Goal: Task Accomplishment & Management: Complete application form

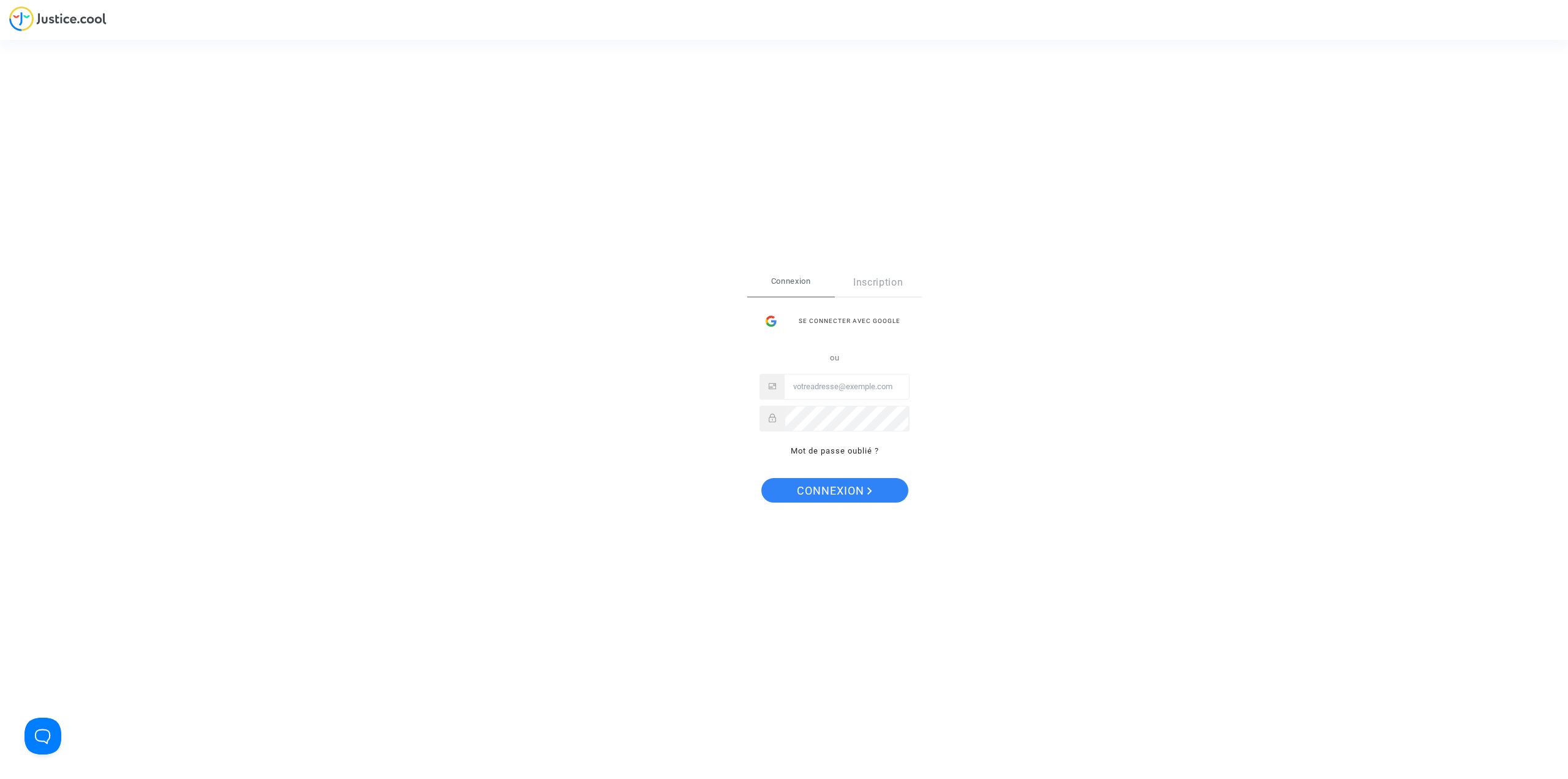
click at [852, 389] on input "Email" at bounding box center [847, 386] width 125 height 25
click at [807, 457] on p "Mot de passe oublié ?" at bounding box center [834, 451] width 150 height 14
click at [807, 448] on link "Mot de passe oublié ?" at bounding box center [835, 451] width 88 height 9
click at [817, 410] on input "Email" at bounding box center [833, 409] width 97 height 25
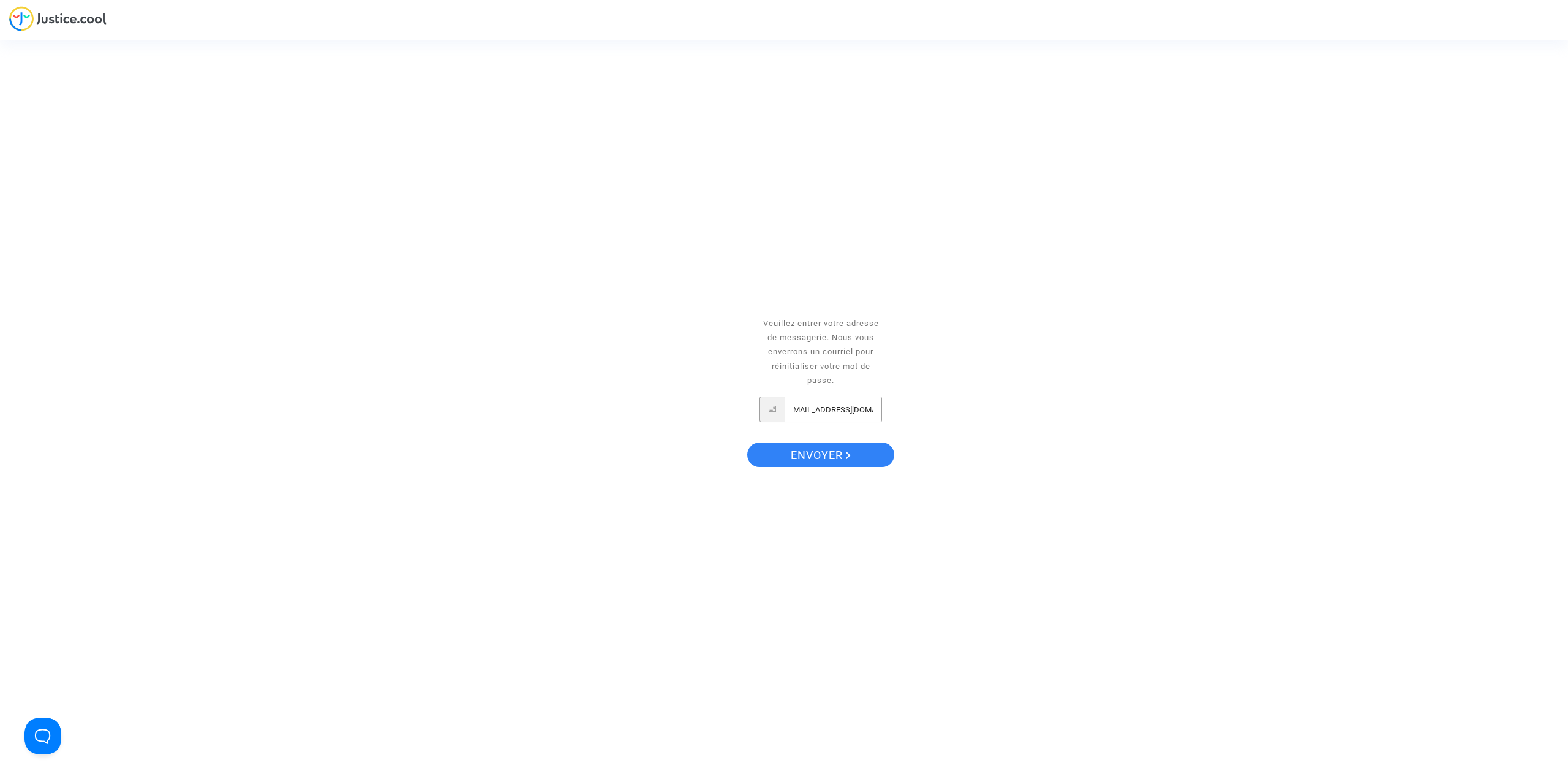
scroll to position [0, 13]
type input "[EMAIL_ADDRESS][DOMAIN_NAME]"
click at [846, 452] on polygon "Envoyer" at bounding box center [847, 455] width 4 height 7
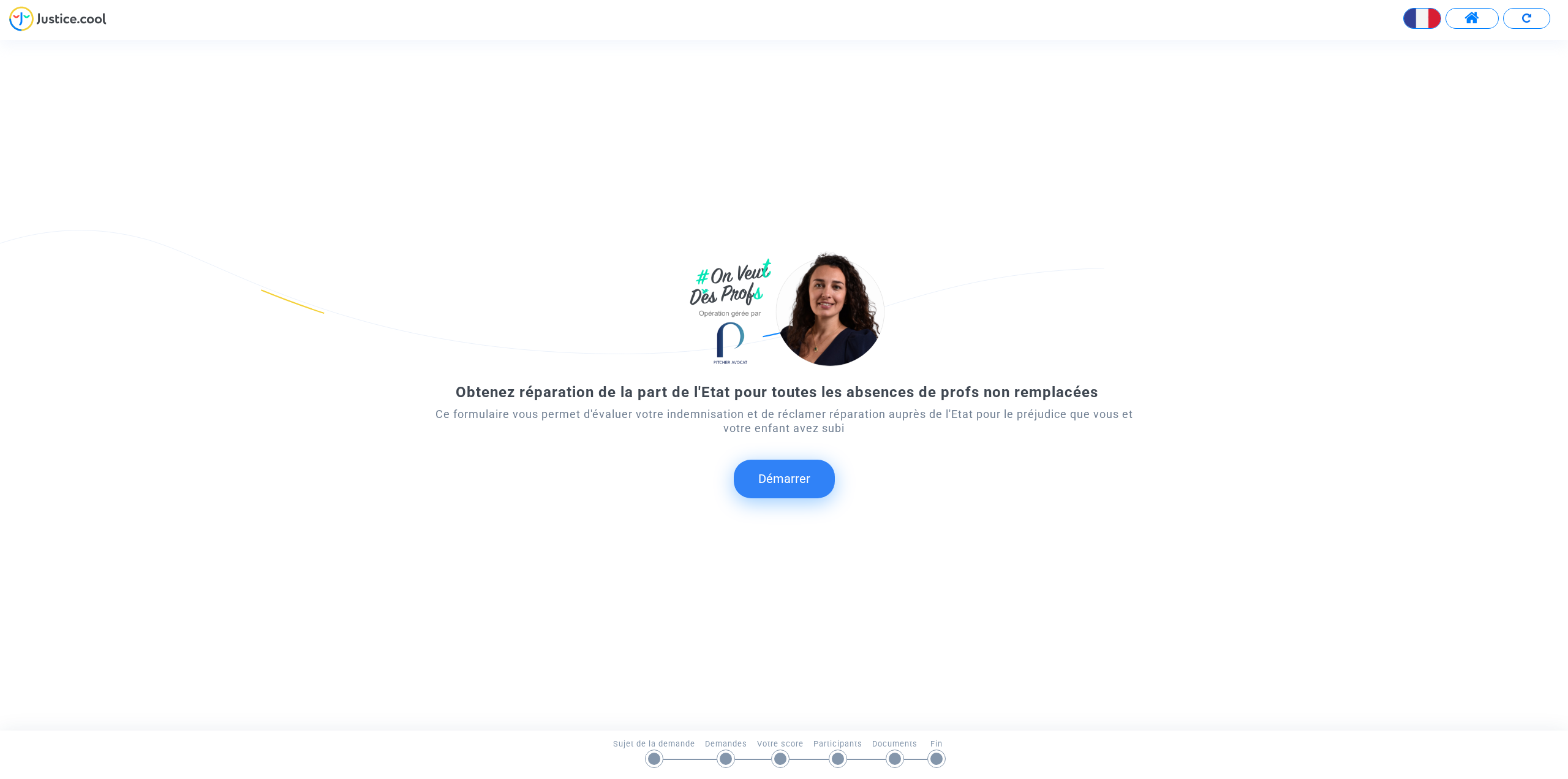
click at [780, 481] on button "Démarrer" at bounding box center [784, 478] width 101 height 38
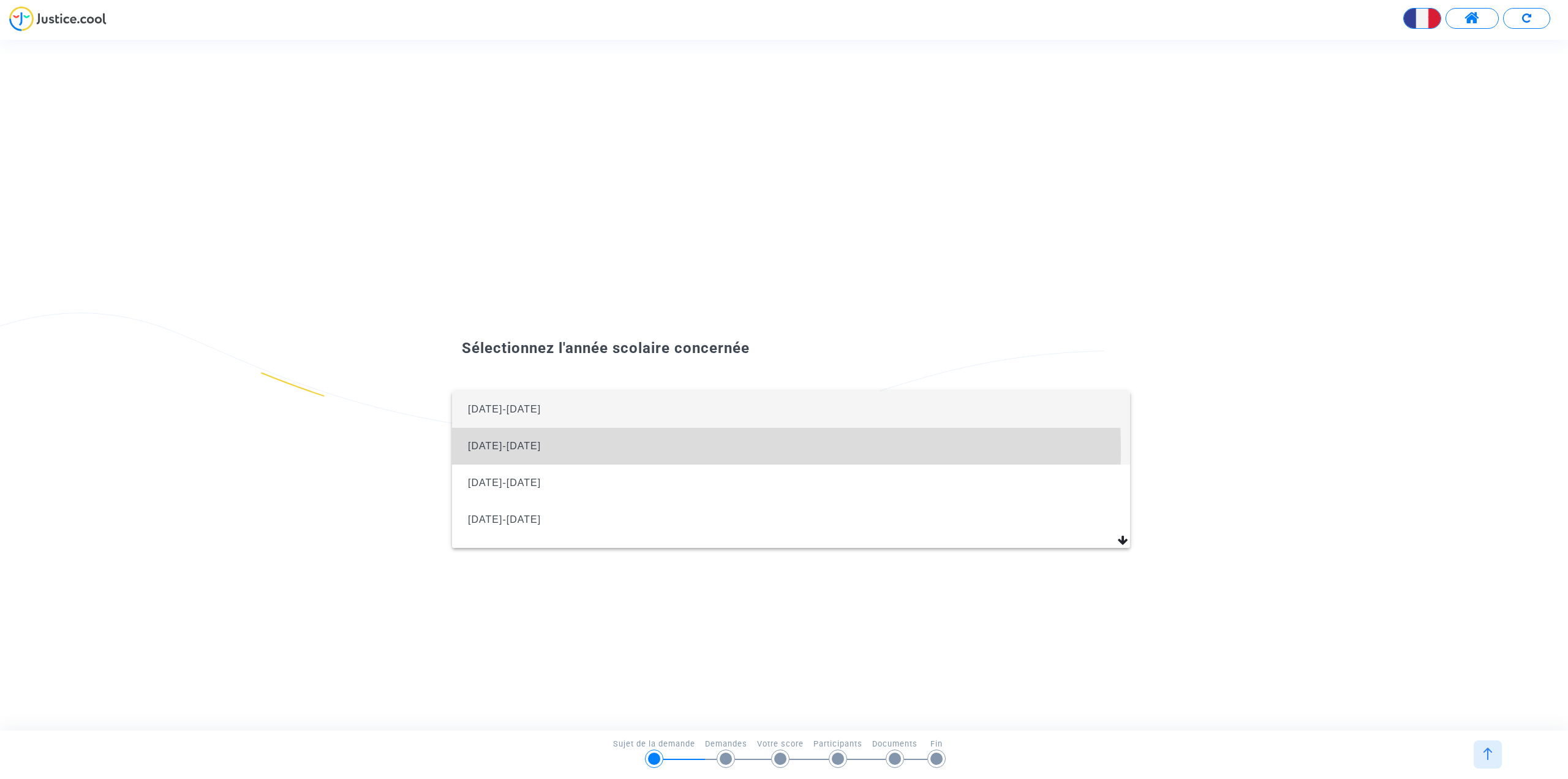
click at [528, 450] on span "[DATE]-[DATE]" at bounding box center [791, 446] width 658 height 37
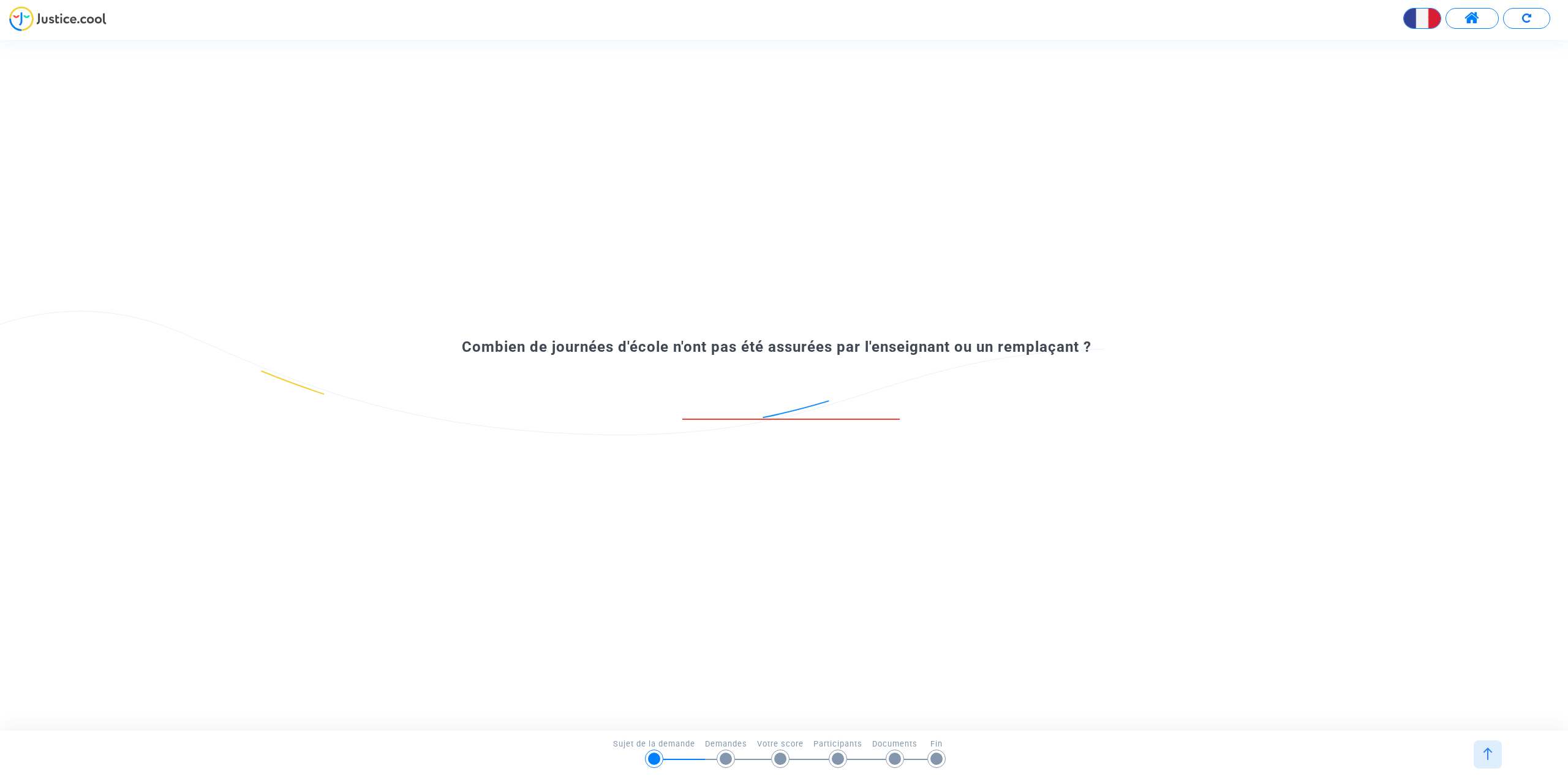
click at [821, 405] on input "number" at bounding box center [791, 406] width 218 height 17
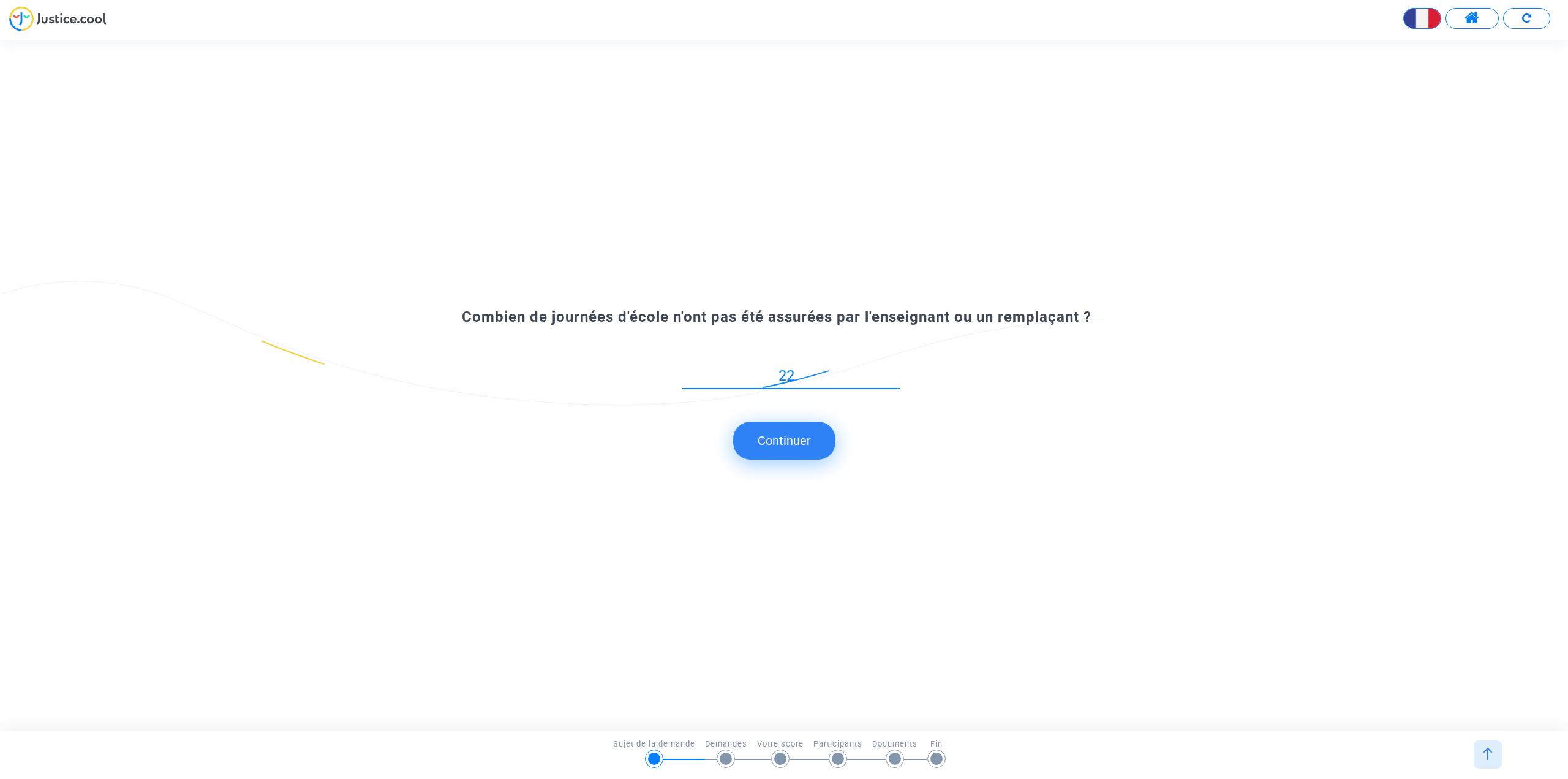
type input "22"
click at [795, 443] on button "Continuer" at bounding box center [784, 440] width 103 height 38
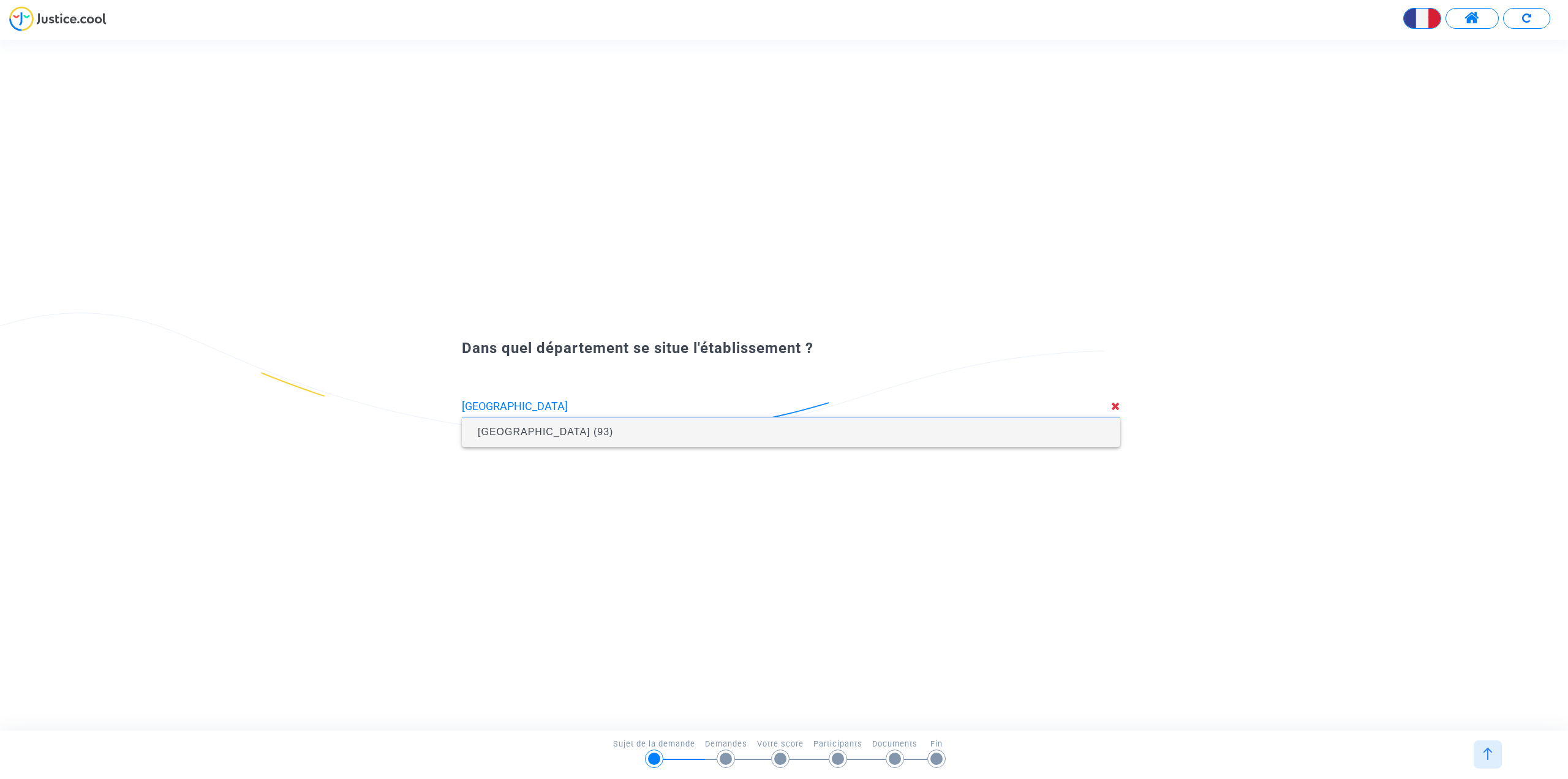
drag, startPoint x: 691, startPoint y: 446, endPoint x: 682, endPoint y: 443, distance: 9.5
click at [686, 444] on span "[GEOGRAPHIC_DATA] (93)" at bounding box center [791, 431] width 639 height 34
type input "[GEOGRAPHIC_DATA] (93)"
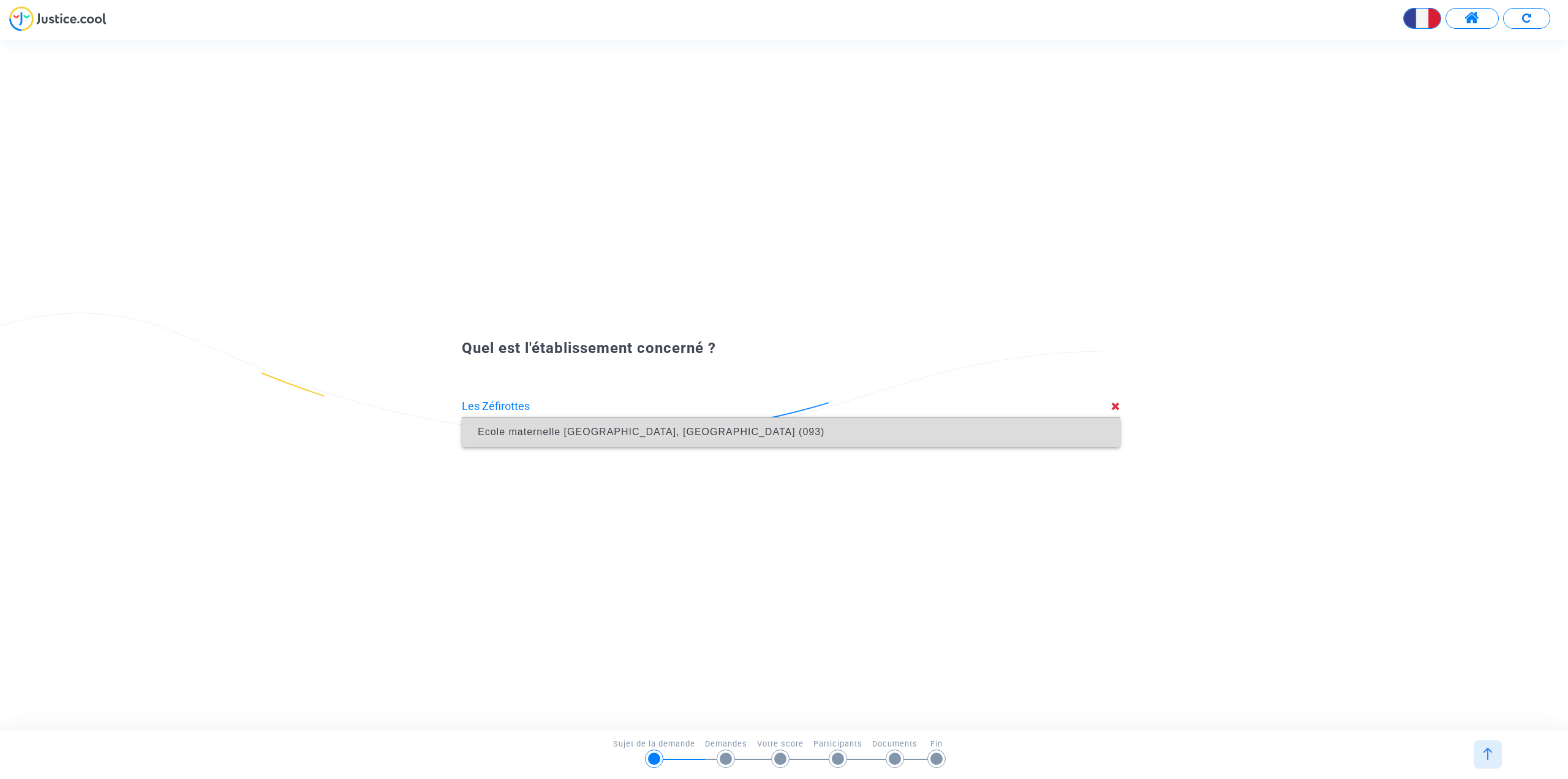
click at [653, 437] on span "Ecole maternelle [GEOGRAPHIC_DATA], [GEOGRAPHIC_DATA] (093)" at bounding box center [791, 431] width 639 height 34
type input "Ecole maternelle [GEOGRAPHIC_DATA], [GEOGRAPHIC_DATA] (093)"
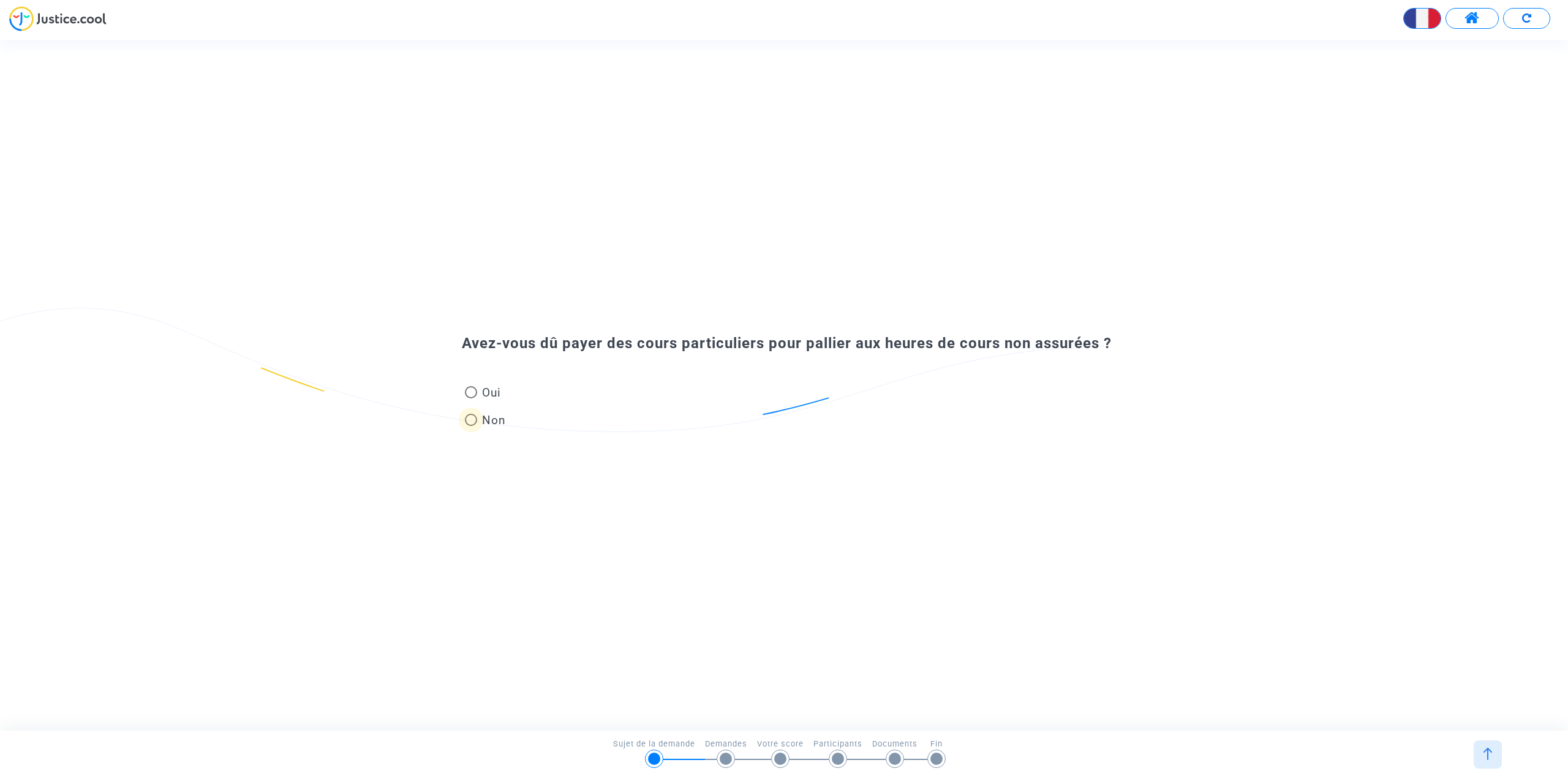
click at [473, 421] on span at bounding box center [471, 420] width 12 height 12
click at [471, 426] on input "Non" at bounding box center [471, 426] width 1 height 1
radio input "true"
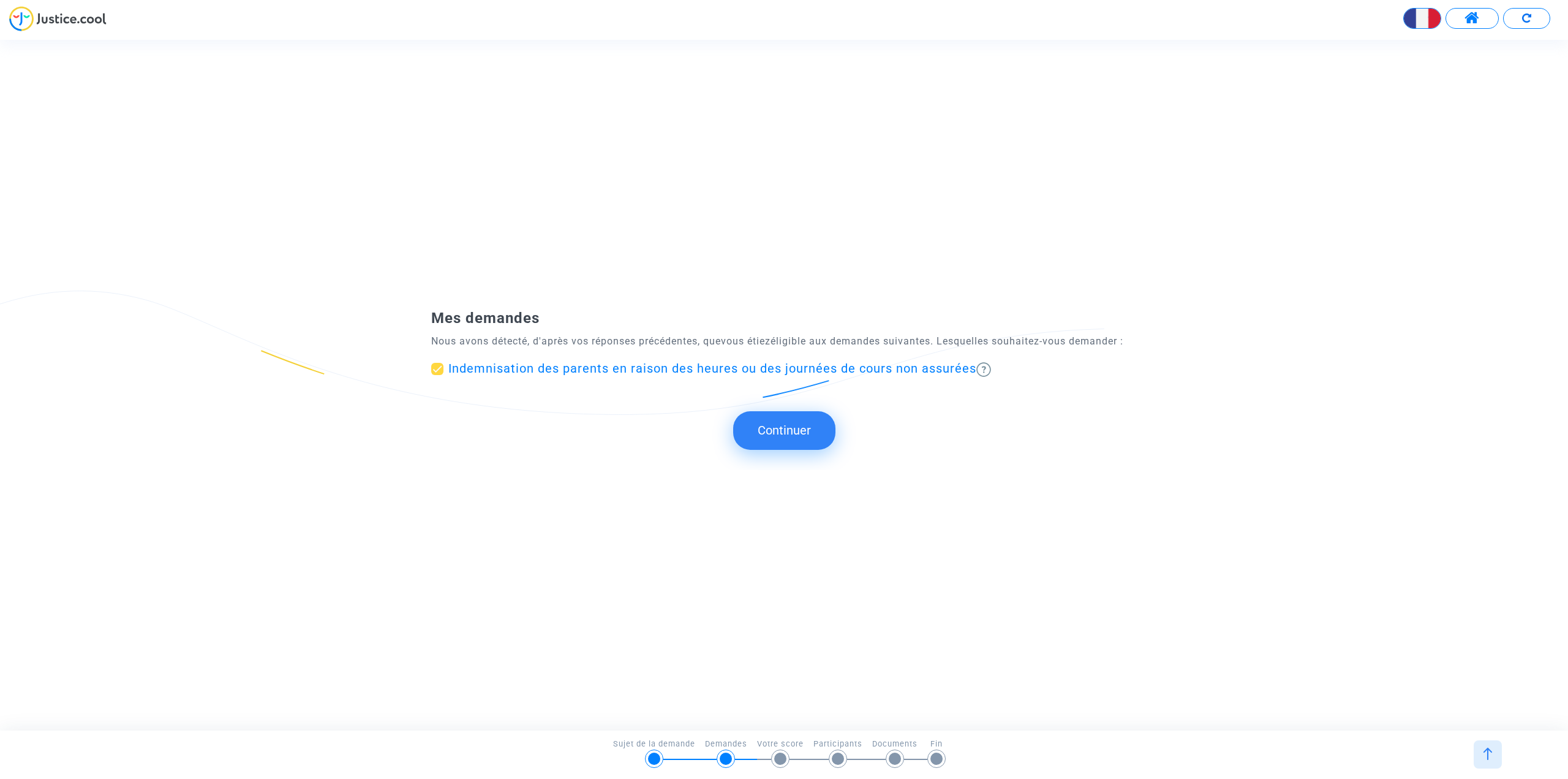
click at [805, 441] on button "Continuer" at bounding box center [784, 429] width 103 height 38
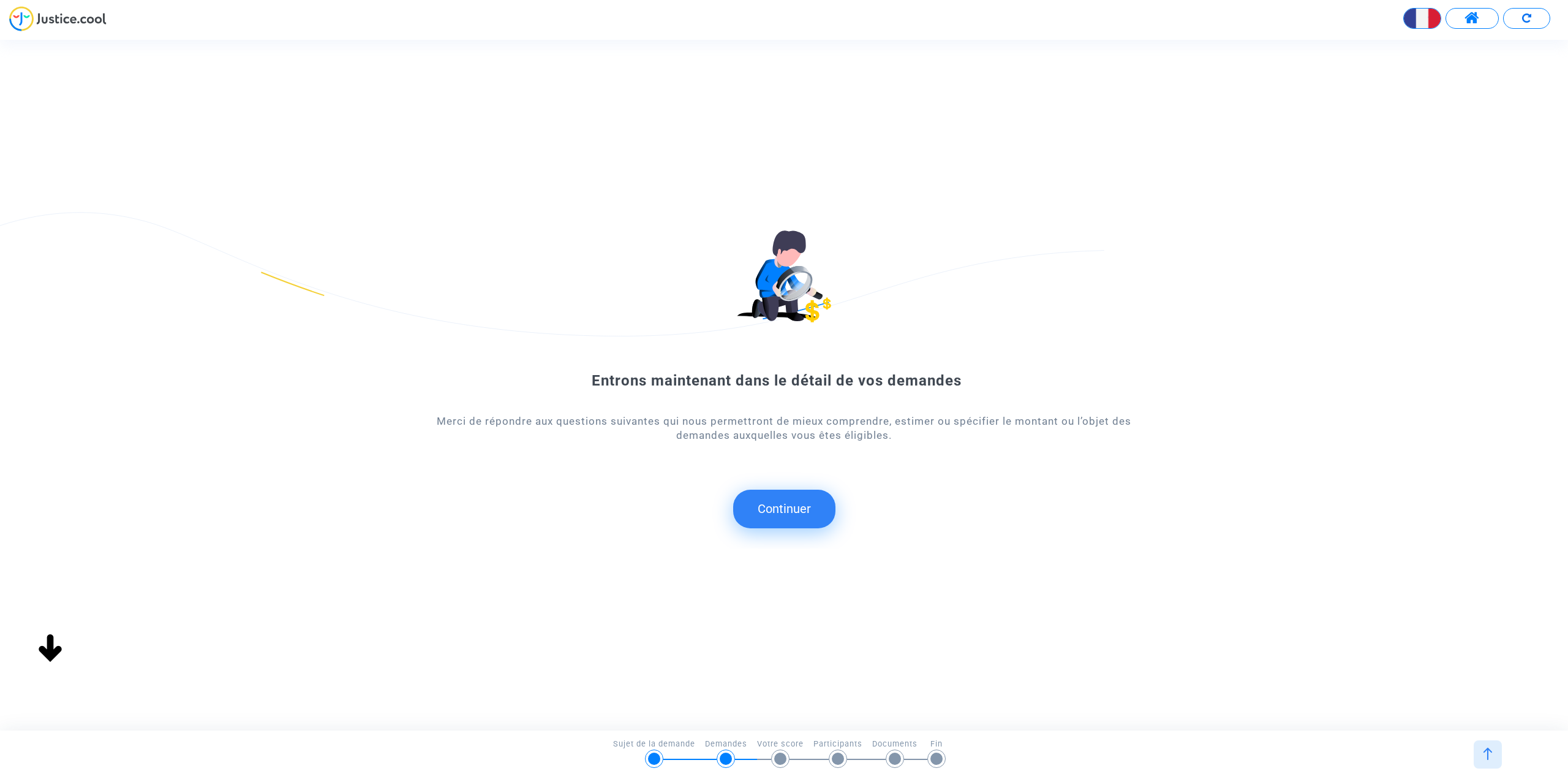
click at [778, 508] on button "Continuer" at bounding box center [784, 508] width 103 height 38
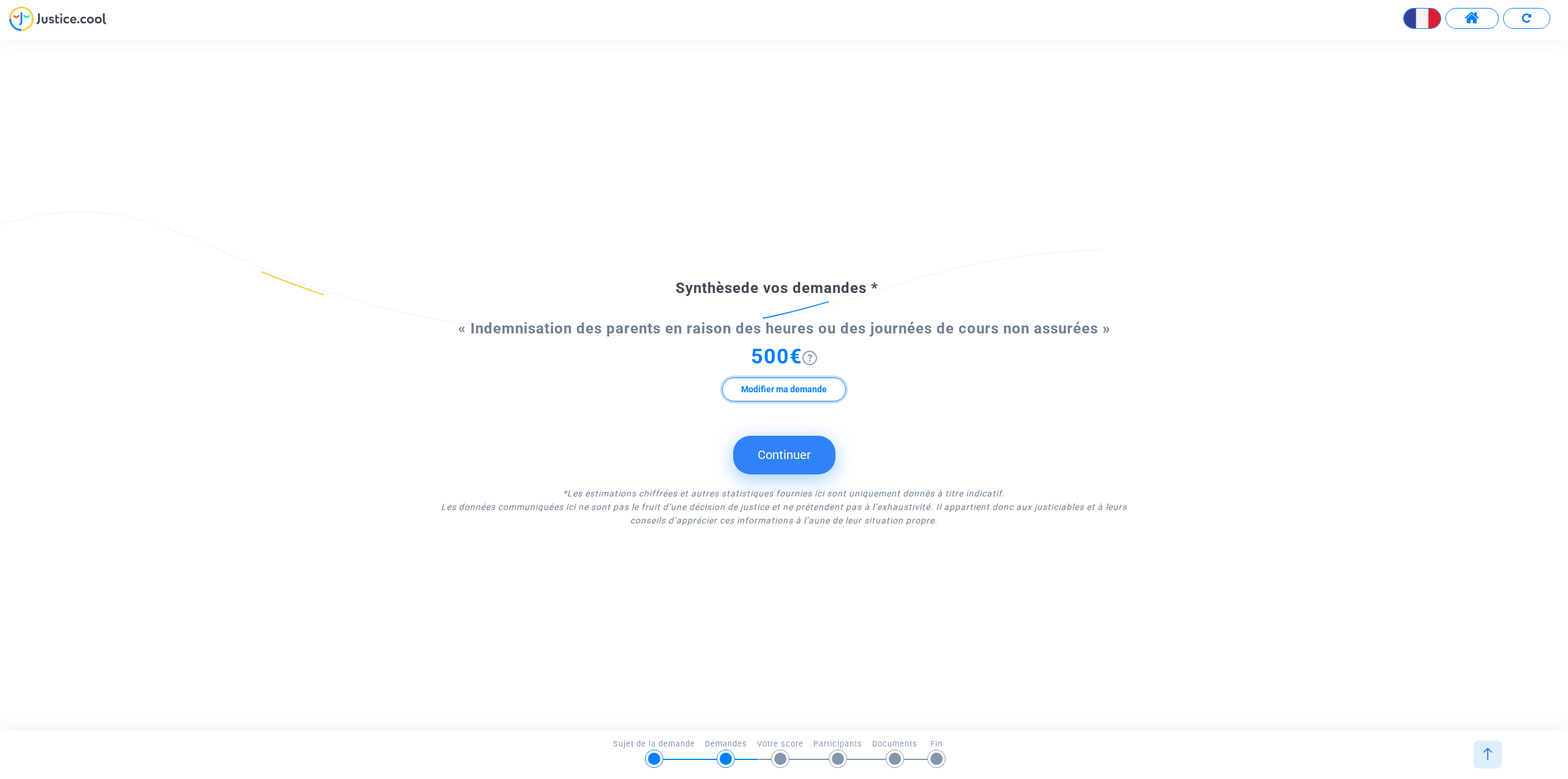
click at [779, 392] on button "Modifier ma demande" at bounding box center [784, 389] width 124 height 24
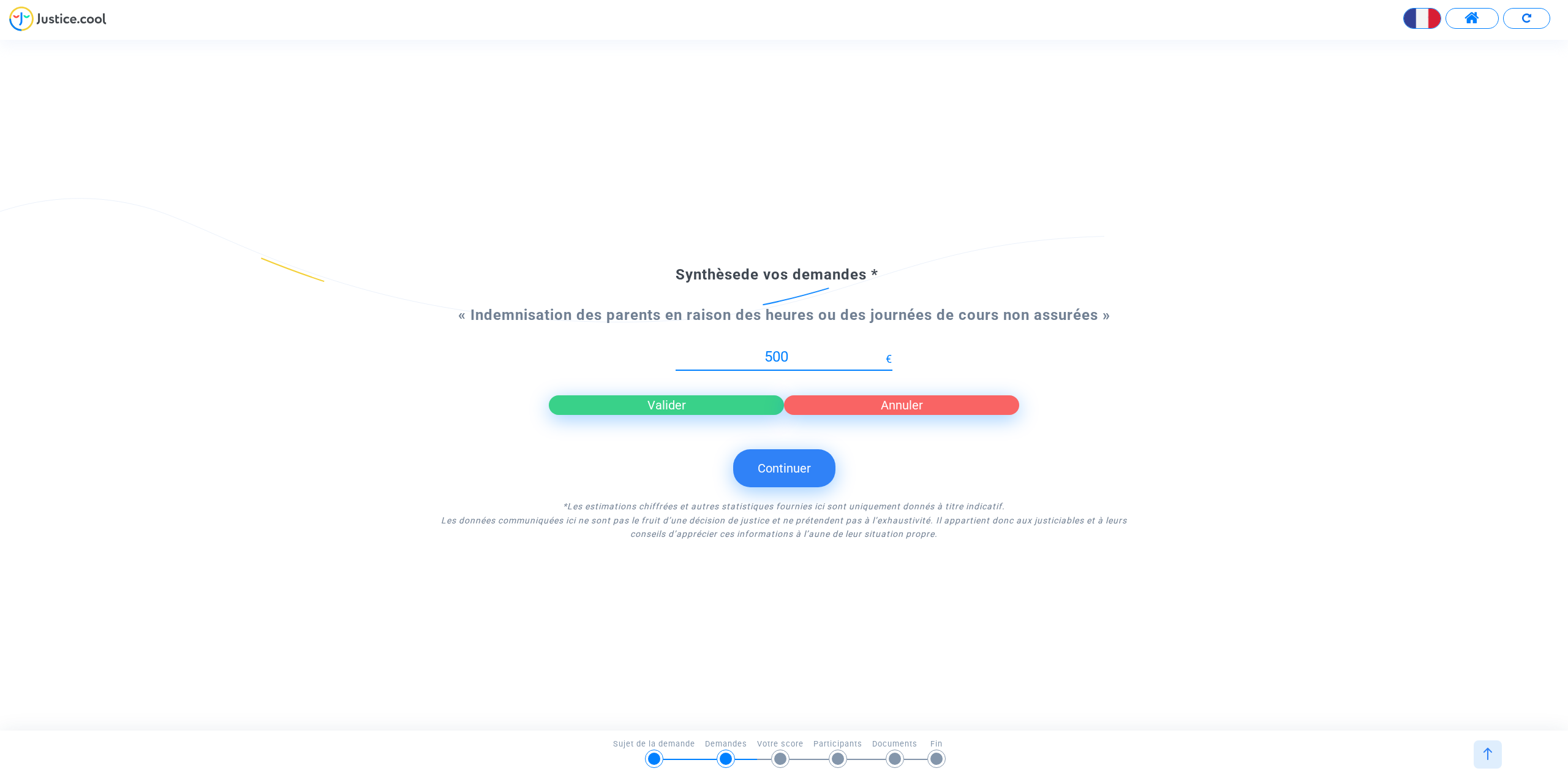
click at [773, 357] on input "500" at bounding box center [780, 357] width 210 height 17
type input "1100"
click at [718, 404] on button "Valider" at bounding box center [666, 405] width 235 height 19
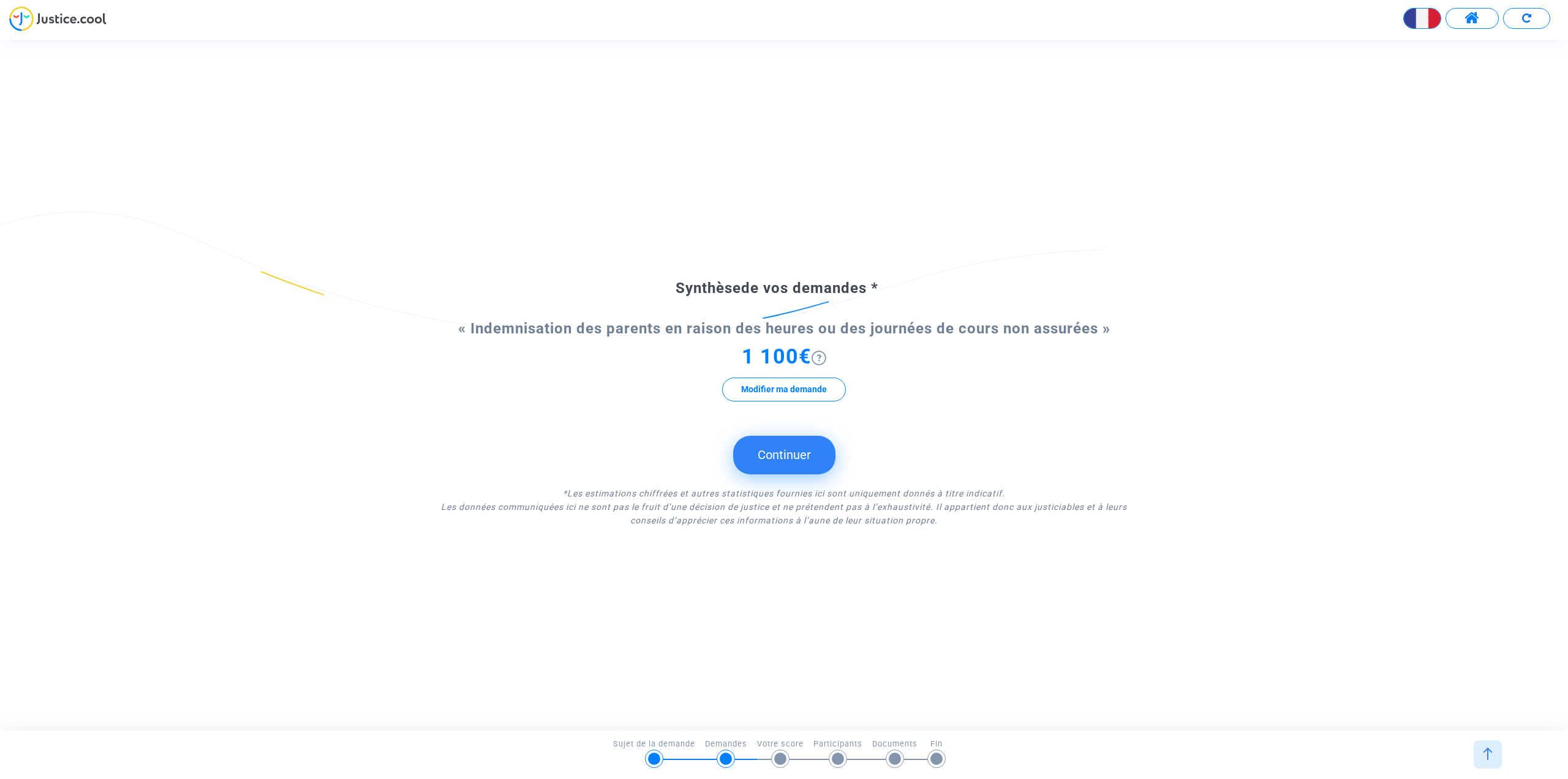
click at [785, 461] on button "Continuer" at bounding box center [784, 454] width 103 height 38
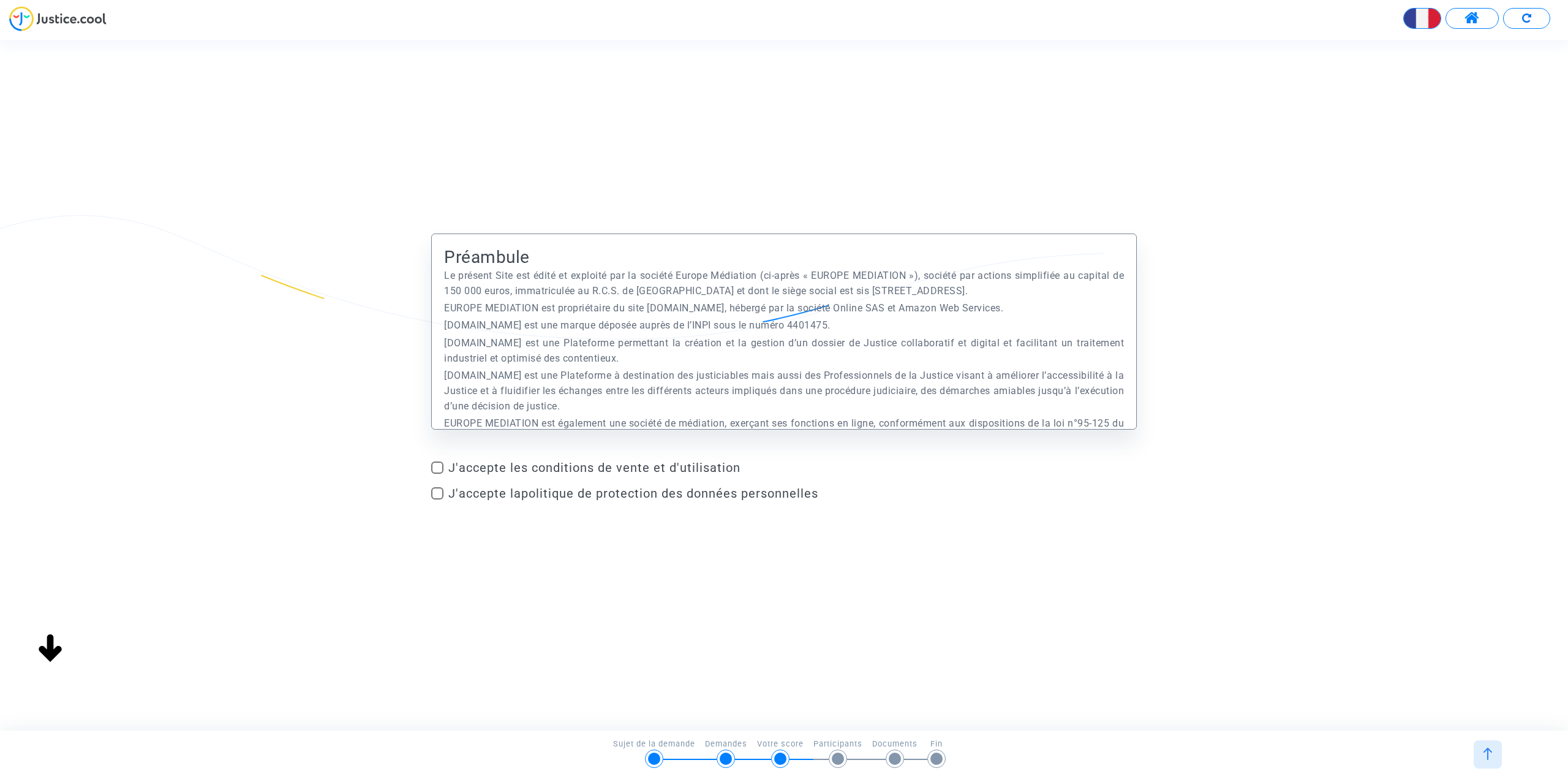
click at [443, 467] on label "J'accepte les conditions de vente et d'utilisation" at bounding box center [784, 467] width 706 height 15
click at [437, 473] on input "J'accepte les conditions de vente et d'utilisation" at bounding box center [436, 473] width 1 height 1
checkbox input "true"
click at [445, 491] on label "J'accepte la politique de protection des données personnelles" at bounding box center [784, 493] width 706 height 15
click at [437, 500] on input "J'accepte la politique de protection des données personnelles" at bounding box center [436, 500] width 1 height 1
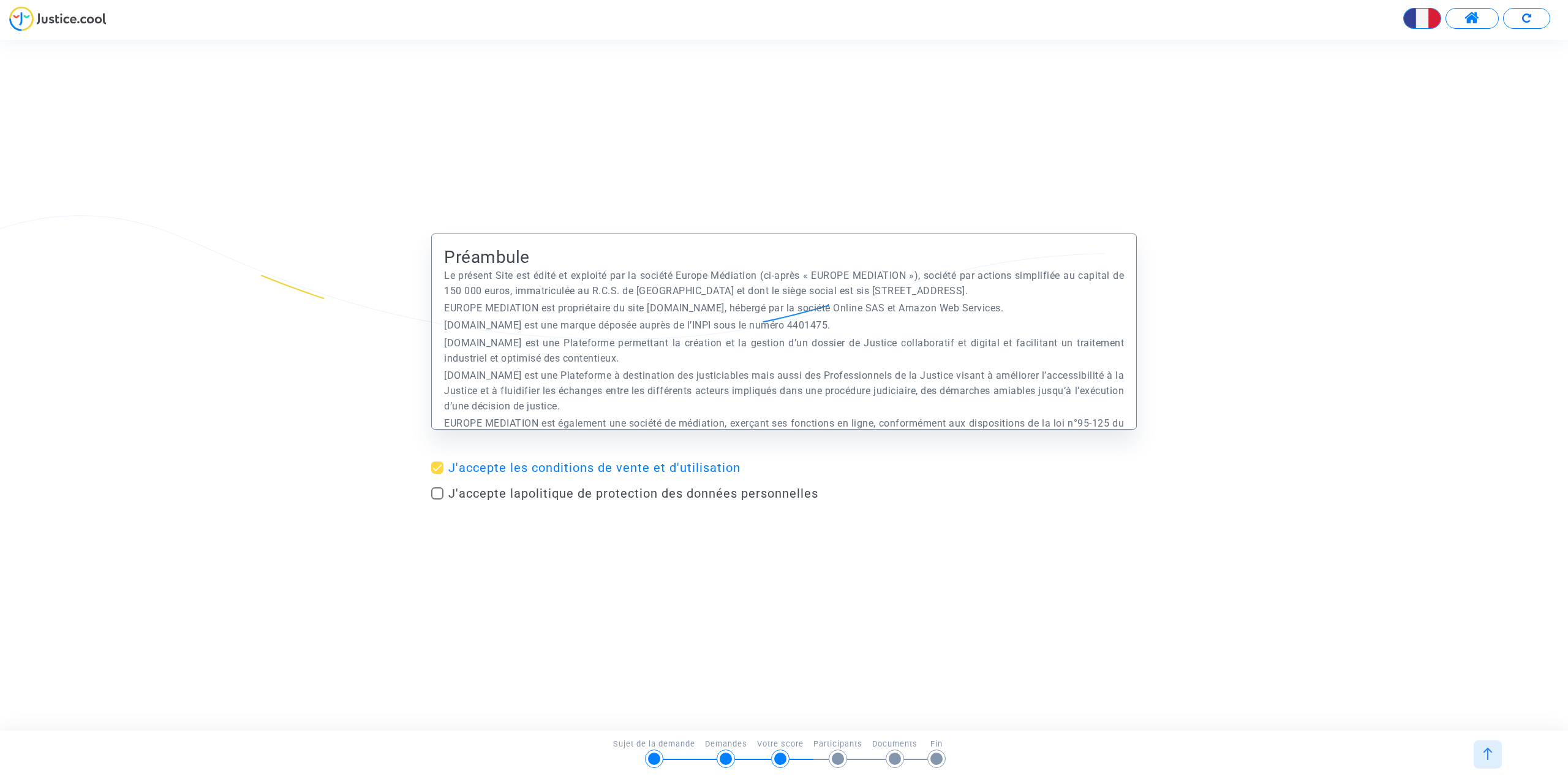
checkbox input "true"
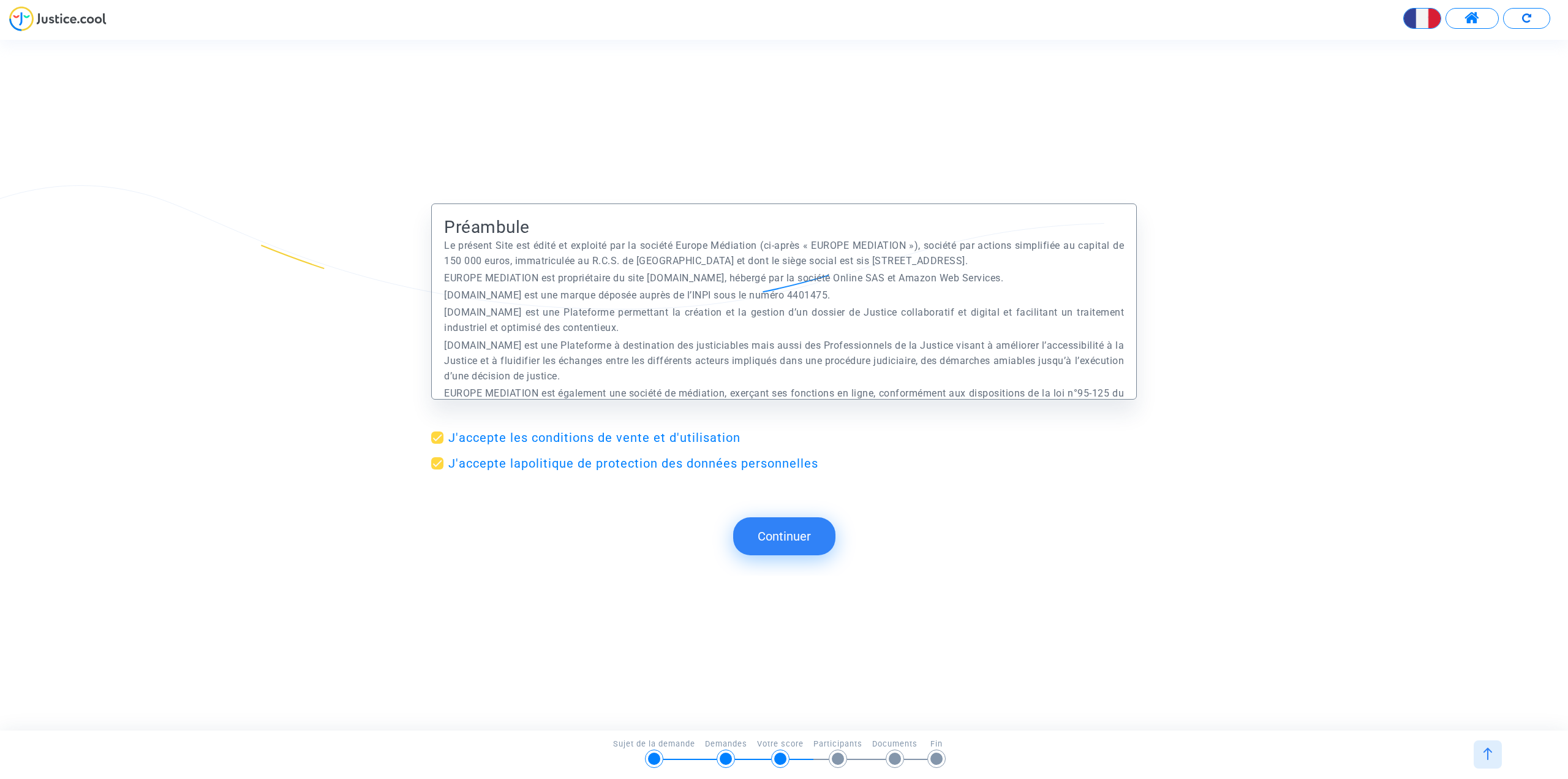
click at [785, 542] on button "Continuer" at bounding box center [784, 536] width 103 height 38
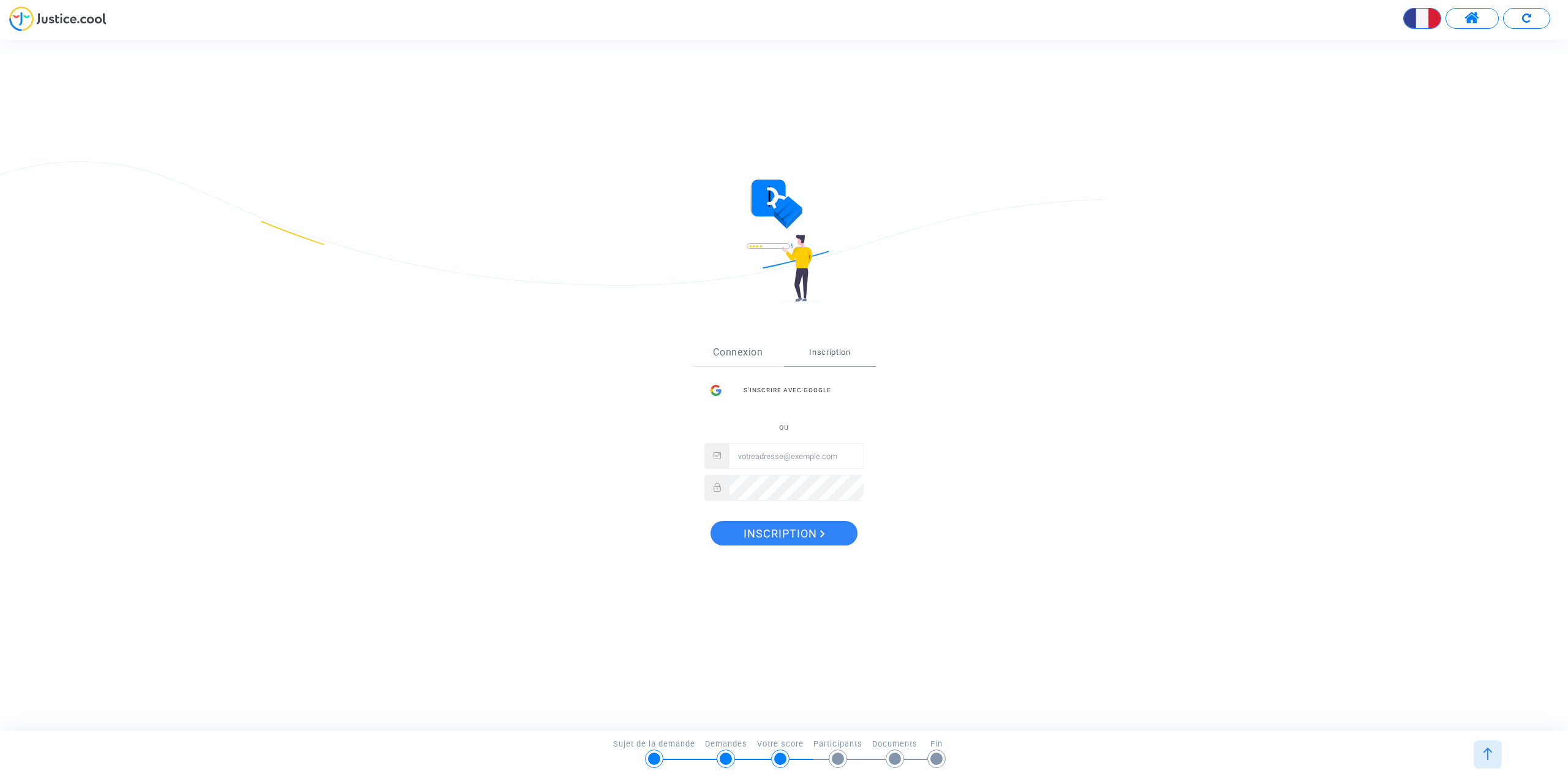
click at [732, 348] on link "Connexion" at bounding box center [737, 352] width 92 height 27
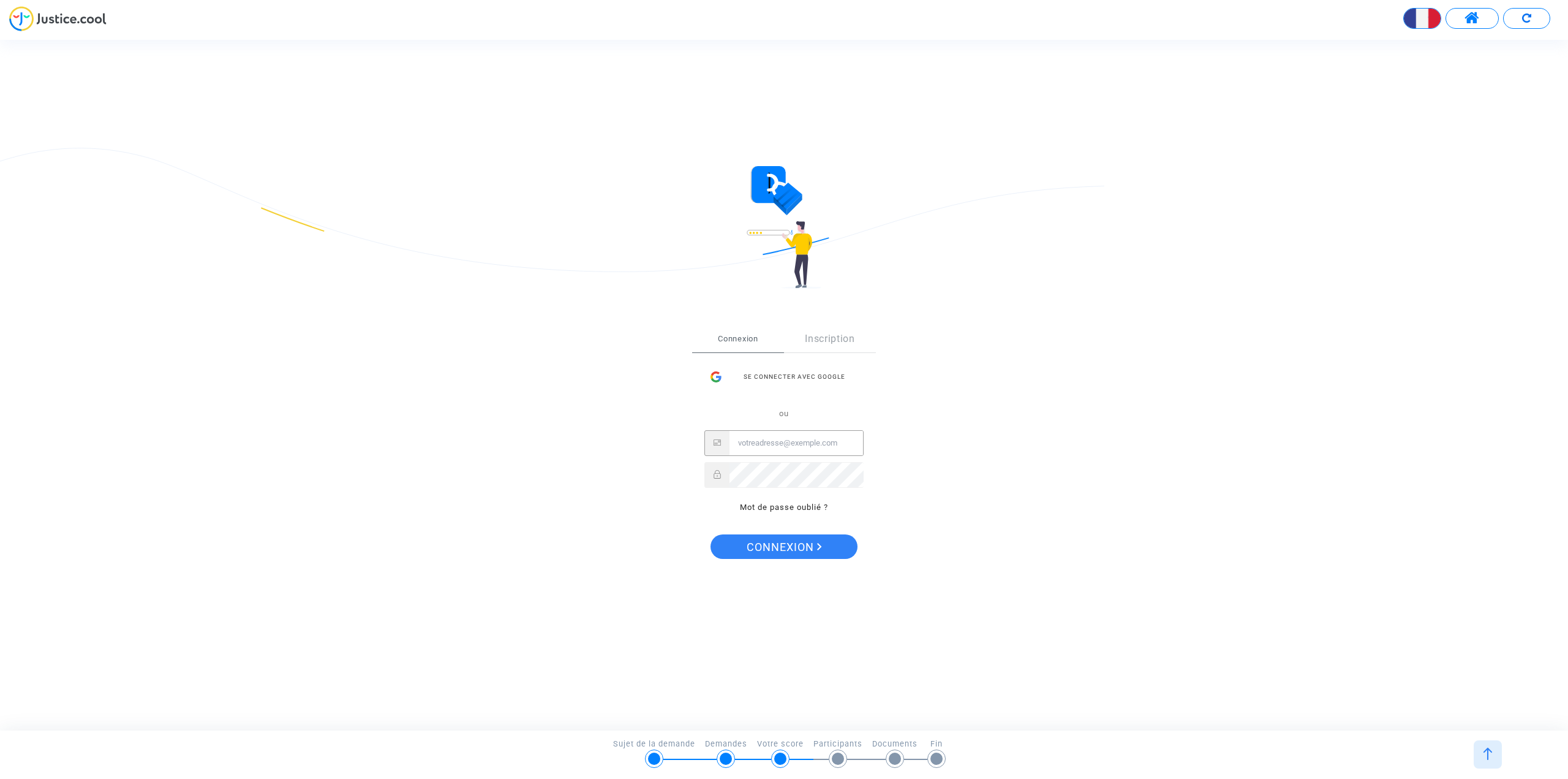
click at [763, 447] on input "Email" at bounding box center [796, 443] width 133 height 25
type input "[EMAIL_ADDRESS][DOMAIN_NAME]"
click at [798, 509] on link "Mot de passe oublié ?" at bounding box center [784, 507] width 88 height 9
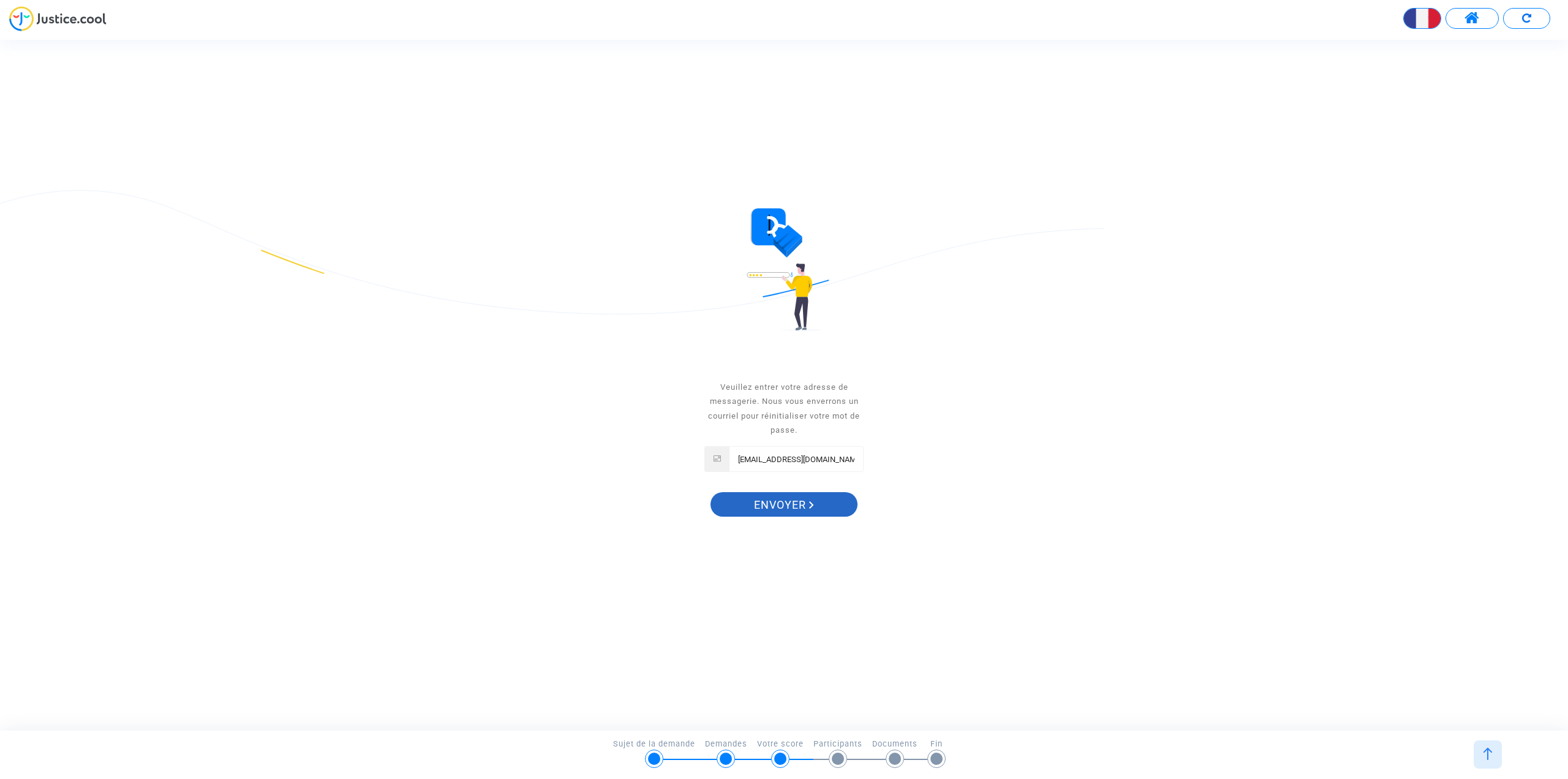
click at [760, 514] on span "Envoyer" at bounding box center [784, 504] width 60 height 25
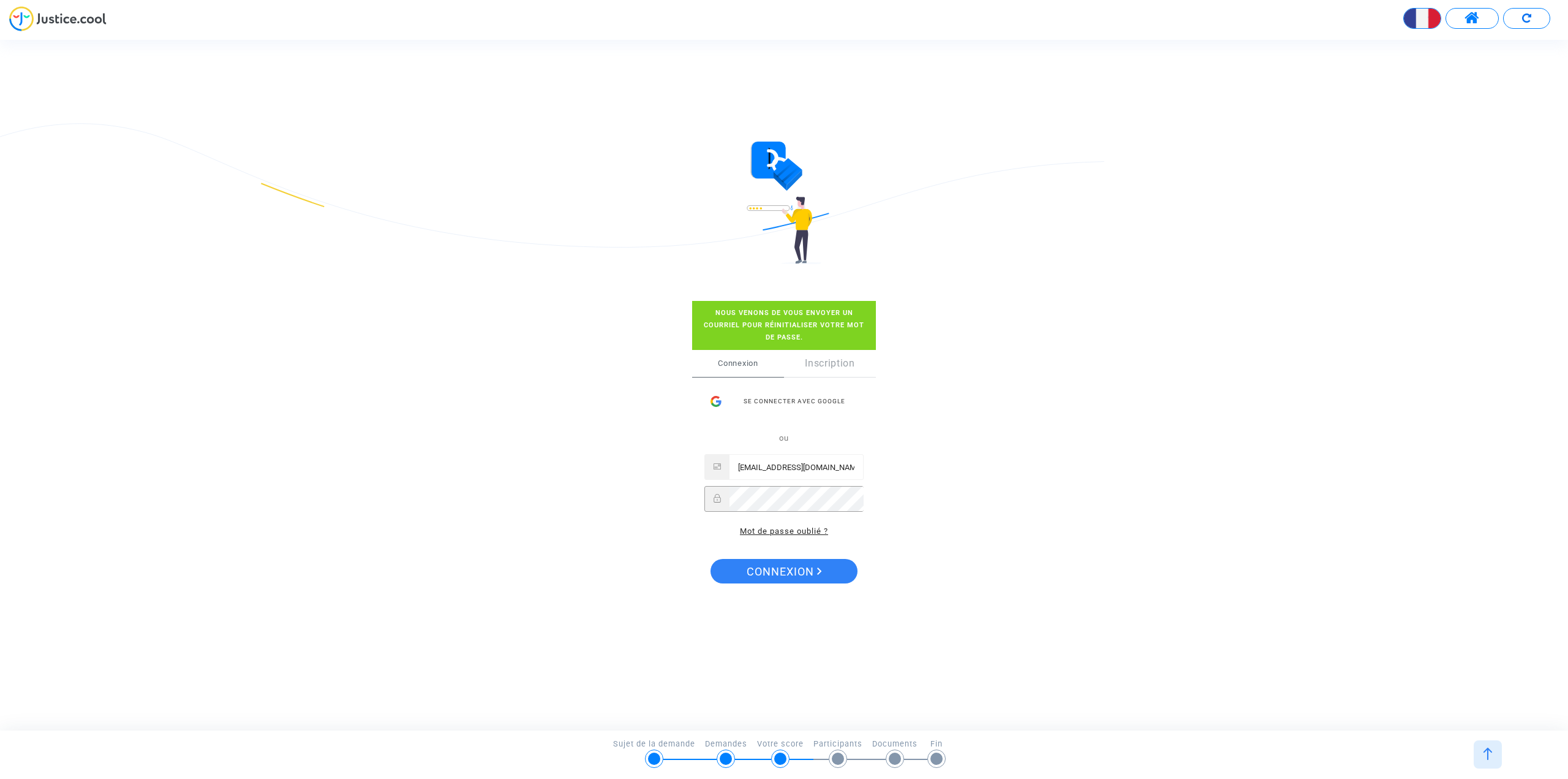
click at [758, 528] on link "Mot de passe oublié ?" at bounding box center [784, 530] width 88 height 9
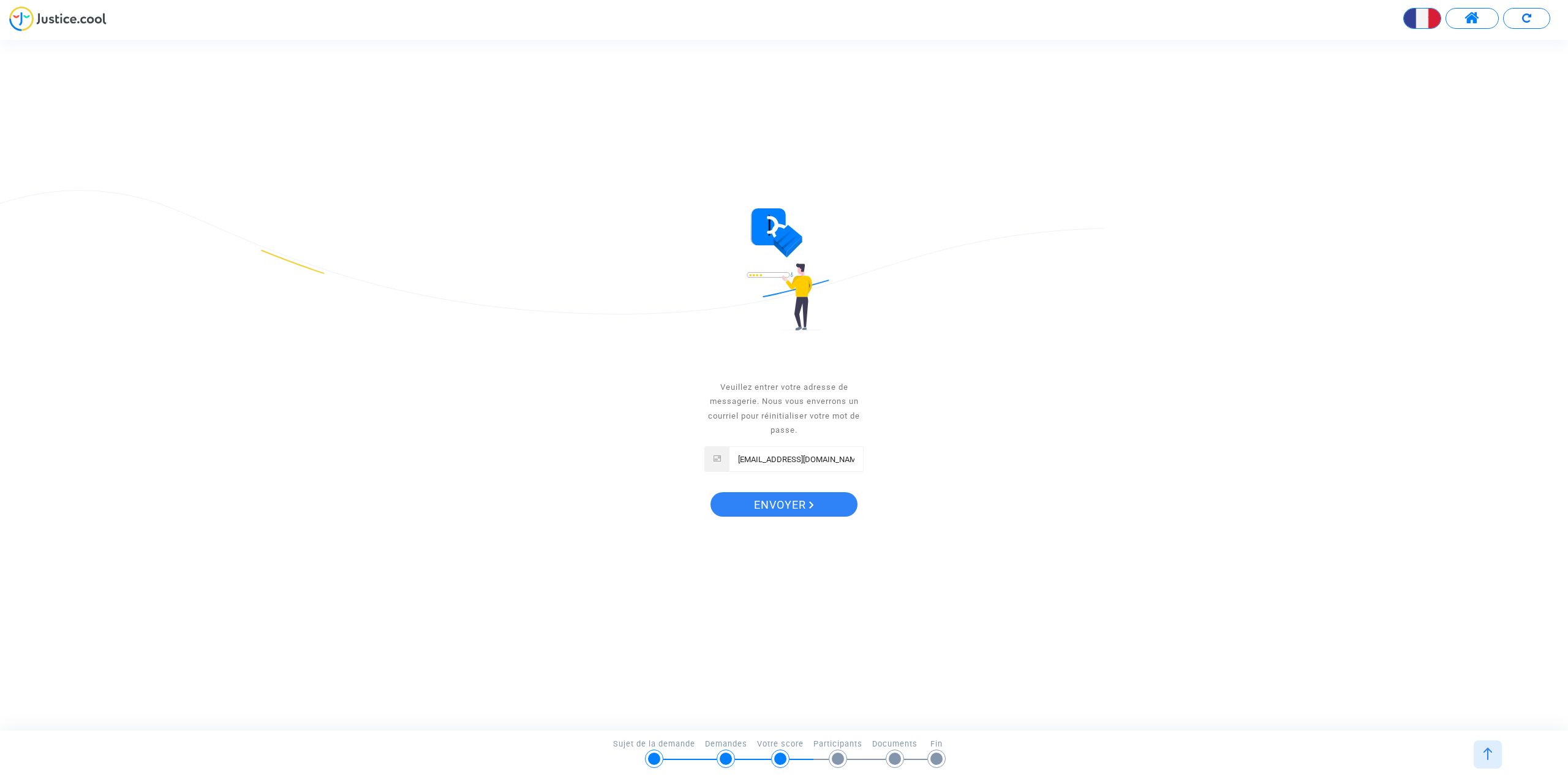
click at [744, 465] on input "[EMAIL_ADDRESS][DOMAIN_NAME]" at bounding box center [796, 459] width 133 height 25
drag, startPoint x: 794, startPoint y: 459, endPoint x: 886, endPoint y: 455, distance: 92.1
click at [882, 457] on div "réinitialisez votre mot de passe Veuillez entrer votre adresse de messagerie. N…" at bounding box center [784, 446] width 706 height 206
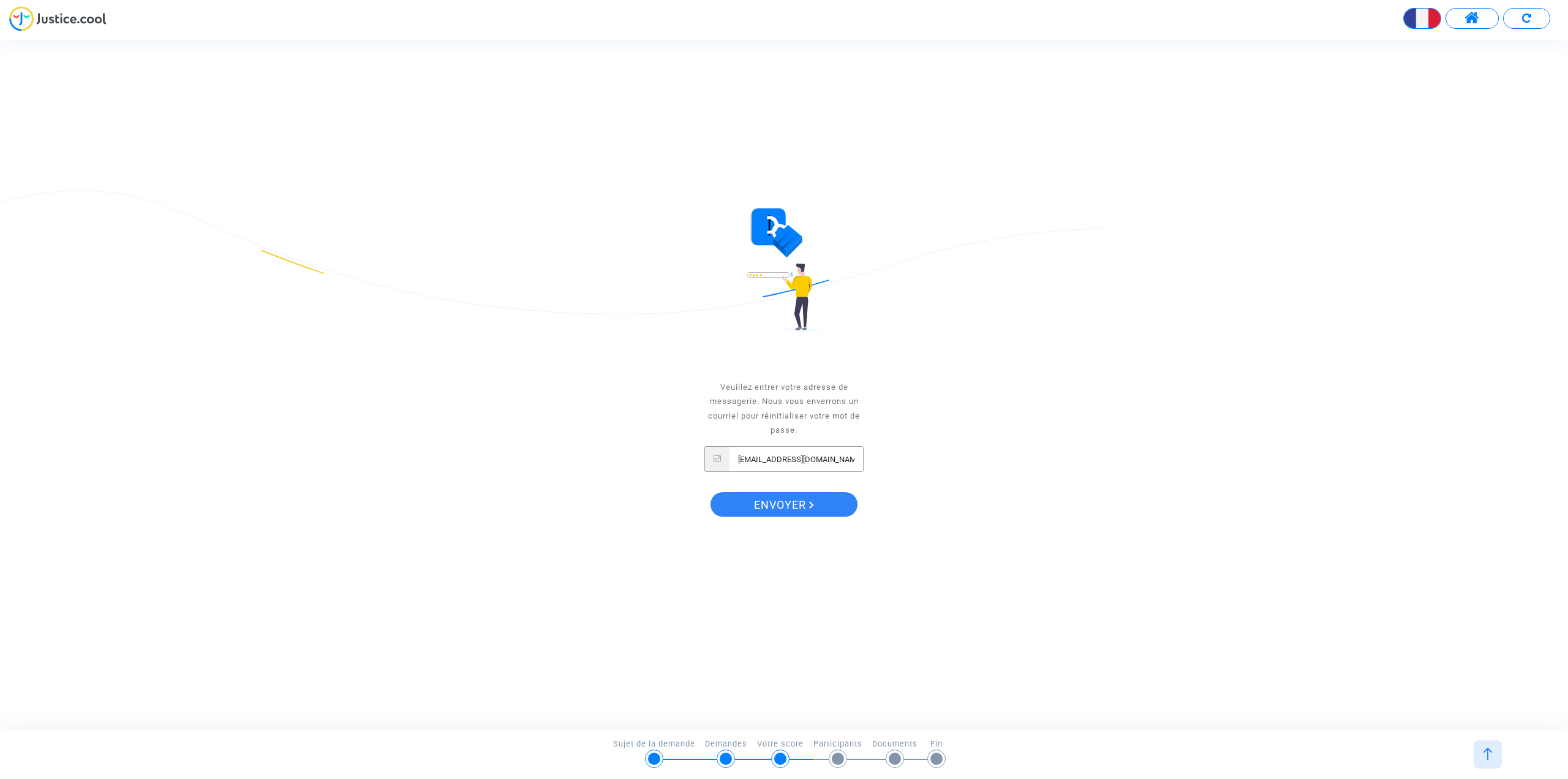
type input "[EMAIL_ADDRESS][DOMAIN_NAME]"
click at [773, 504] on span "Envoyer" at bounding box center [784, 504] width 60 height 25
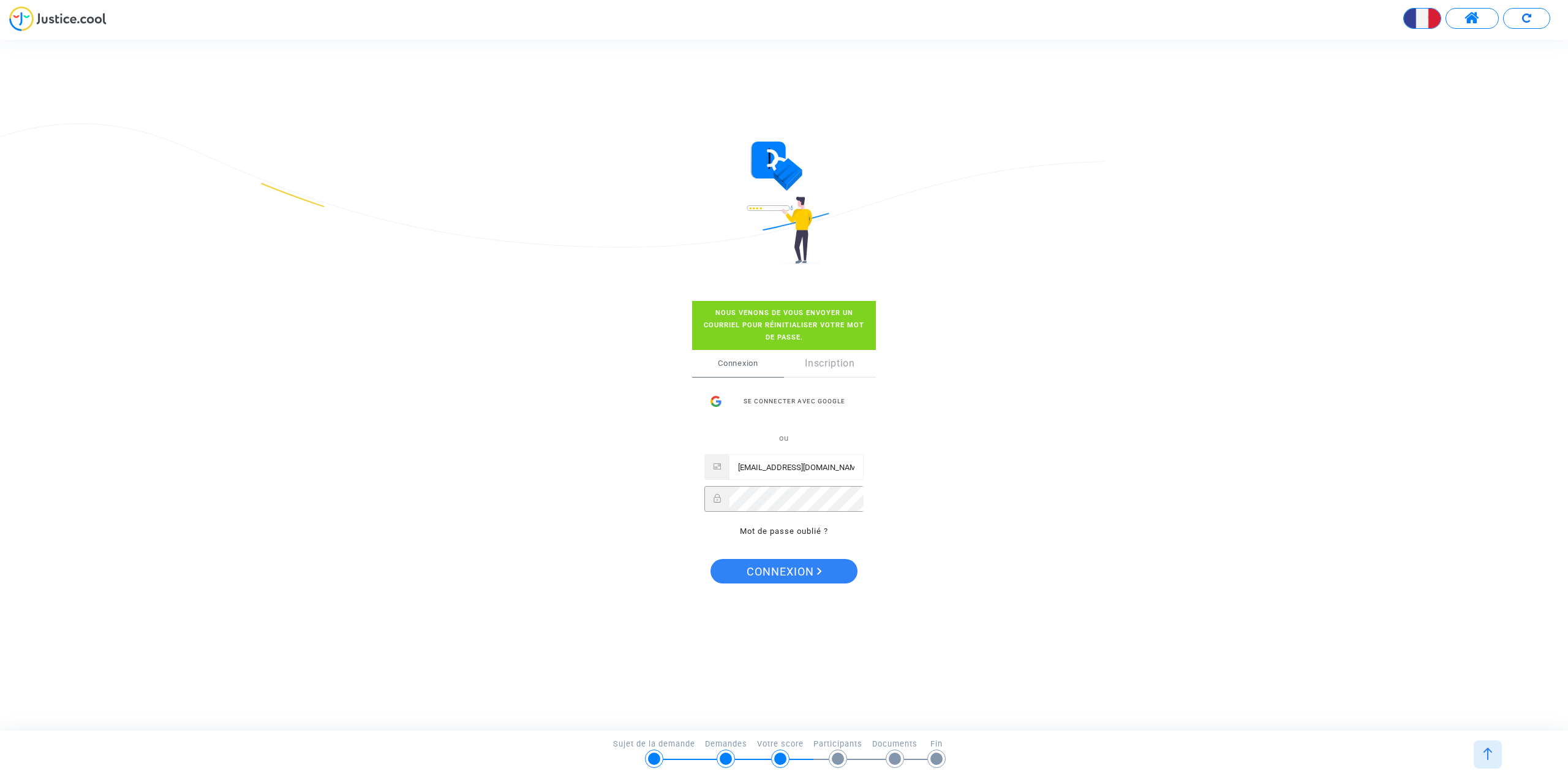
click at [716, 501] on icon at bounding box center [717, 498] width 7 height 9
click at [789, 568] on span "Connexion" at bounding box center [784, 571] width 76 height 25
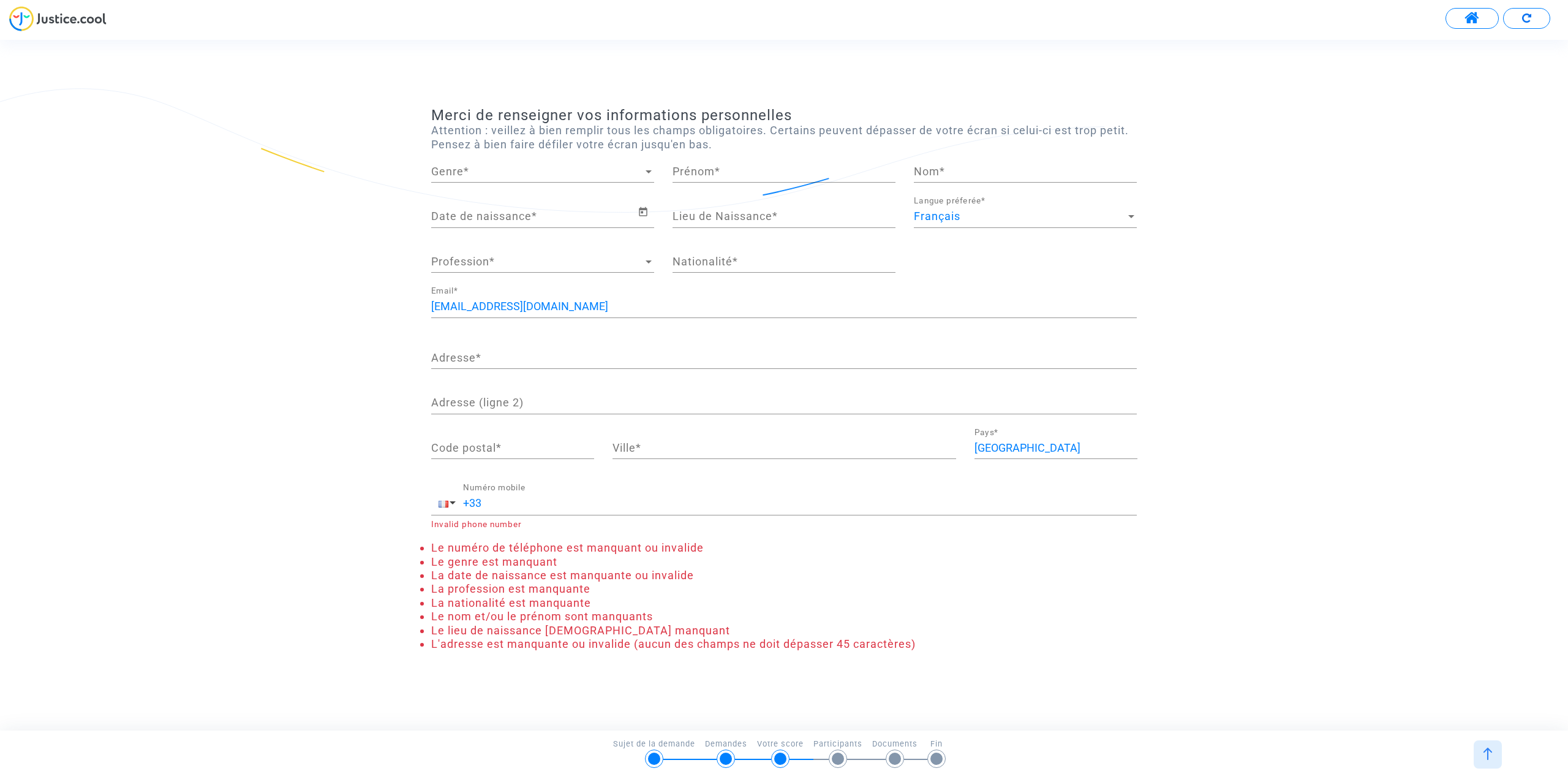
click at [468, 178] on div "Genre Genre *" at bounding box center [543, 167] width 223 height 32
drag, startPoint x: 471, startPoint y: 173, endPoint x: 482, endPoint y: 171, distance: 11.2
click at [471, 173] on span "Madame" at bounding box center [543, 172] width 223 height 33
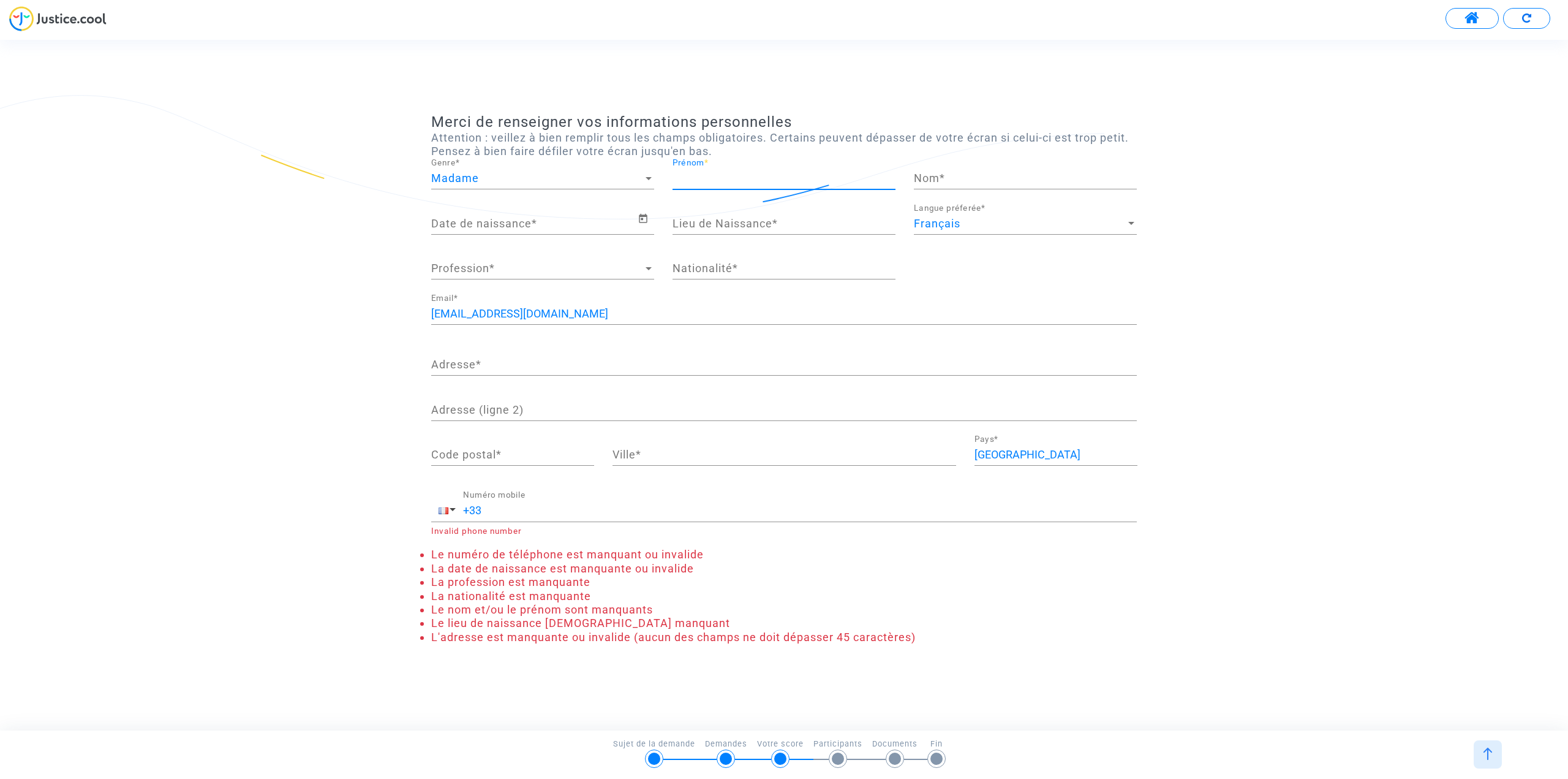
click at [701, 182] on input "Prénom *" at bounding box center [784, 178] width 223 height 12
type input "Corinne"
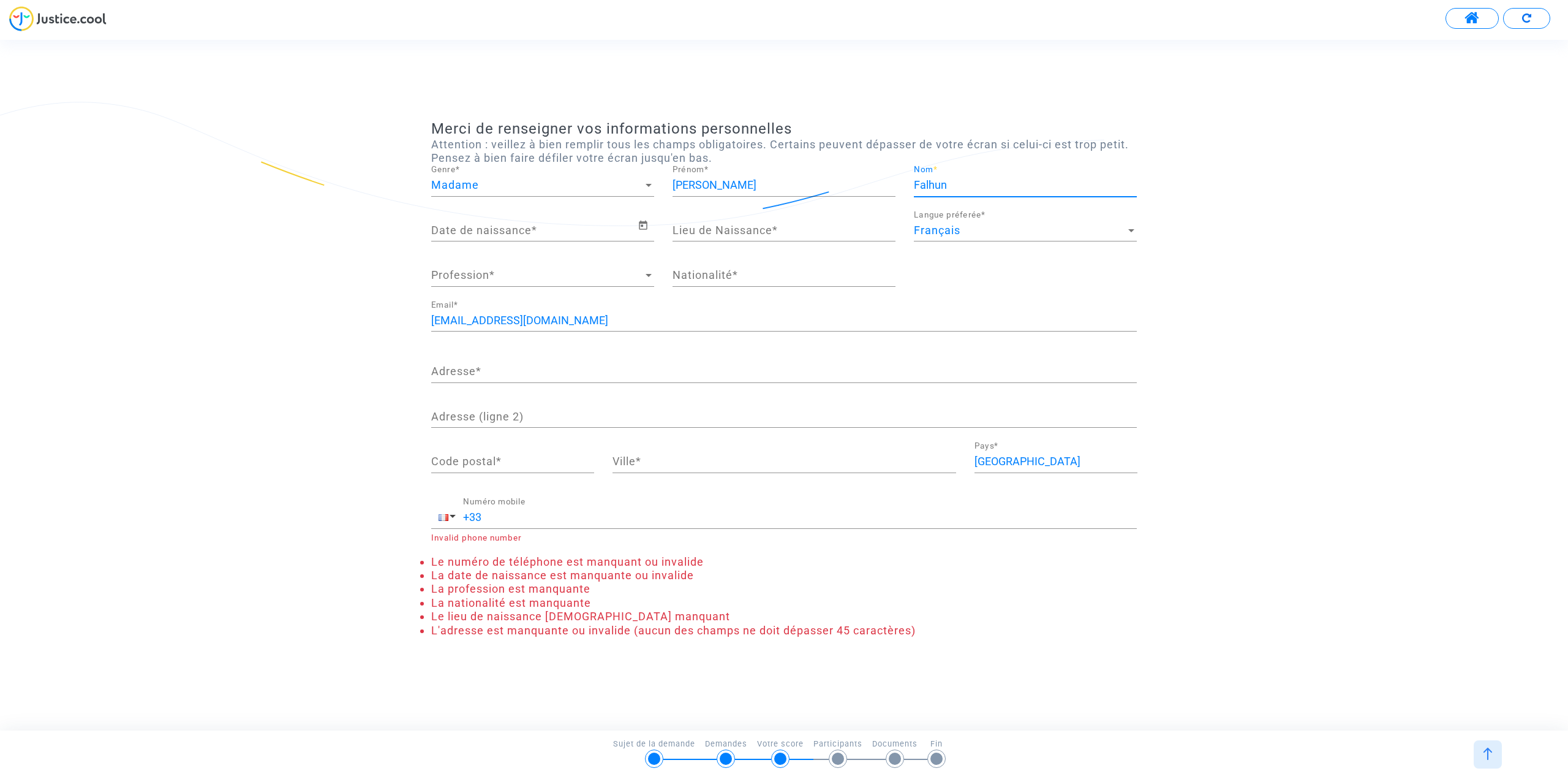
type input "Falhun"
click at [562, 234] on input "Date de naissance *" at bounding box center [534, 230] width 206 height 12
click at [560, 231] on input "Date de naissance *" at bounding box center [534, 230] width 206 height 12
click at [644, 224] on icon "Open calendar" at bounding box center [643, 225] width 11 height 15
click at [573, 266] on button "Previous month" at bounding box center [572, 268] width 25 height 25
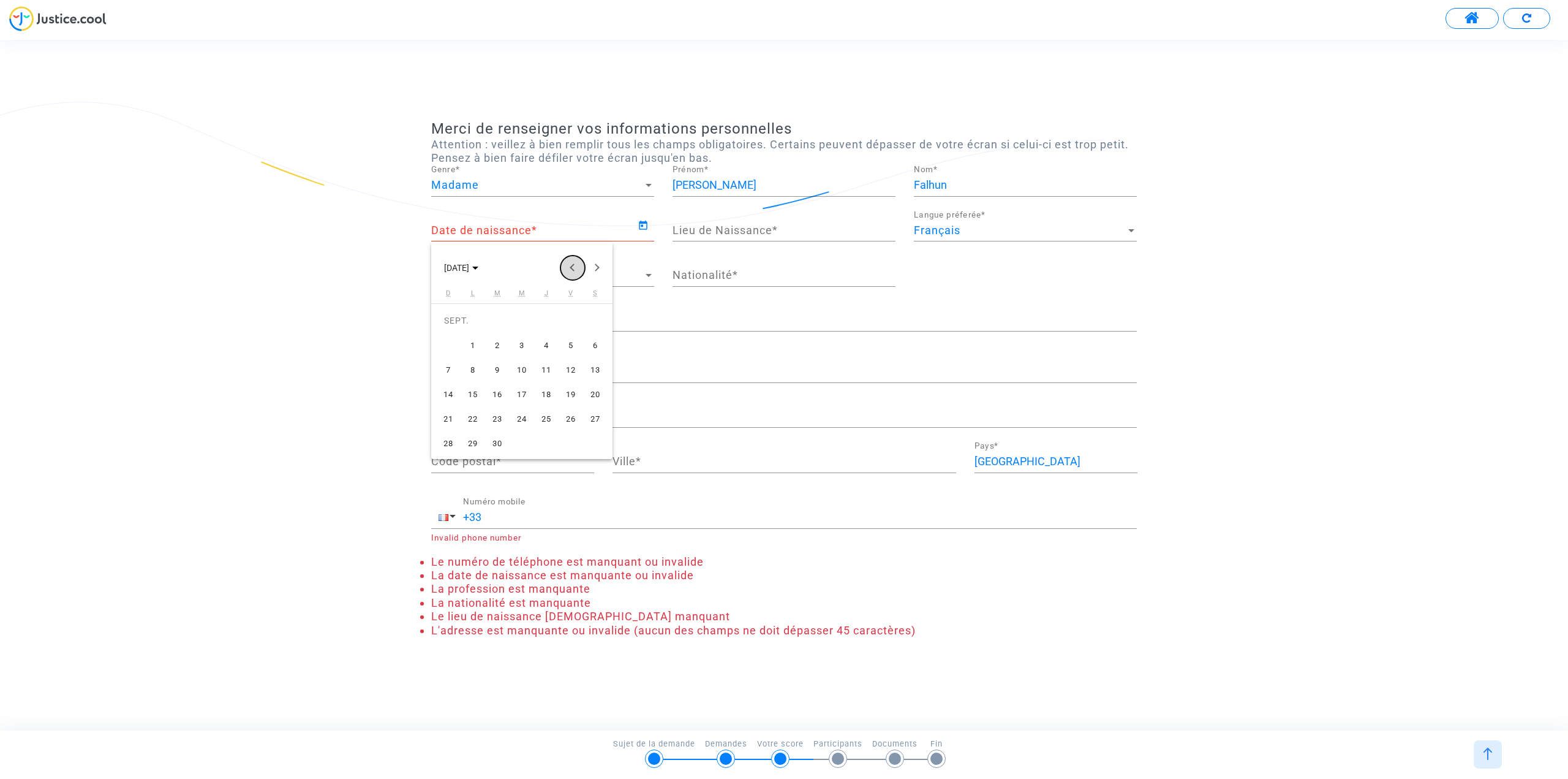
click at [572, 268] on button "Previous month" at bounding box center [572, 268] width 25 height 25
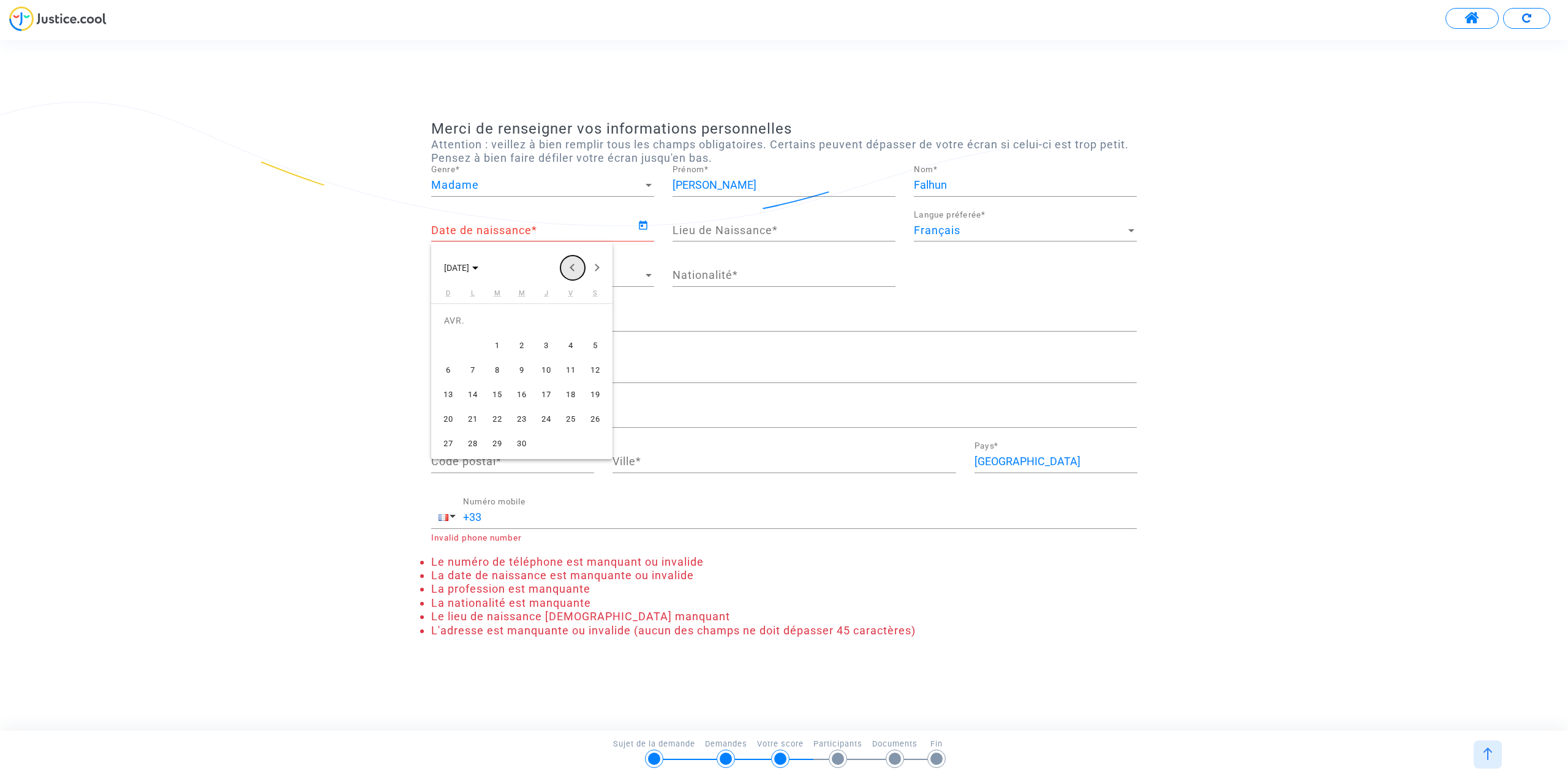
click at [572, 269] on button "Previous month" at bounding box center [572, 268] width 25 height 25
click at [478, 263] on span "JANV. 2025" at bounding box center [461, 267] width 34 height 10
click at [571, 268] on button "Previous 24 years" at bounding box center [572, 268] width 25 height 25
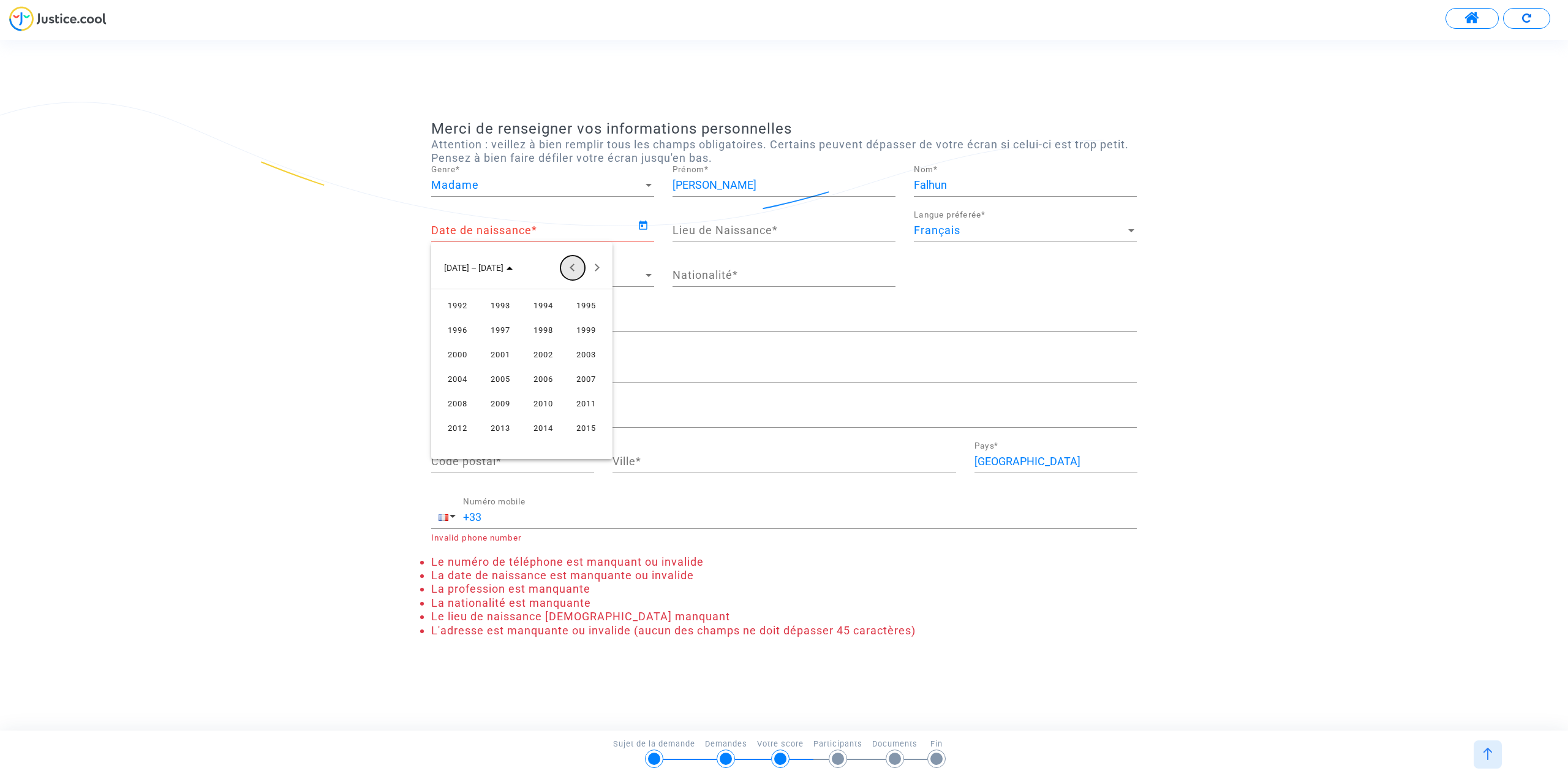
click at [571, 268] on button "Previous 24 years" at bounding box center [572, 268] width 25 height 25
click at [586, 375] on div "1983" at bounding box center [586, 379] width 39 height 22
click at [502, 357] on div "JUIN" at bounding box center [500, 354] width 39 height 22
click at [541, 415] on div "30" at bounding box center [546, 418] width 22 height 22
type input "30/06/1983"
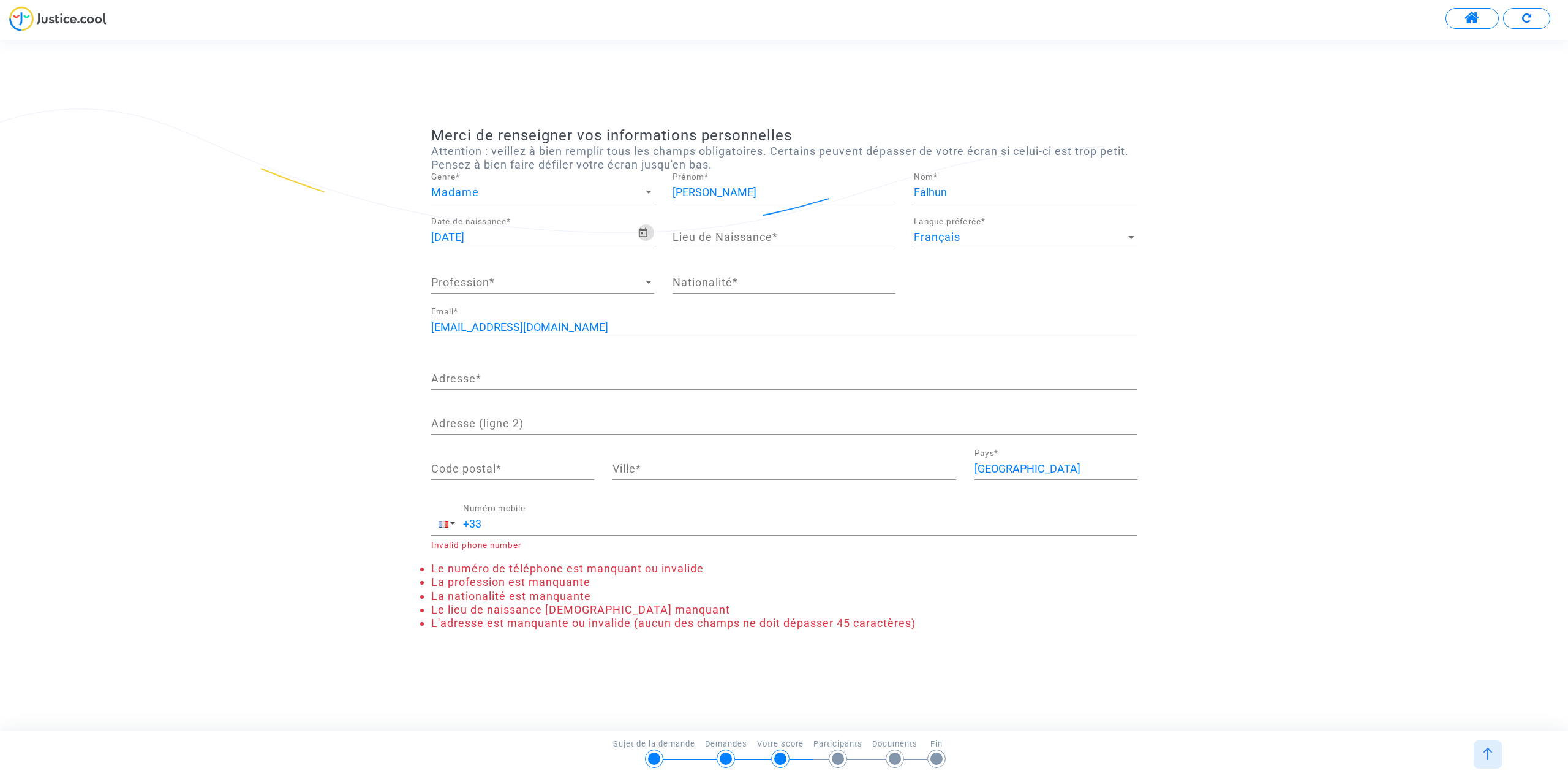
click at [700, 240] on input "Lieu de Naissance *" at bounding box center [784, 237] width 223 height 12
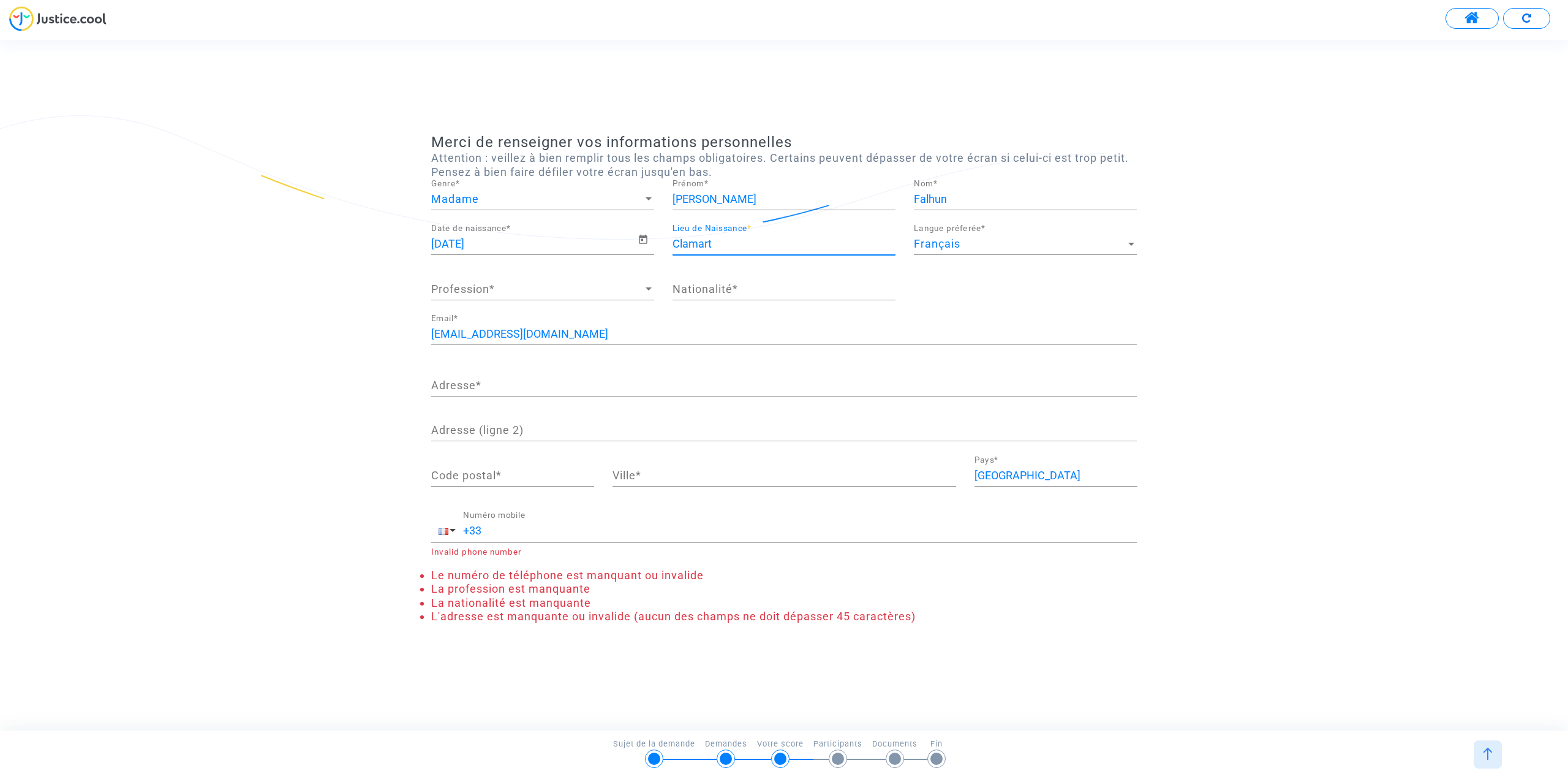
type input "Clamart"
click at [500, 285] on span "Profession" at bounding box center [536, 289] width 212 height 12
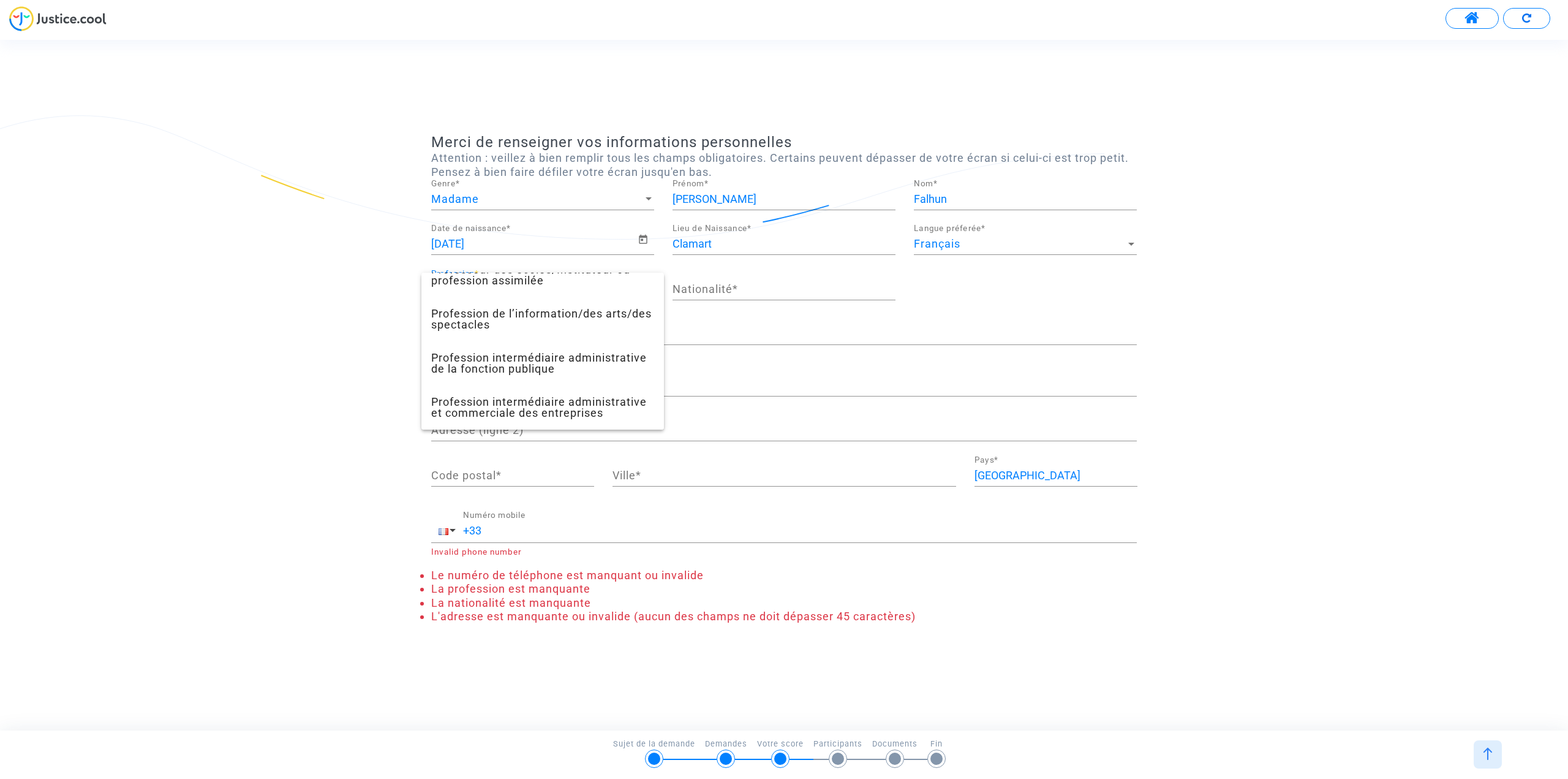
scroll to position [778, 0]
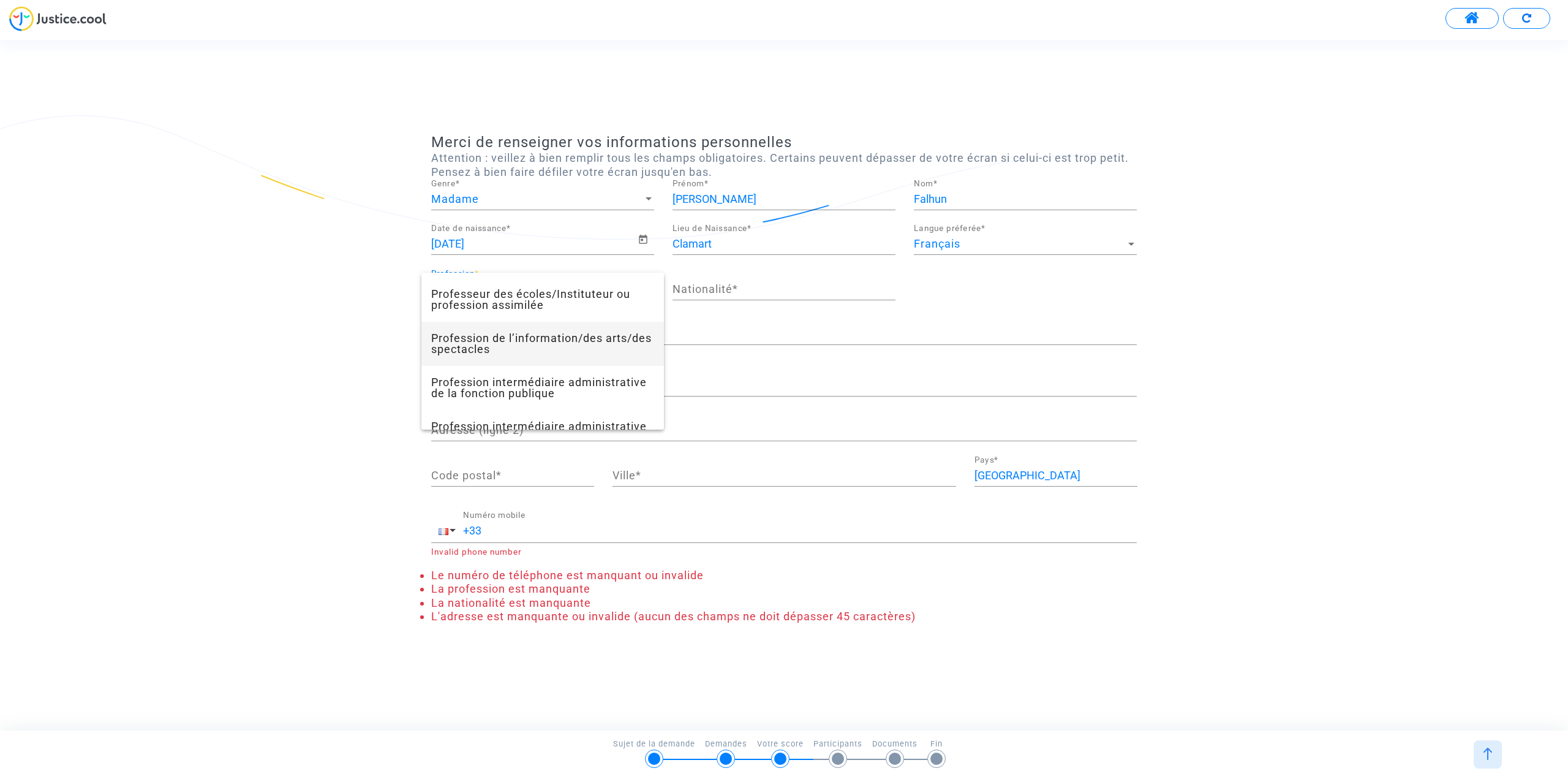
drag, startPoint x: 532, startPoint y: 343, endPoint x: 558, endPoint y: 330, distance: 29.1
click at [532, 343] on span "Profession de l’information/des arts/des spectacles" at bounding box center [543, 343] width 223 height 44
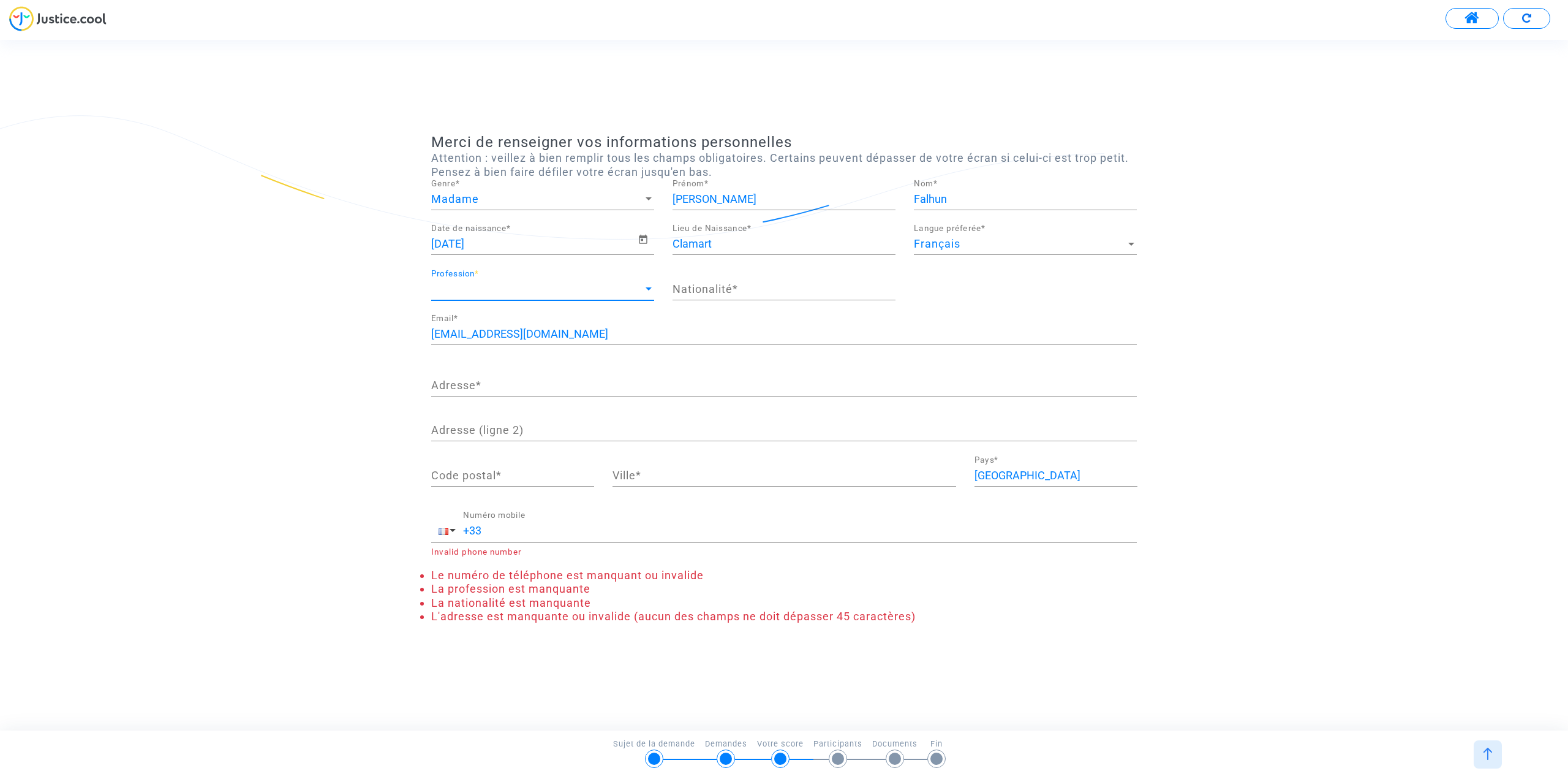
scroll to position [761, 0]
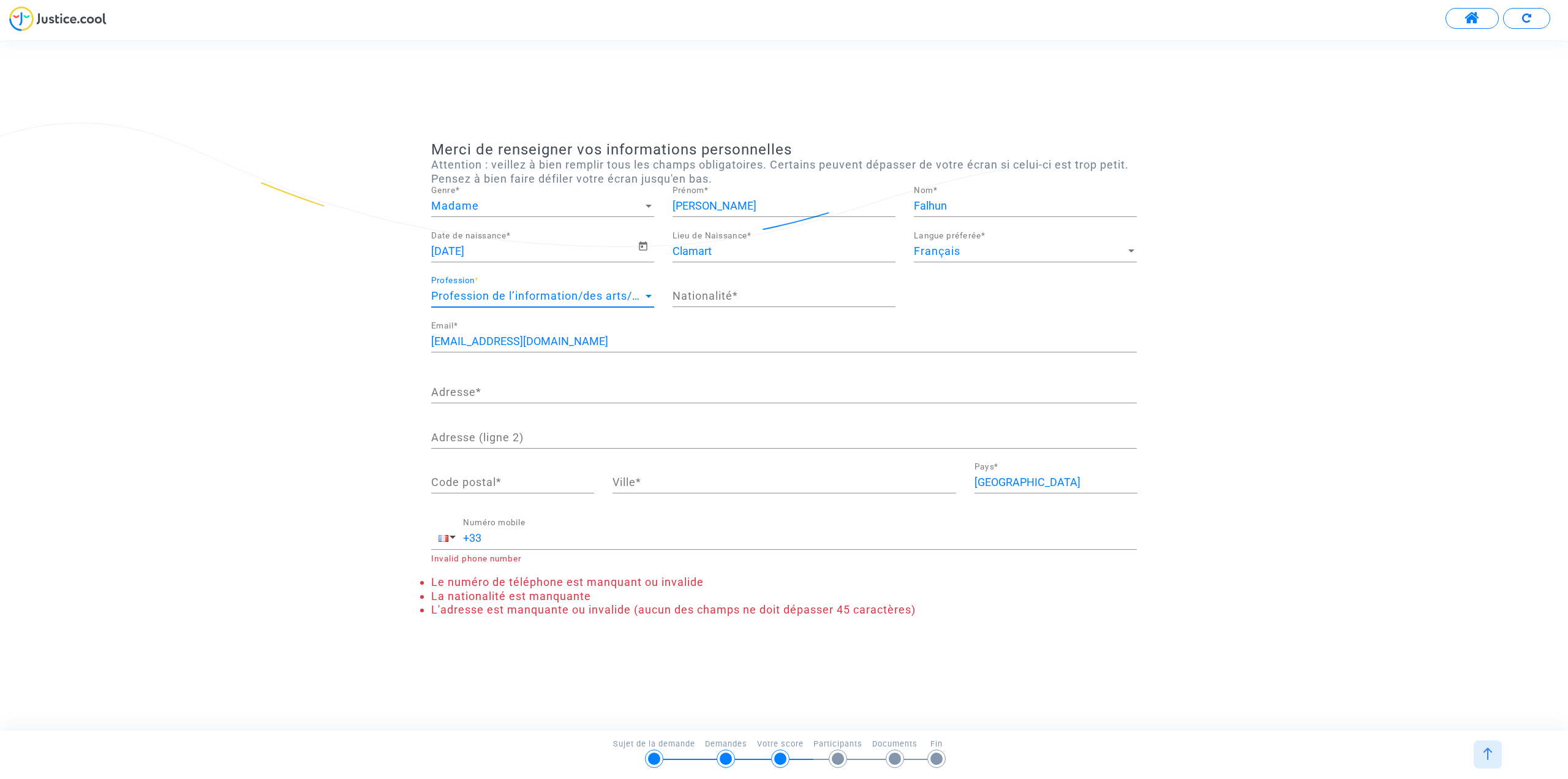
click at [625, 286] on div "Profession de l’information/des arts/des spectacles Profession *" at bounding box center [543, 292] width 223 height 32
click at [579, 206] on div at bounding box center [784, 389] width 1568 height 779
click at [716, 292] on input "Nationalité *" at bounding box center [784, 296] width 223 height 12
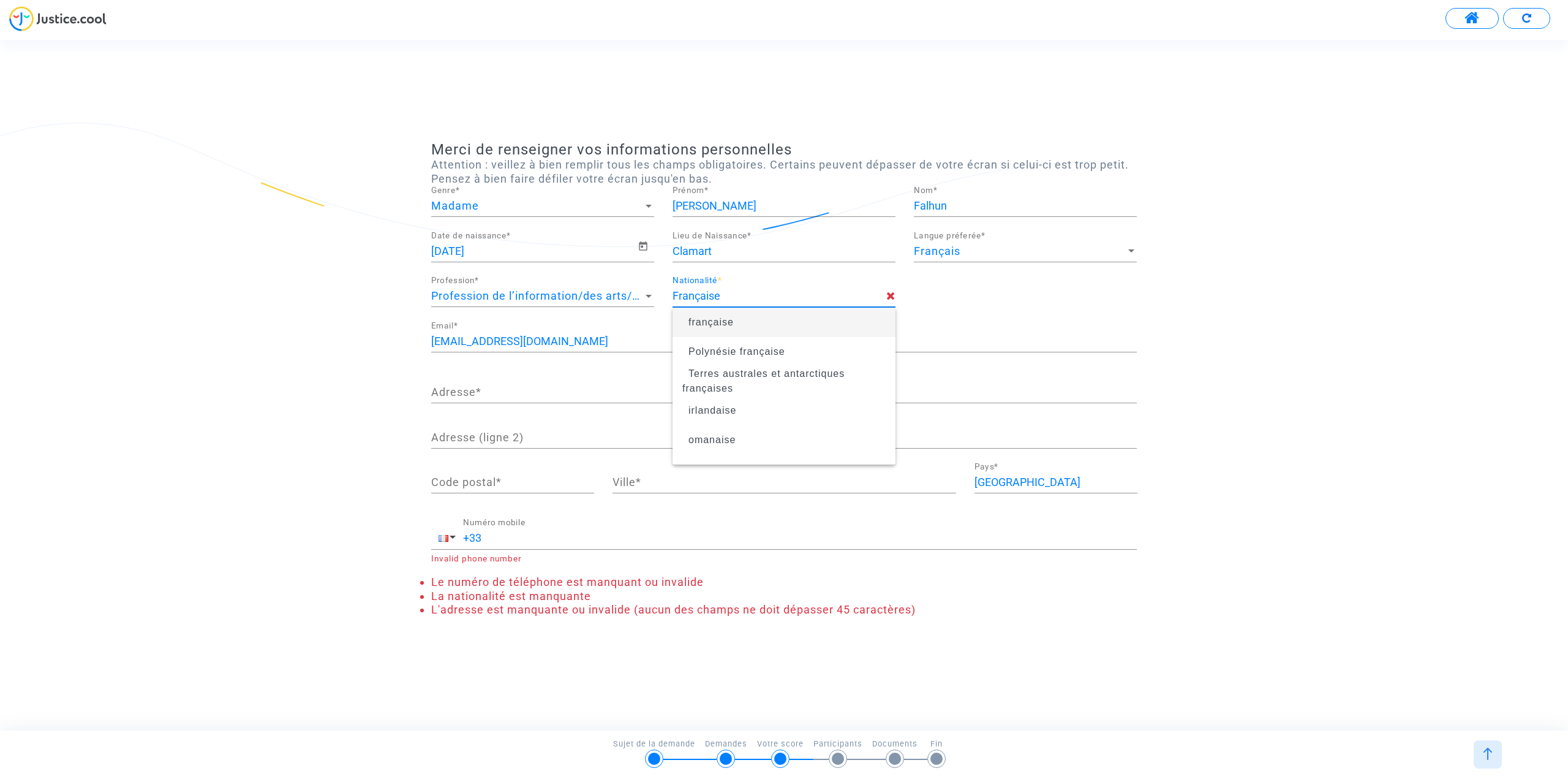
click at [204, 345] on div "Merci de renseigner vos informations personnelles Attention : veillez à bien re…" at bounding box center [784, 385] width 1568 height 488
type input "française"
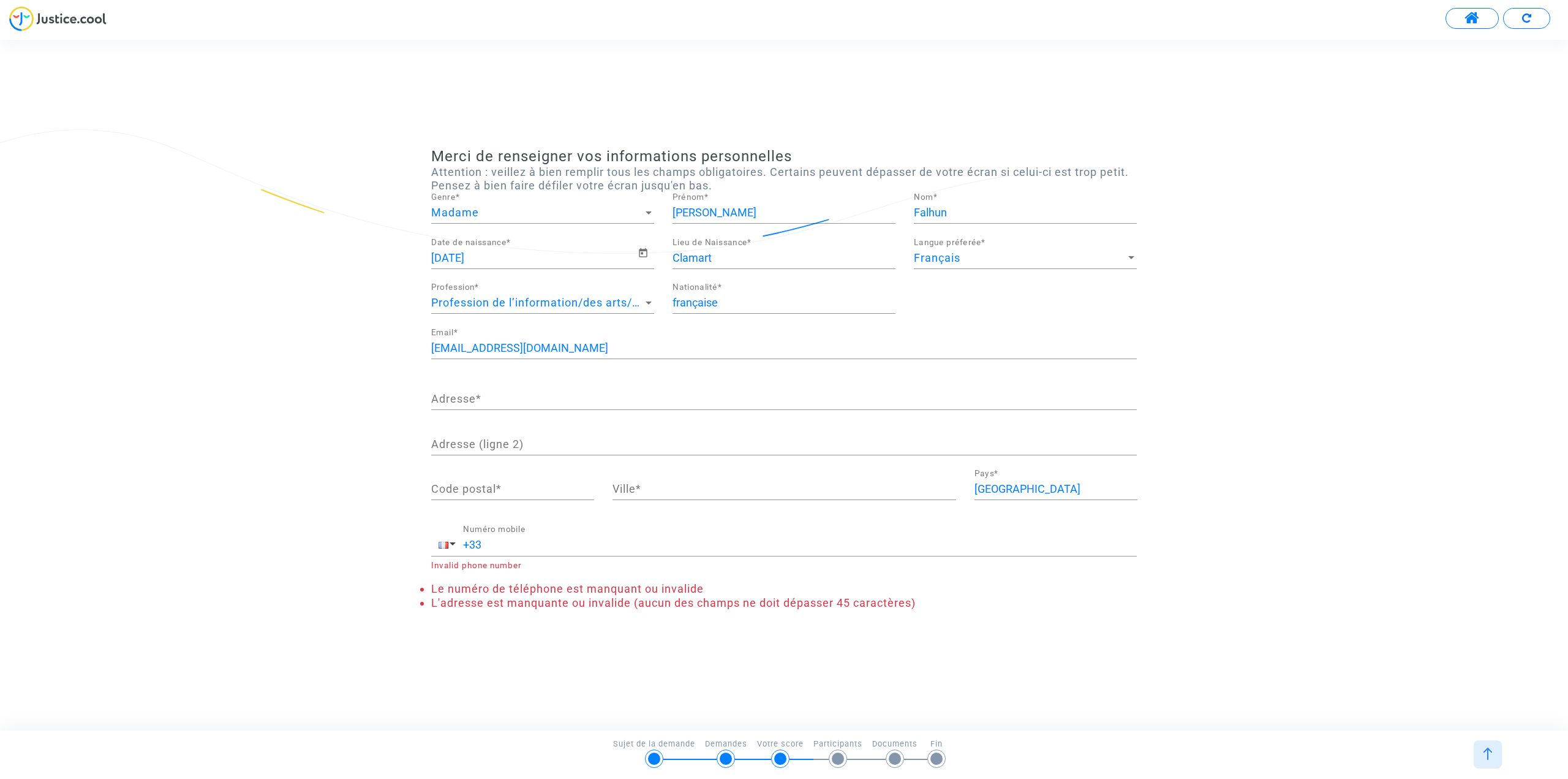
click at [466, 400] on input "Adresse *" at bounding box center [784, 399] width 706 height 12
type input "1"
type input "21 avenue du Président Wilson"
type input "93100"
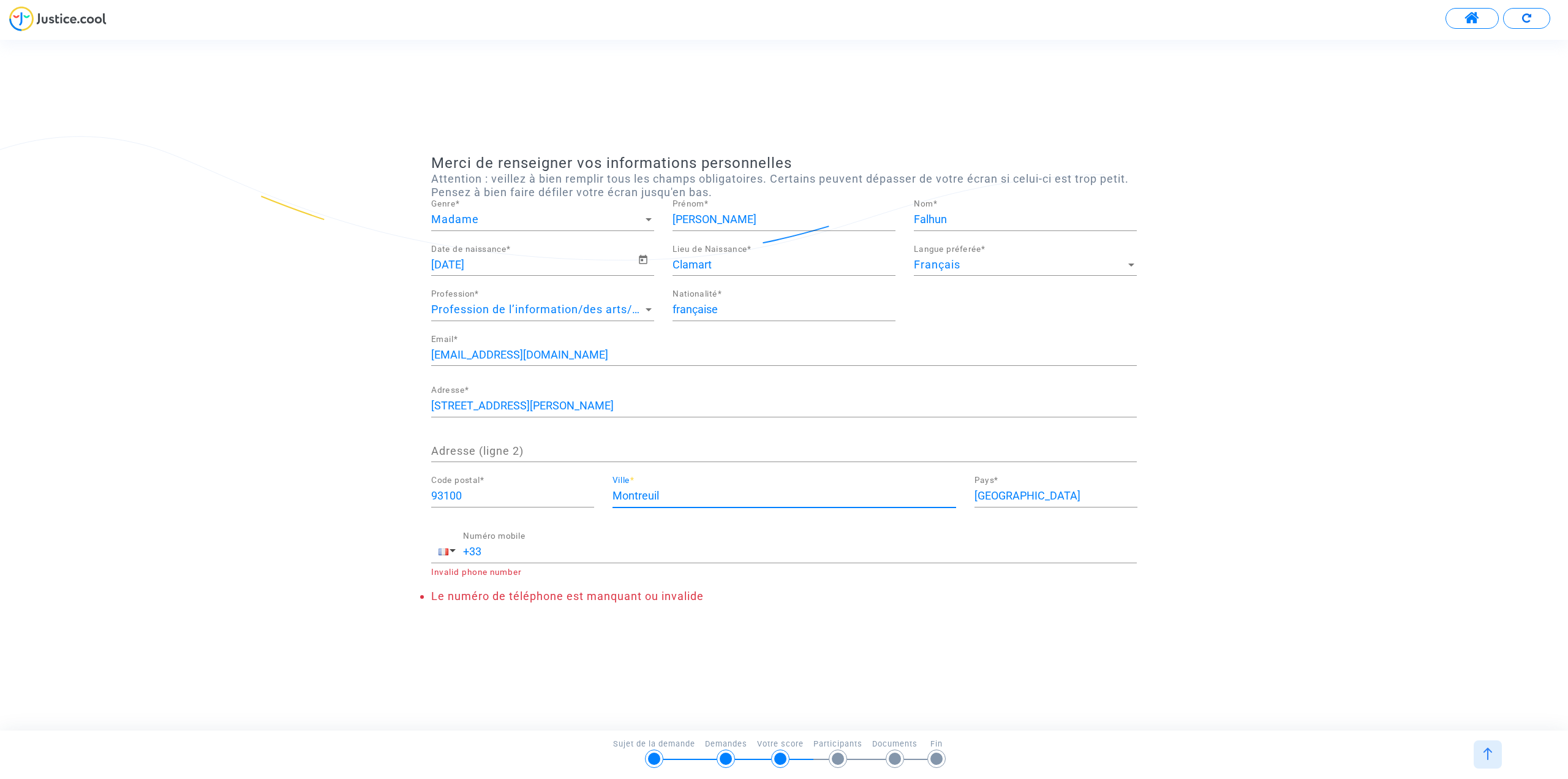
type input "Montreuil"
click at [514, 552] on input "+33" at bounding box center [799, 552] width 673 height 12
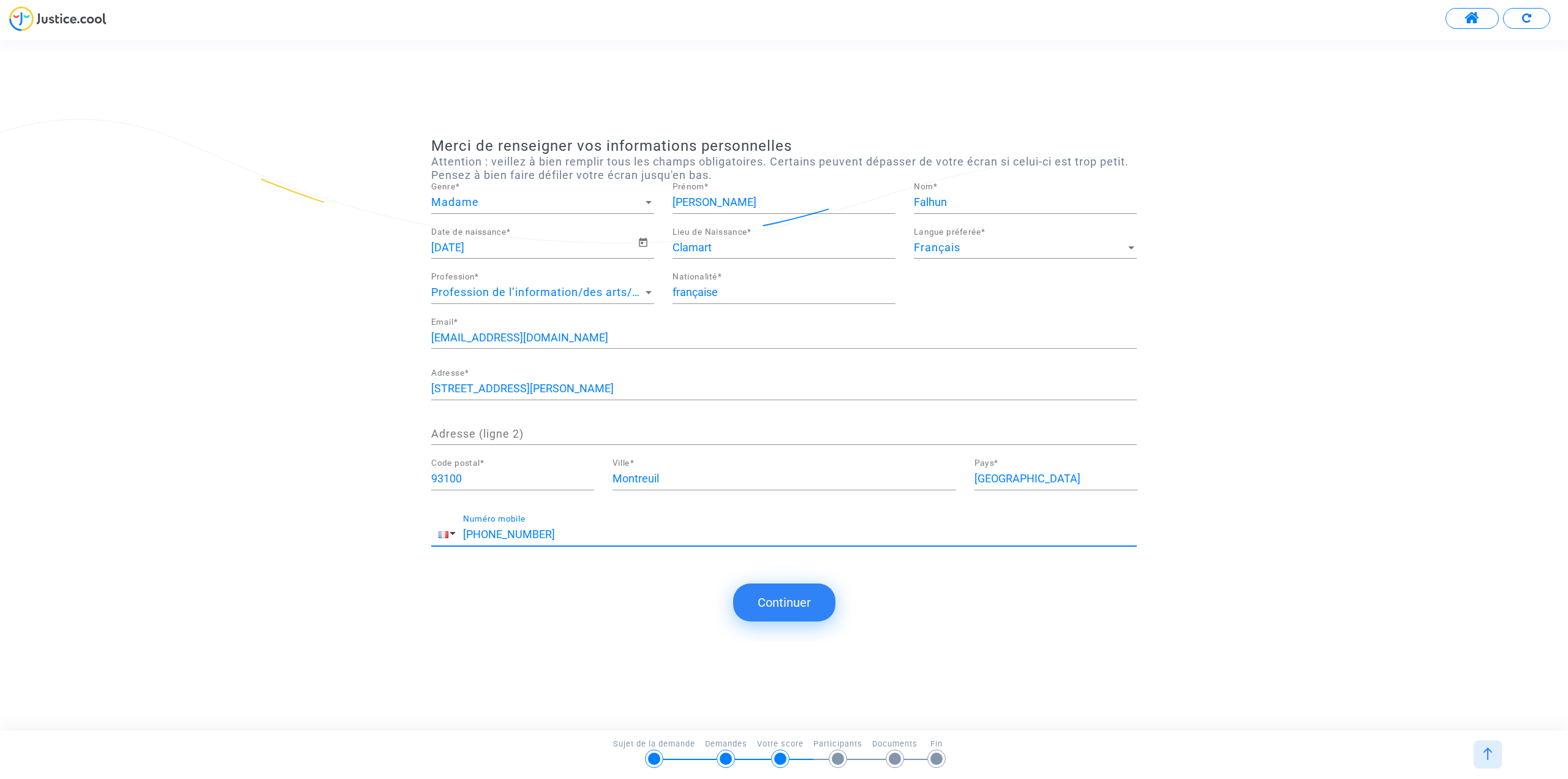
type input "+33 687611163"
click at [793, 599] on button "Continuer" at bounding box center [784, 602] width 103 height 38
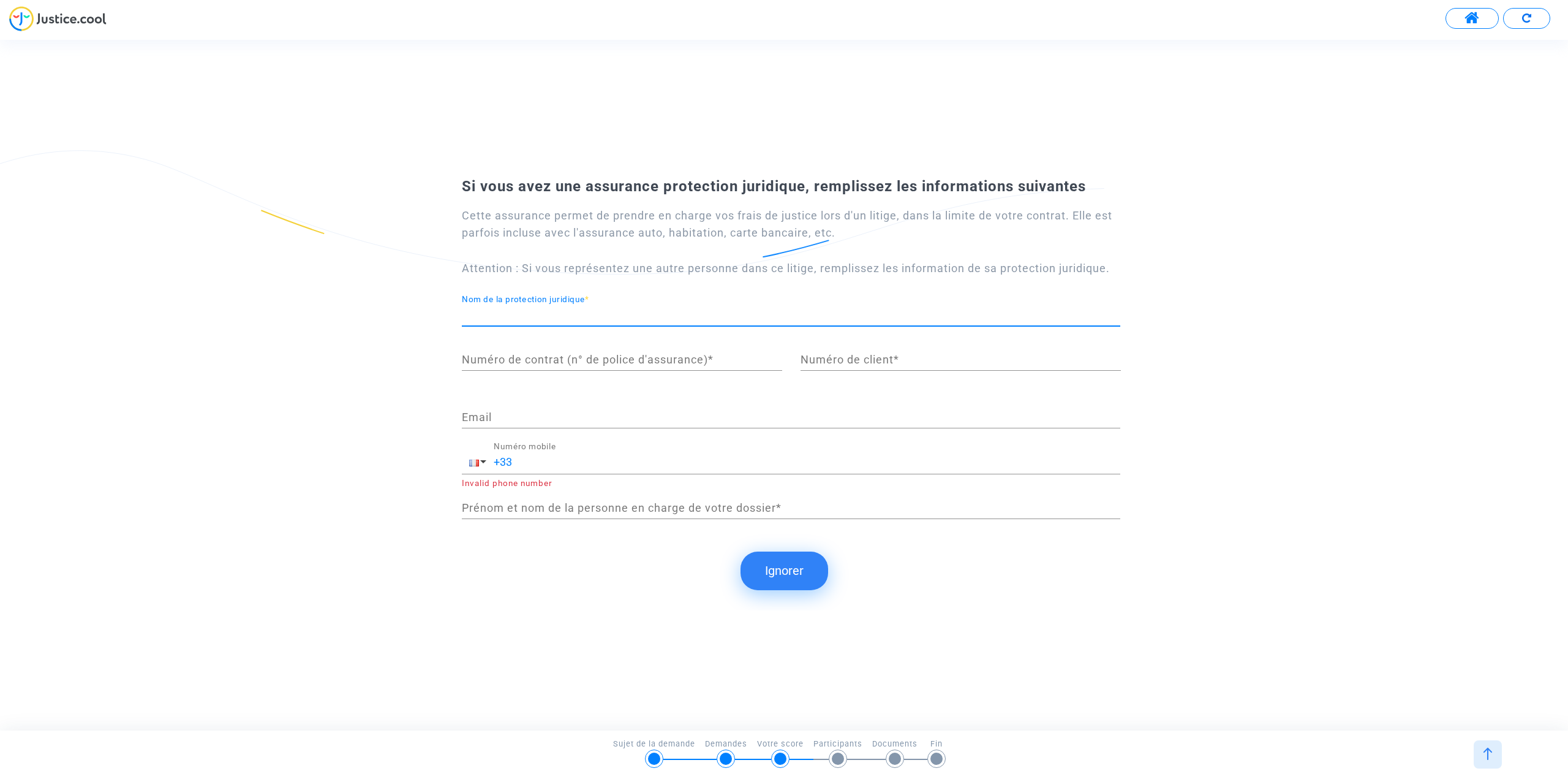
click at [564, 309] on input "Nom de la protection juridique *" at bounding box center [791, 315] width 658 height 12
type input "GMF"
click at [545, 368] on div "Numéro de contrat (n° de police d'assurance) *" at bounding box center [622, 355] width 320 height 32
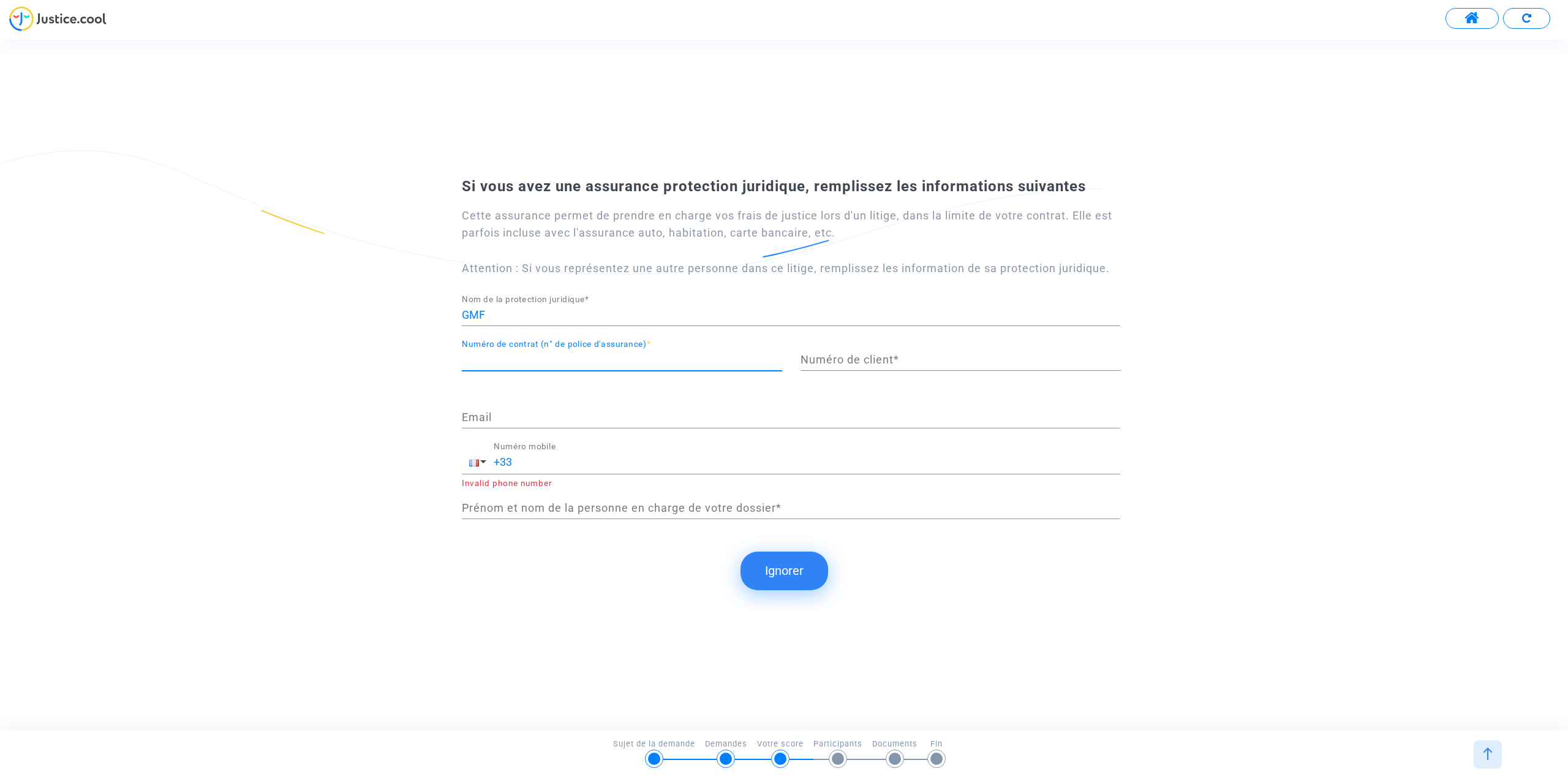
click at [542, 363] on input "Numéro de contrat (n° de police d'assurance) *" at bounding box center [622, 360] width 320 height 12
paste input "003122672533A"
type input "003122672533A"
click at [827, 356] on input "Numéro de client *" at bounding box center [960, 360] width 320 height 12
paste input "S000F497307"
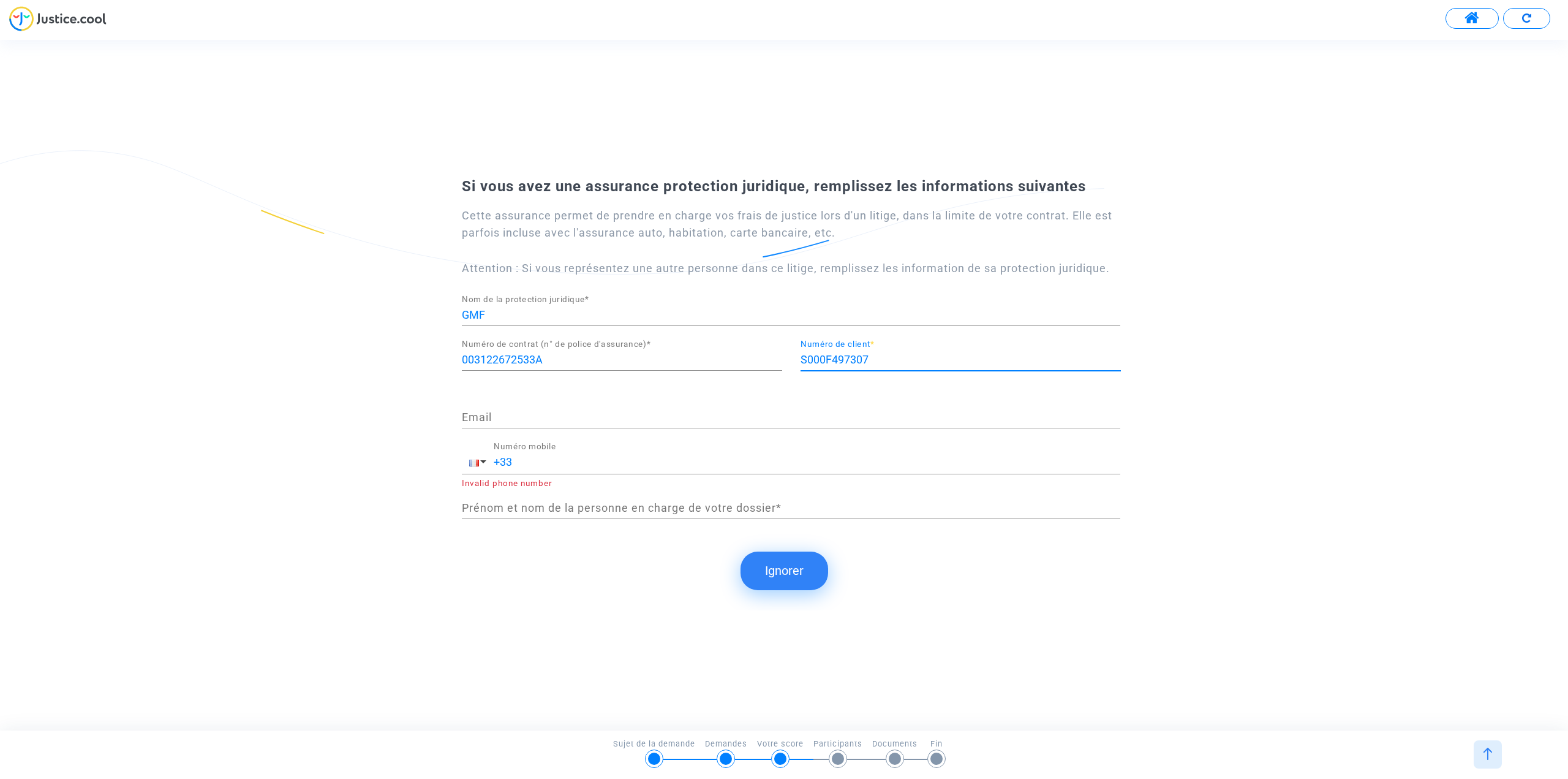
type input "S000F497307"
click at [547, 415] on input "Email" at bounding box center [791, 417] width 658 height 12
type input "[EMAIL_ADDRESS][DOMAIN_NAME]"
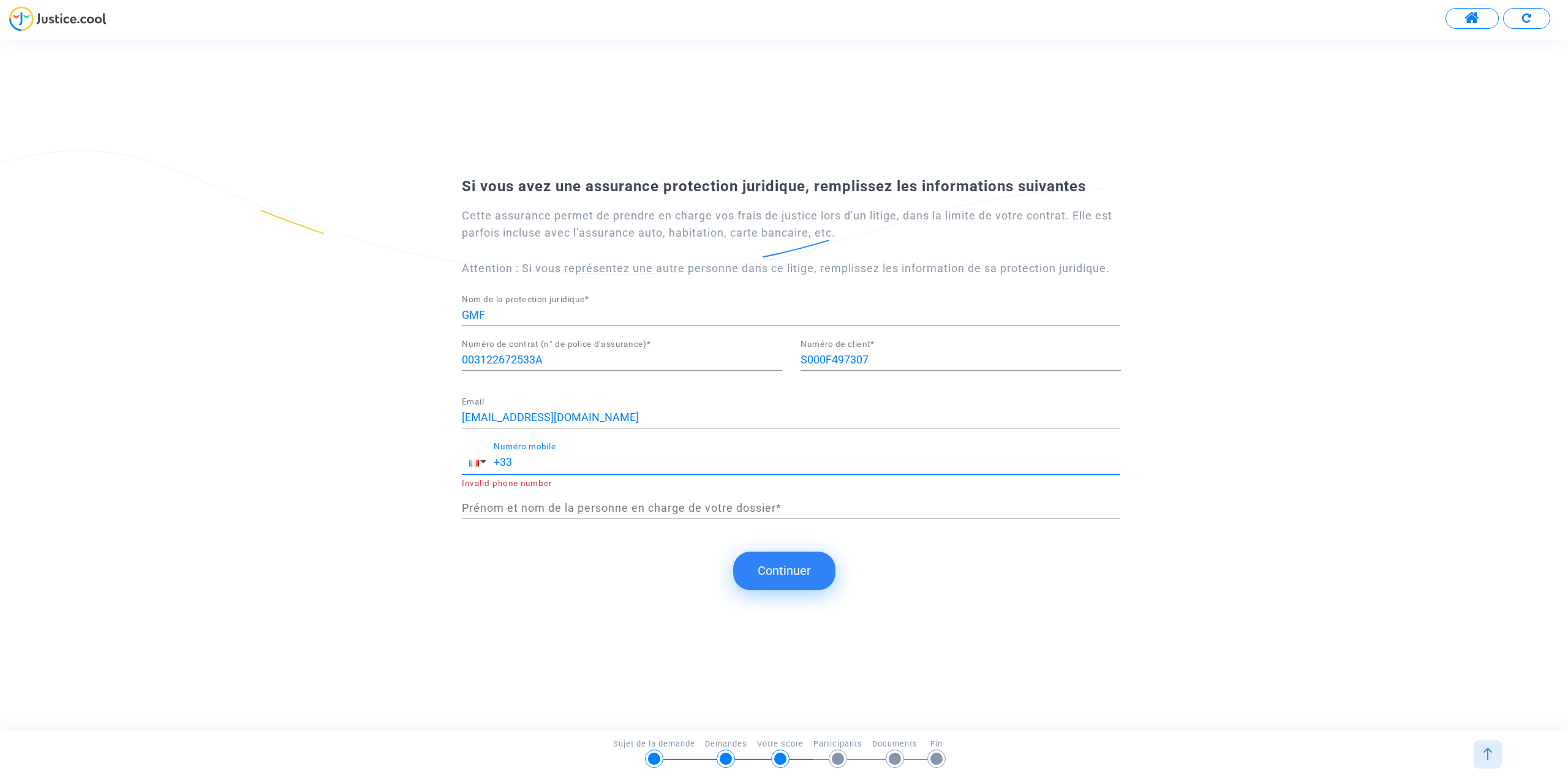
click at [572, 461] on input "+33" at bounding box center [807, 462] width 627 height 12
type input "+33 687611163"
click at [775, 566] on button "Continuer" at bounding box center [784, 570] width 103 height 38
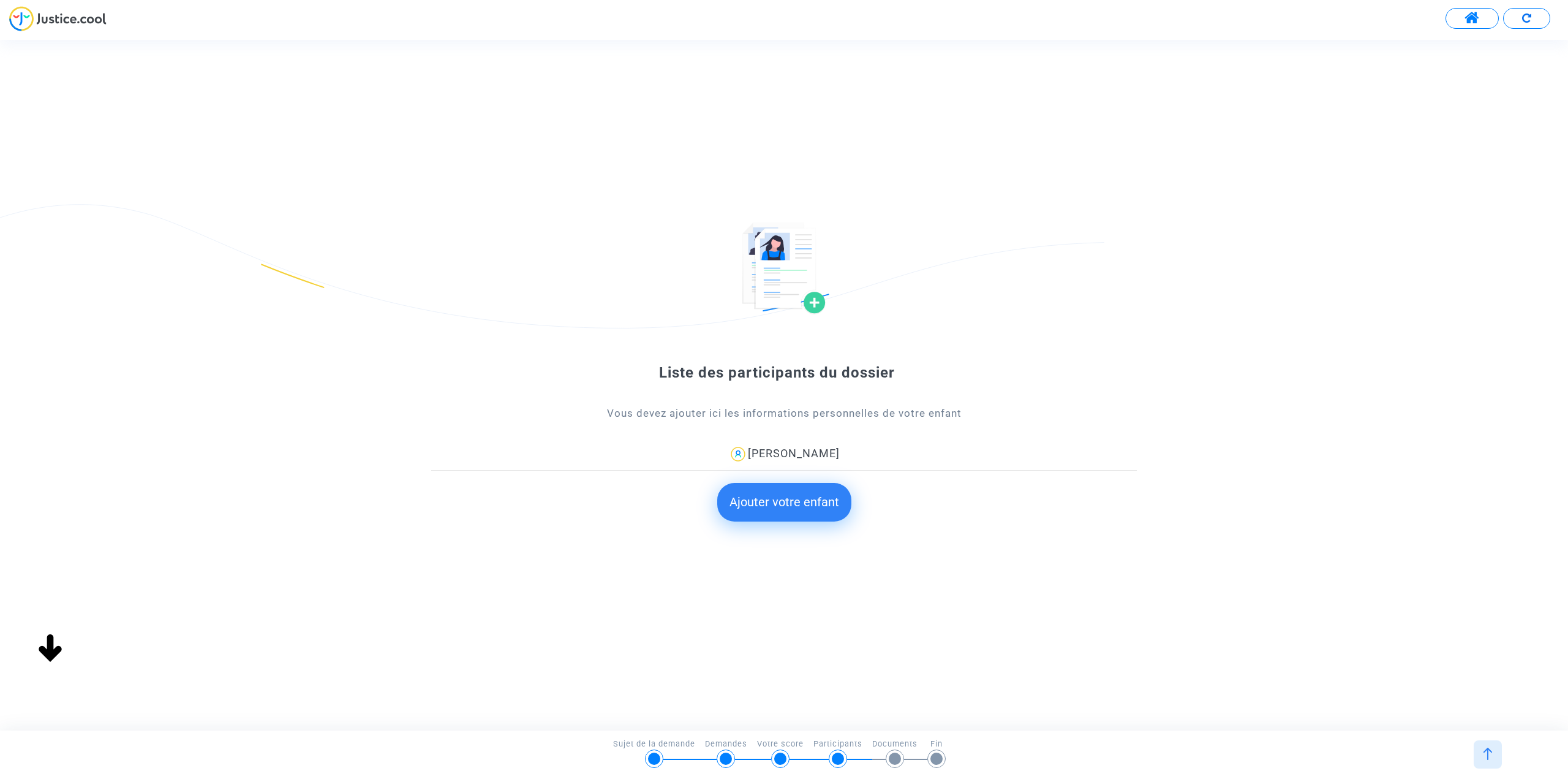
click at [771, 501] on button "Ajouter votre enfant" at bounding box center [784, 501] width 134 height 38
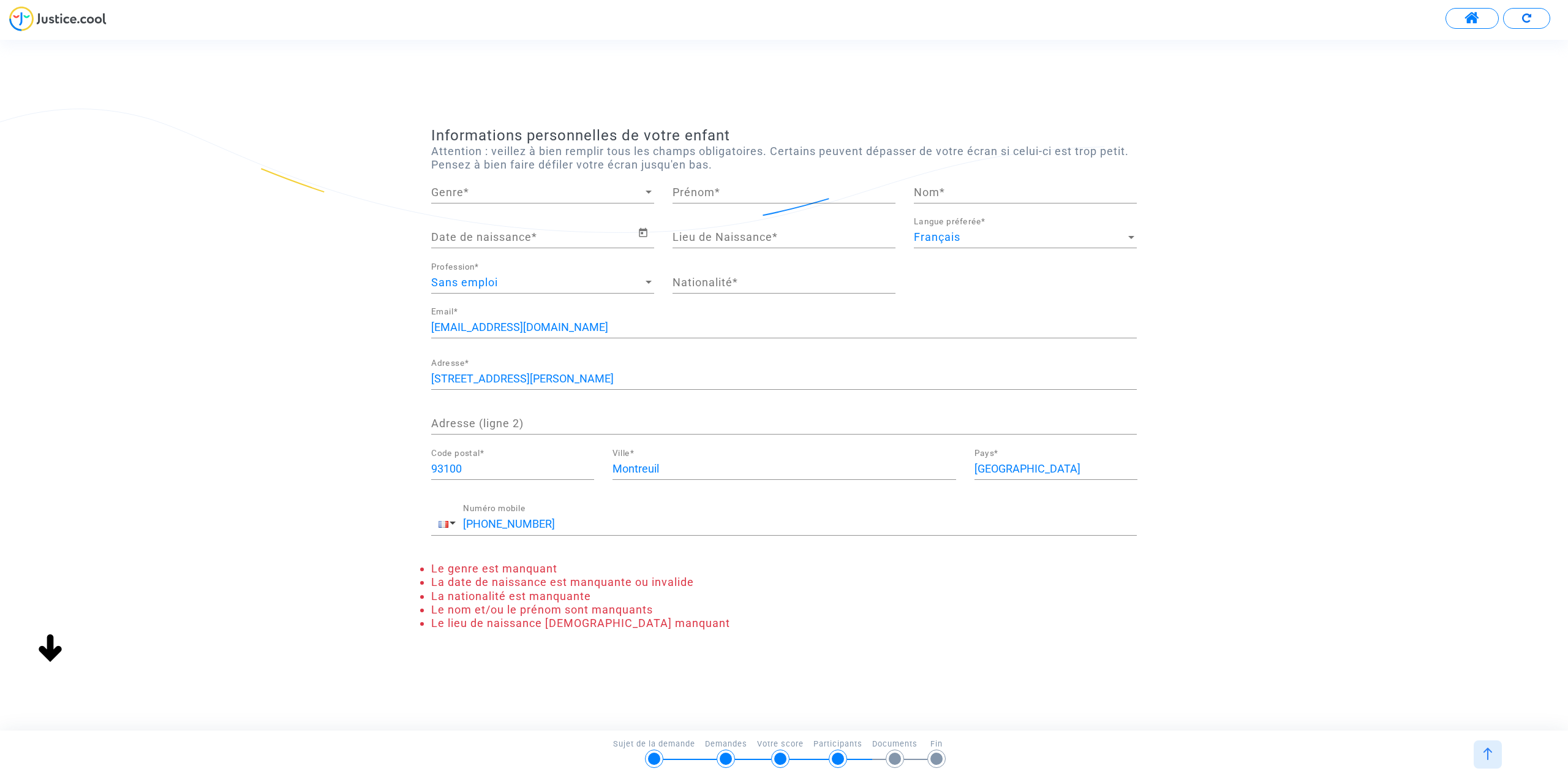
click at [512, 198] on span "Genre" at bounding box center [536, 192] width 212 height 12
drag, startPoint x: 486, startPoint y: 184, endPoint x: 550, endPoint y: 201, distance: 66.2
click at [486, 185] on span "Madame" at bounding box center [543, 193] width 223 height 33
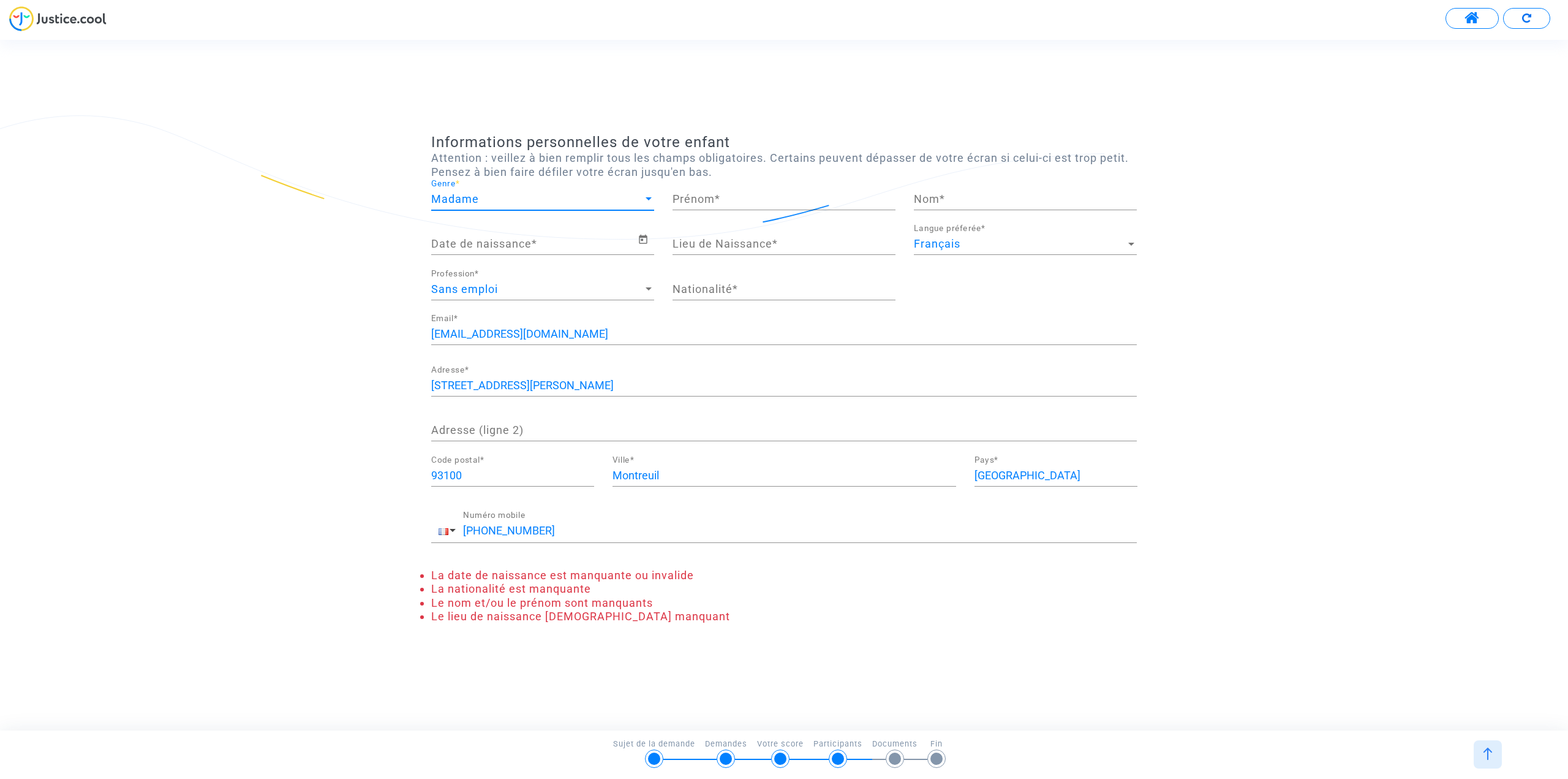
drag, startPoint x: 679, startPoint y: 204, endPoint x: 686, endPoint y: 204, distance: 7.0
click at [679, 204] on input "Prénom *" at bounding box center [784, 199] width 223 height 12
type input "Iris"
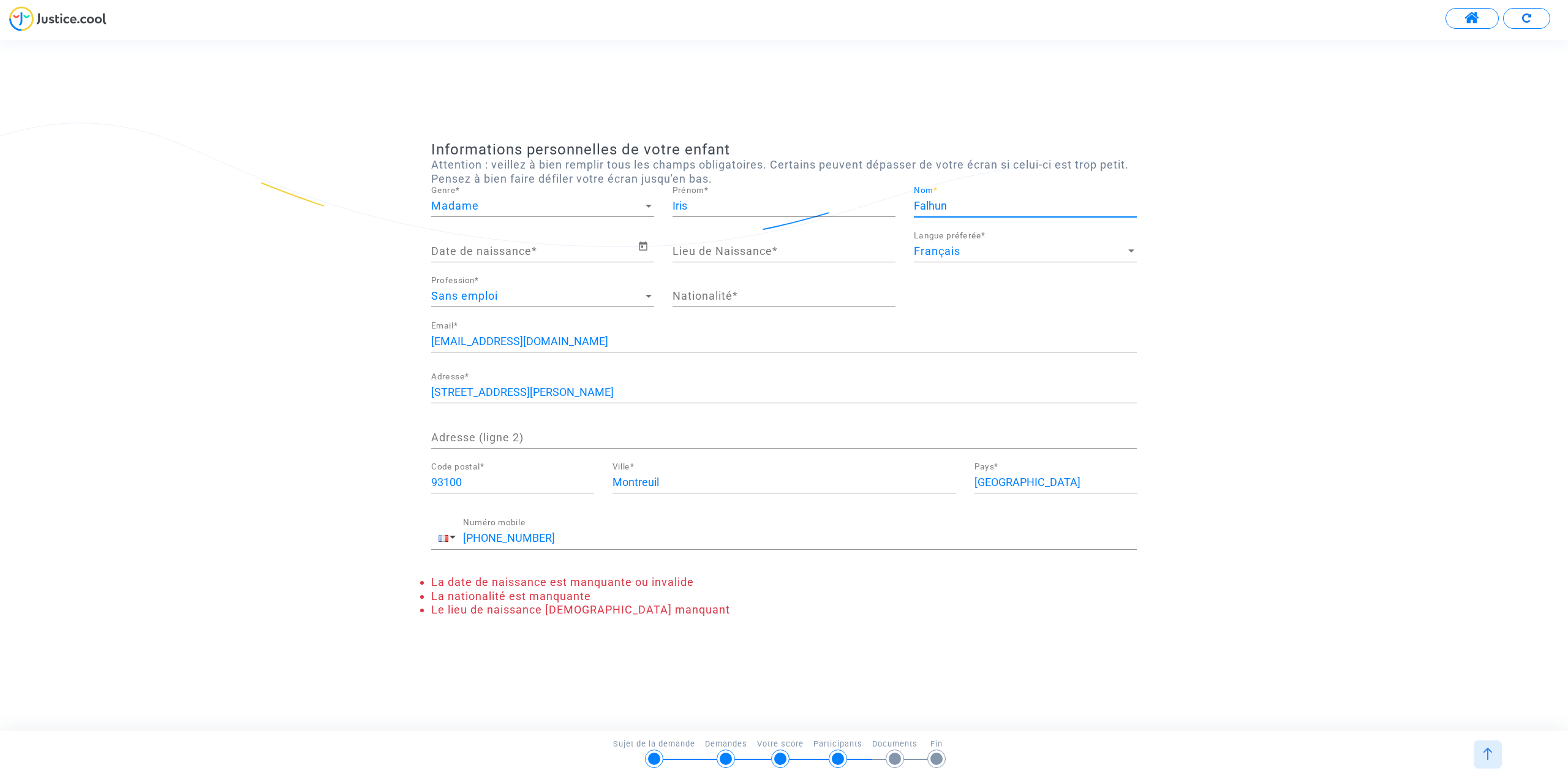
type input "Falhun"
click at [543, 259] on div "Date de naissance *" at bounding box center [534, 247] width 206 height 32
click at [642, 246] on icon "Open calendar" at bounding box center [644, 246] width 9 height 9
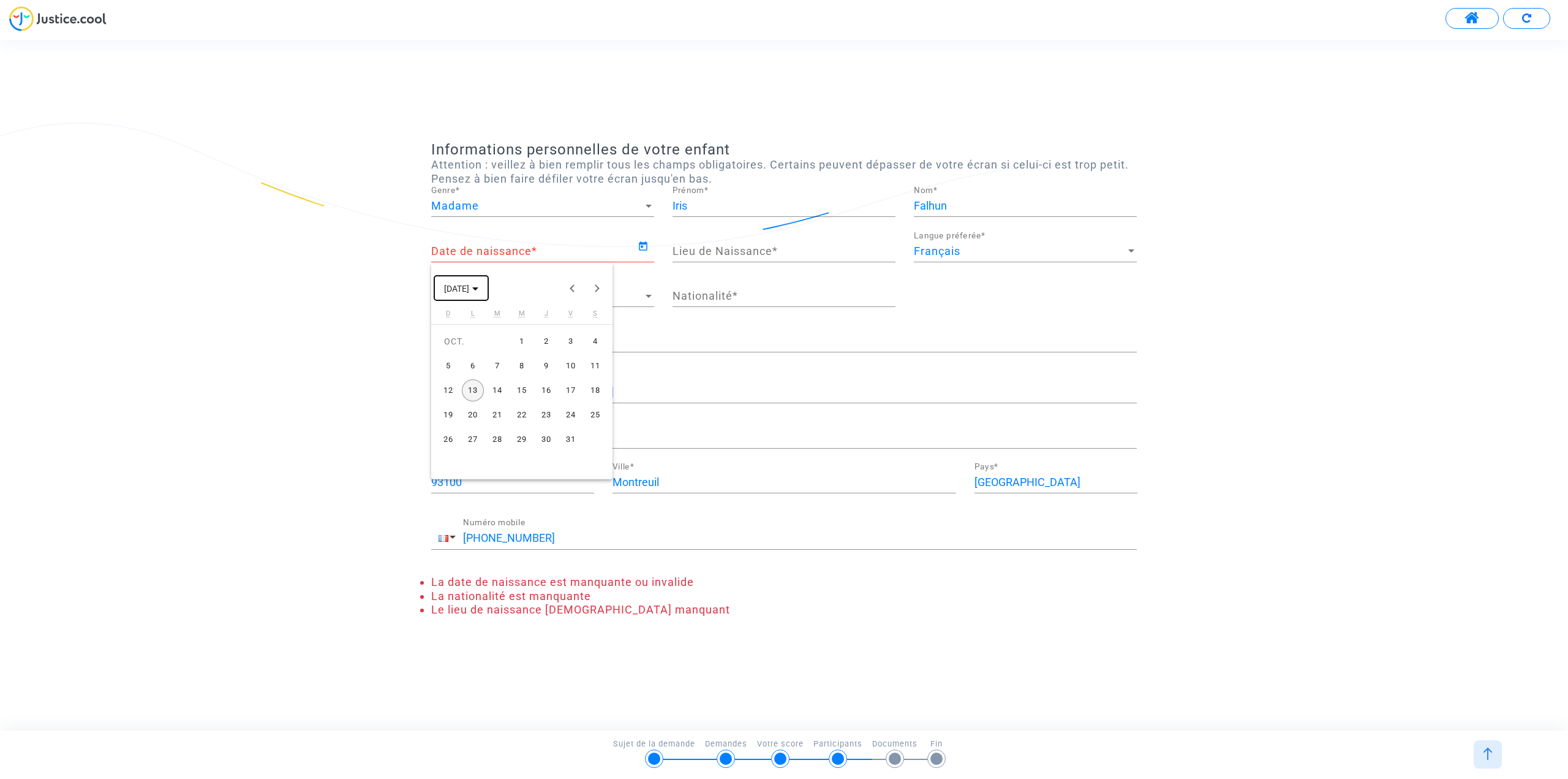
click at [478, 286] on span "OCT. 2025" at bounding box center [461, 287] width 34 height 10
click at [459, 351] on div "2020" at bounding box center [458, 350] width 39 height 22
click at [497, 375] on div "JUIN" at bounding box center [500, 374] width 39 height 22
click at [574, 365] on div "5" at bounding box center [571, 365] width 22 height 22
type input "05/06/2020"
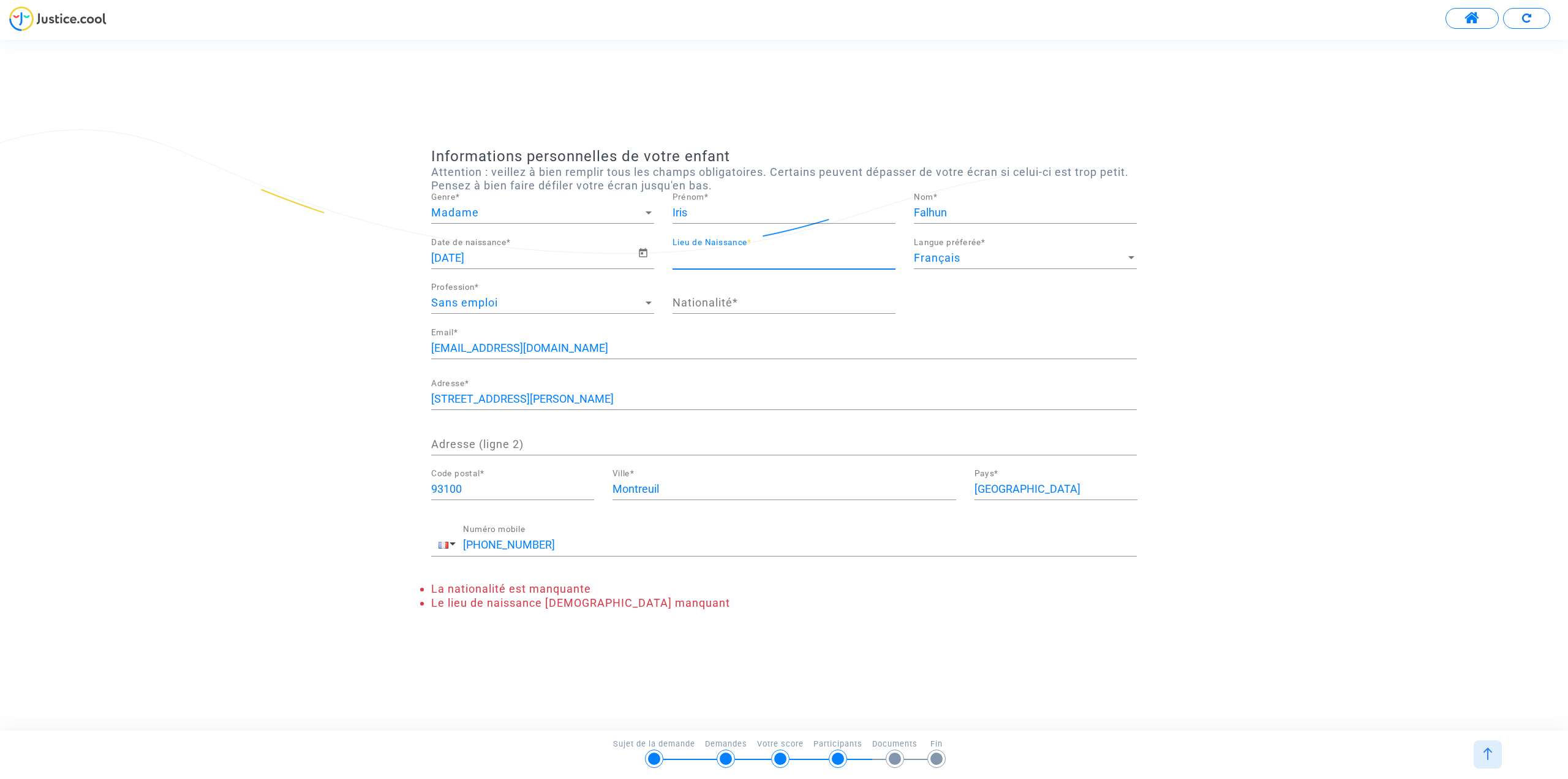
click at [696, 257] on input "Lieu de Naissance *" at bounding box center [784, 258] width 223 height 12
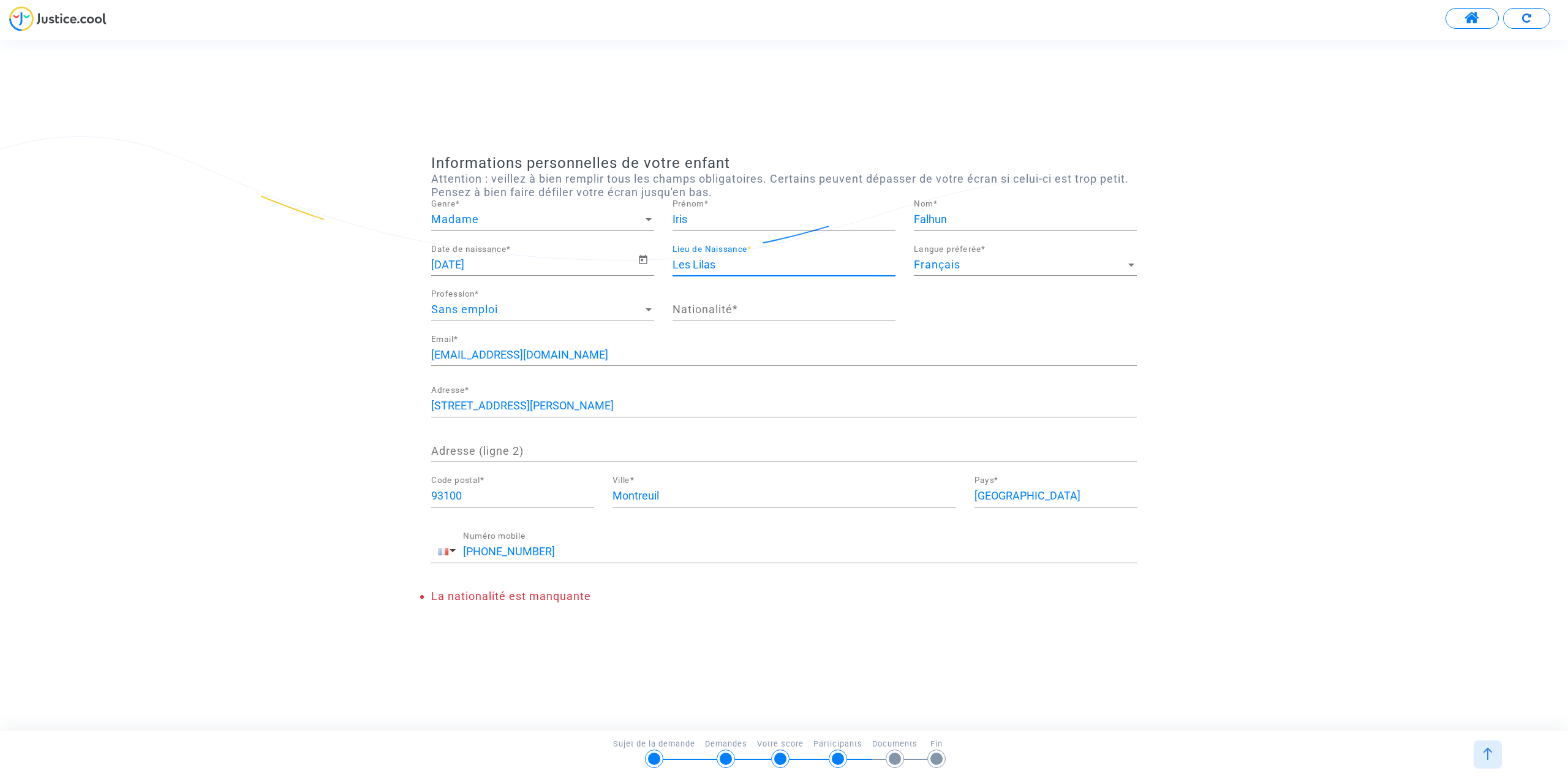
type input "Les Lilas"
click at [585, 312] on div "Sans emploi" at bounding box center [536, 309] width 212 height 12
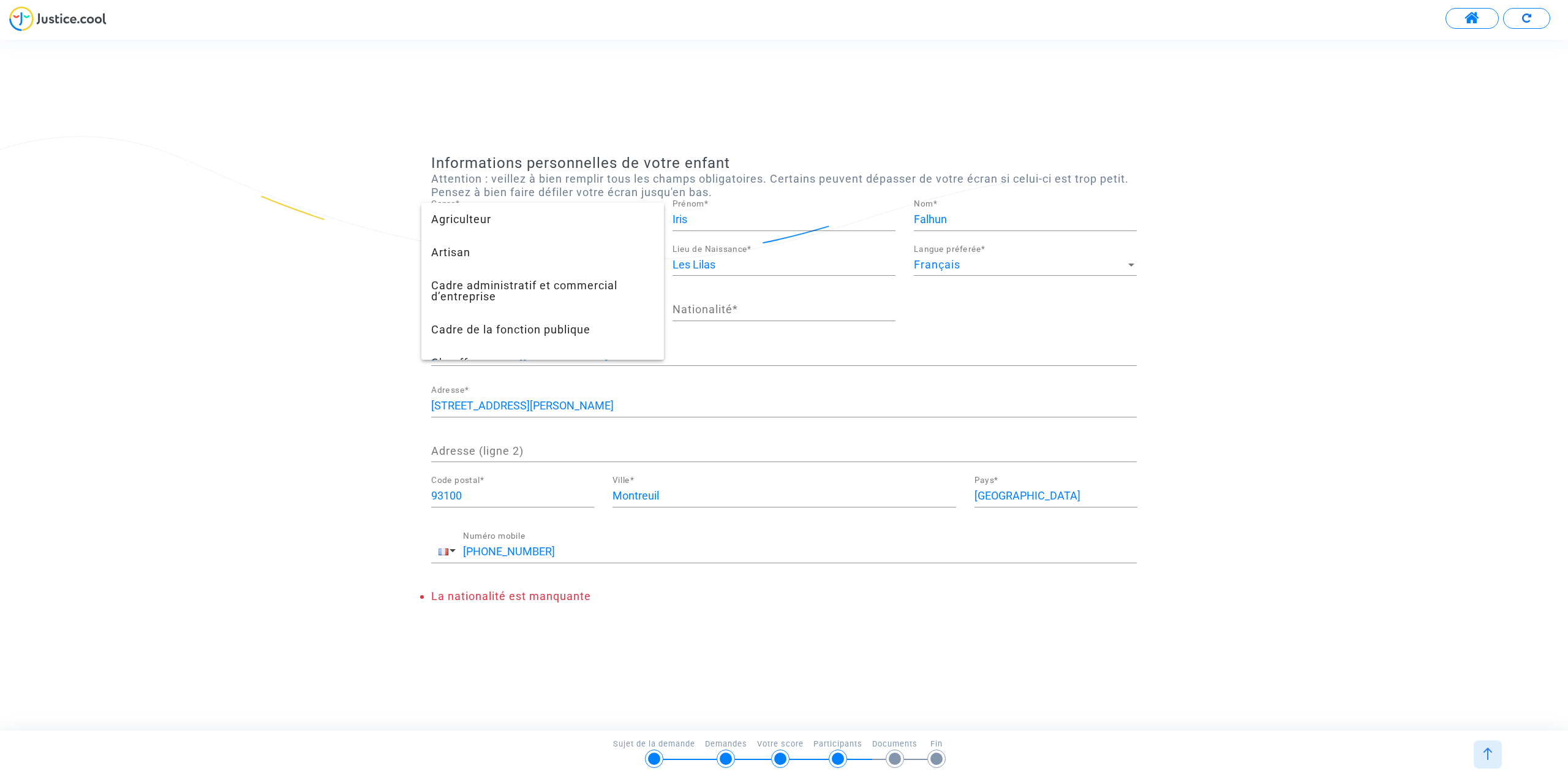
drag, startPoint x: 277, startPoint y: 197, endPoint x: 281, endPoint y: 185, distance: 12.6
click at [277, 197] on div at bounding box center [784, 389] width 1568 height 779
click at [647, 308] on div at bounding box center [649, 309] width 11 height 12
drag, startPoint x: 334, startPoint y: 256, endPoint x: 353, endPoint y: 262, distance: 19.9
click at [334, 256] on div at bounding box center [784, 389] width 1568 height 779
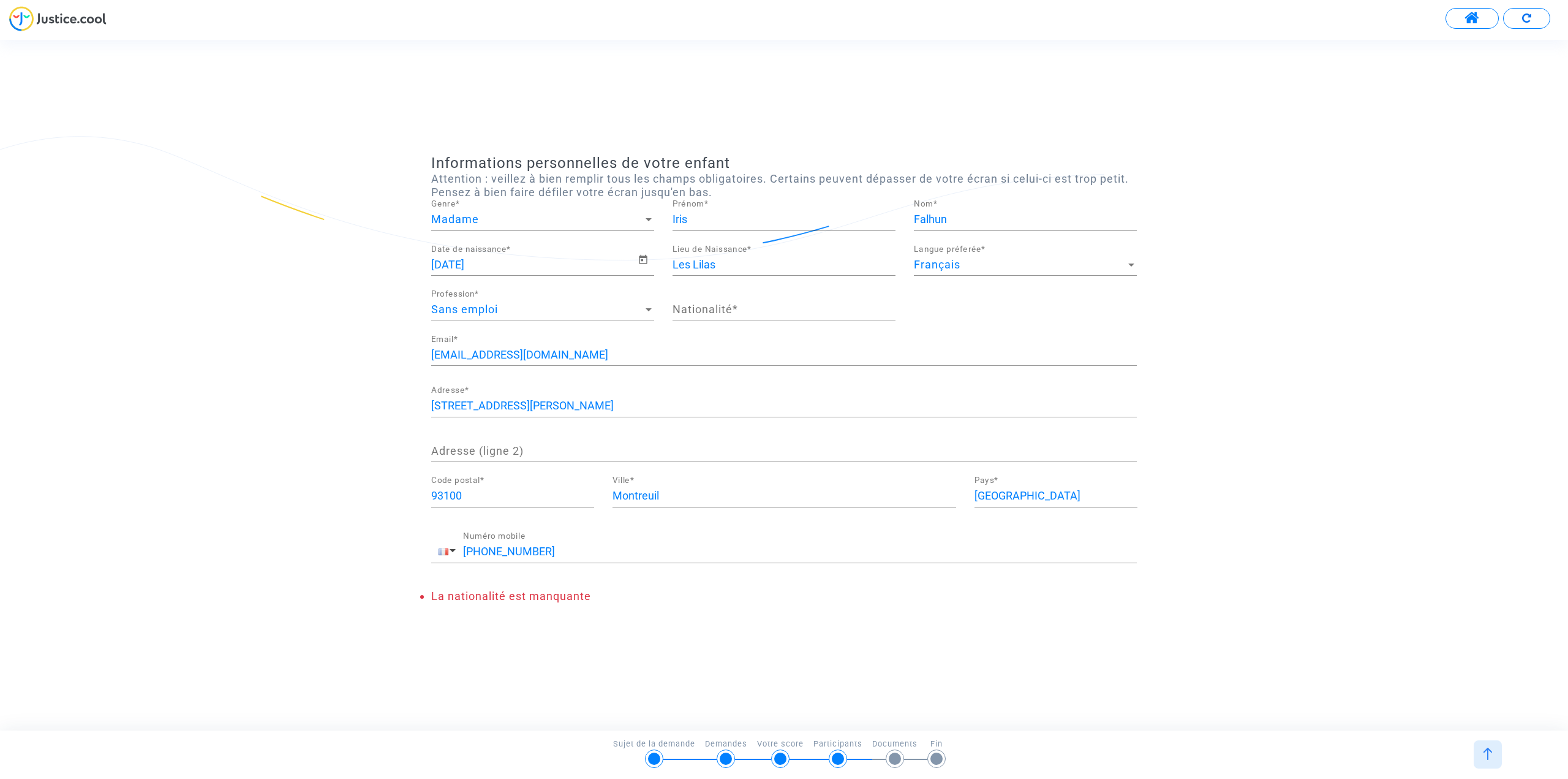
click at [696, 314] on input "Nationalité *" at bounding box center [784, 309] width 223 height 12
click at [500, 315] on div "Sans emploi" at bounding box center [536, 309] width 212 height 12
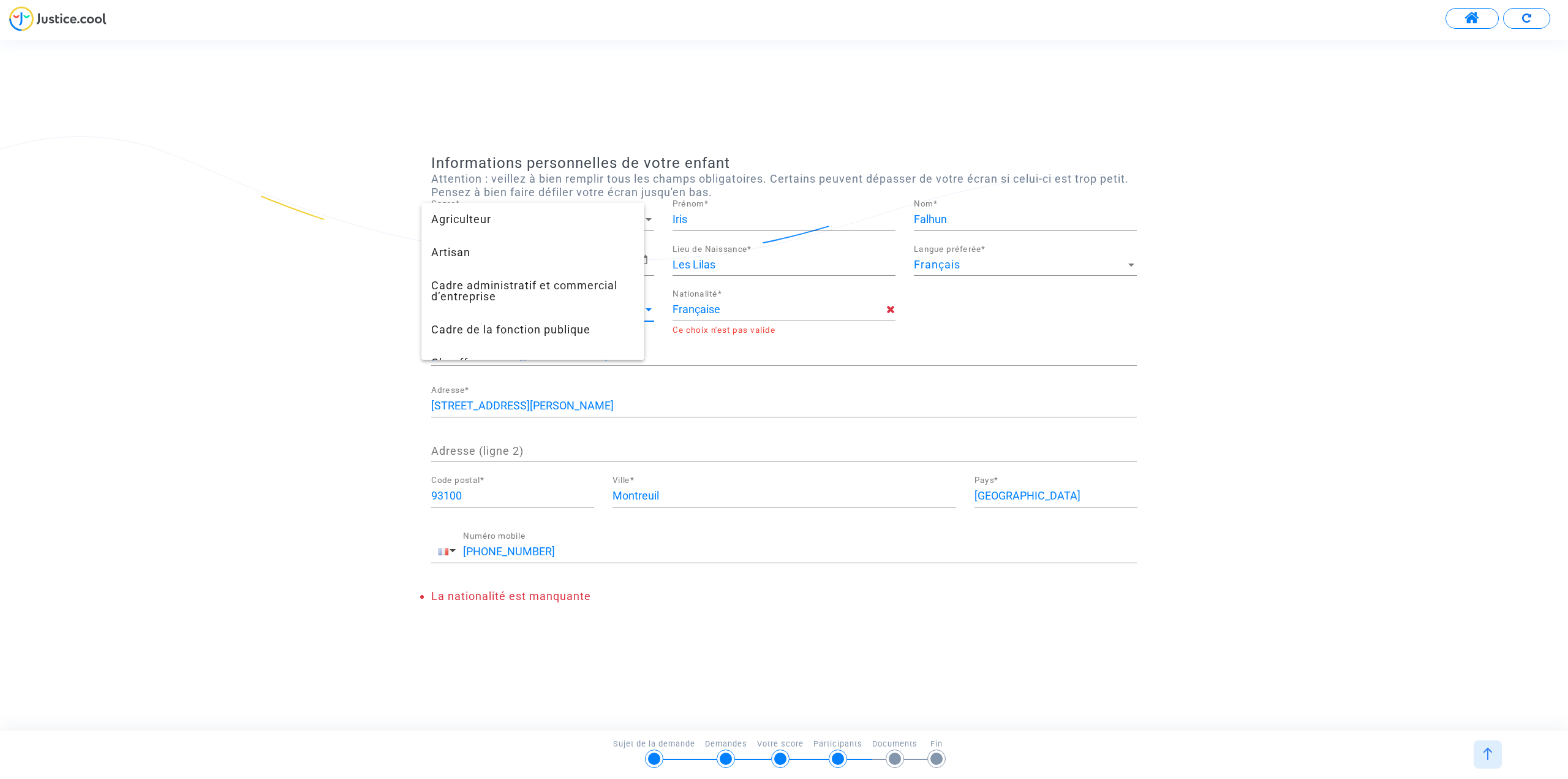
type input "française"
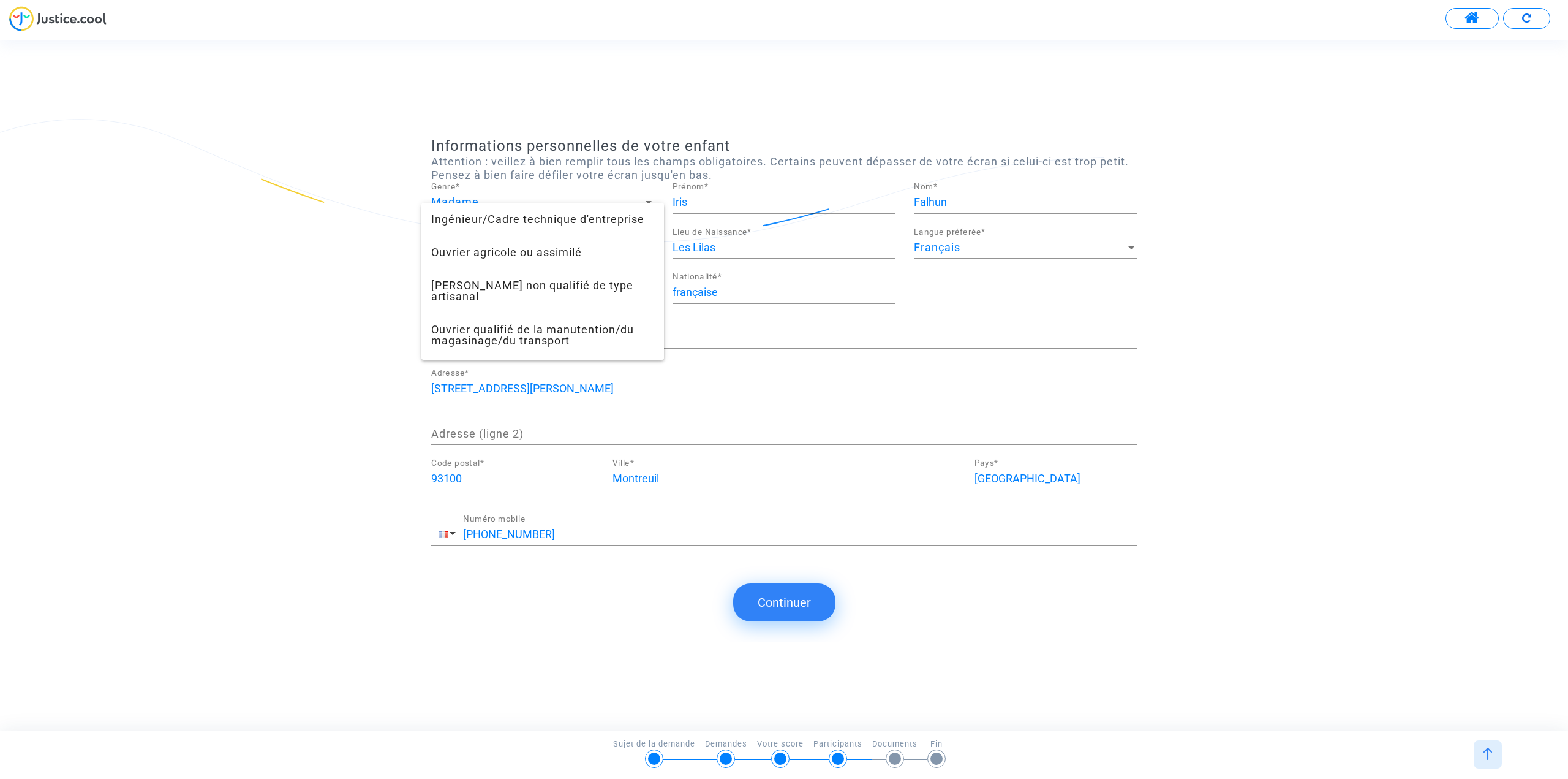
scroll to position [410, 0]
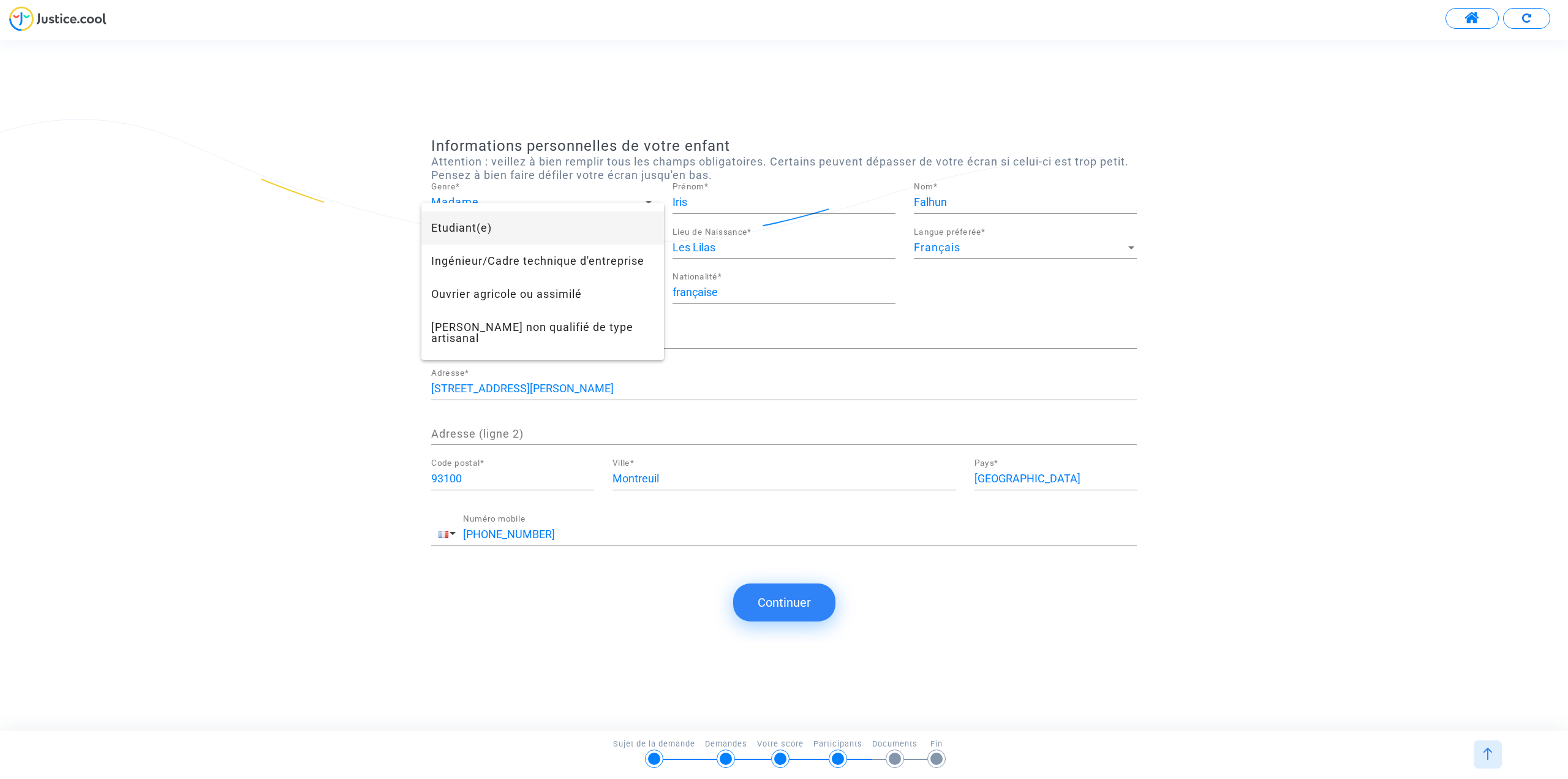
click at [473, 234] on span "Etudiant(e)" at bounding box center [543, 228] width 223 height 33
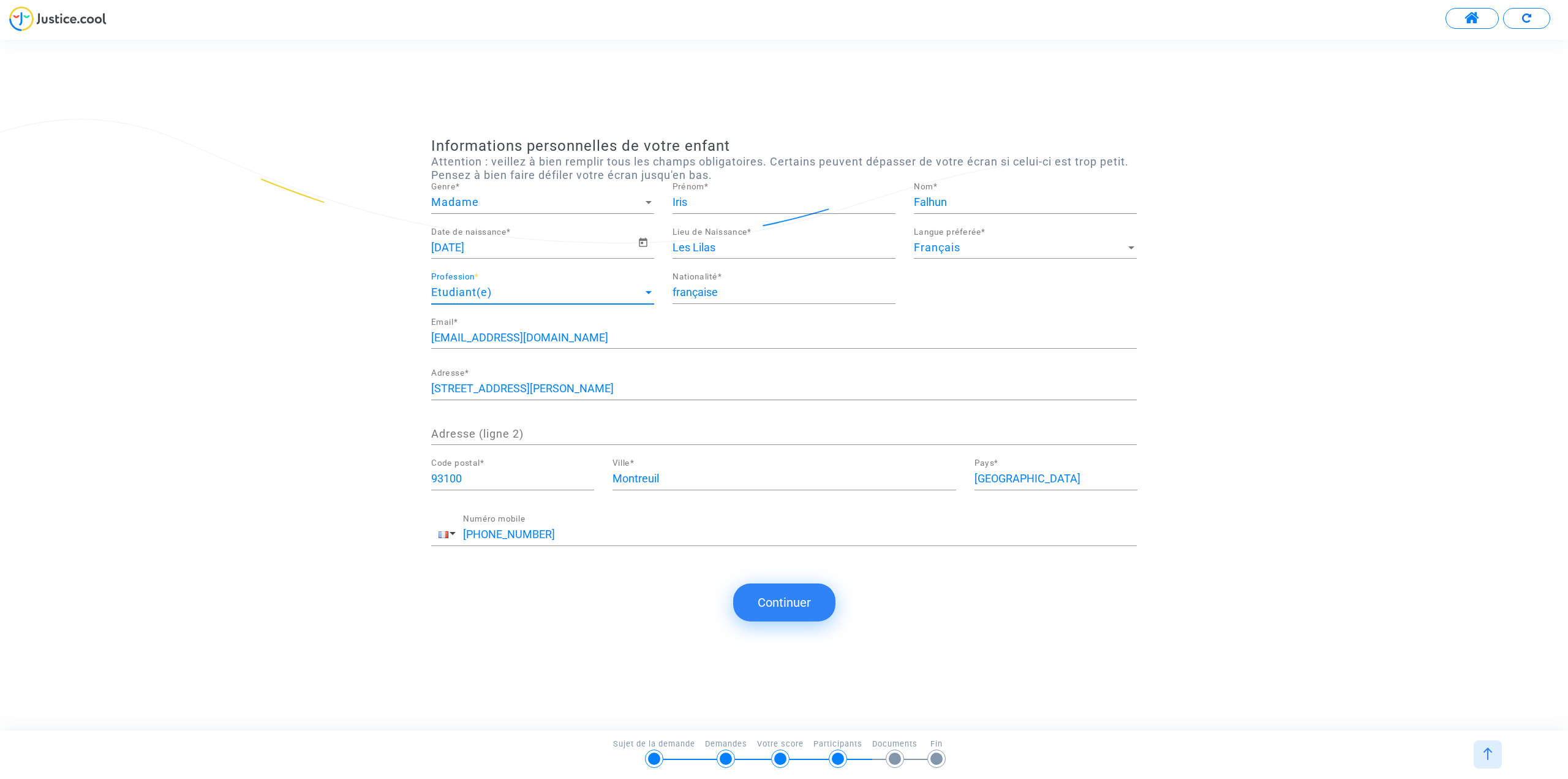
scroll to position [397, 0]
click at [803, 602] on button "Continuer" at bounding box center [784, 602] width 103 height 38
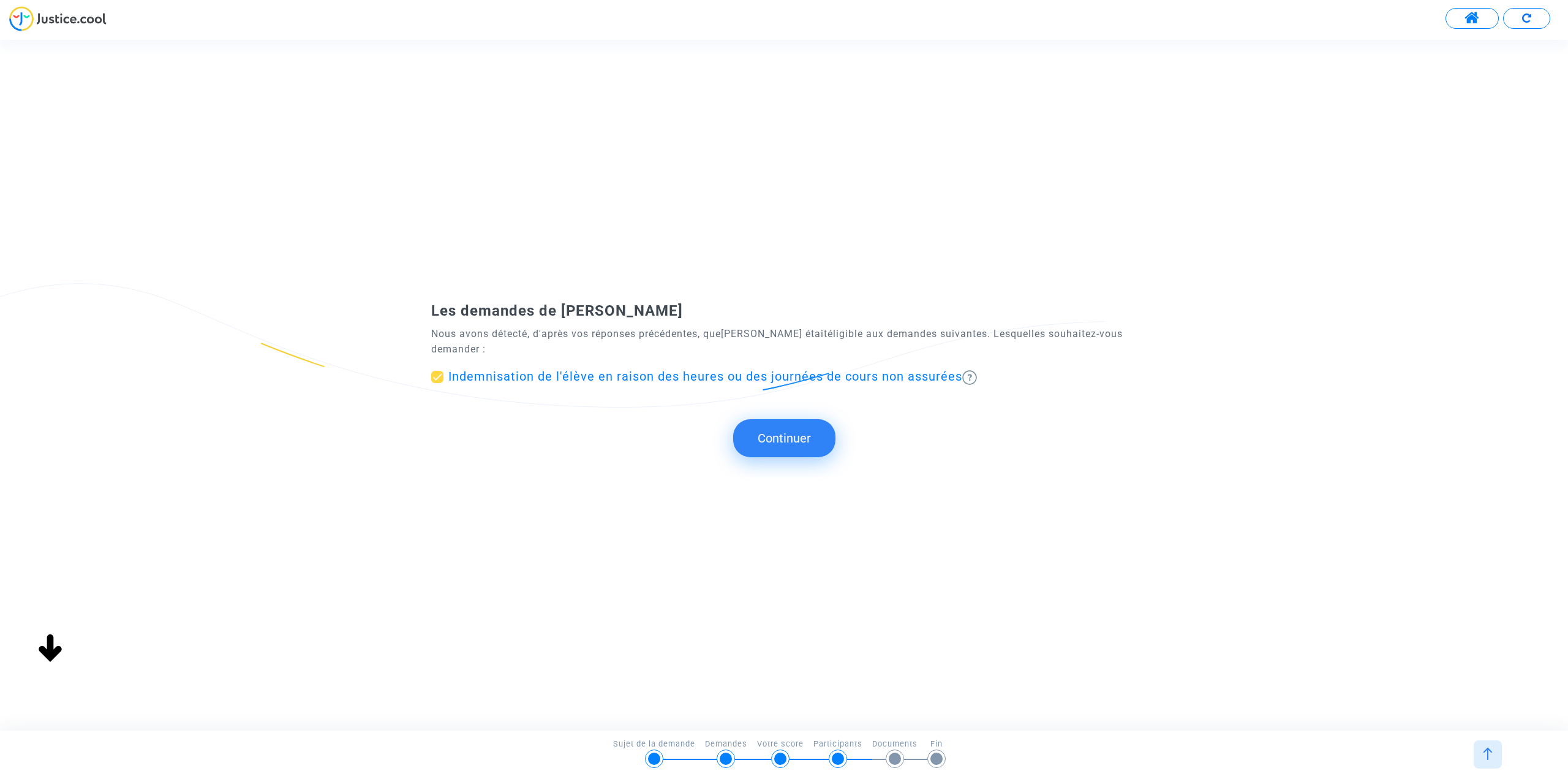
click at [777, 436] on button "Continuer" at bounding box center [784, 437] width 103 height 38
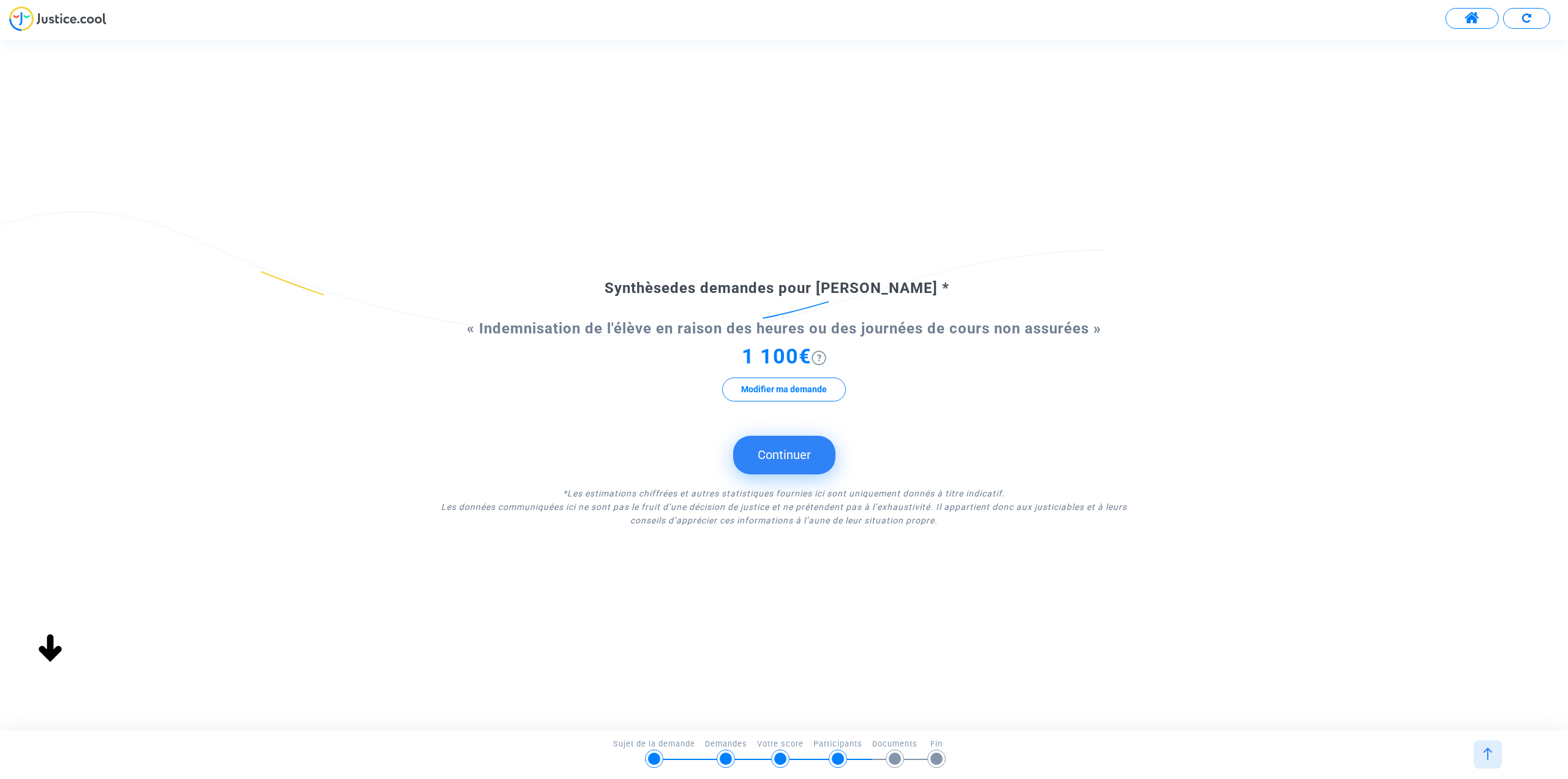
click at [773, 461] on button "Continuer" at bounding box center [784, 454] width 103 height 38
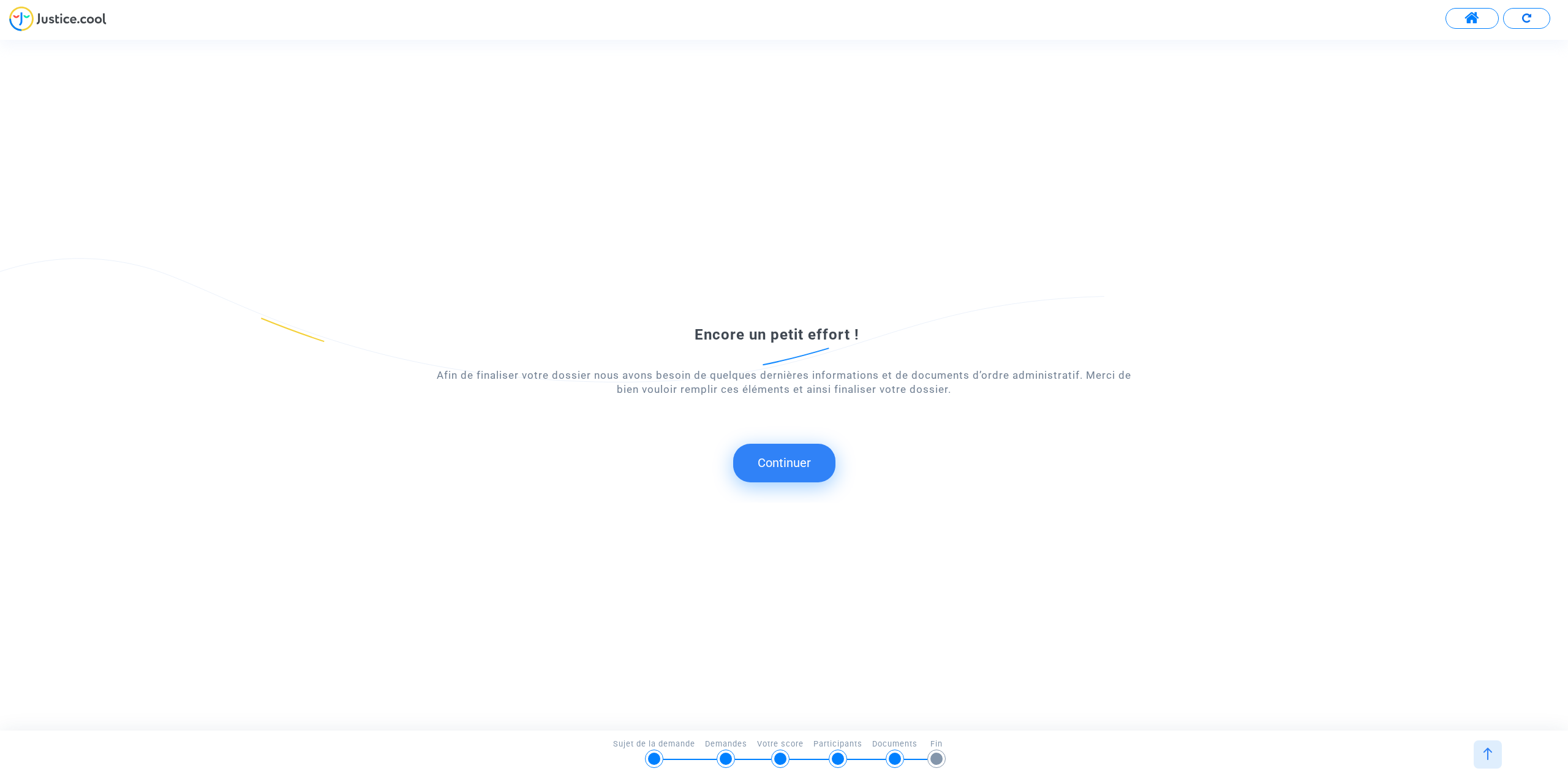
click at [776, 459] on button "Continuer" at bounding box center [784, 462] width 103 height 38
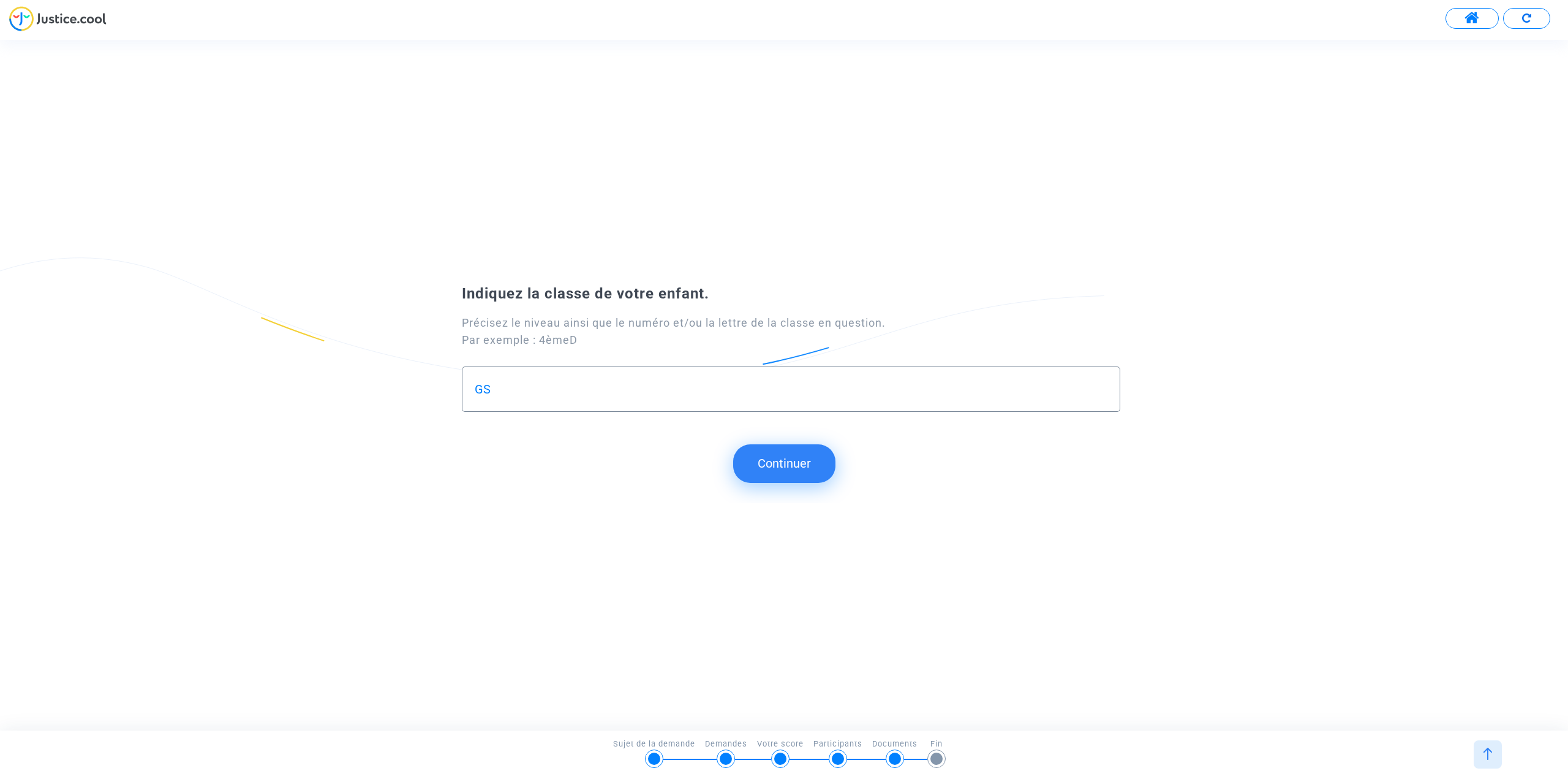
scroll to position [0, 0]
drag, startPoint x: 520, startPoint y: 386, endPoint x: 439, endPoint y: 382, distance: 81.1
click at [439, 382] on div "Précisez le niveau ainsi que le numéro et/ou la lettre de la classe en question…" at bounding box center [784, 365] width 706 height 121
drag, startPoint x: 629, startPoint y: 400, endPoint x: 356, endPoint y: 383, distance: 273.5
click at [356, 383] on div "Indiquez la classe de votre enfant. Précisez le niveau ainsi que le numéro et/o…" at bounding box center [784, 354] width 1568 height 157
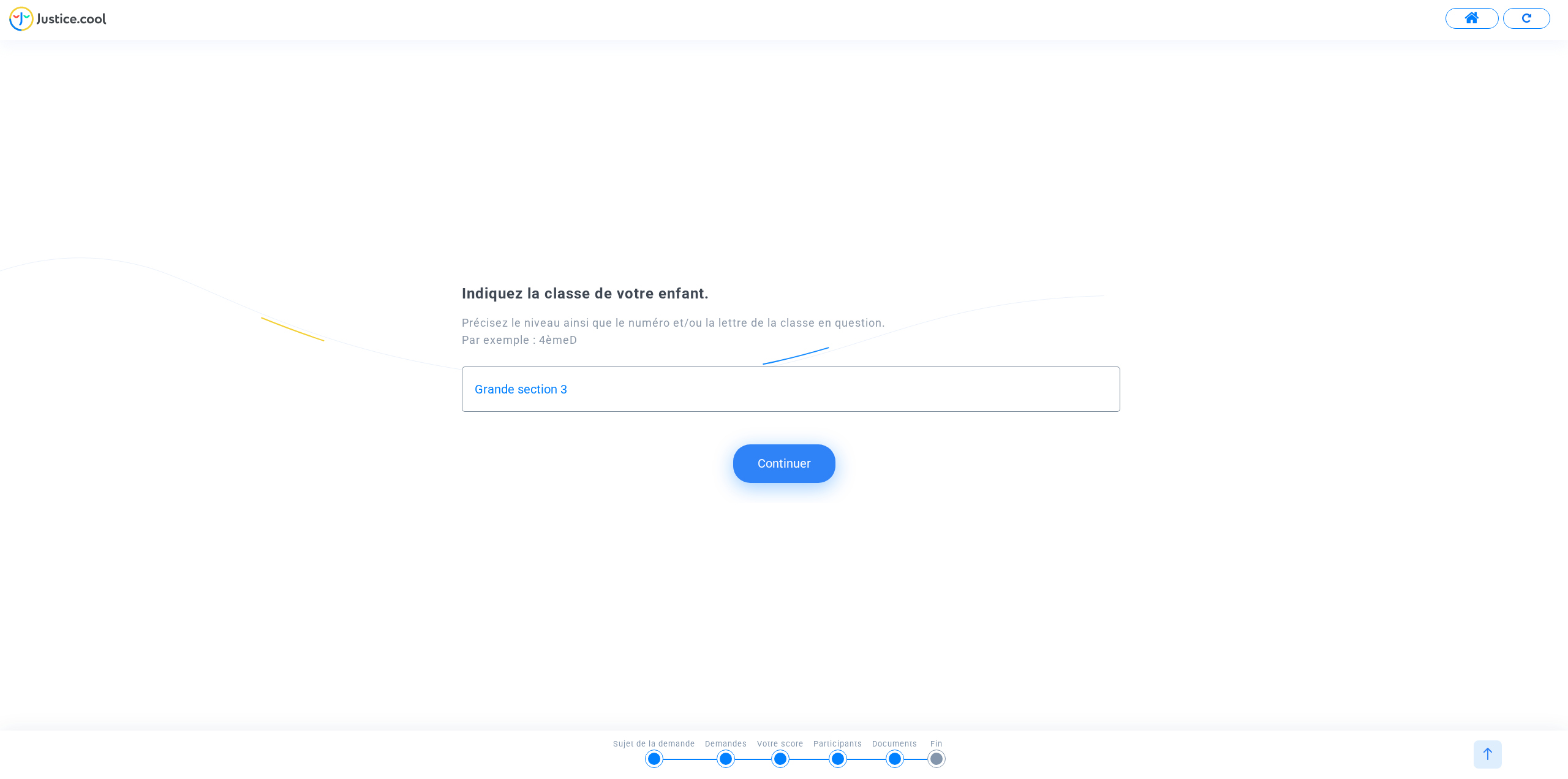
click at [526, 388] on input "Grande section 3" at bounding box center [791, 389] width 633 height 14
click at [521, 394] on input "Grande section 3" at bounding box center [791, 389] width 633 height 14
click at [521, 388] on input "Grande section 3" at bounding box center [791, 389] width 633 height 14
drag, startPoint x: 486, startPoint y: 387, endPoint x: 453, endPoint y: 383, distance: 33.2
click at [454, 385] on div "Précisez le niveau ainsi que le numéro et/ou la lettre de la classe en question…" at bounding box center [784, 365] width 706 height 121
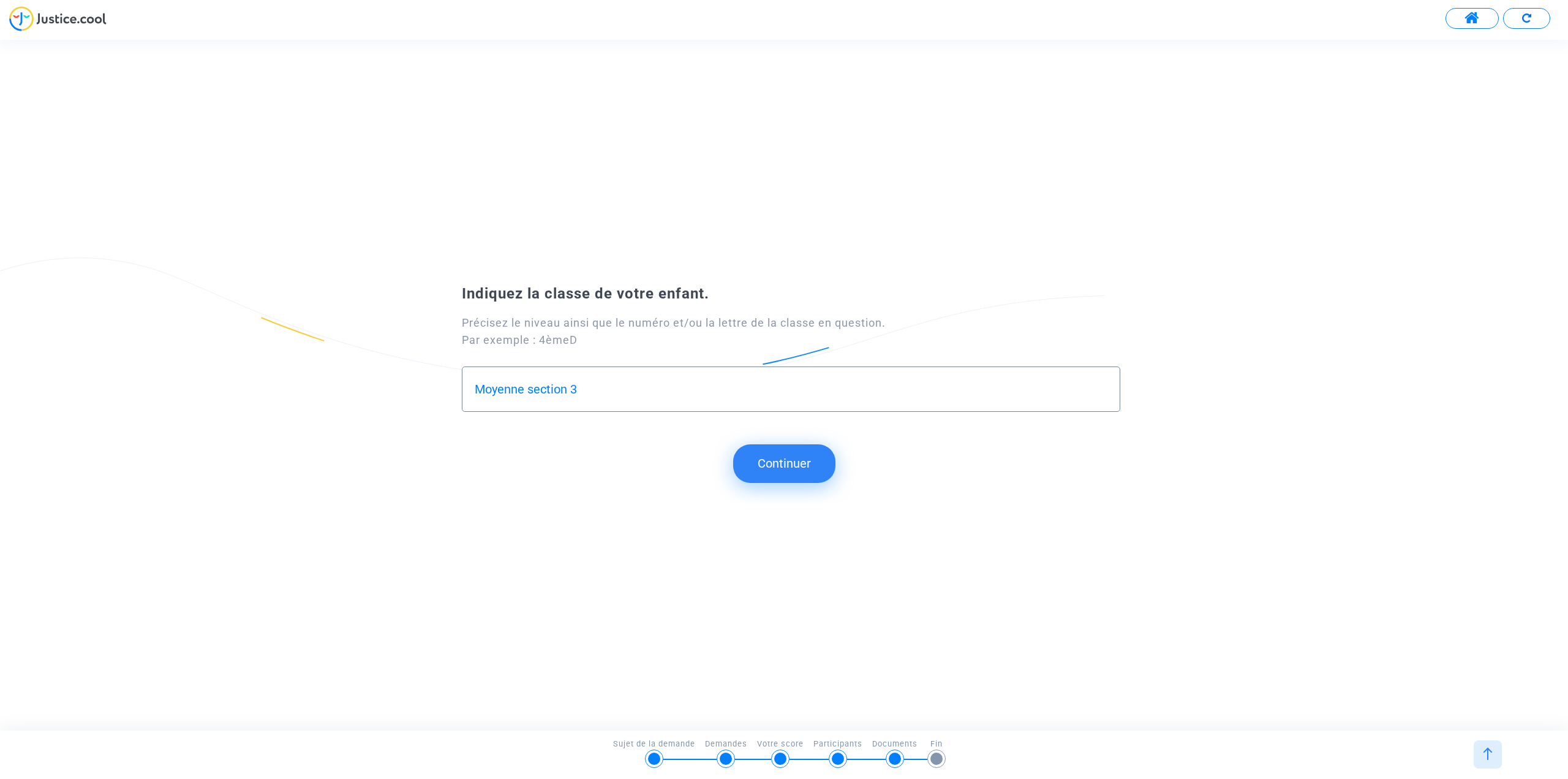
type input "Moyenne section 3"
click at [816, 465] on button "Continuer" at bounding box center [784, 463] width 103 height 38
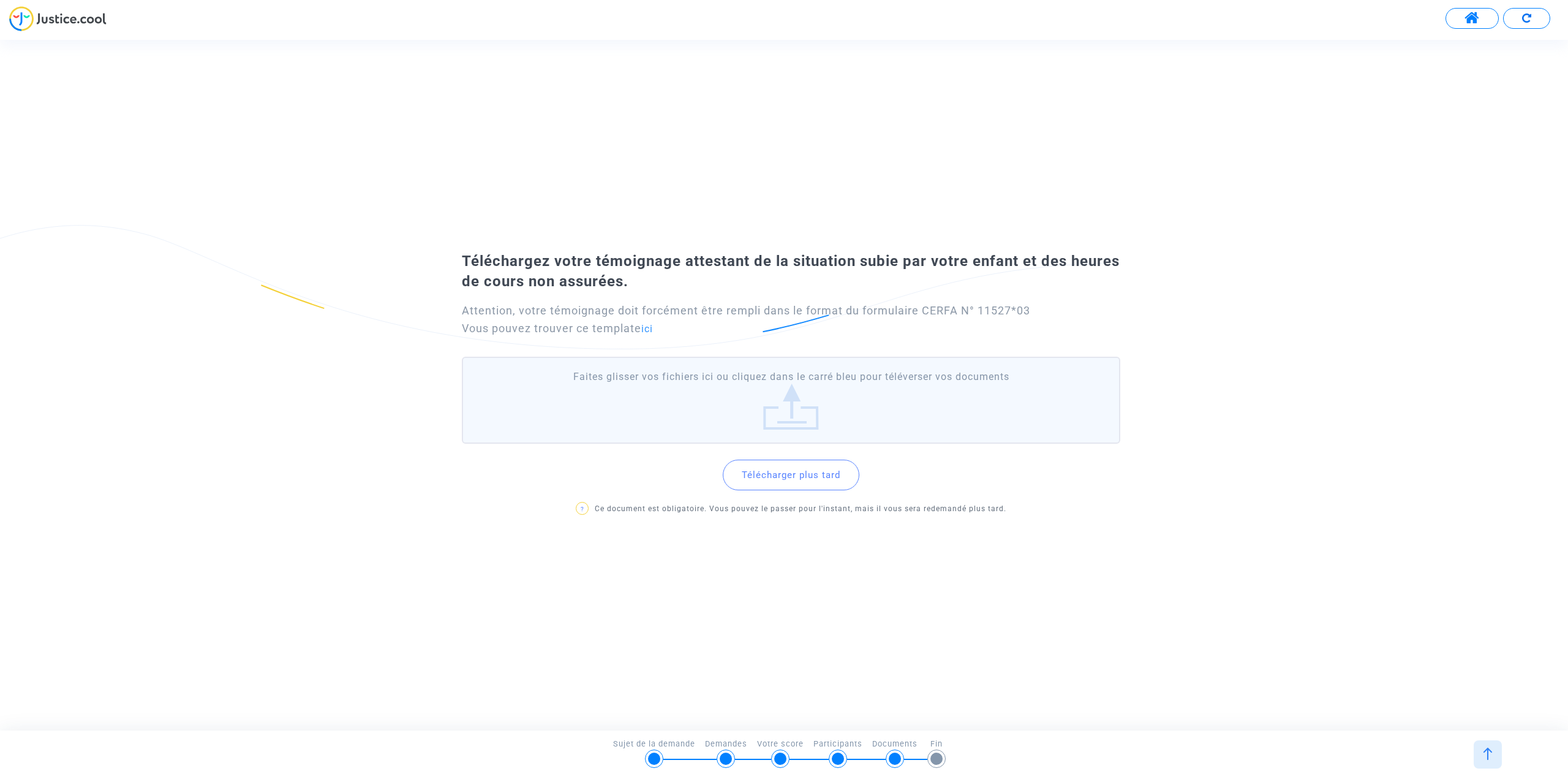
click at [752, 378] on label "Faites glisser vos fichiers ici ou cliquez dans le carré bleu pour téléverser v…" at bounding box center [791, 400] width 658 height 87
click at [0, 0] on input "Faites glisser vos fichiers ici ou cliquez dans le carré bleu pour téléverser v…" at bounding box center [0, 0] width 0 height 0
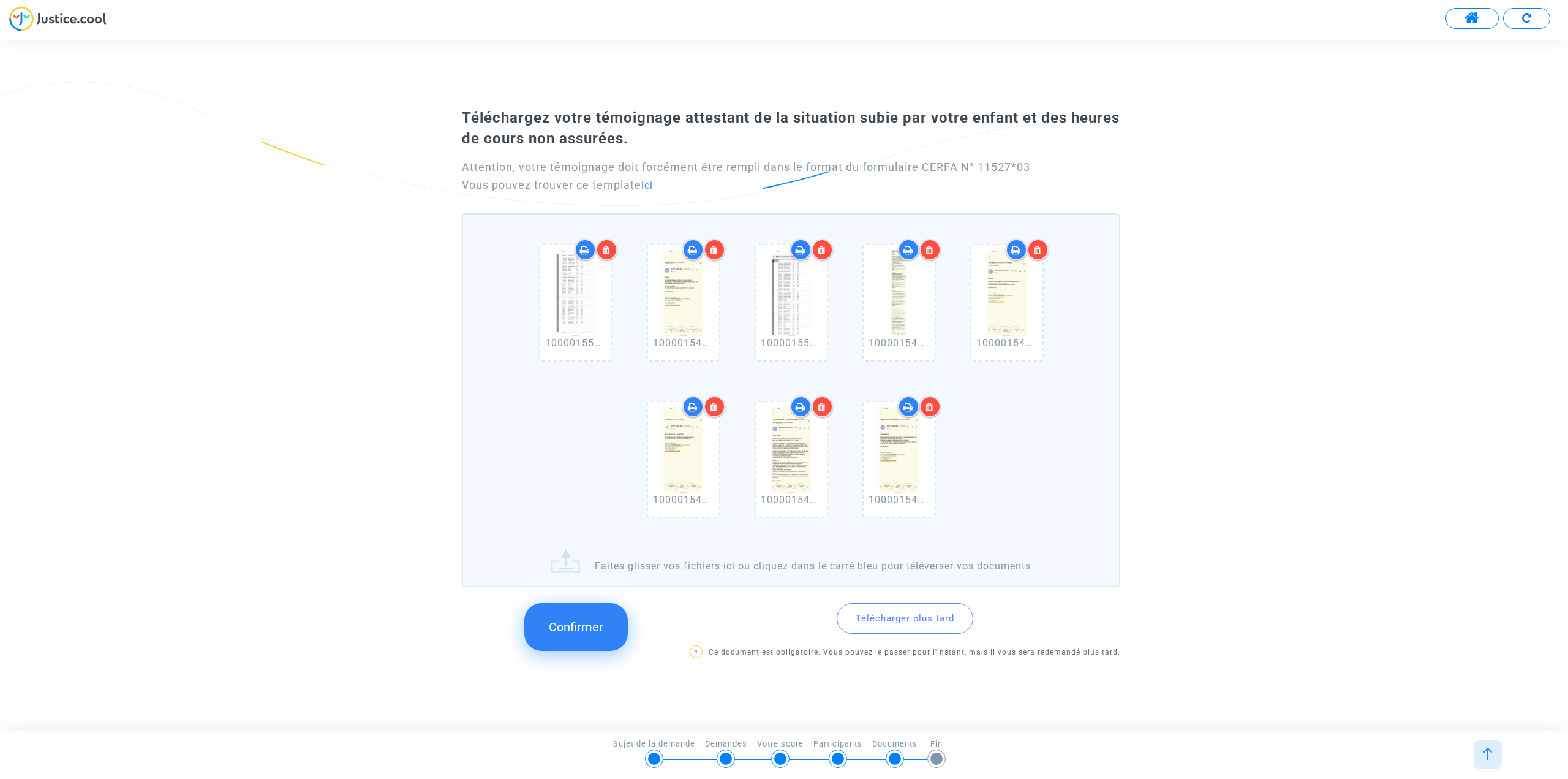
click at [585, 429] on div "1000015539.png 1000015451.png 1000015538.png 1000015448.png 1000015446.png 1000…" at bounding box center [790, 383] width 644 height 314
click at [0, 0] on input "1000015539.png 1000015451.png 1000015538.png 1000015448.png 1000015446.png 1000…" at bounding box center [0, 0] width 0 height 0
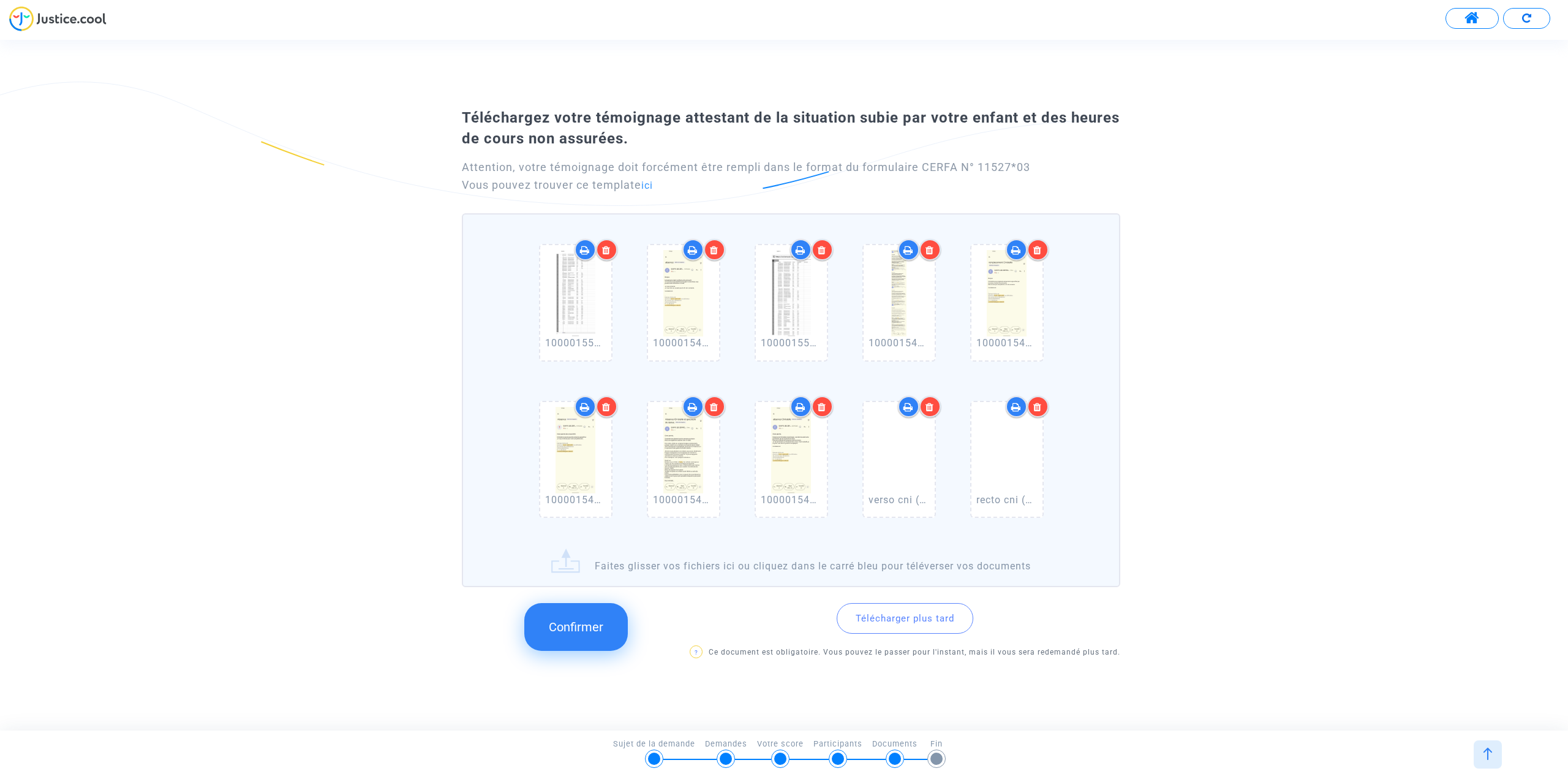
click at [625, 556] on label "1000015539.png 1000015451.png 1000015538.png 1000015448.png 1000015446.png 1000…" at bounding box center [791, 400] width 658 height 374
click at [0, 0] on input "1000015539.png 1000015451.png 1000015538.png 1000015448.png 1000015446.png 1000…" at bounding box center [0, 0] width 0 height 0
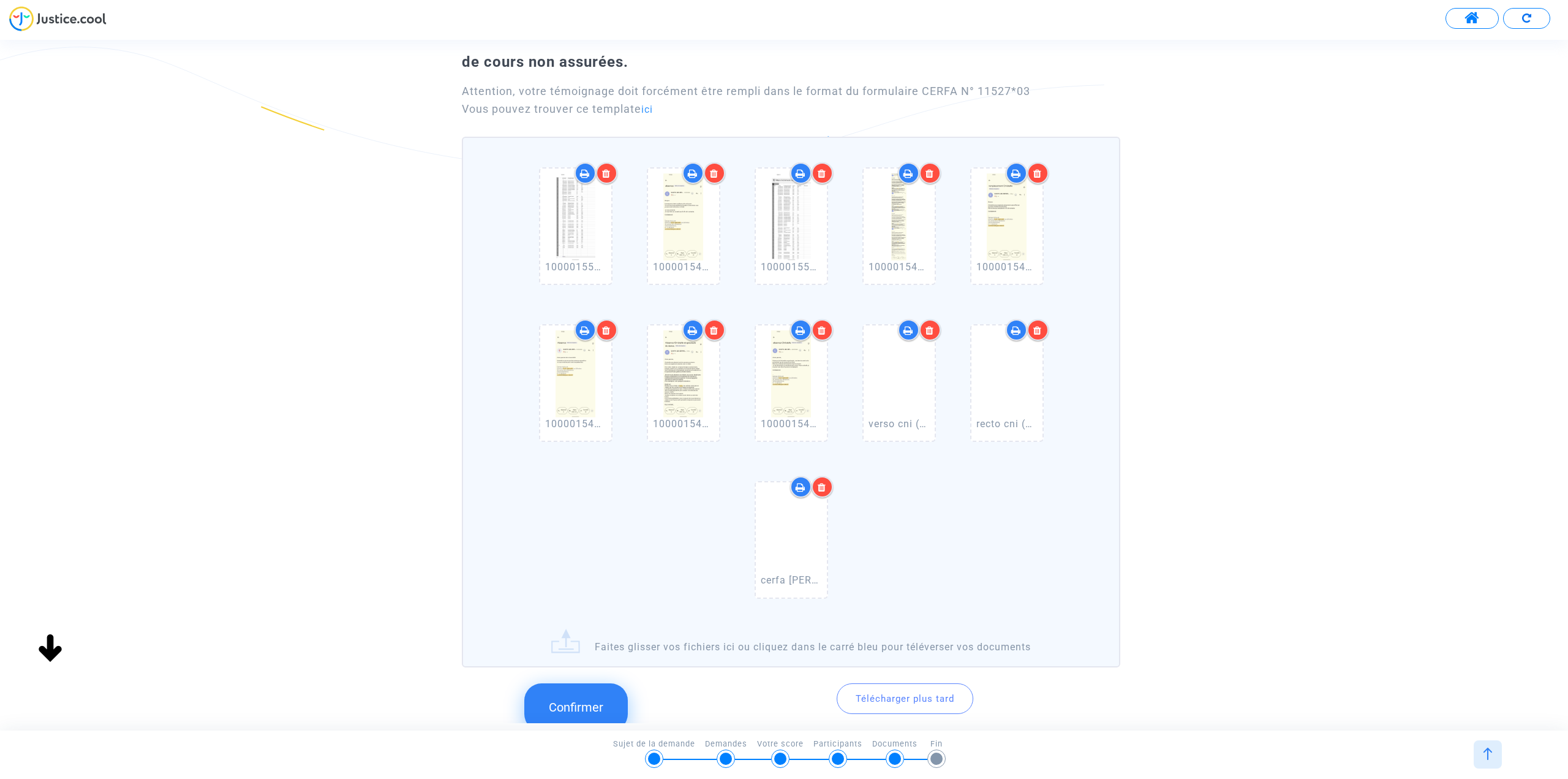
scroll to position [169, 0]
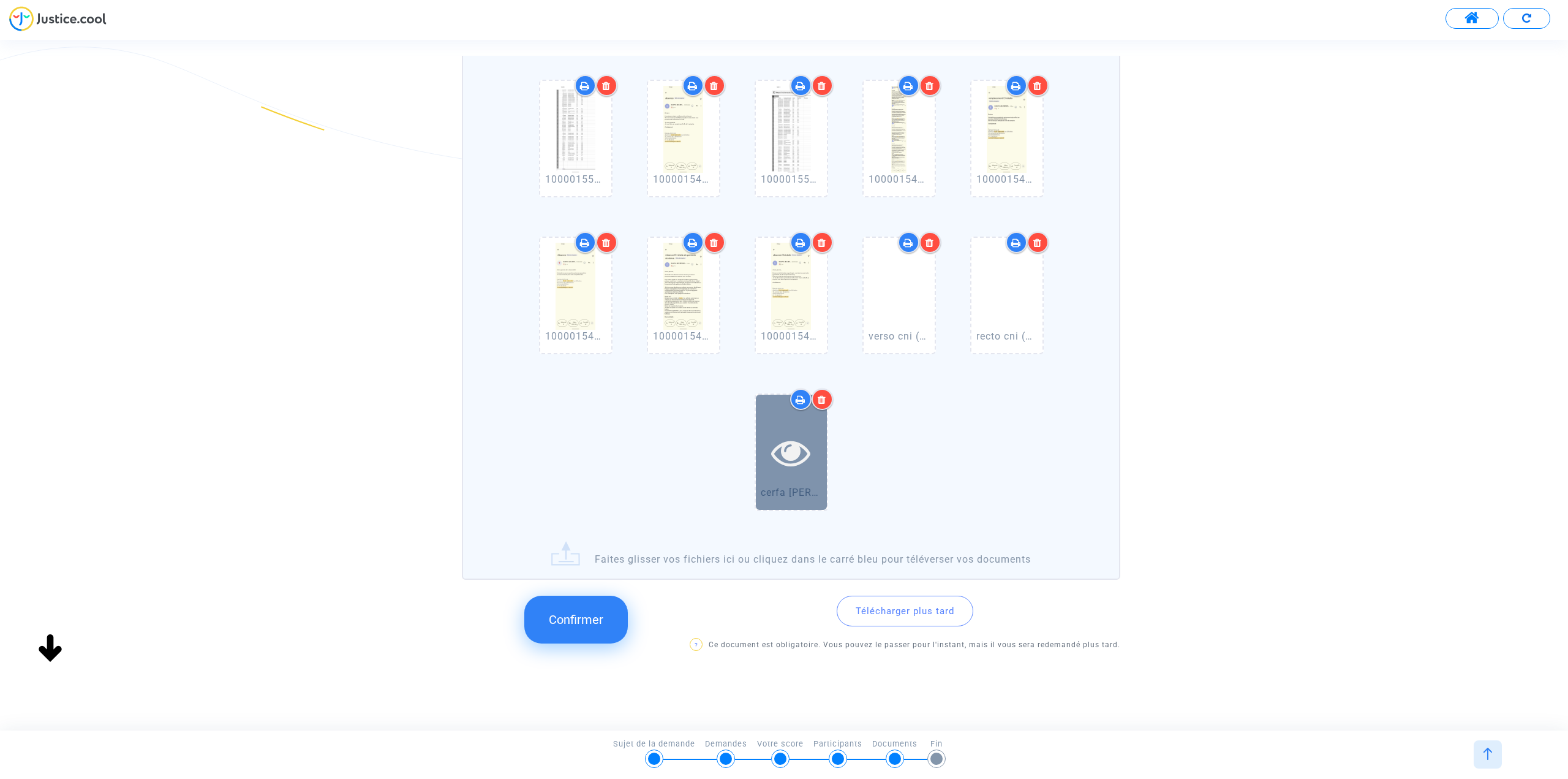
click at [771, 467] on icon at bounding box center [790, 452] width 40 height 40
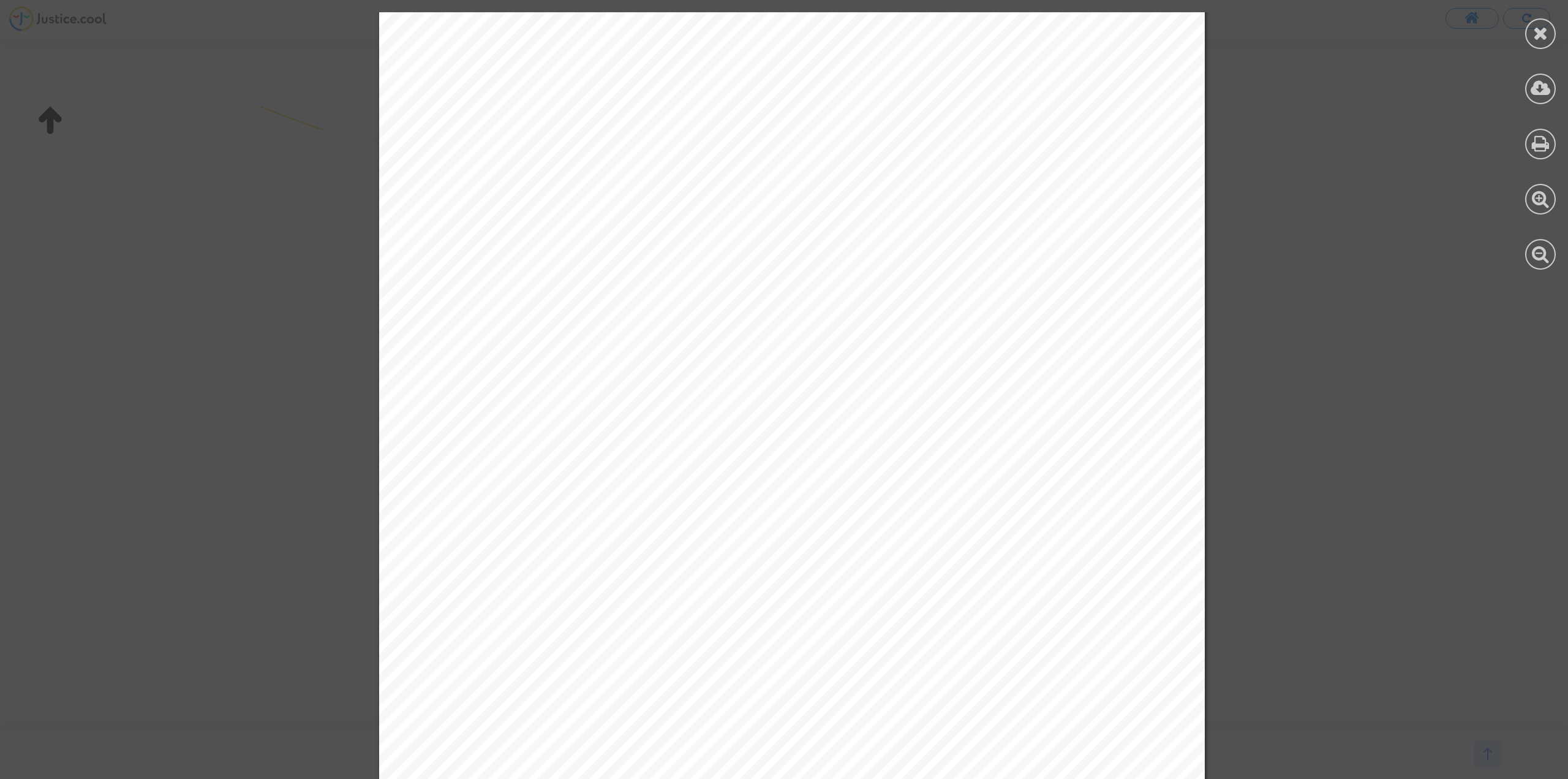
scroll to position [2757, 0]
click at [1538, 33] on icon at bounding box center [1540, 32] width 15 height 18
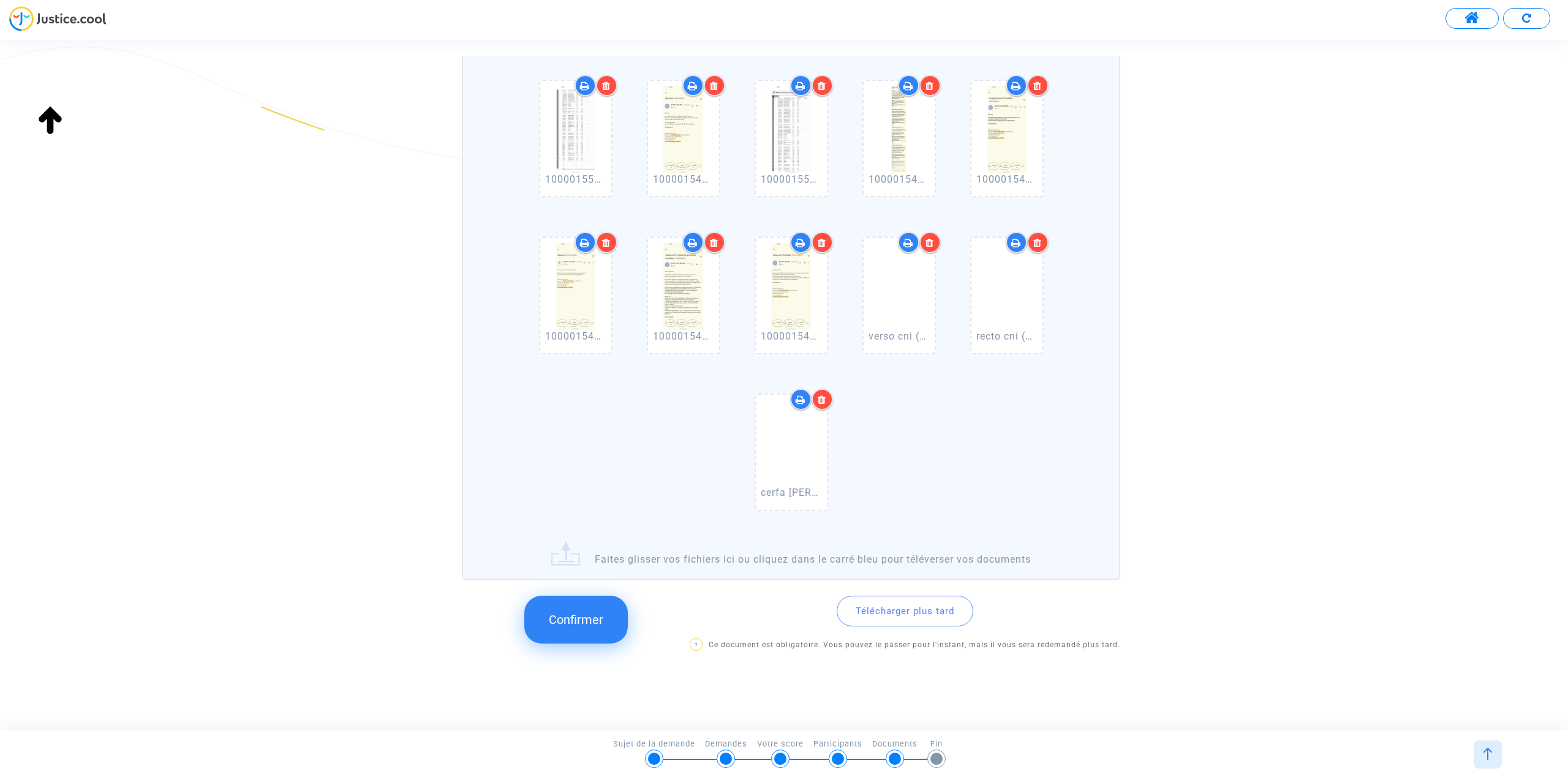
click at [595, 619] on span "Confirmer" at bounding box center [576, 619] width 54 height 15
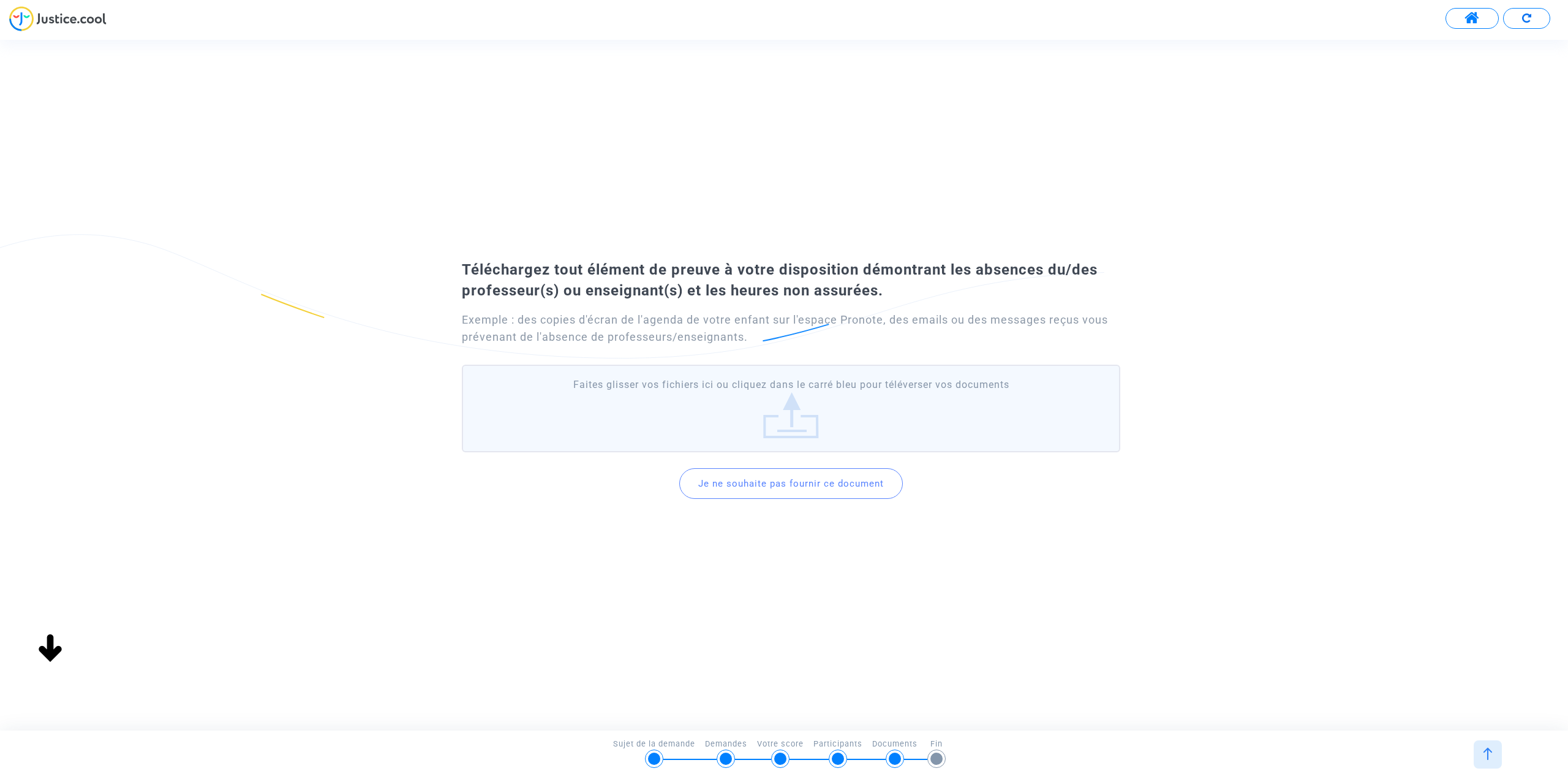
scroll to position [0, 0]
click at [757, 426] on label "Faites glisser vos fichiers ici ou cliquez dans le carré bleu pour téléverser v…" at bounding box center [791, 408] width 658 height 87
click at [0, 0] on input "Faites glisser vos fichiers ici ou cliquez dans le carré bleu pour téléverser v…" at bounding box center [0, 0] width 0 height 0
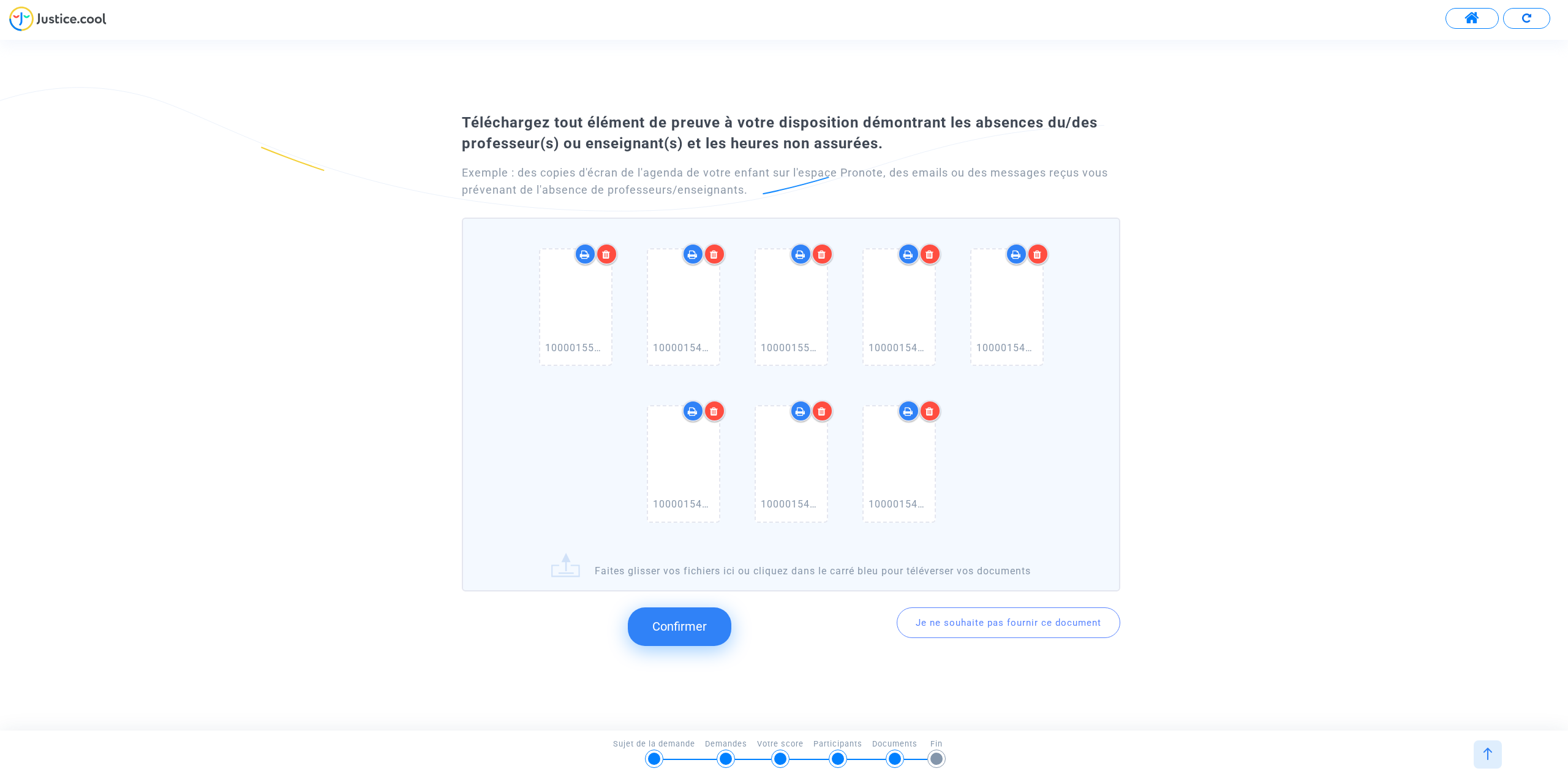
click at [702, 623] on span "Confirmer" at bounding box center [680, 626] width 54 height 15
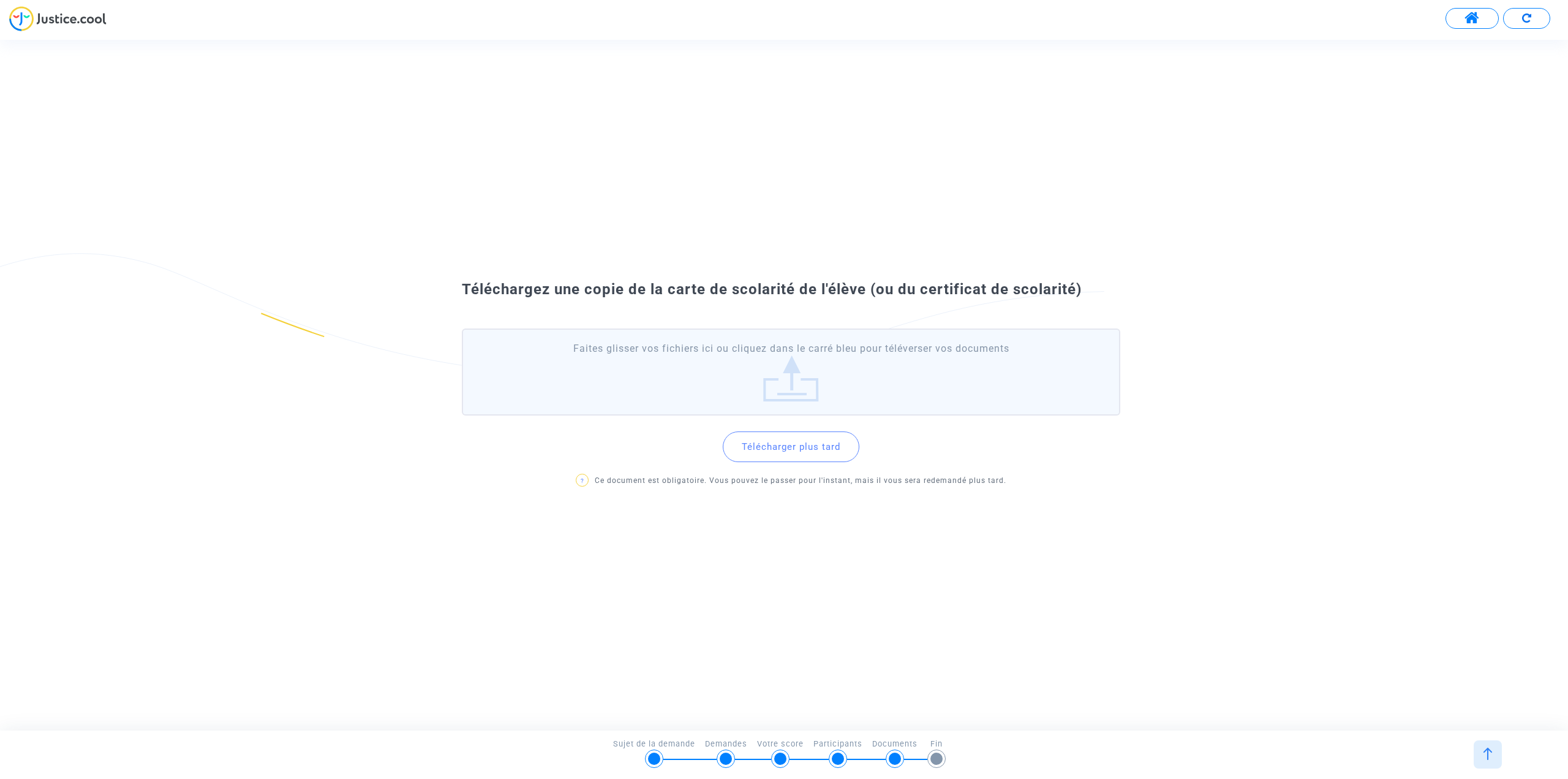
click at [680, 401] on label "Faites glisser vos fichiers ici ou cliquez dans le carré bleu pour téléverser v…" at bounding box center [791, 371] width 658 height 87
click at [0, 0] on input "Faites glisser vos fichiers ici ou cliquez dans le carré bleu pour téléverser v…" at bounding box center [0, 0] width 0 height 0
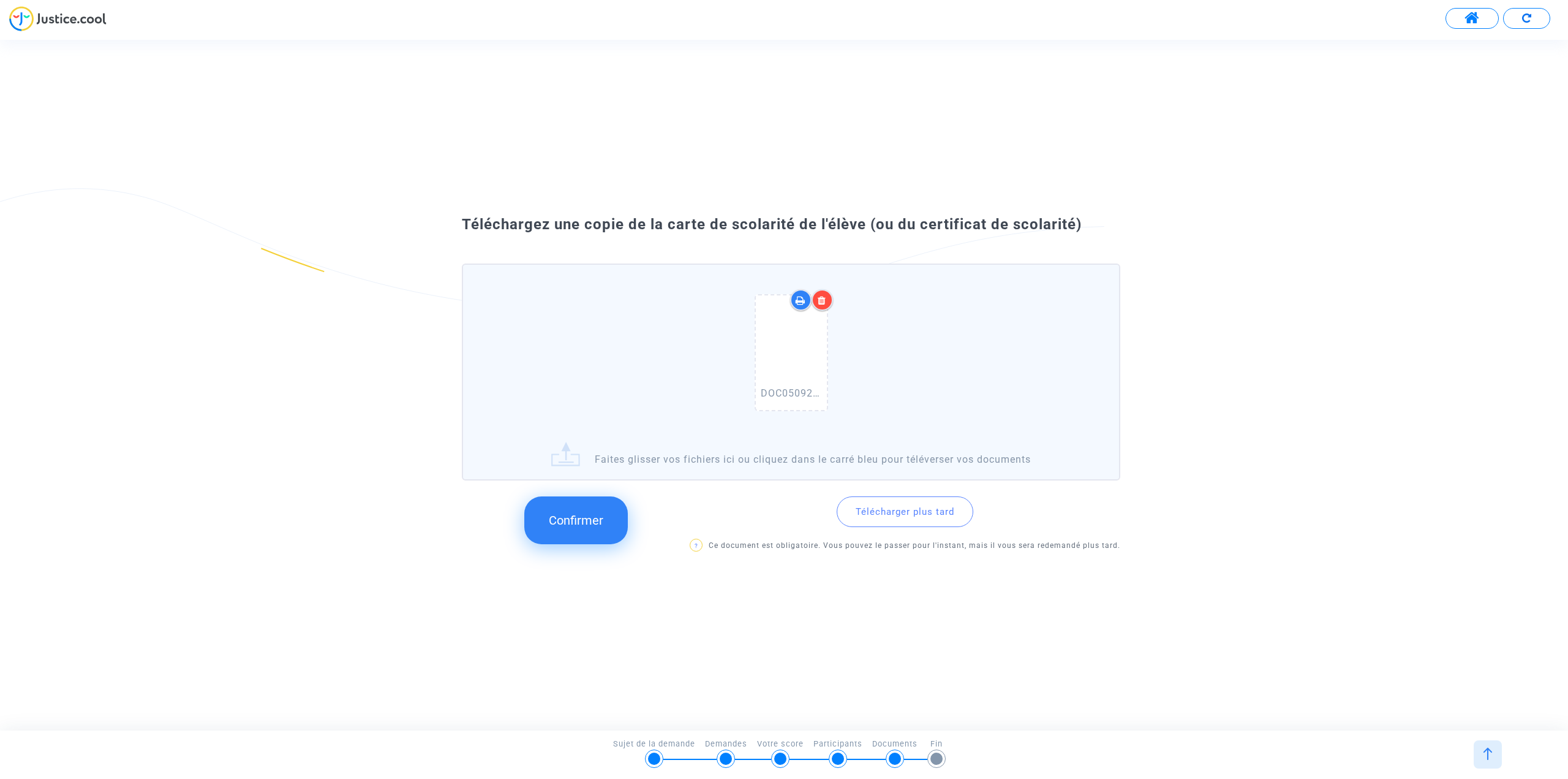
click at [581, 523] on span "Confirmer" at bounding box center [576, 520] width 54 height 15
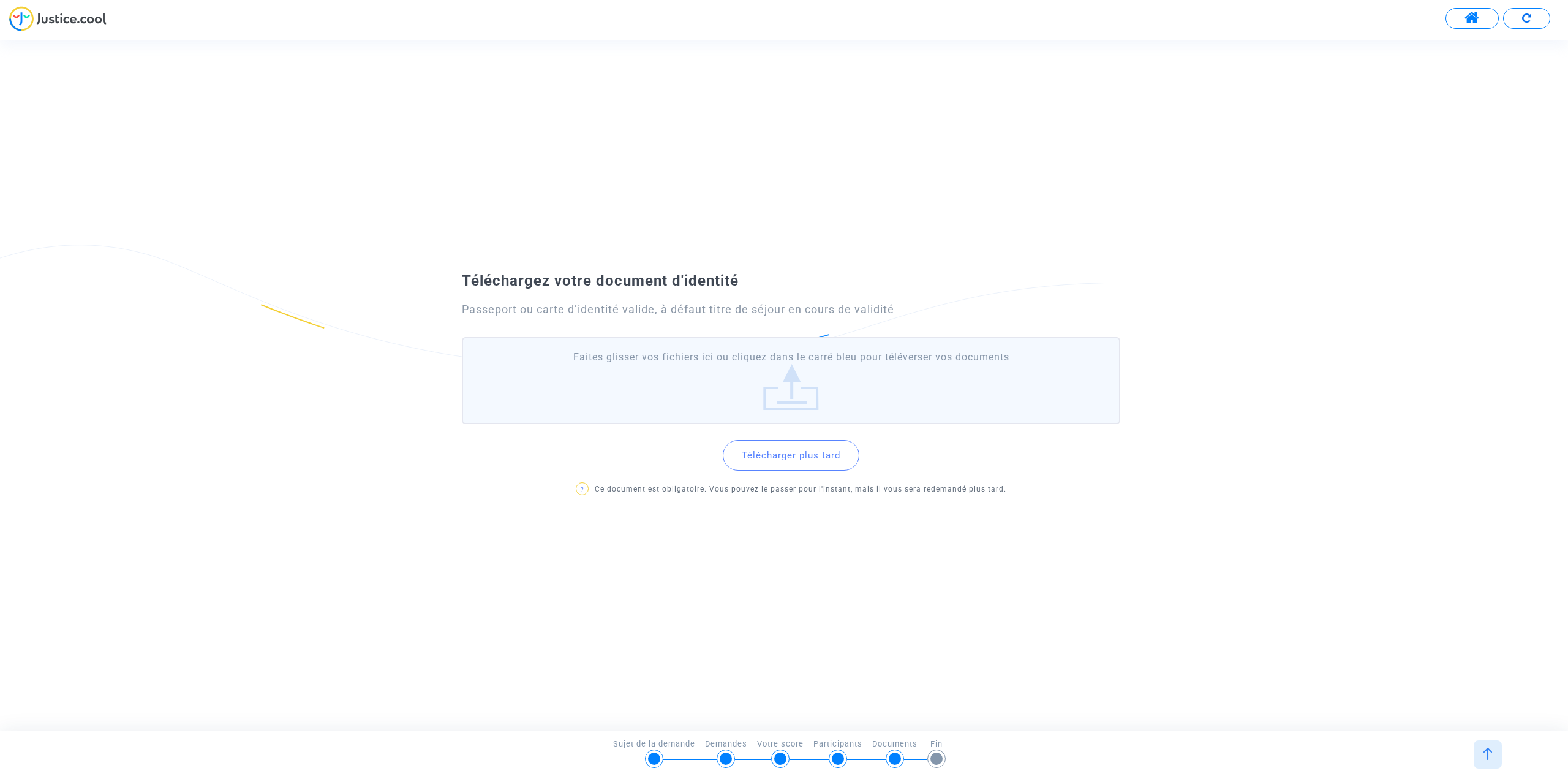
click at [627, 392] on label "Faites glisser vos fichiers ici ou cliquez dans le carré bleu pour téléverser v…" at bounding box center [791, 380] width 658 height 87
click at [0, 0] on input "Faites glisser vos fichiers ici ou cliquez dans le carré bleu pour téléverser v…" at bounding box center [0, 0] width 0 height 0
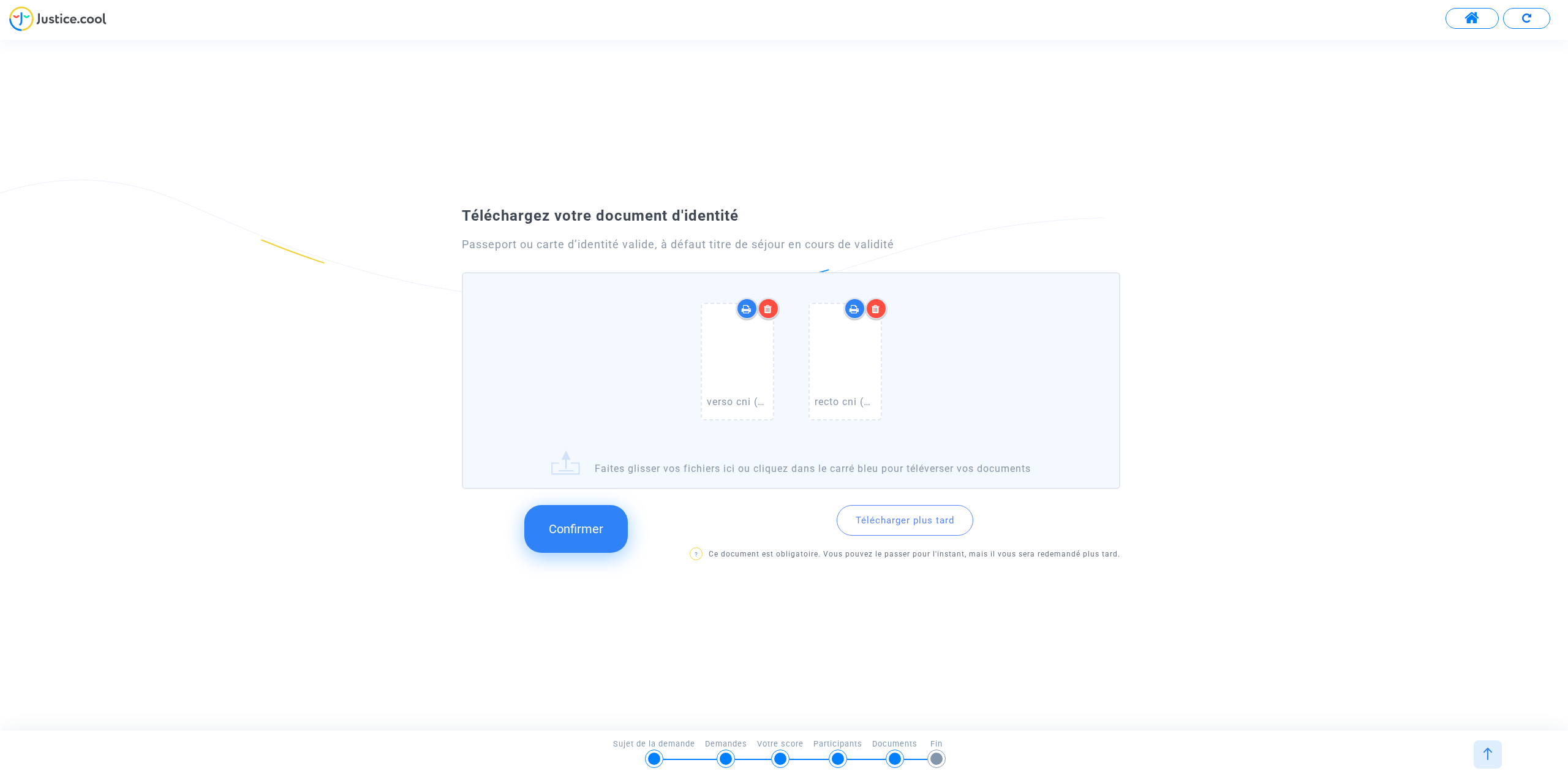
click at [577, 534] on span "Confirmer" at bounding box center [576, 529] width 54 height 15
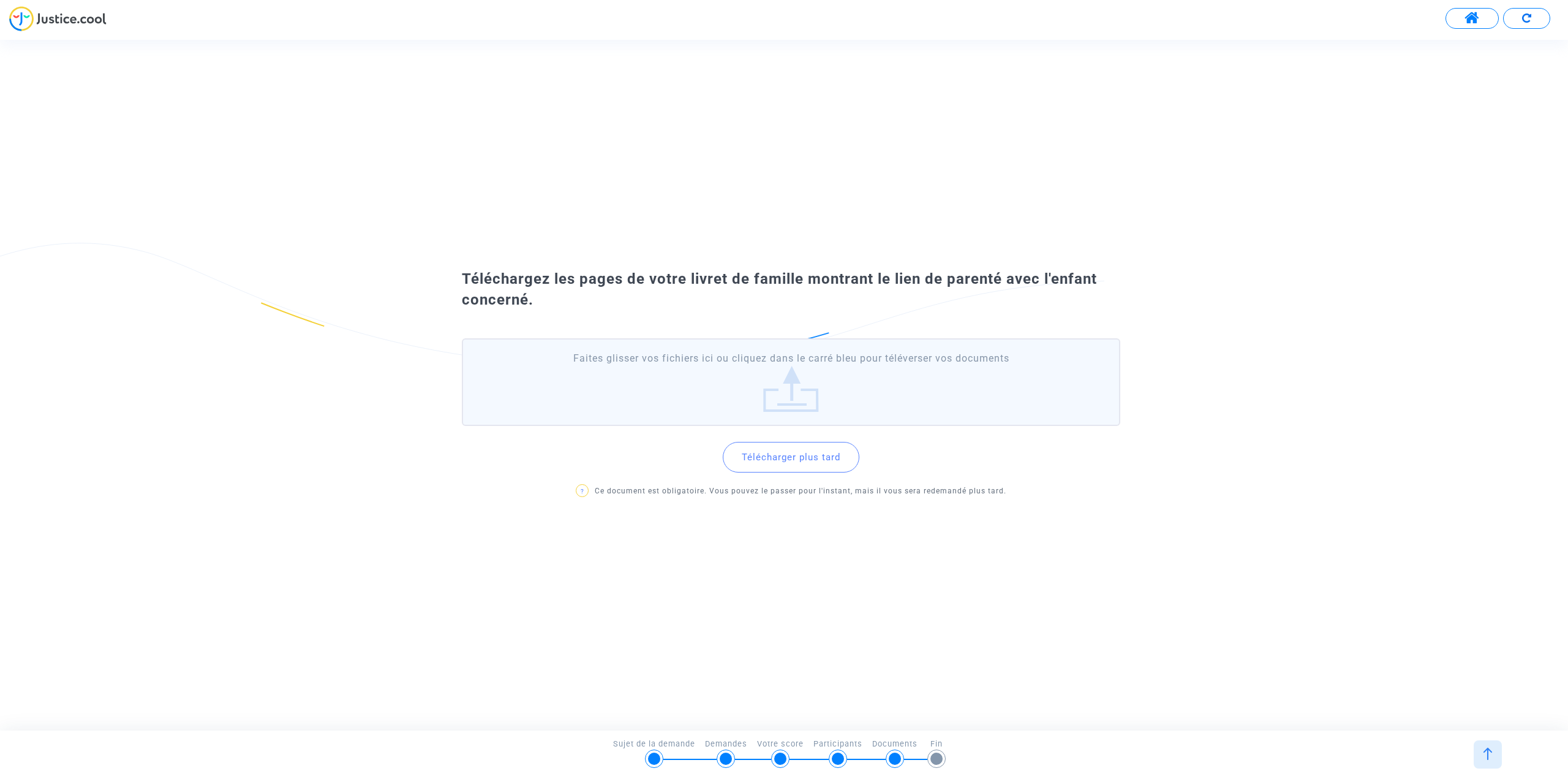
click at [614, 400] on label "Faites glisser vos fichiers ici ou cliquez dans le carré bleu pour téléverser v…" at bounding box center [791, 381] width 658 height 87
click at [0, 0] on input "Faites glisser vos fichiers ici ou cliquez dans le carré bleu pour téléverser v…" at bounding box center [0, 0] width 0 height 0
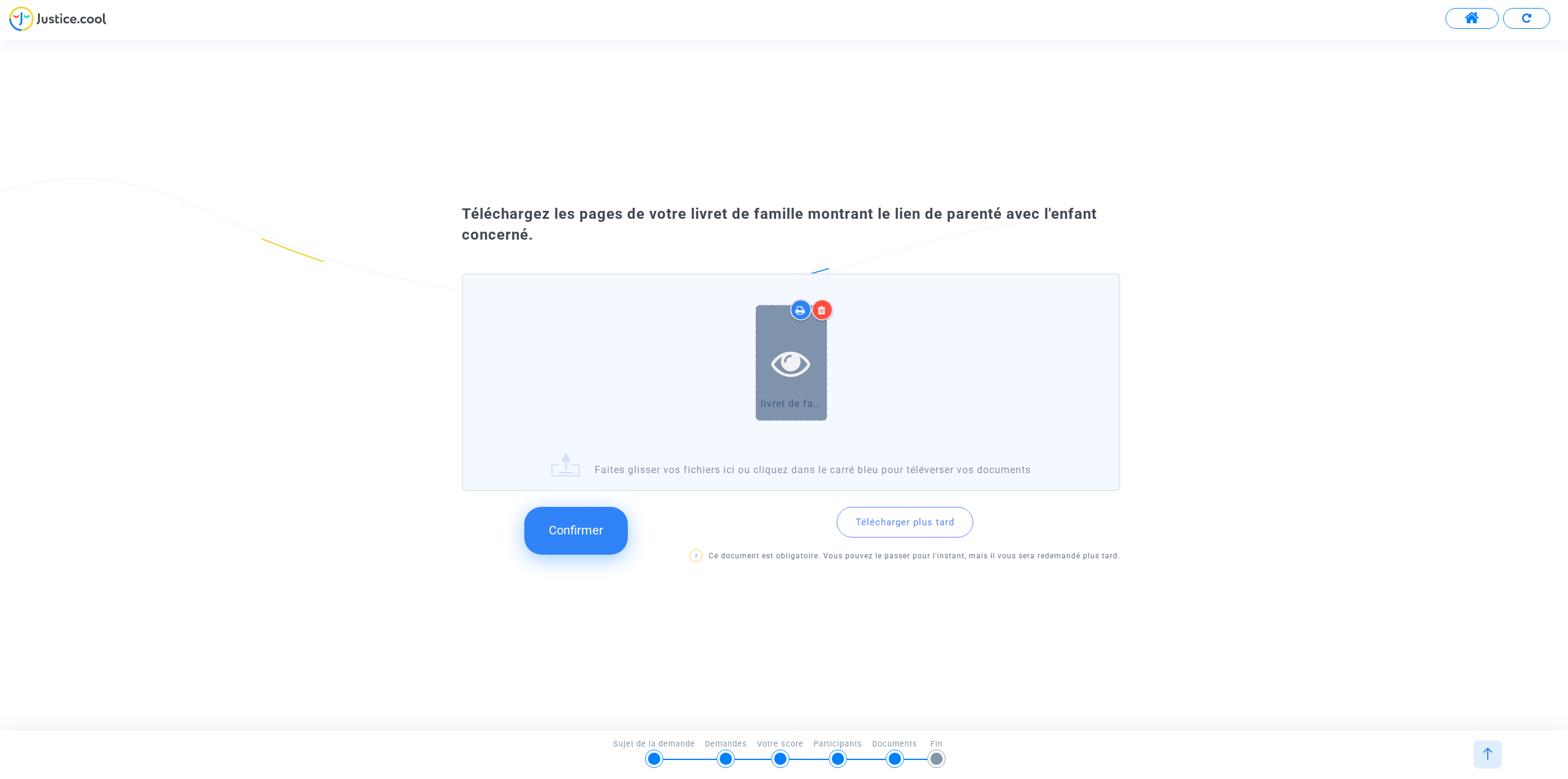
click at [797, 370] on icon at bounding box center [790, 363] width 40 height 40
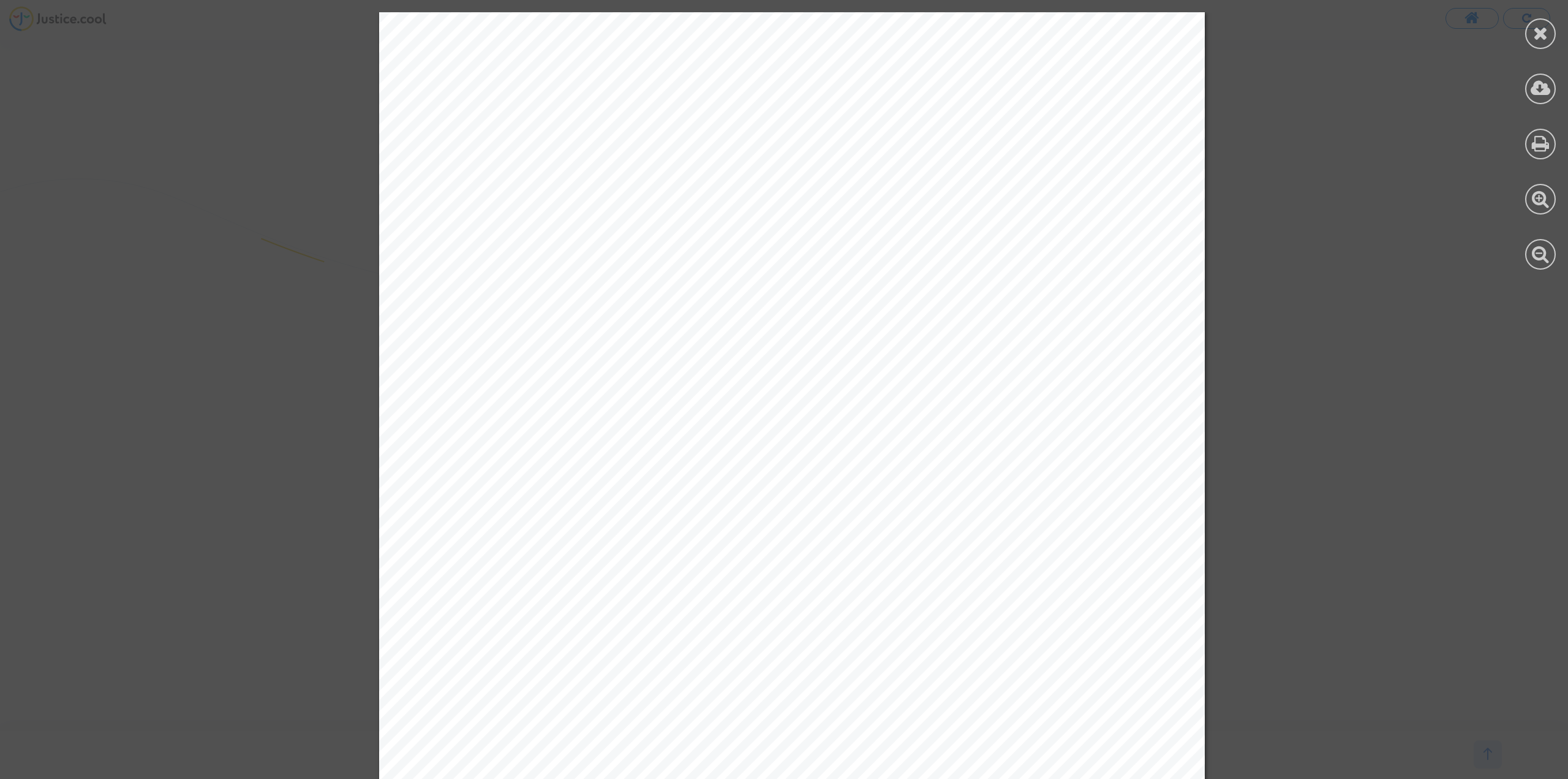
drag, startPoint x: 1538, startPoint y: 40, endPoint x: 1528, endPoint y: 40, distance: 10.0
click at [1538, 40] on icon at bounding box center [1540, 32] width 15 height 18
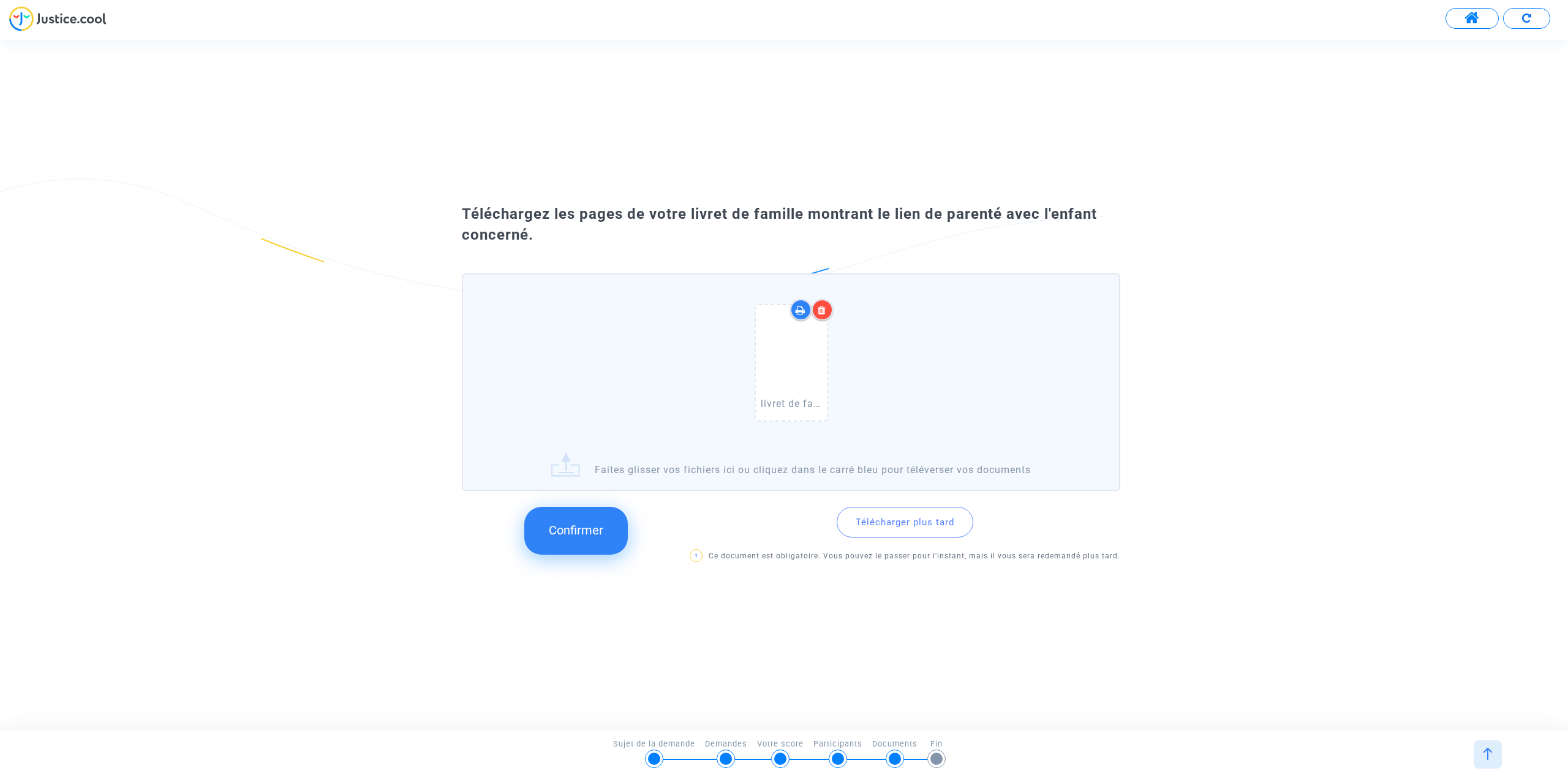
click at [828, 311] on div at bounding box center [822, 309] width 21 height 21
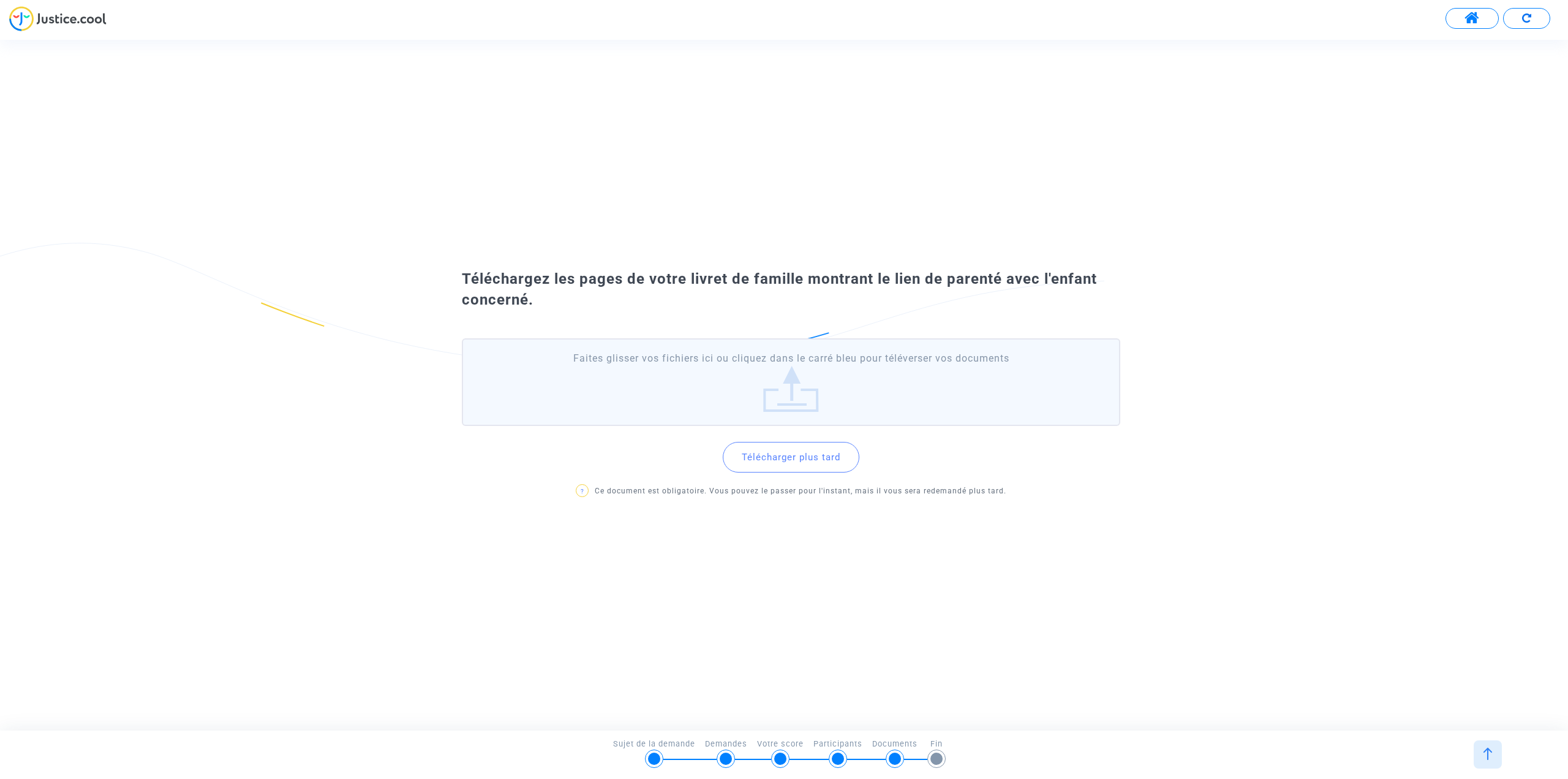
click at [686, 380] on label "Faites glisser vos fichiers ici ou cliquez dans le carré bleu pour téléverser v…" at bounding box center [791, 381] width 658 height 87
click at [0, 0] on input "Faites glisser vos fichiers ici ou cliquez dans le carré bleu pour téléverser v…" at bounding box center [0, 0] width 0 height 0
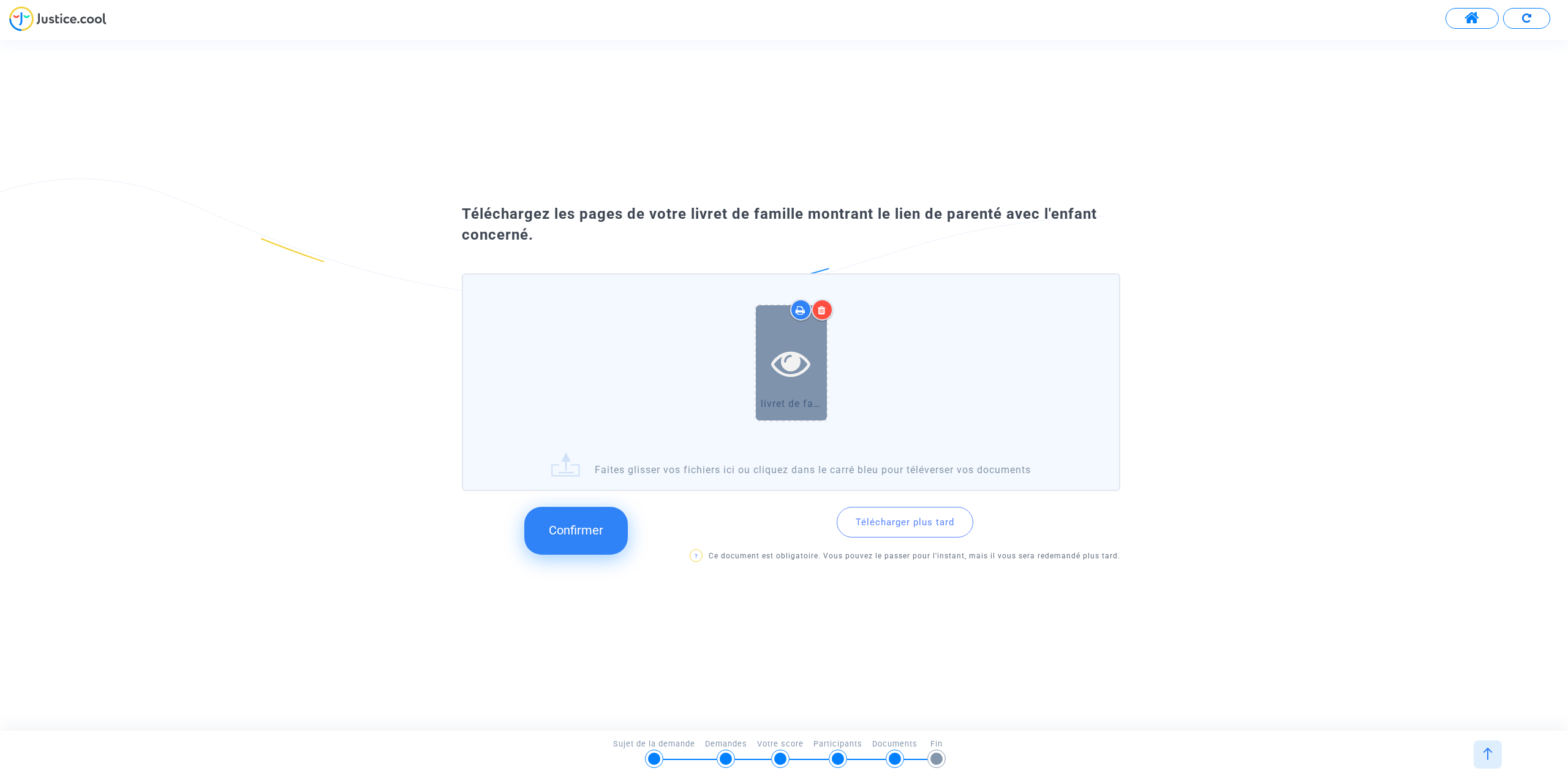
click at [794, 370] on icon at bounding box center [790, 363] width 40 height 40
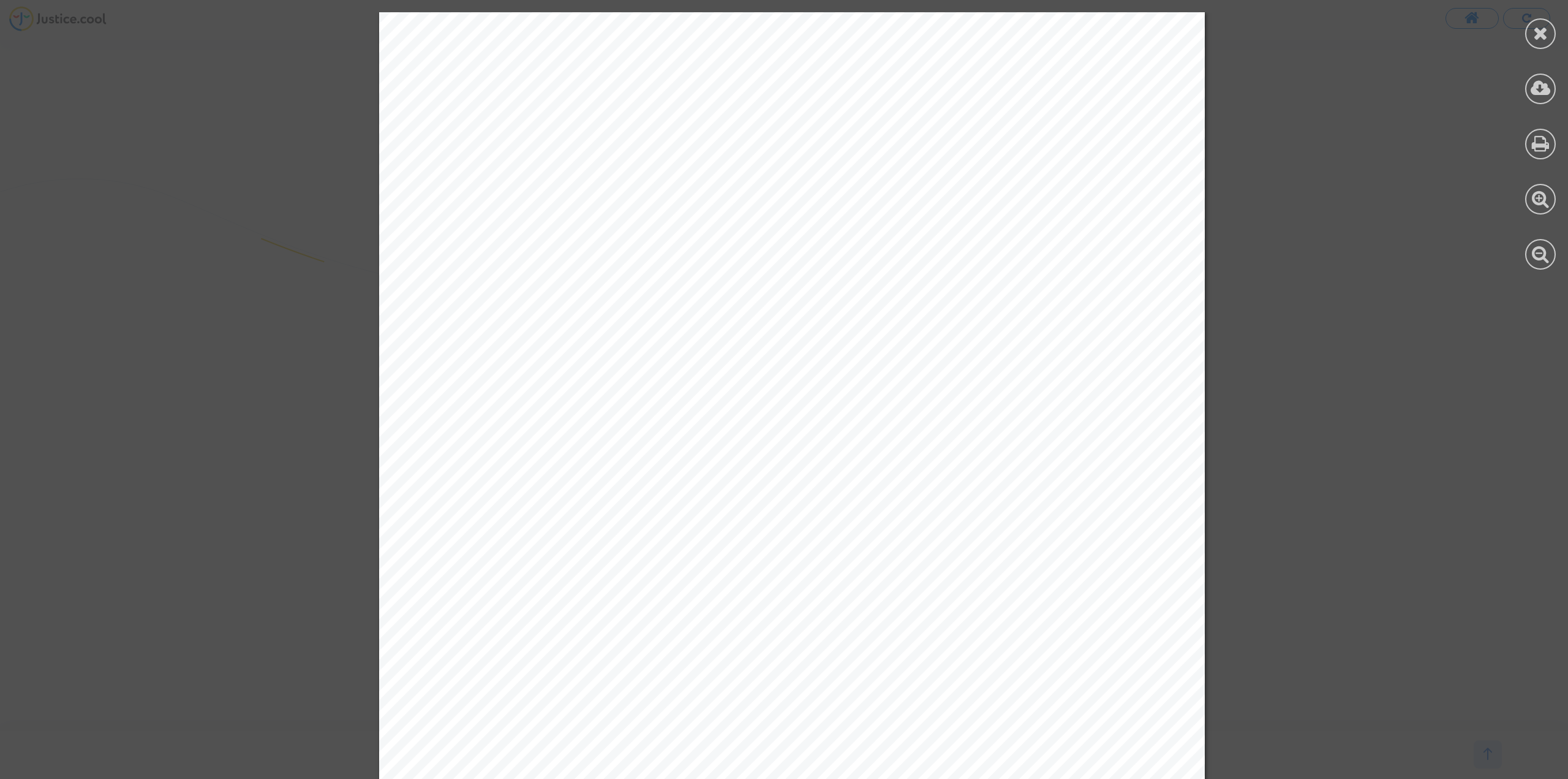
click at [1534, 96] on icon at bounding box center [1540, 88] width 20 height 18
click at [1541, 47] on div at bounding box center [1540, 33] width 31 height 31
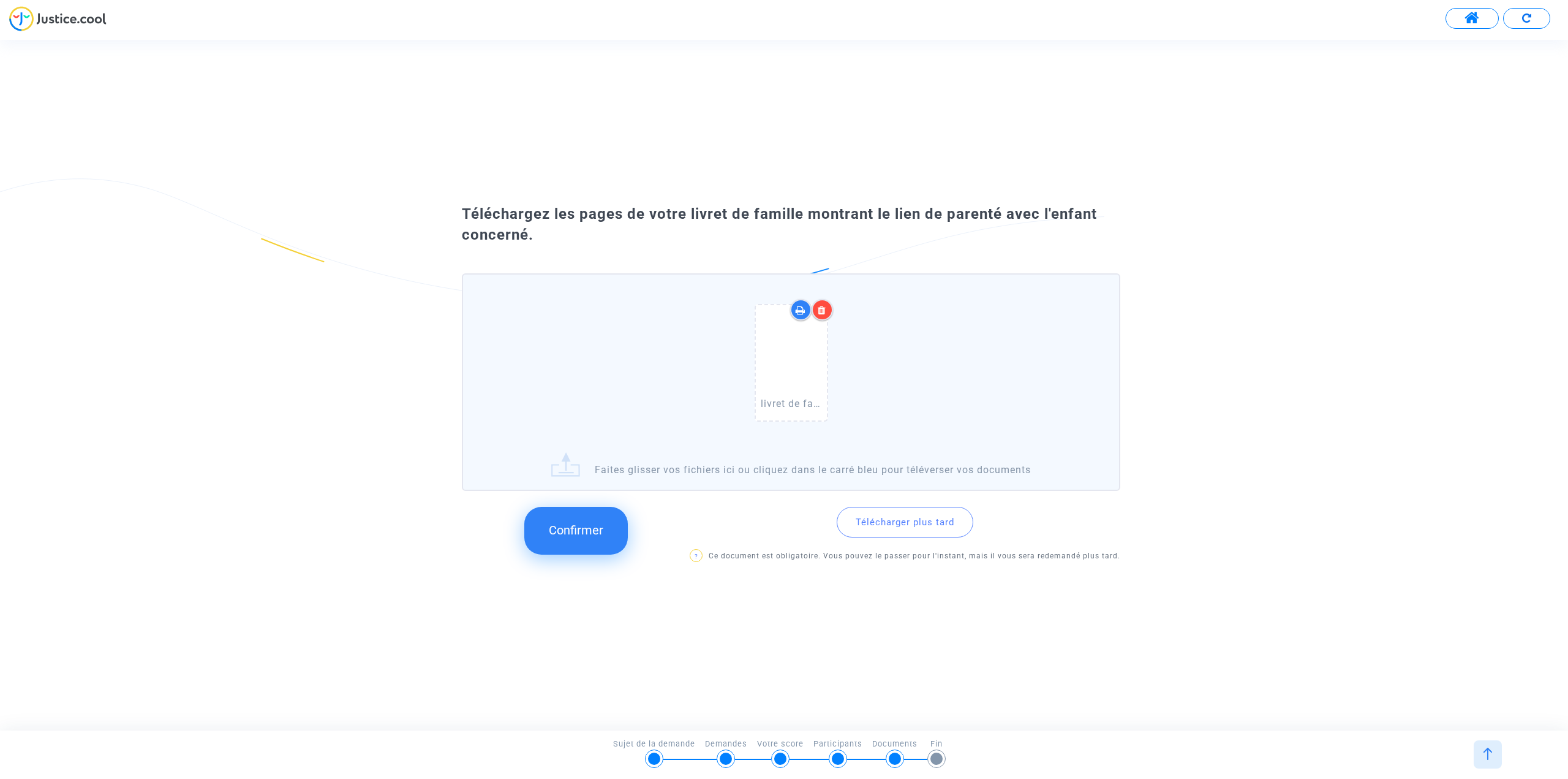
click at [752, 376] on upload-item "livret de famille complet (1).pdf" at bounding box center [791, 363] width 83 height 118
click at [791, 370] on icon at bounding box center [790, 363] width 40 height 40
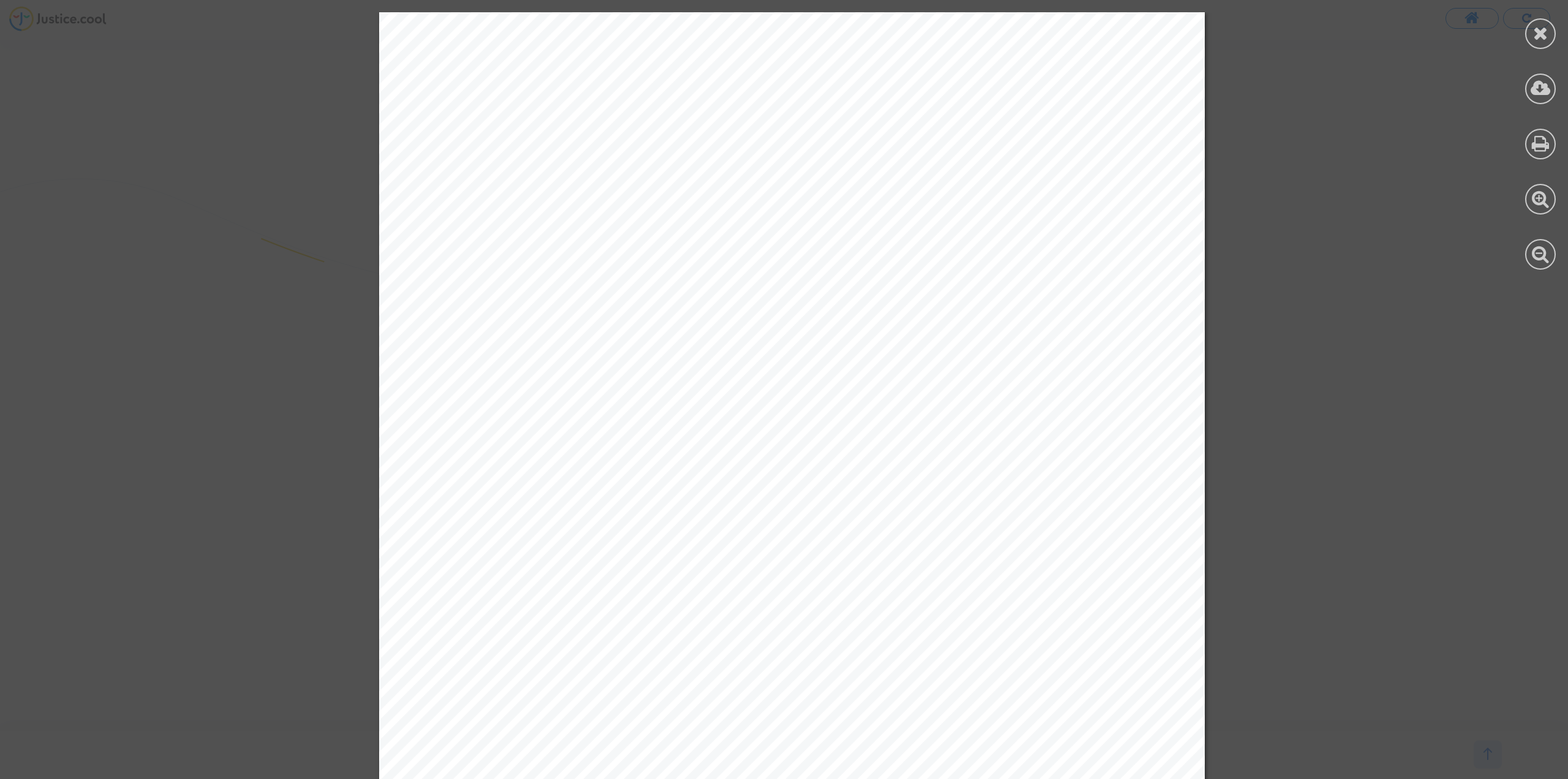
drag, startPoint x: 1565, startPoint y: 79, endPoint x: 1563, endPoint y: 2, distance: 77.0
click at [1563, 2] on div at bounding box center [1540, 141] width 55 height 282
click at [1543, 38] on icon at bounding box center [1540, 32] width 15 height 18
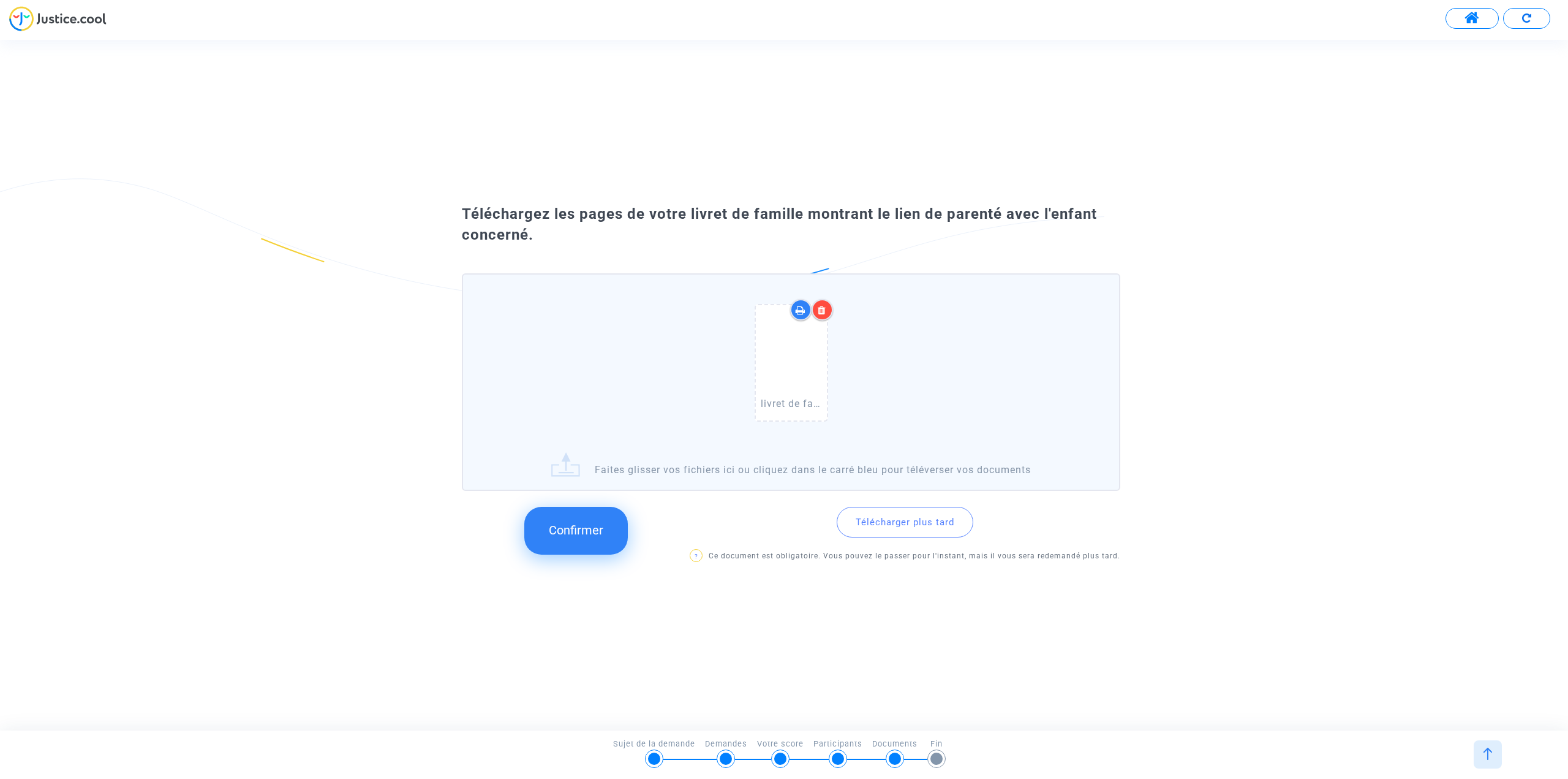
click at [825, 311] on icon at bounding box center [822, 309] width 9 height 10
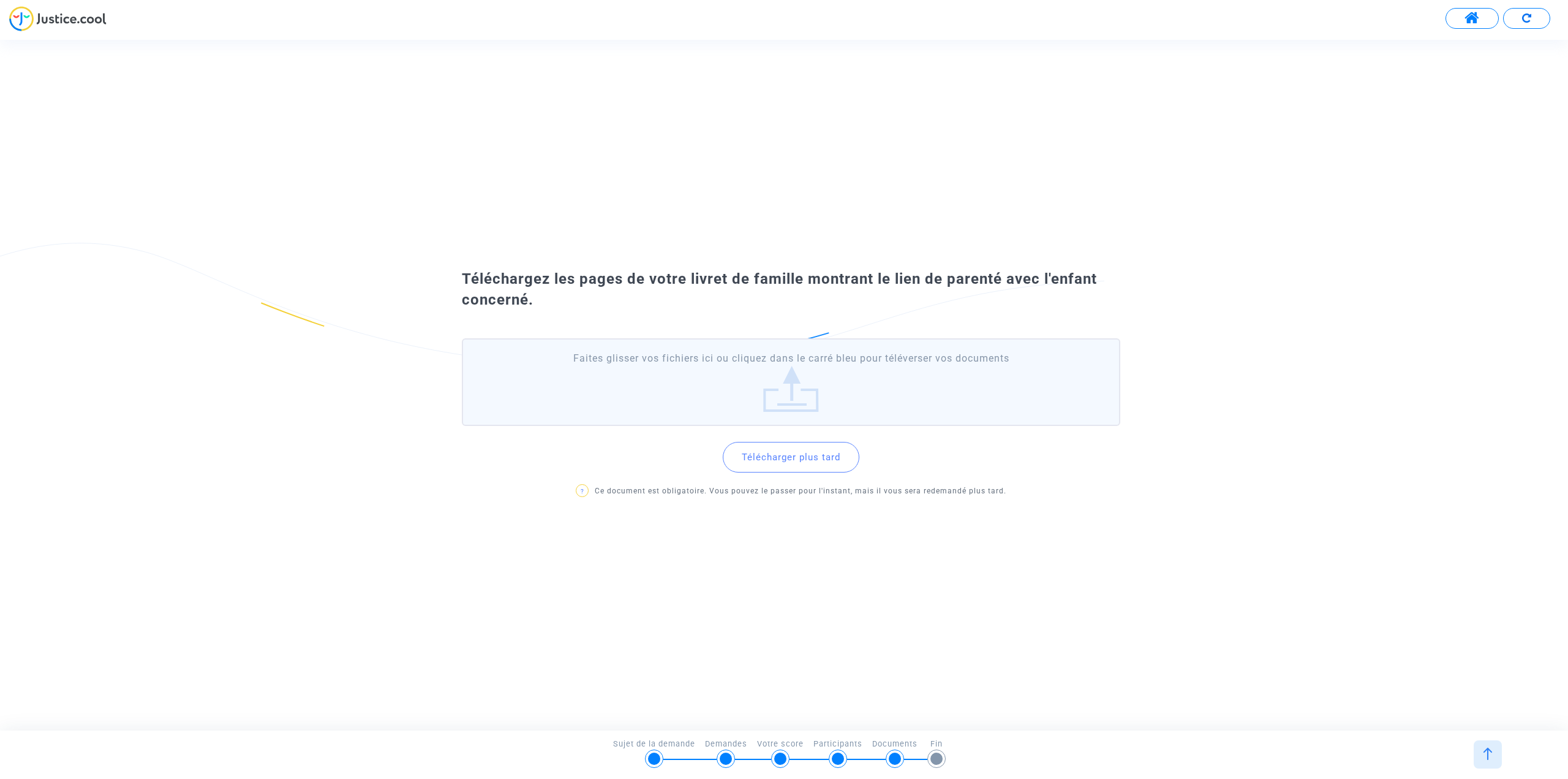
click at [660, 345] on label "Faites glisser vos fichiers ici ou cliquez dans le carré bleu pour téléverser v…" at bounding box center [791, 381] width 658 height 87
click at [0, 0] on input "Faites glisser vos fichiers ici ou cliquez dans le carré bleu pour téléverser v…" at bounding box center [0, 0] width 0 height 0
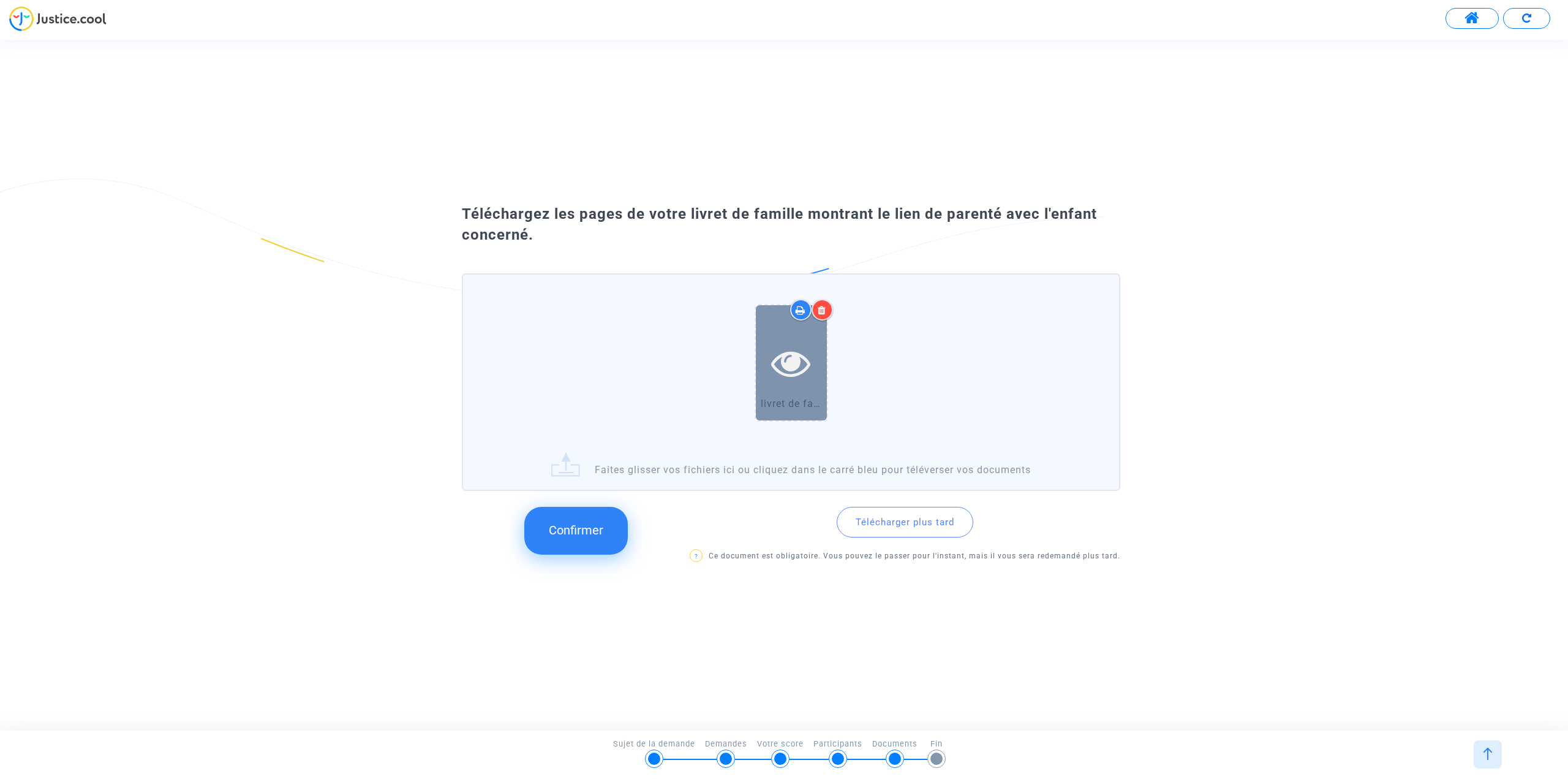
click at [781, 356] on icon at bounding box center [790, 363] width 40 height 40
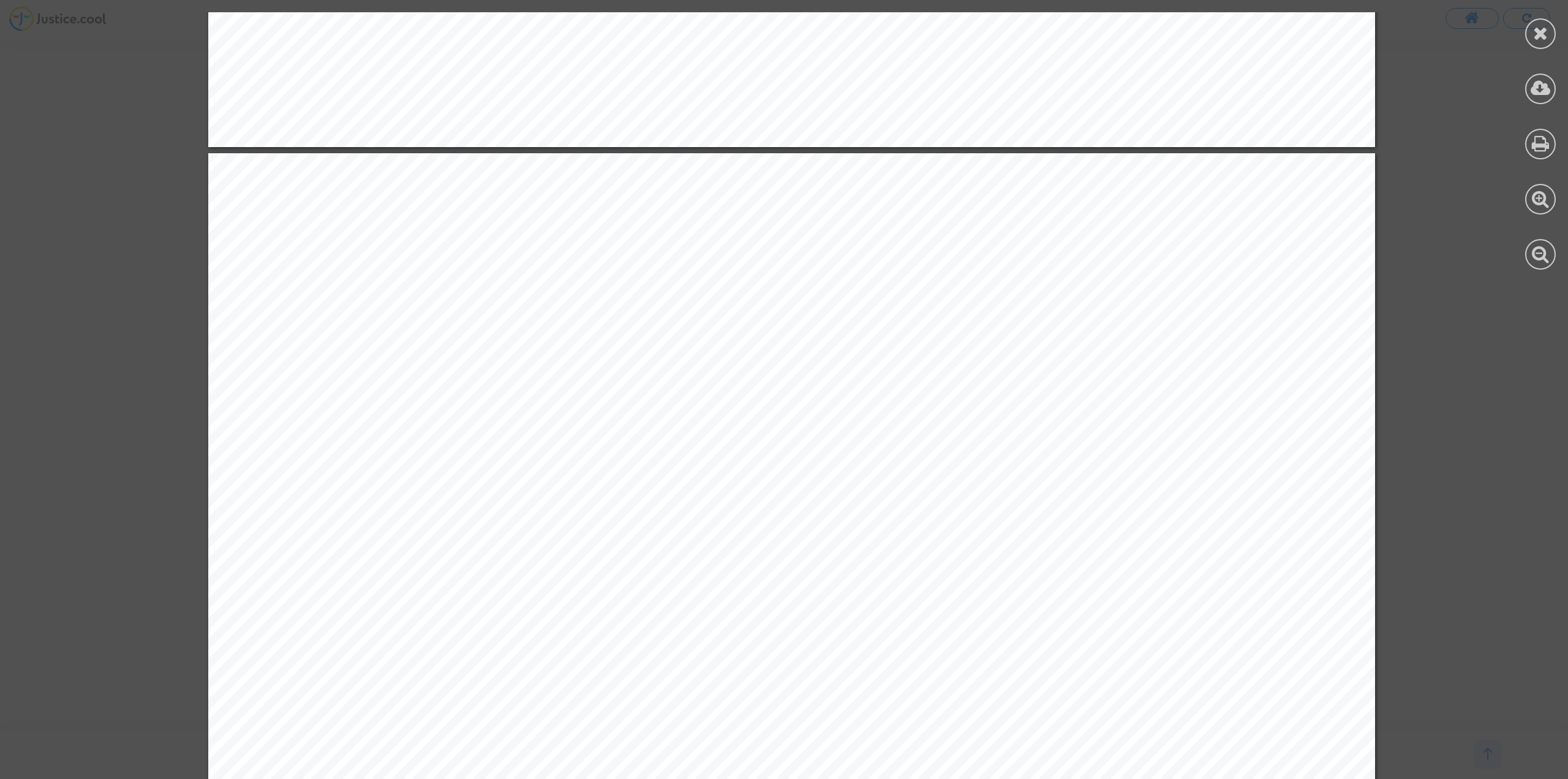
scroll to position [539, 0]
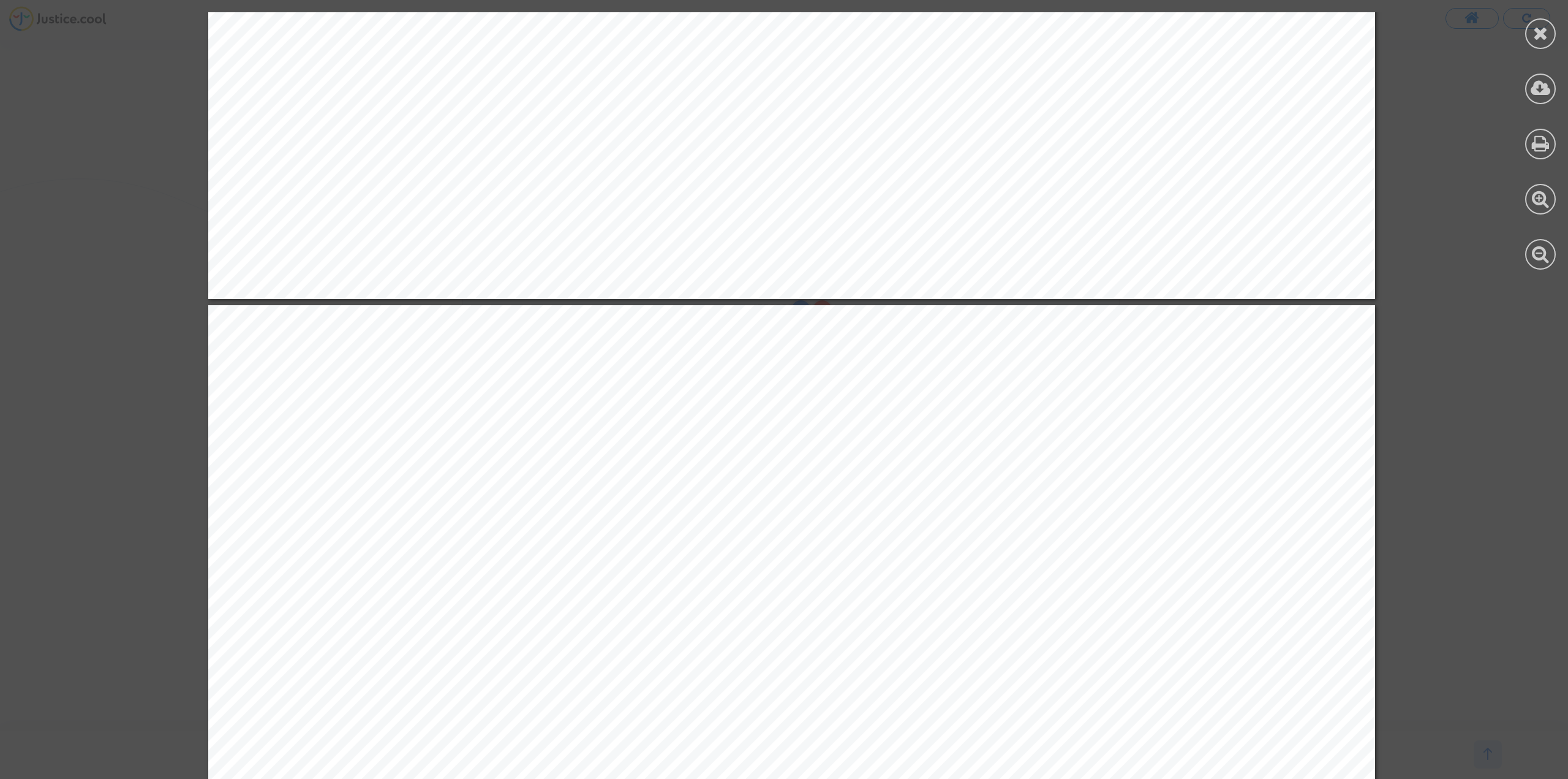
drag, startPoint x: 140, startPoint y: 170, endPoint x: 199, endPoint y: 196, distance: 64.5
click at [140, 170] on div at bounding box center [791, 302] width 1583 height 1658
click at [1541, 39] on icon at bounding box center [1540, 32] width 15 height 18
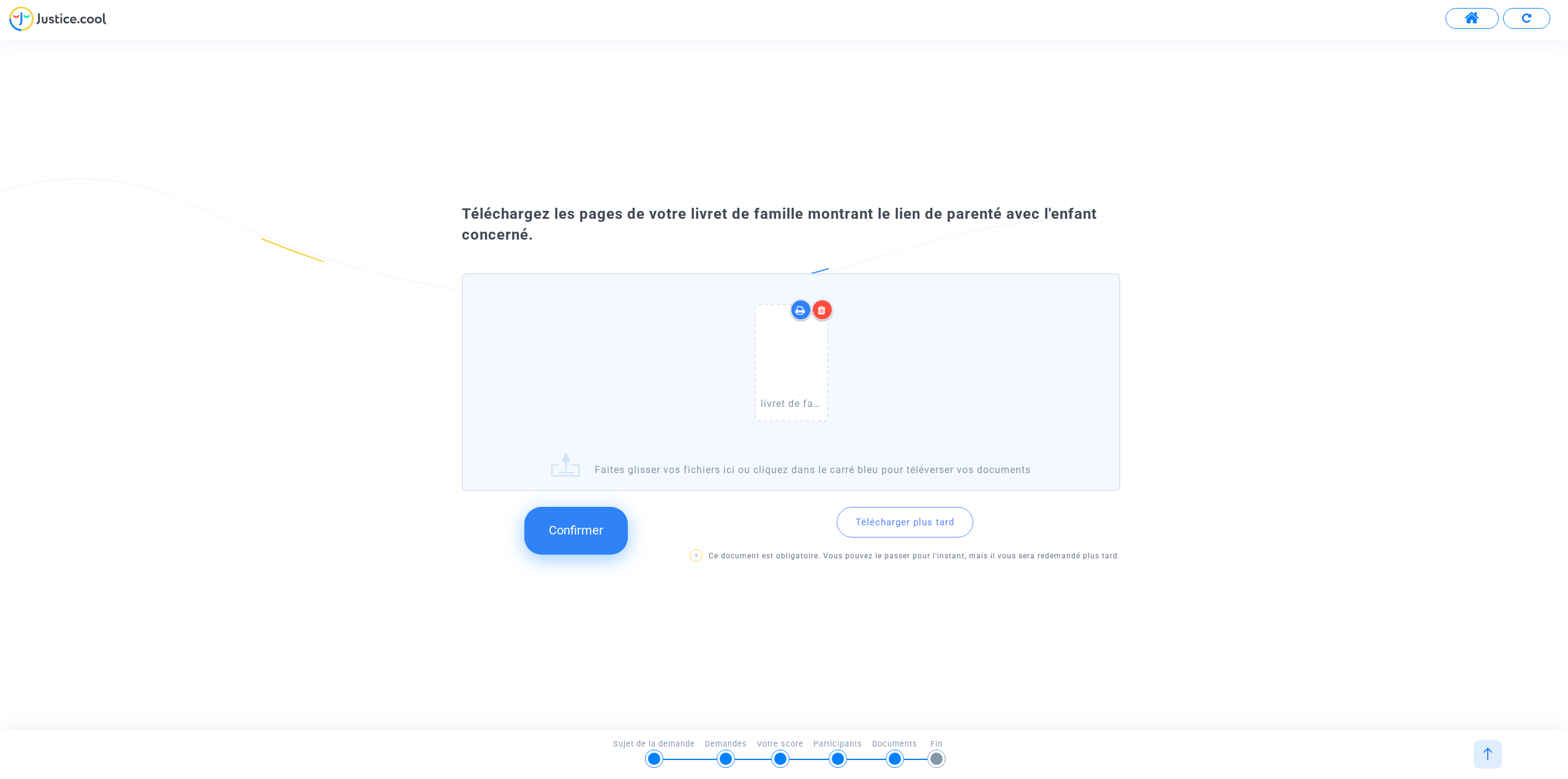
click at [571, 538] on button "Confirmer" at bounding box center [576, 530] width 104 height 47
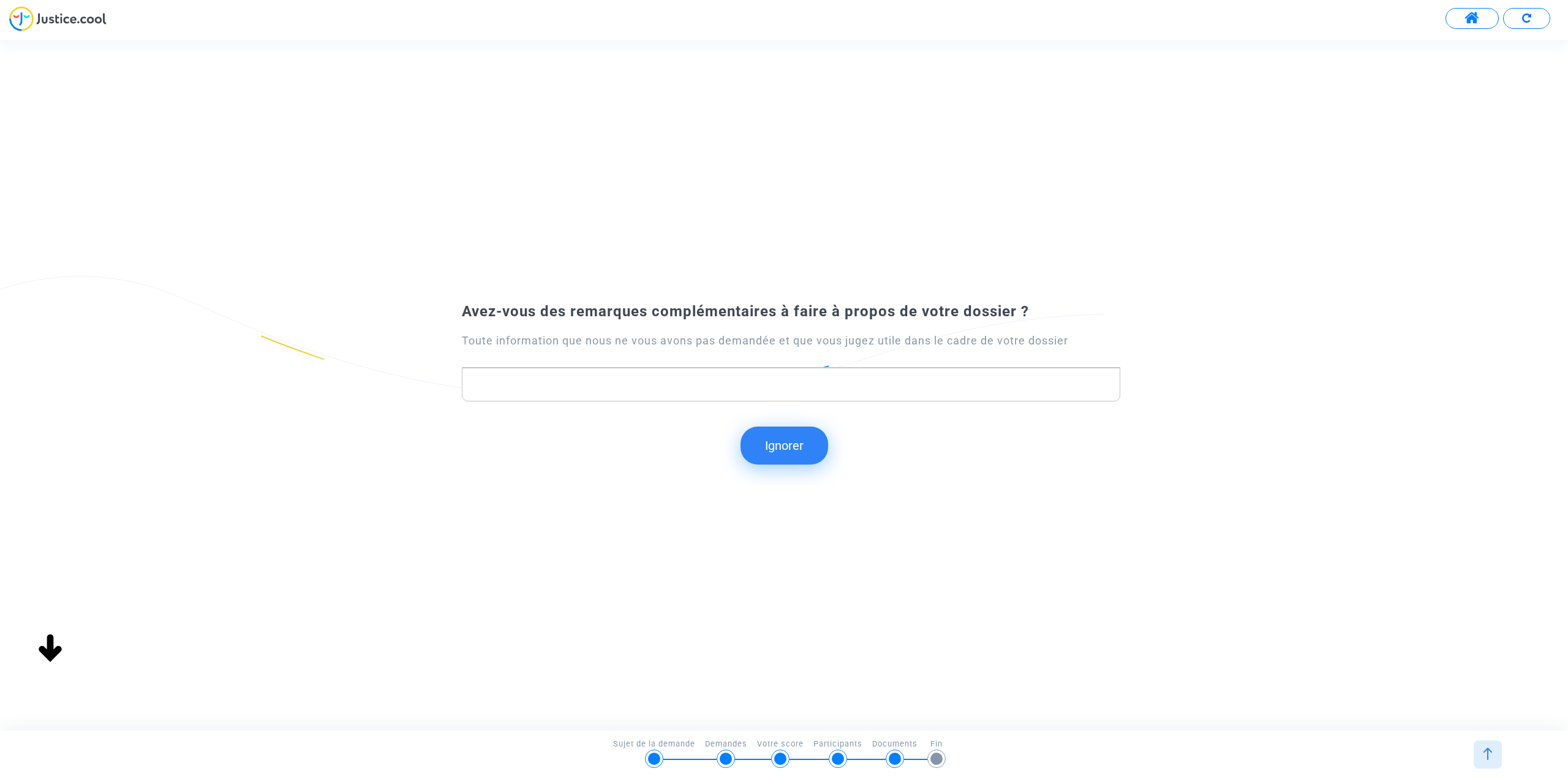
click at [776, 444] on button "Ignorer" at bounding box center [784, 445] width 88 height 38
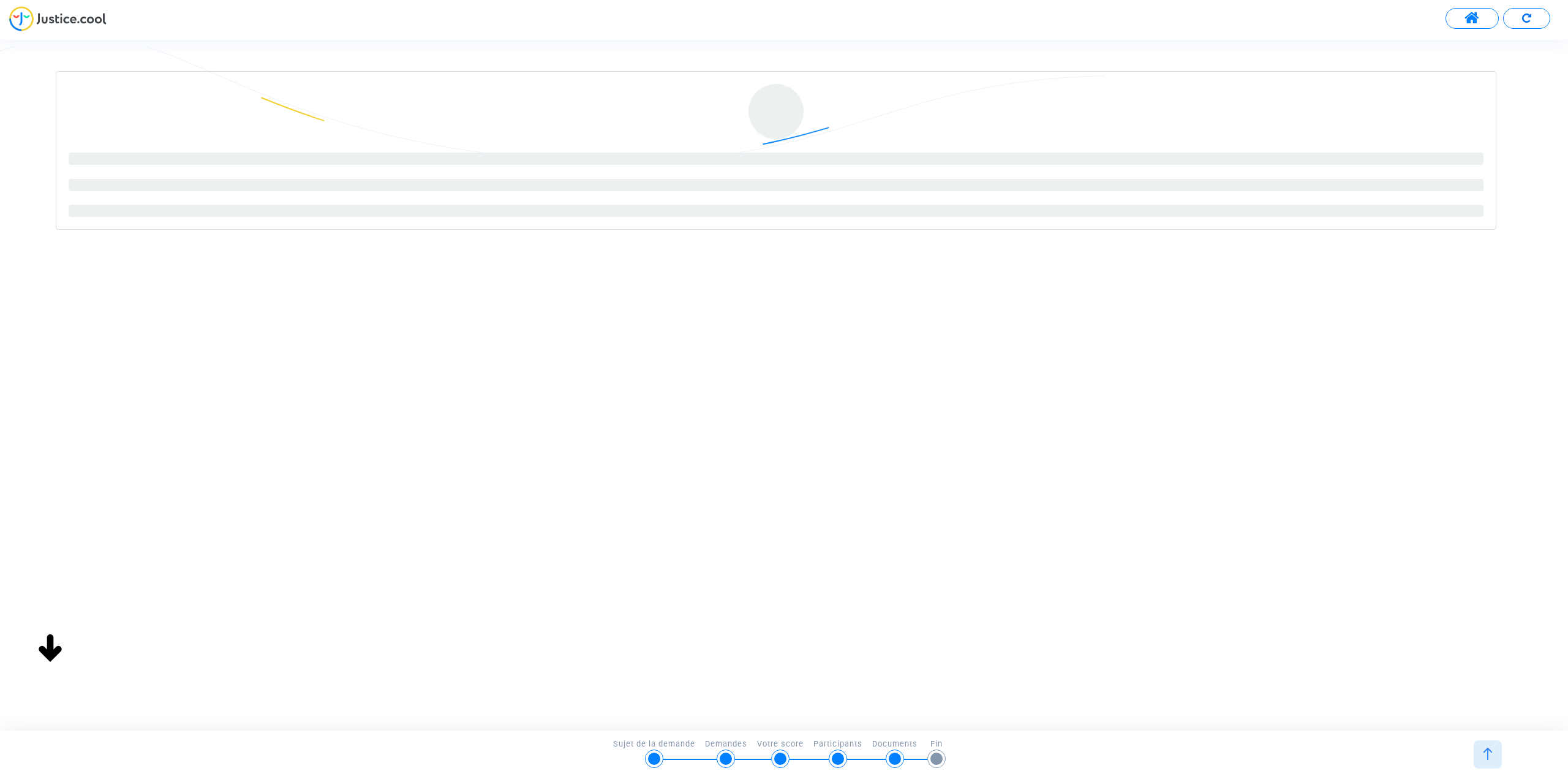
scroll to position [0, 0]
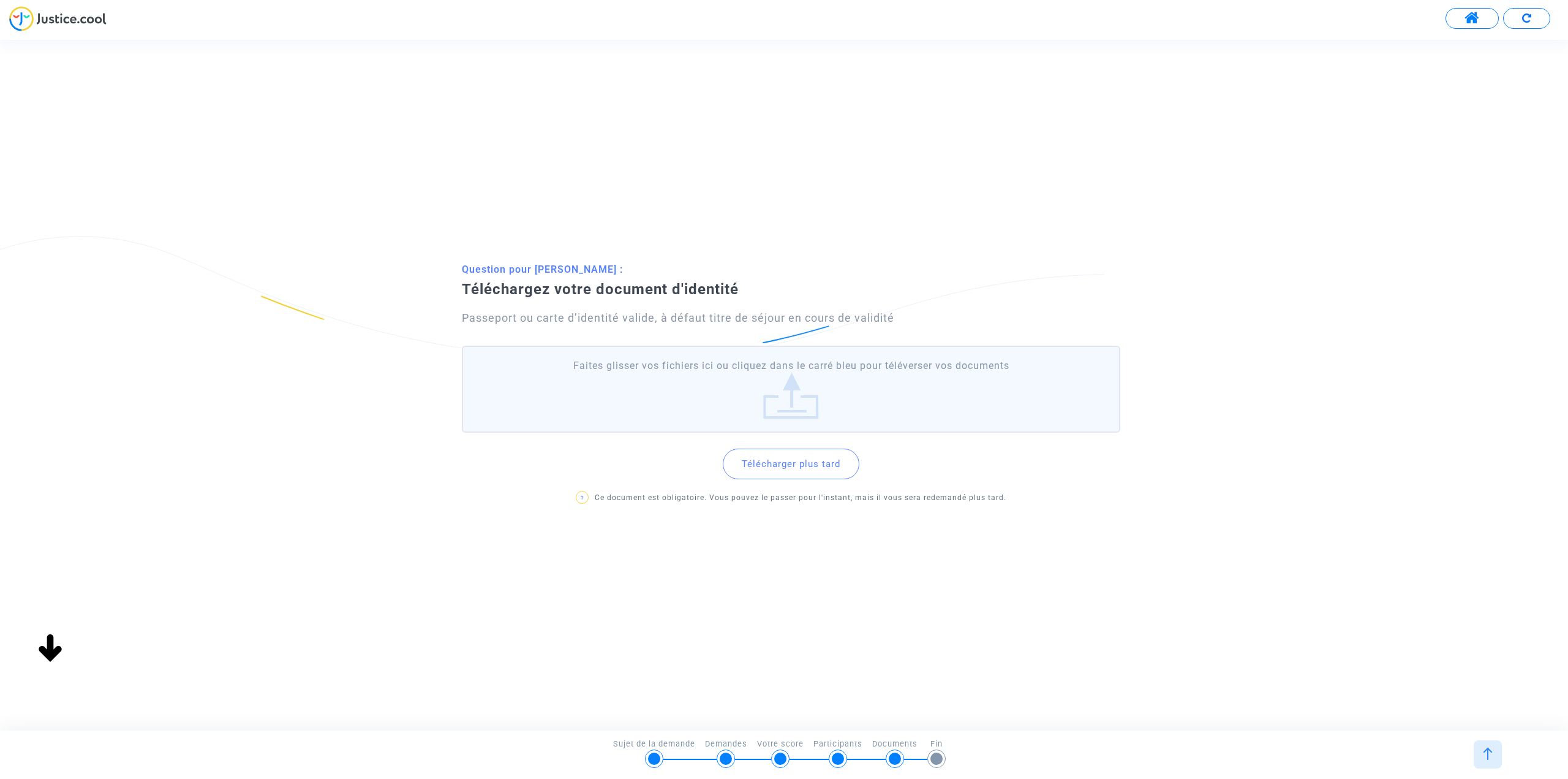
click at [670, 380] on label "Faites glisser vos fichiers ici ou cliquez dans le carré bleu pour téléverser v…" at bounding box center [791, 388] width 658 height 87
click at [0, 0] on input "Faites glisser vos fichiers ici ou cliquez dans le carré bleu pour téléverser v…" at bounding box center [0, 0] width 0 height 0
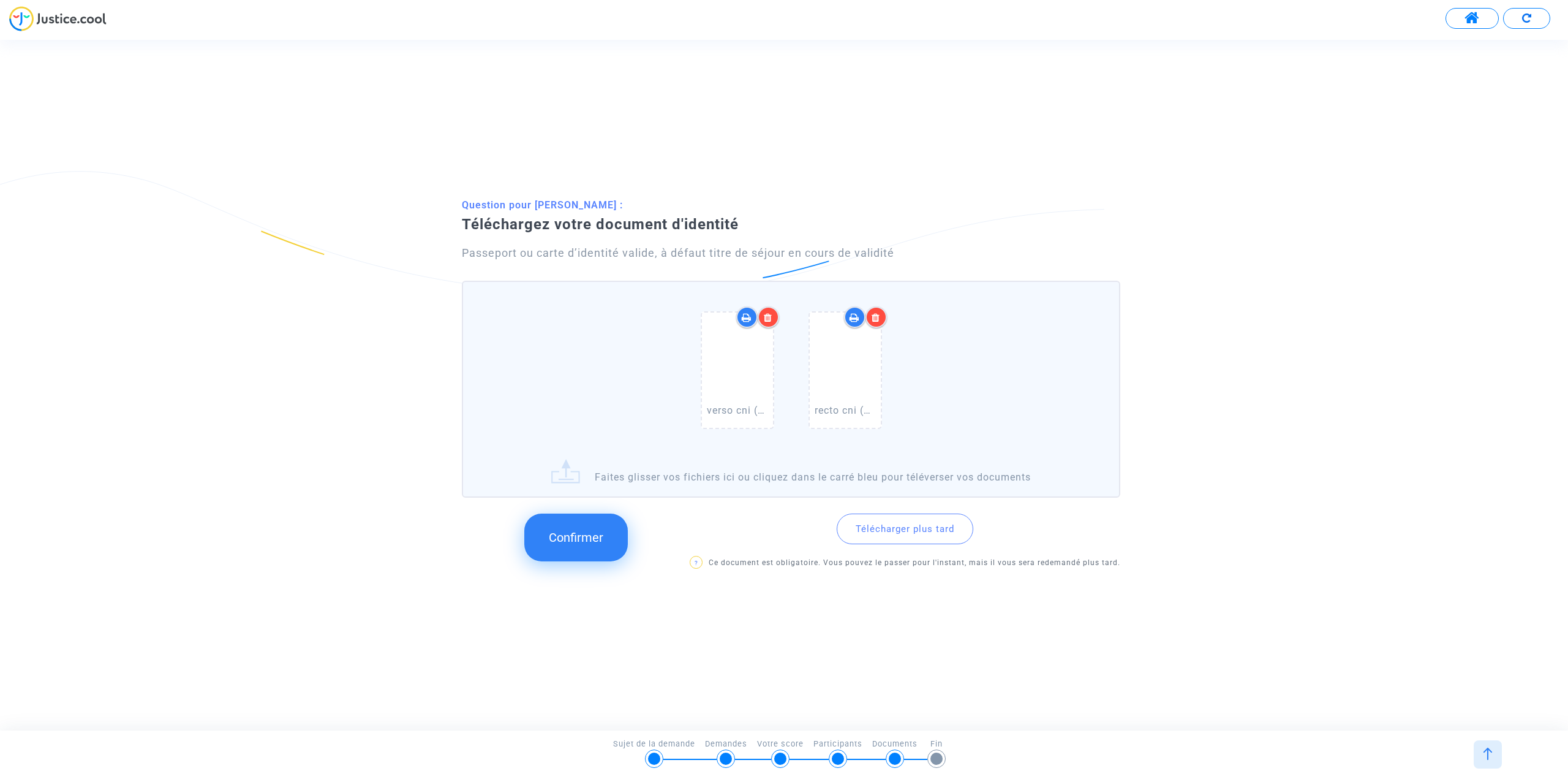
click at [571, 529] on button "Confirmer" at bounding box center [576, 537] width 104 height 47
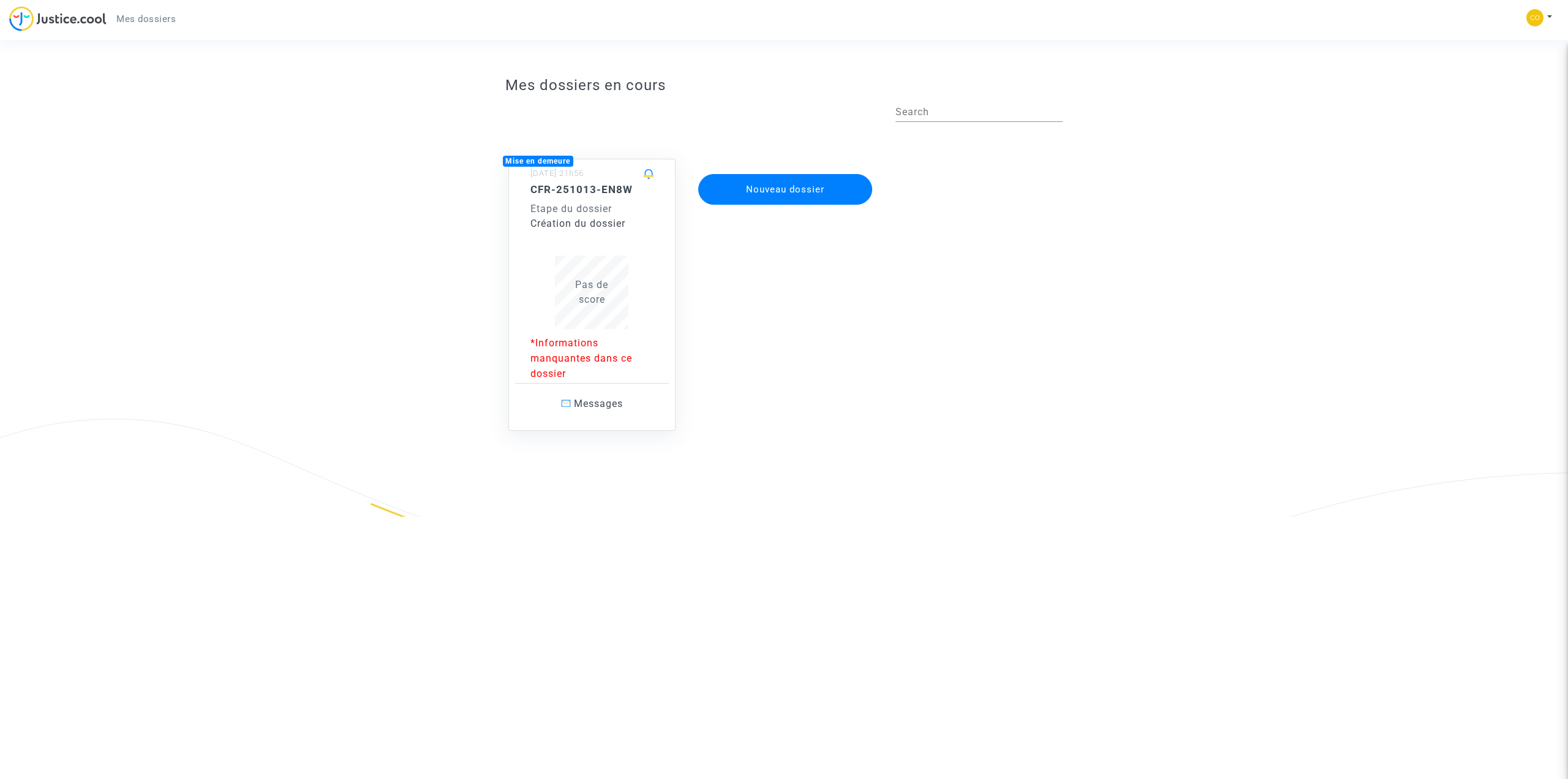
click at [565, 357] on p "*Informations manquantes dans ce dossier" at bounding box center [592, 358] width 124 height 46
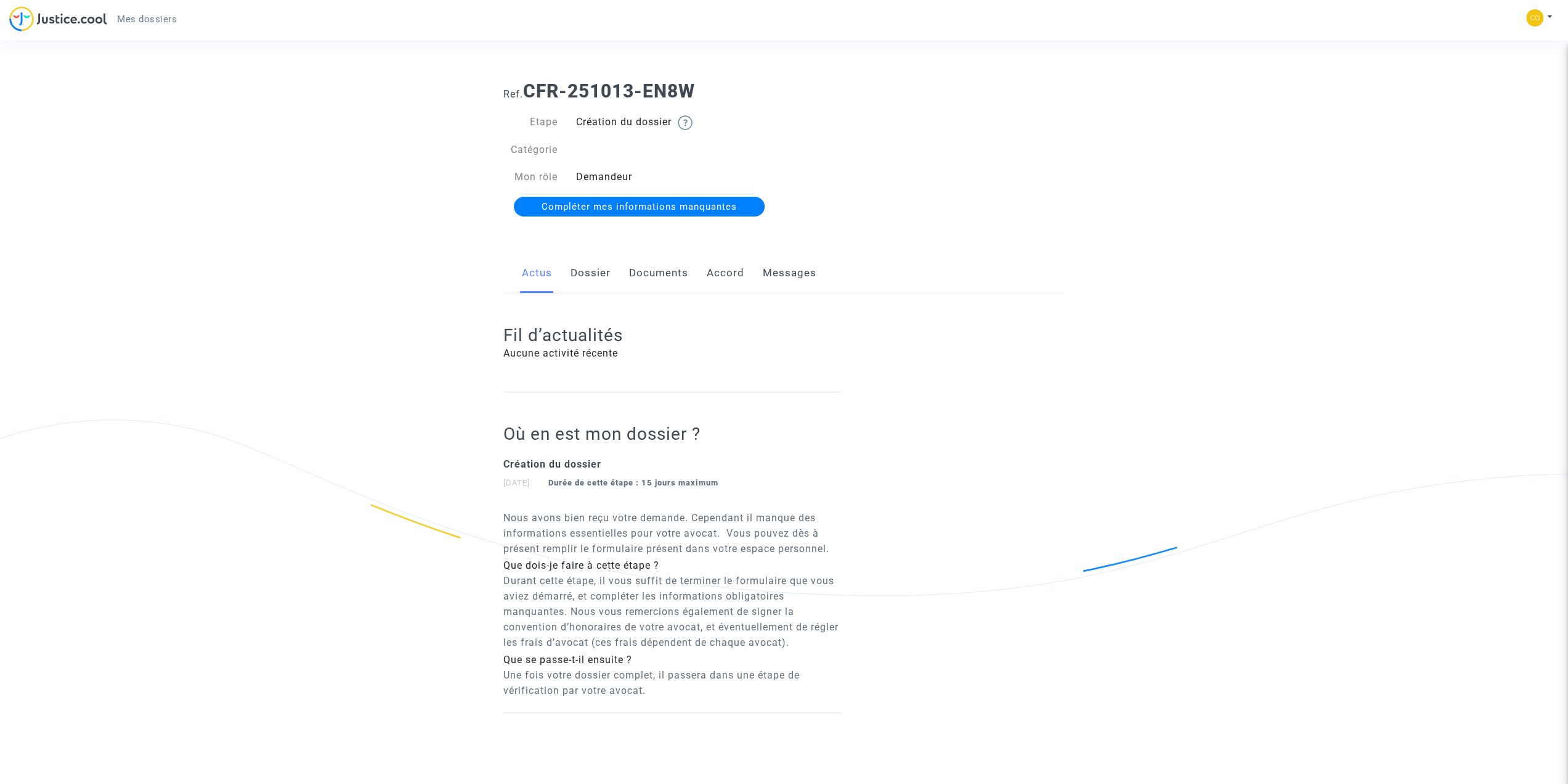
click at [604, 211] on span "Compléter mes informations manquantes" at bounding box center [639, 206] width 195 height 11
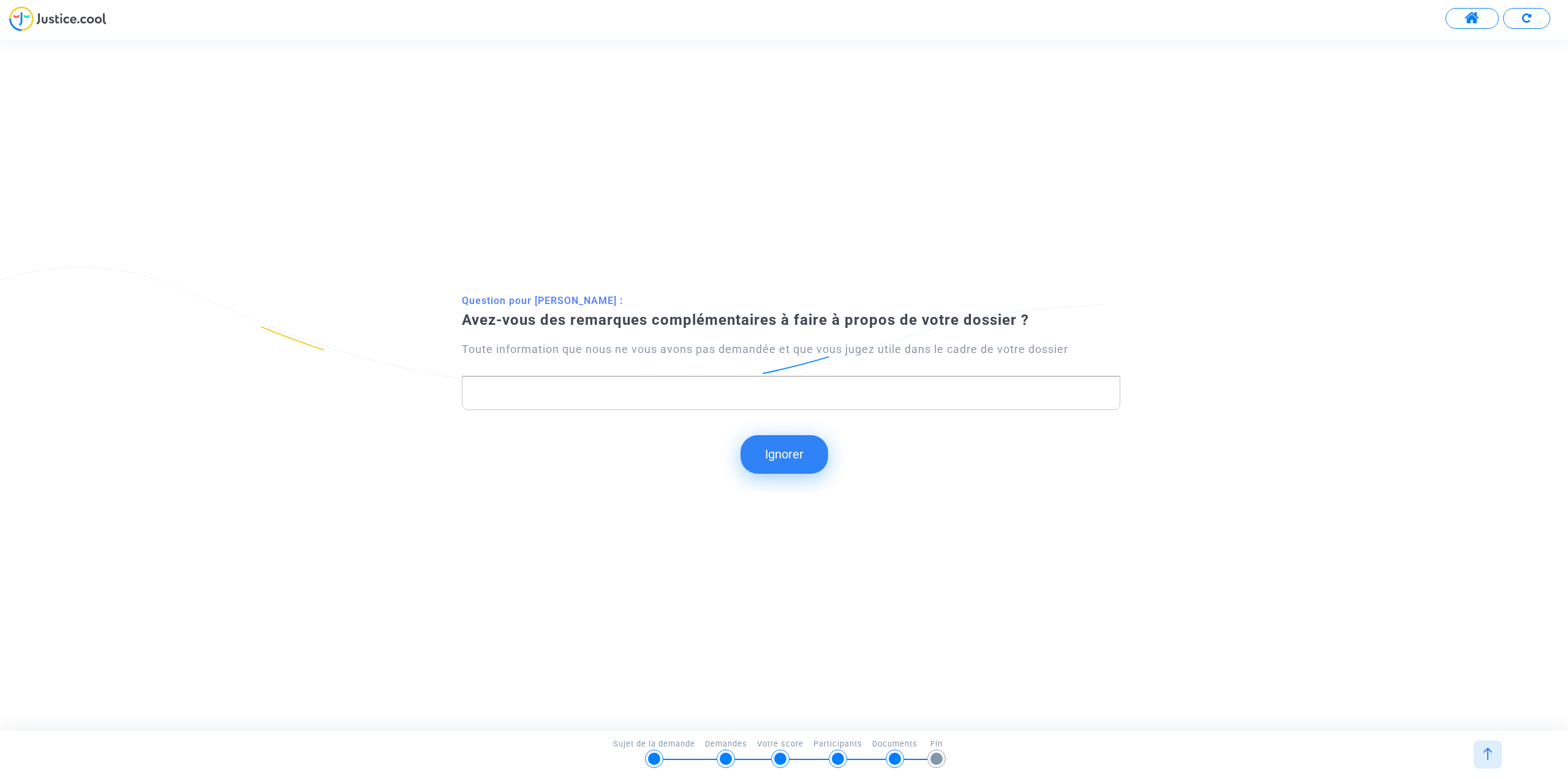
click at [780, 449] on button "Ignorer" at bounding box center [784, 453] width 88 height 38
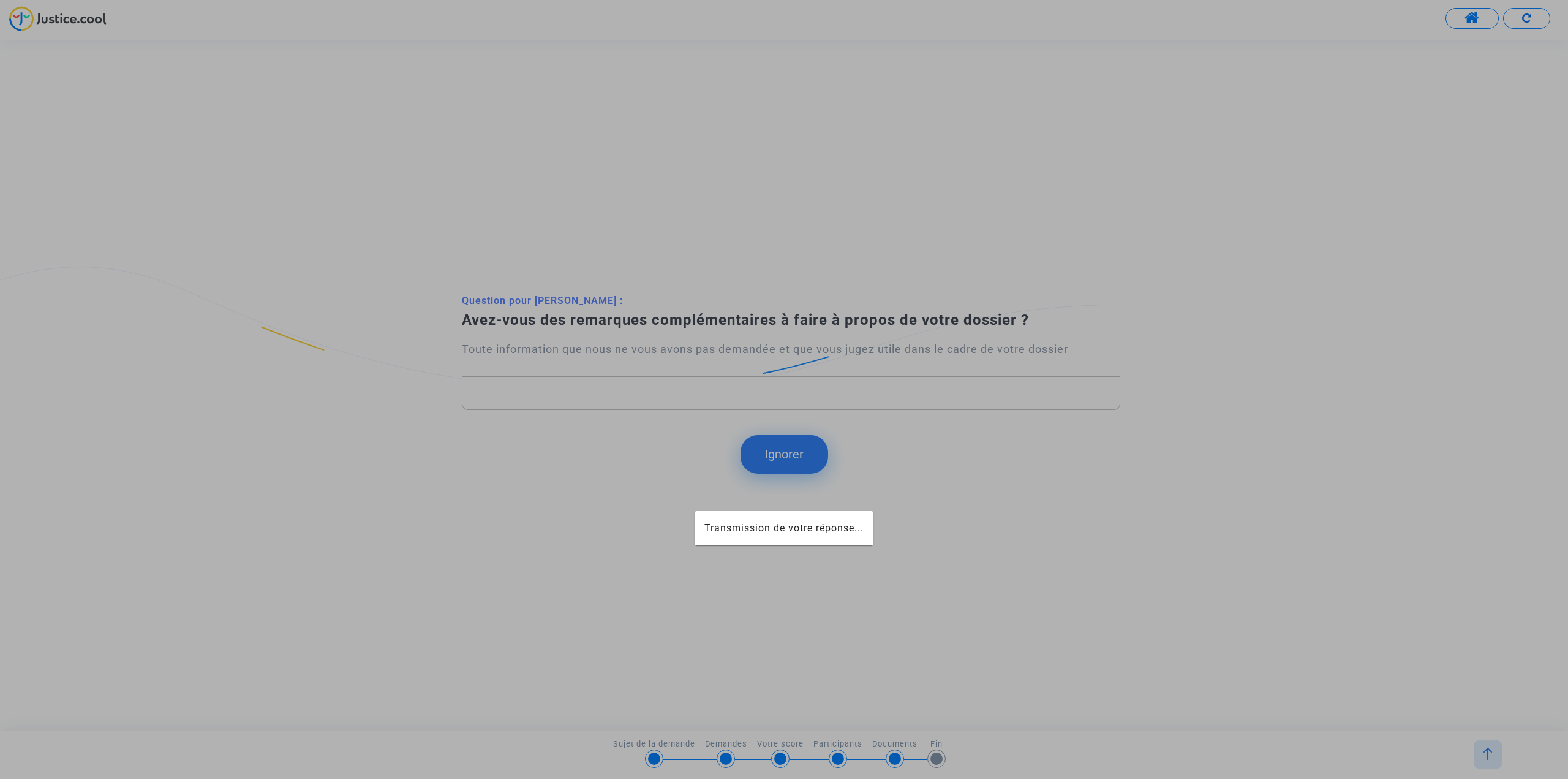
click at [777, 458] on div at bounding box center [784, 389] width 1568 height 779
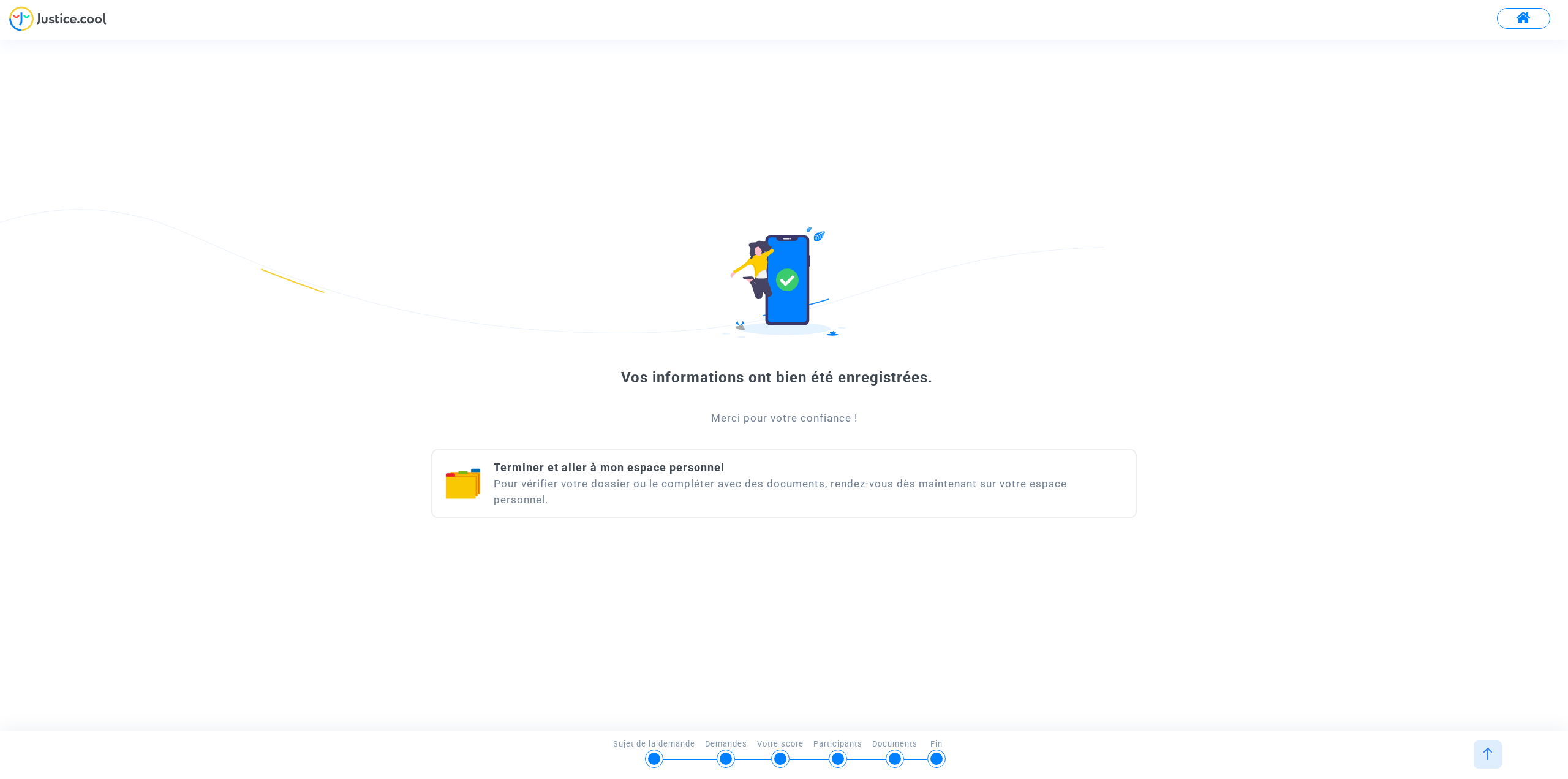
click at [627, 486] on div "Terminer et aller à mon espace personnel Pour vérifier votre dossier ou le comp…" at bounding box center [808, 483] width 629 height 47
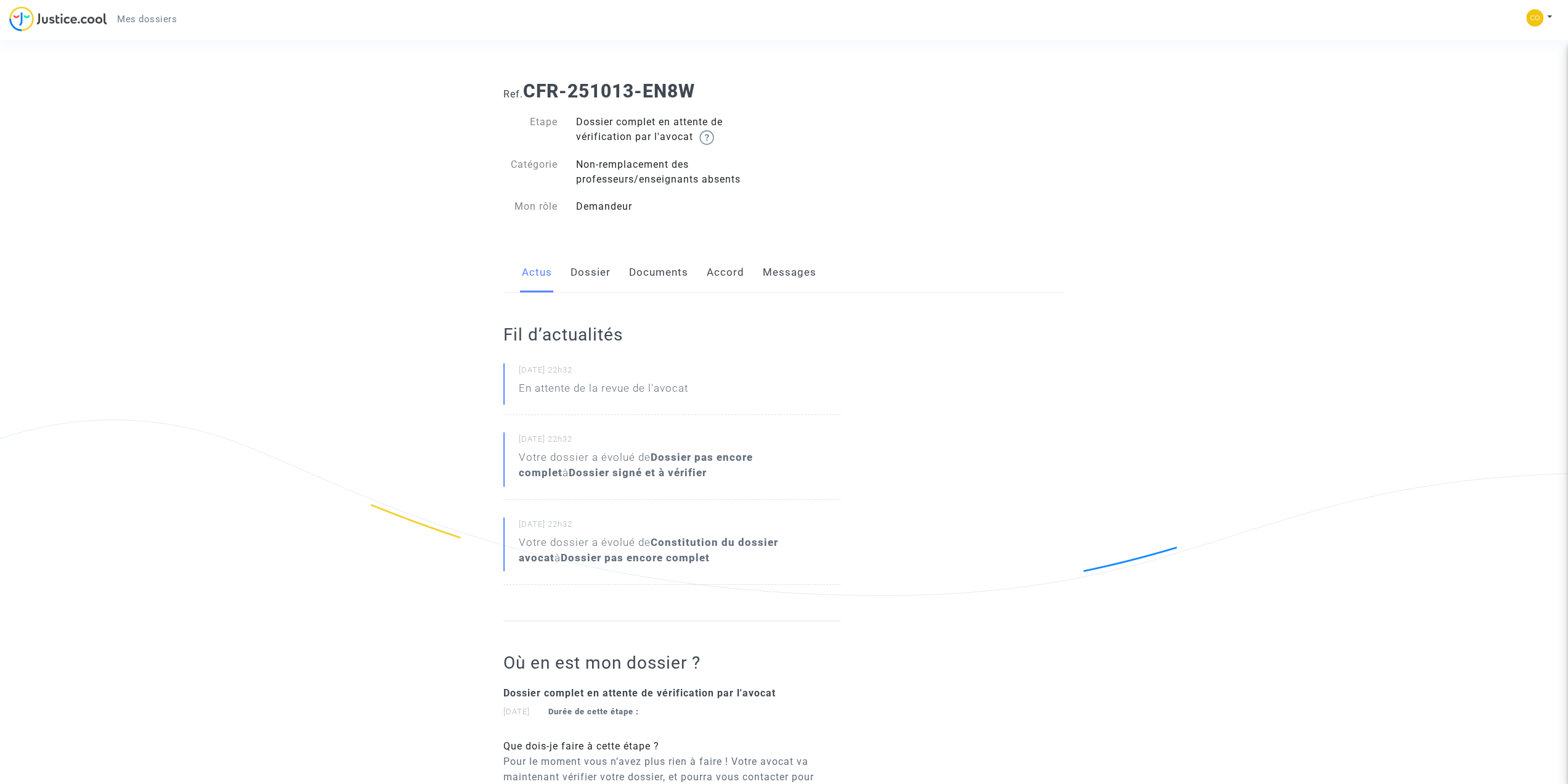
click at [659, 272] on link "Documents" at bounding box center [658, 272] width 59 height 41
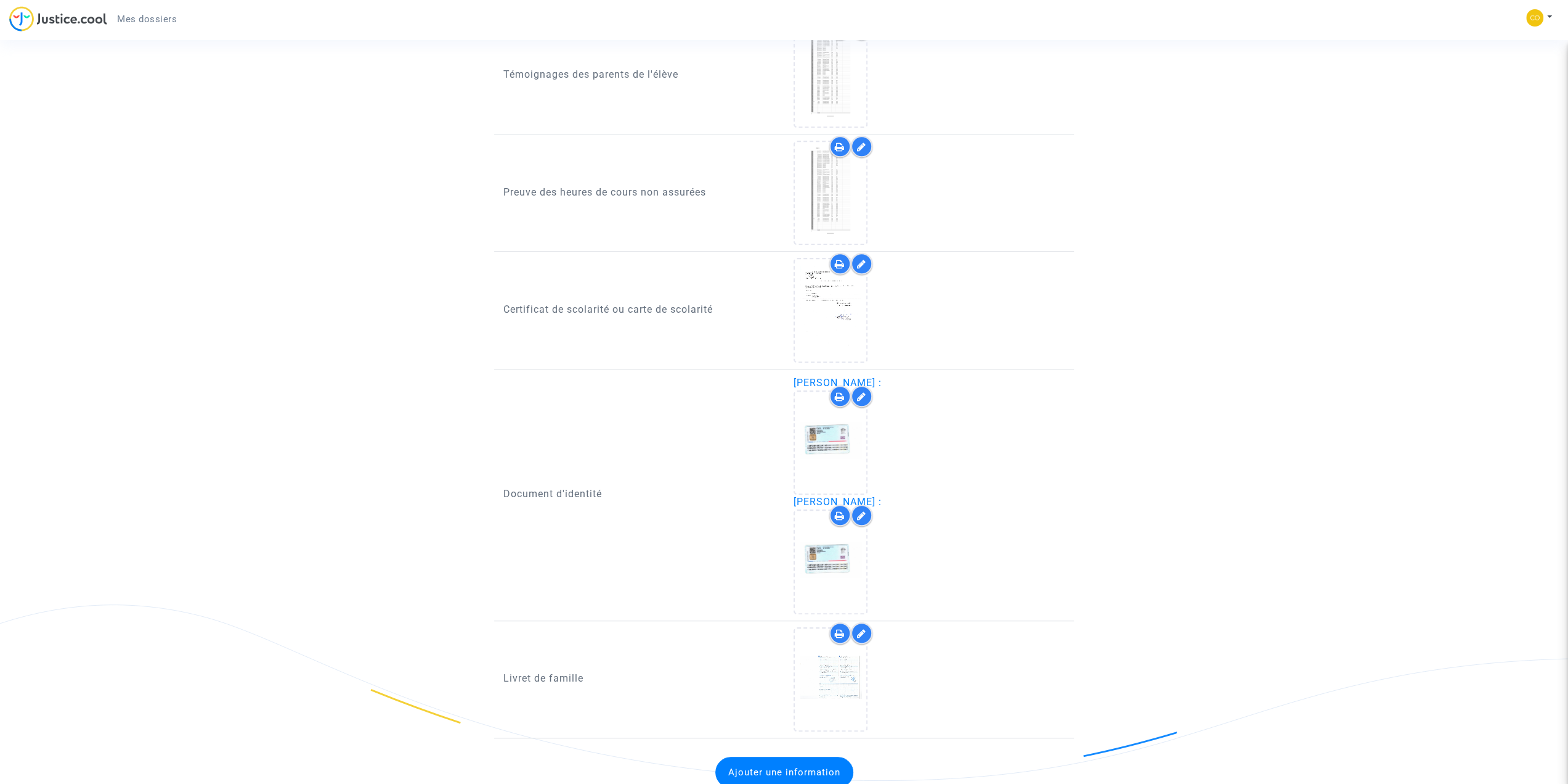
scroll to position [734, 0]
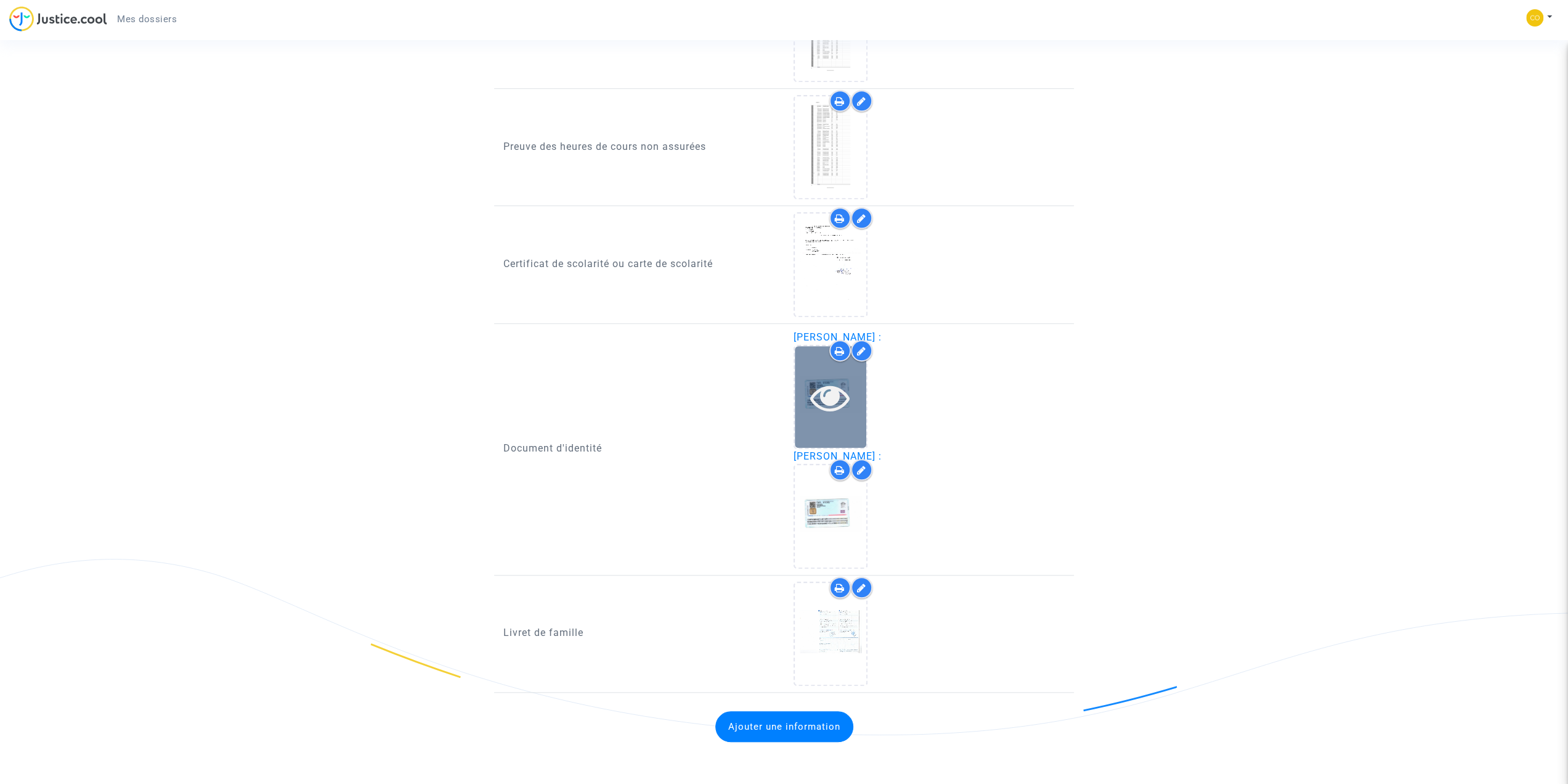
click at [861, 470] on icon at bounding box center [861, 469] width 9 height 10
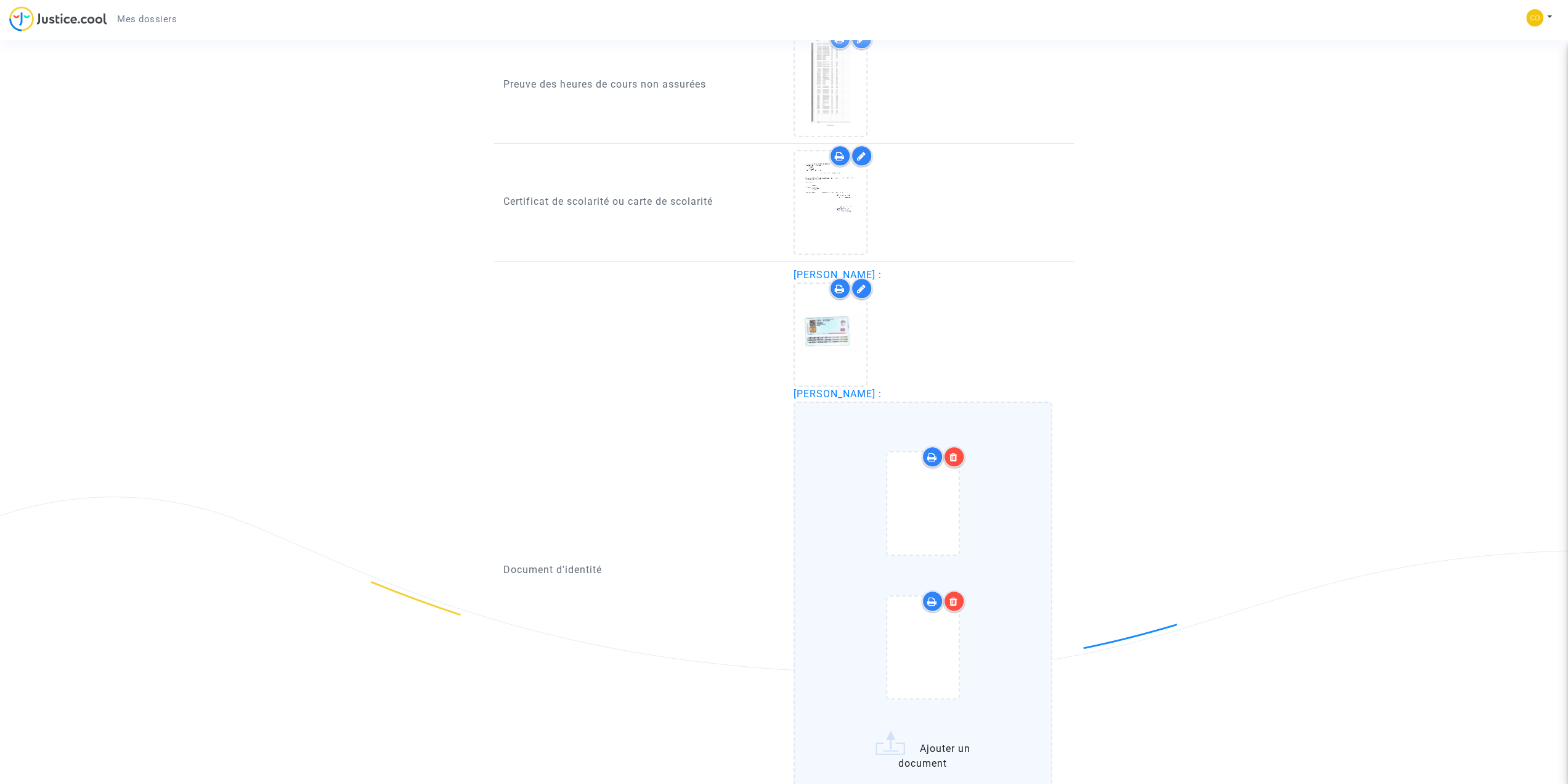
scroll to position [795, 0]
click at [829, 339] on icon at bounding box center [829, 335] width 40 height 40
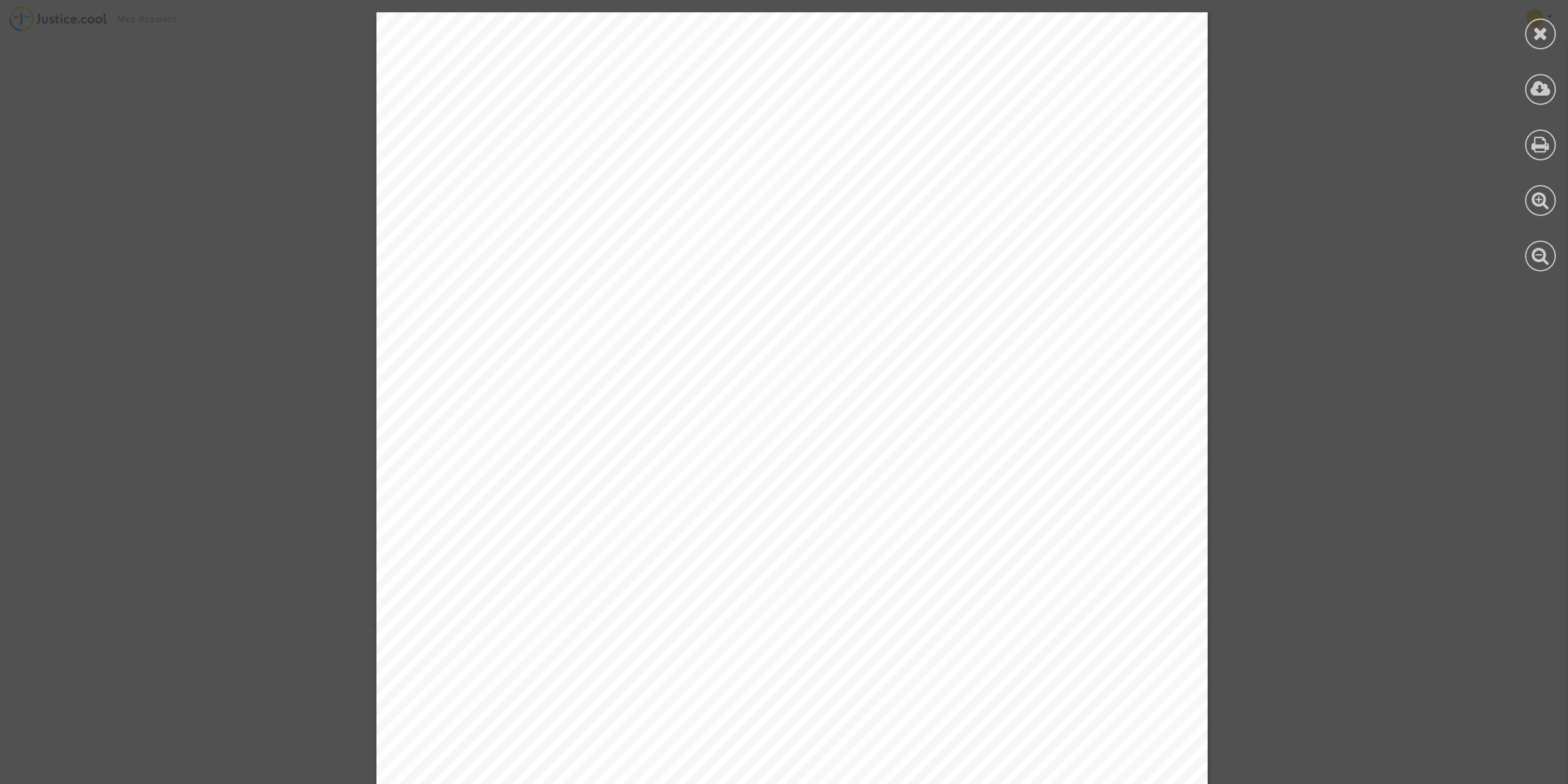
scroll to position [611, 0]
click at [1530, 34] on div at bounding box center [1541, 34] width 31 height 31
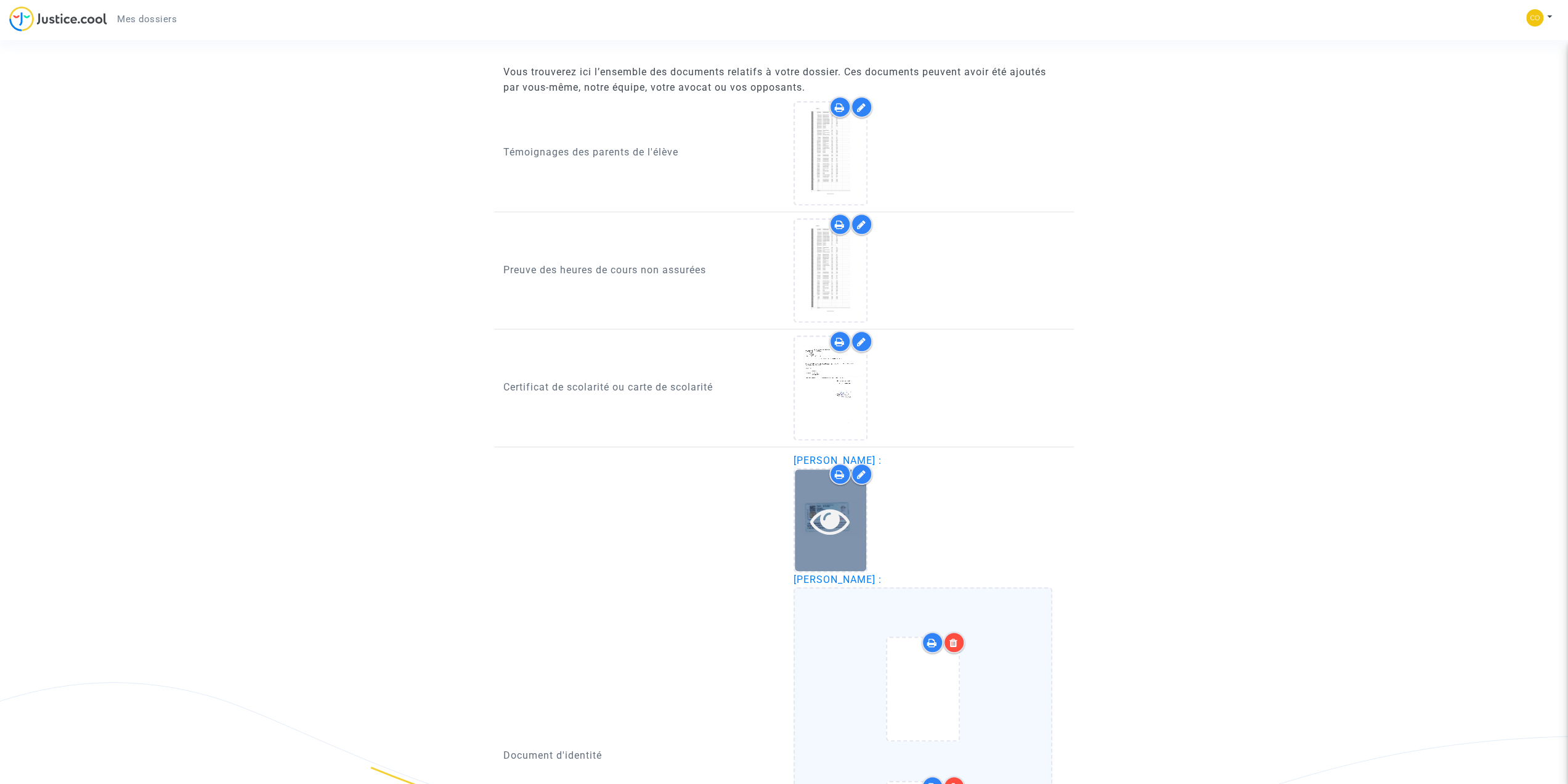
click at [814, 519] on icon at bounding box center [829, 520] width 40 height 40
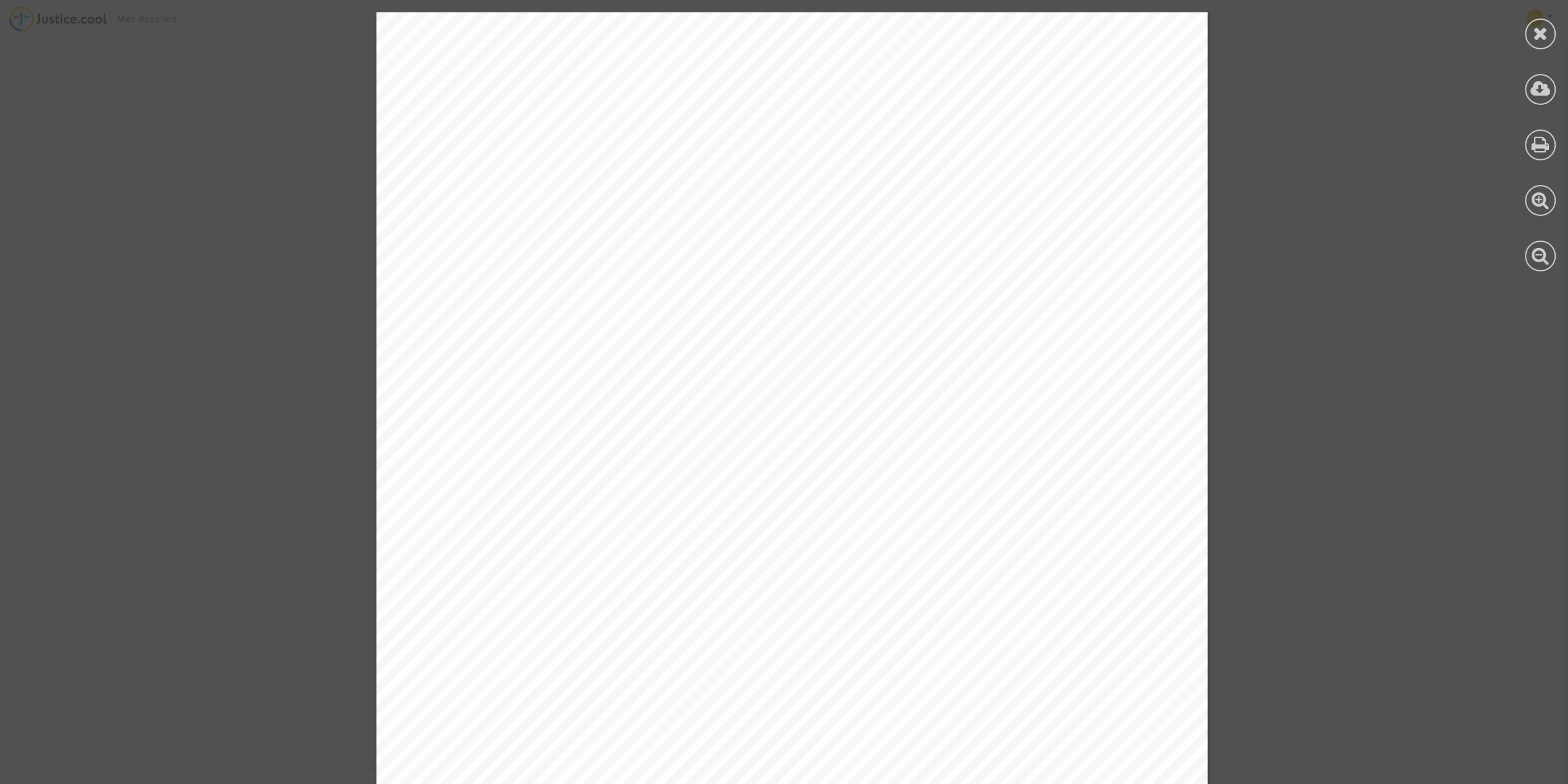
click at [1538, 39] on icon at bounding box center [1541, 33] width 15 height 19
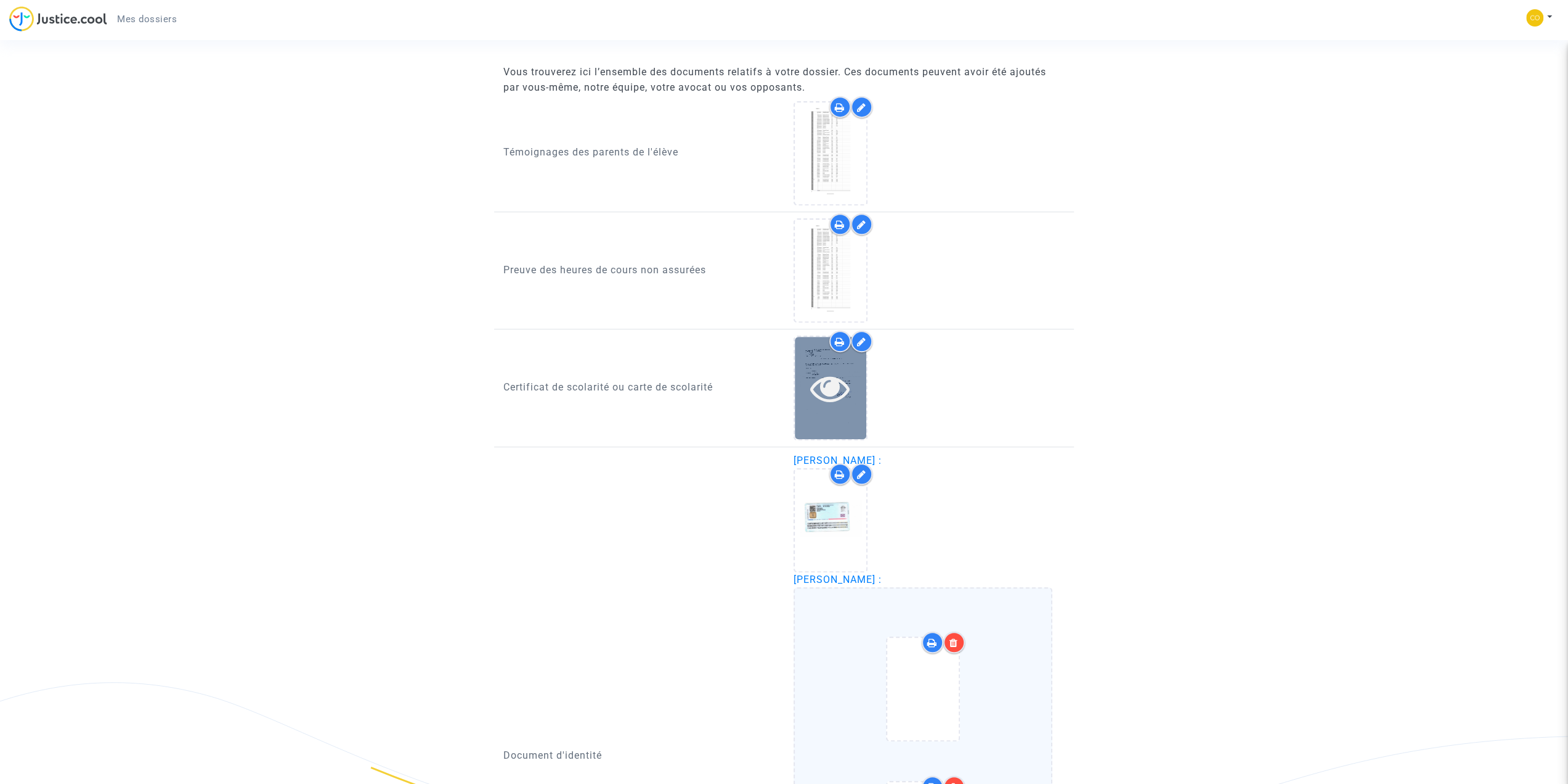
click at [812, 397] on icon at bounding box center [829, 387] width 40 height 40
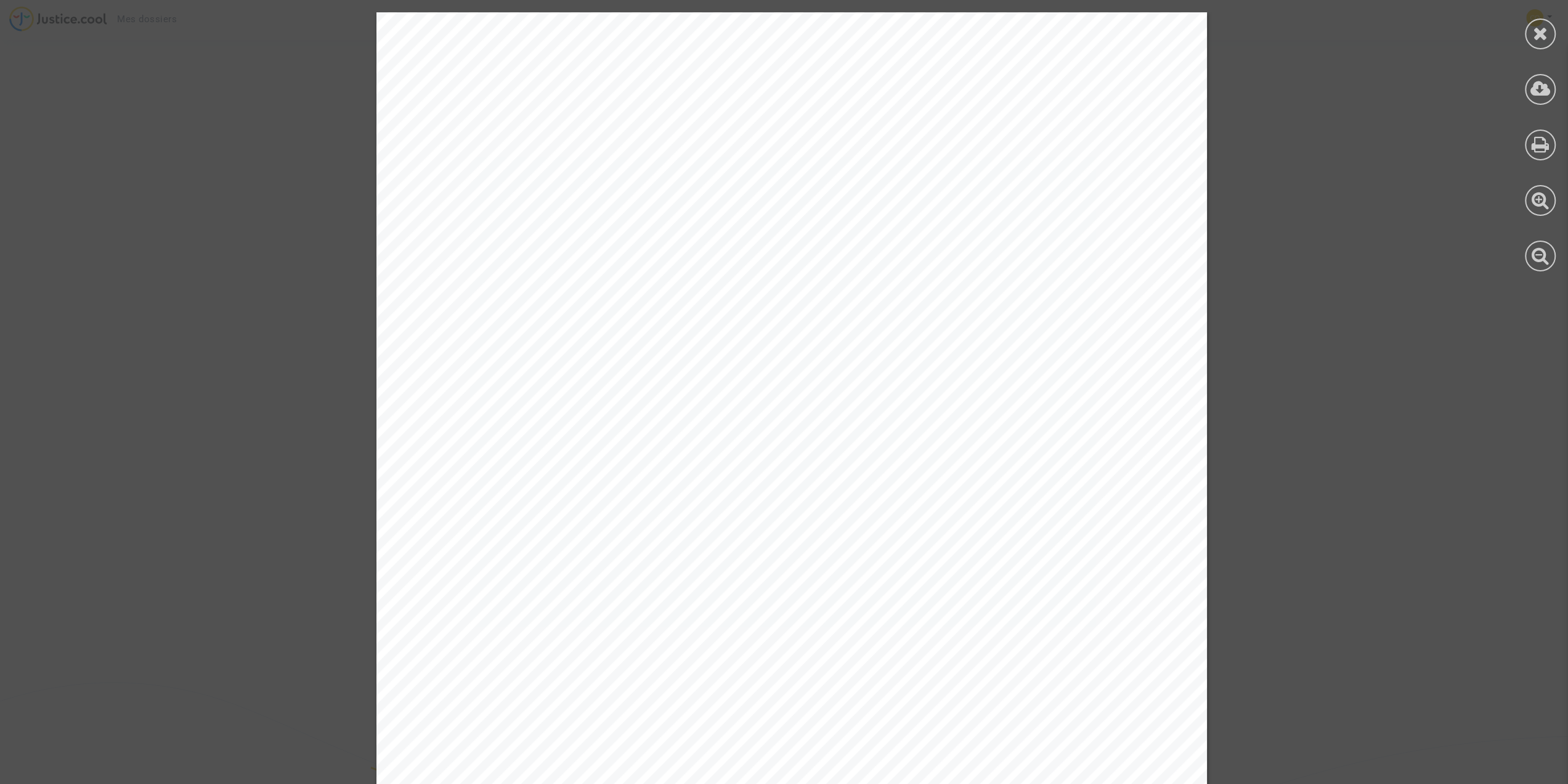
click at [1540, 35] on icon at bounding box center [1541, 33] width 15 height 19
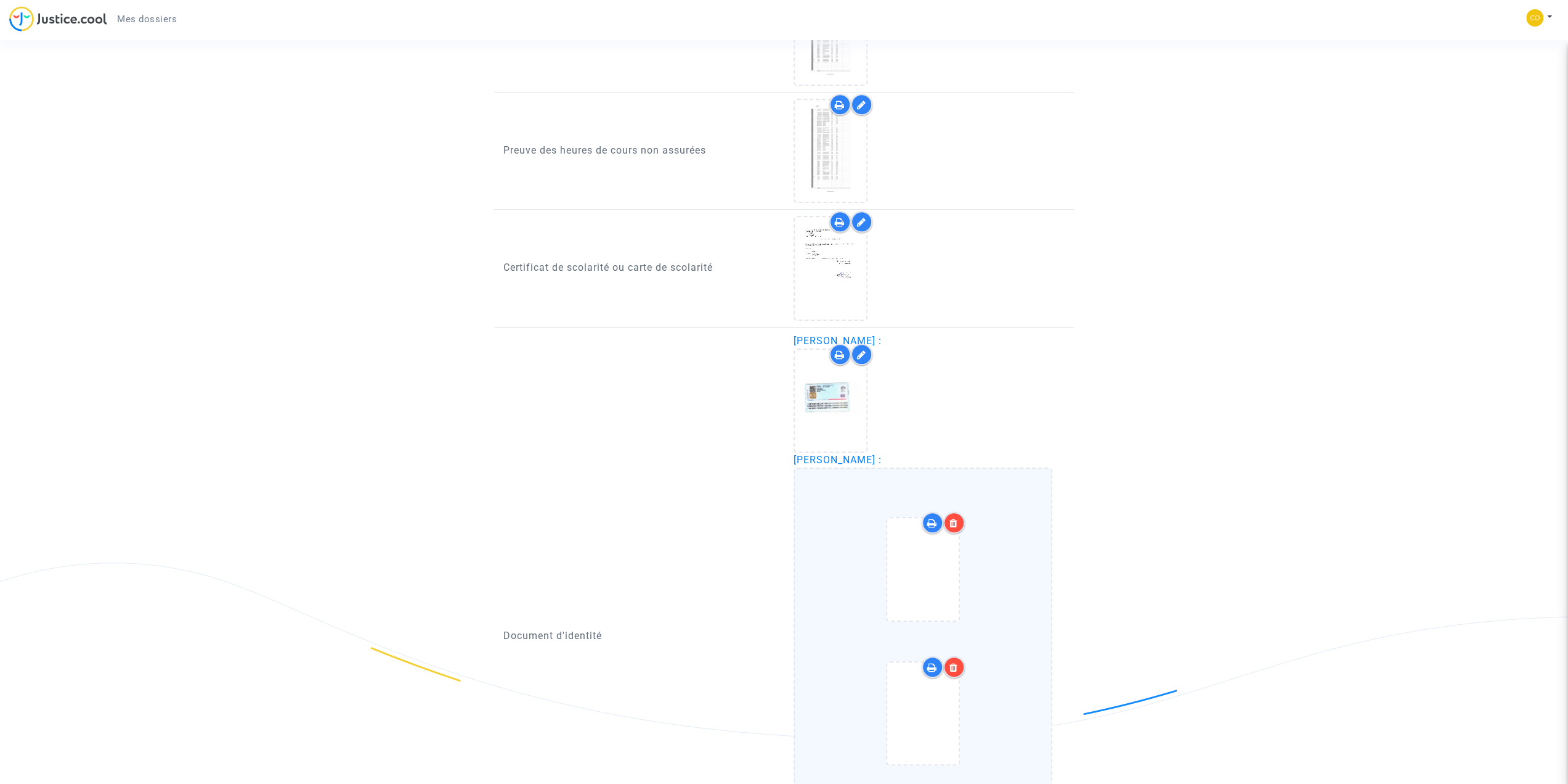
scroll to position [795, 0]
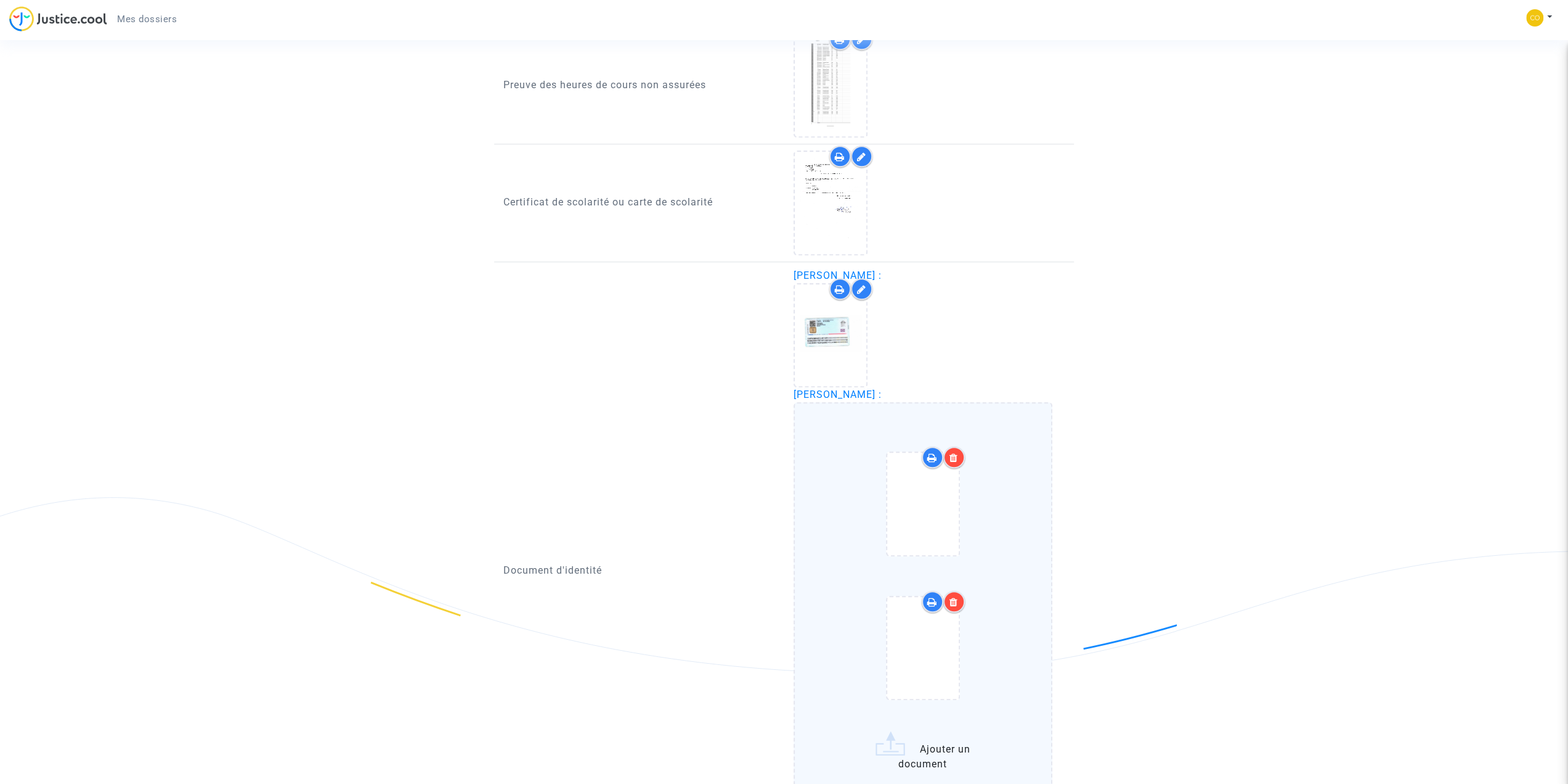
click at [863, 291] on icon at bounding box center [861, 289] width 9 height 10
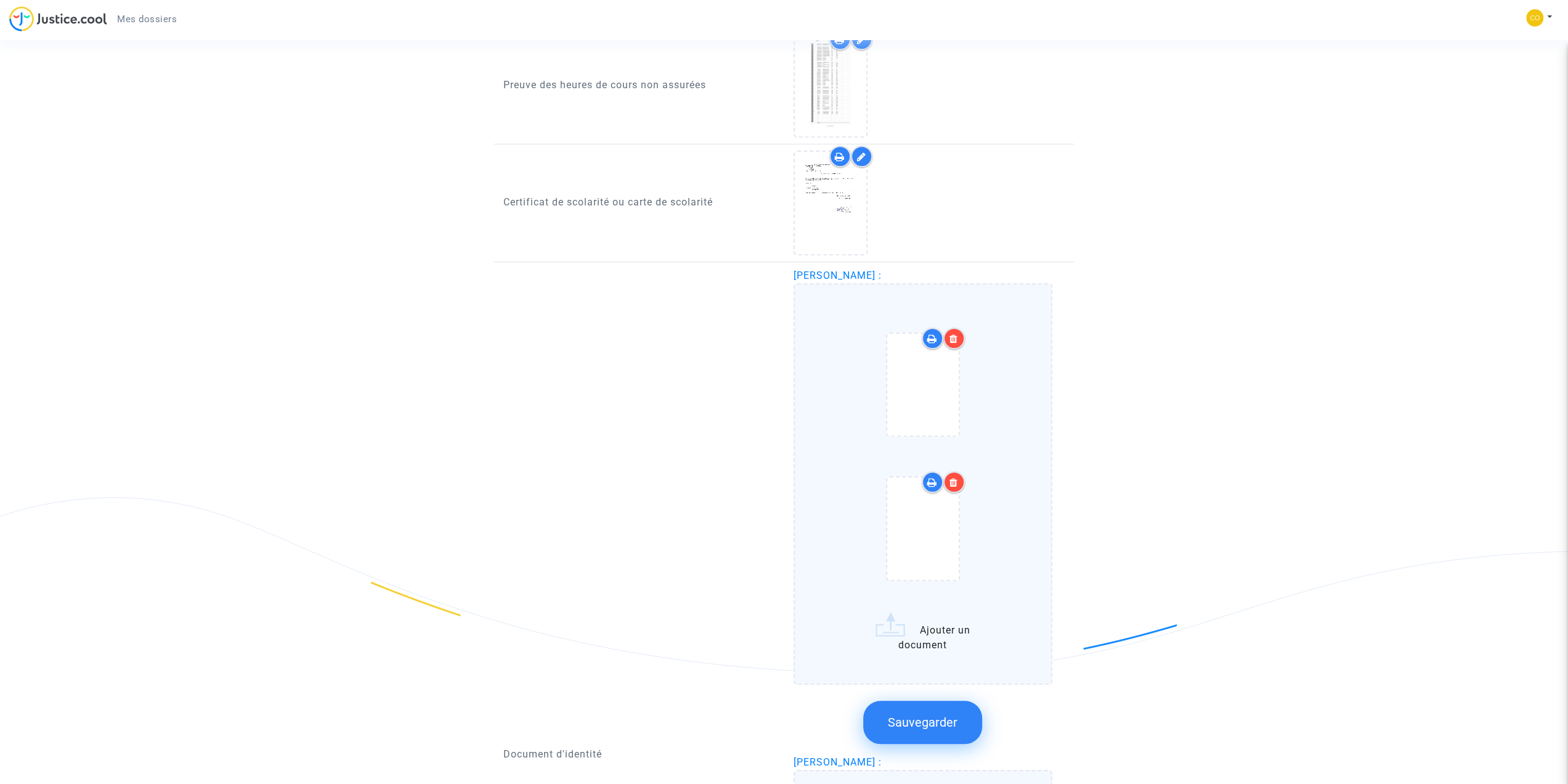
click at [931, 731] on button "Sauvegarder" at bounding box center [922, 722] width 119 height 43
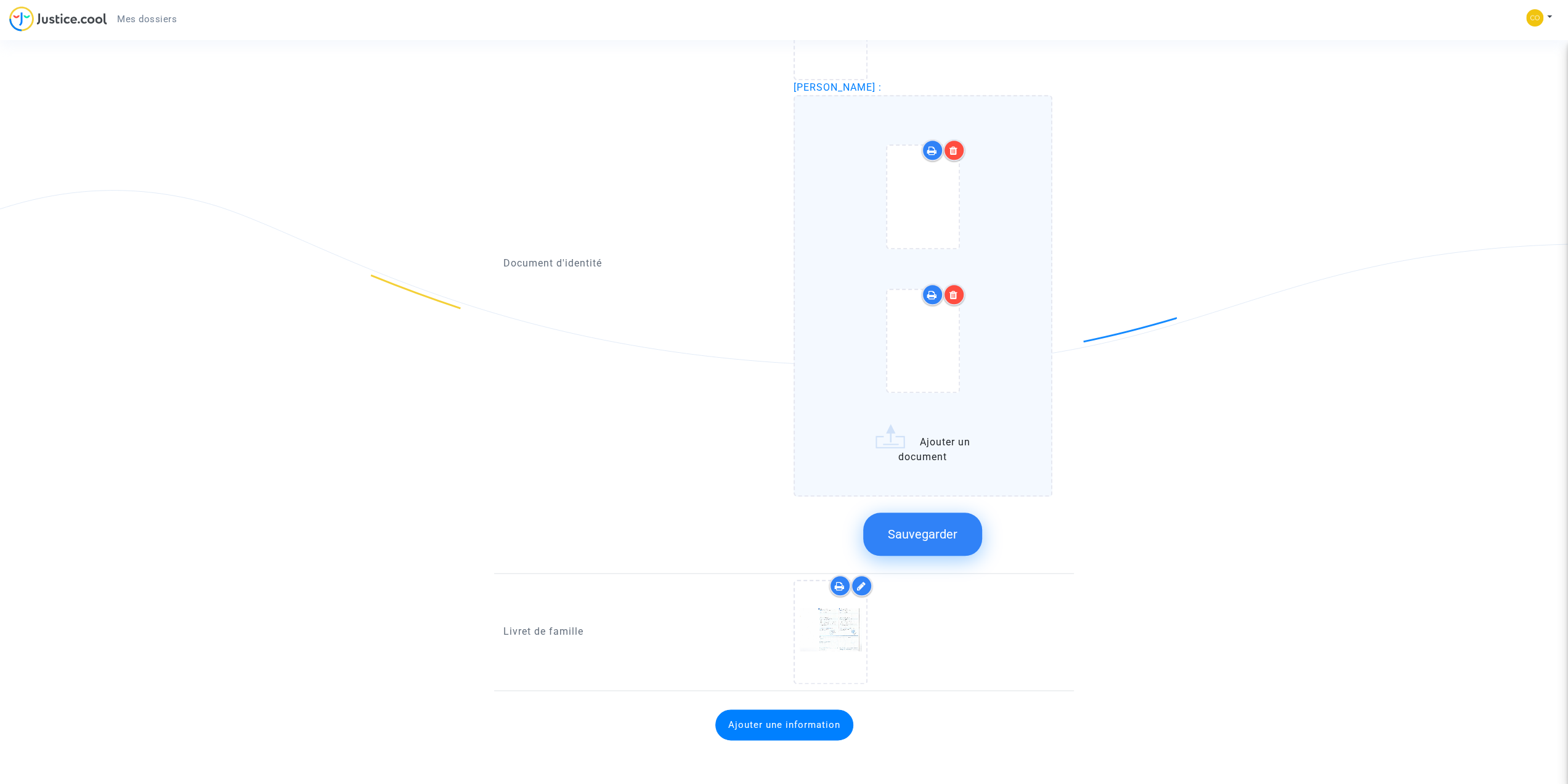
scroll to position [1101, 0]
click at [951, 148] on icon at bounding box center [954, 151] width 9 height 10
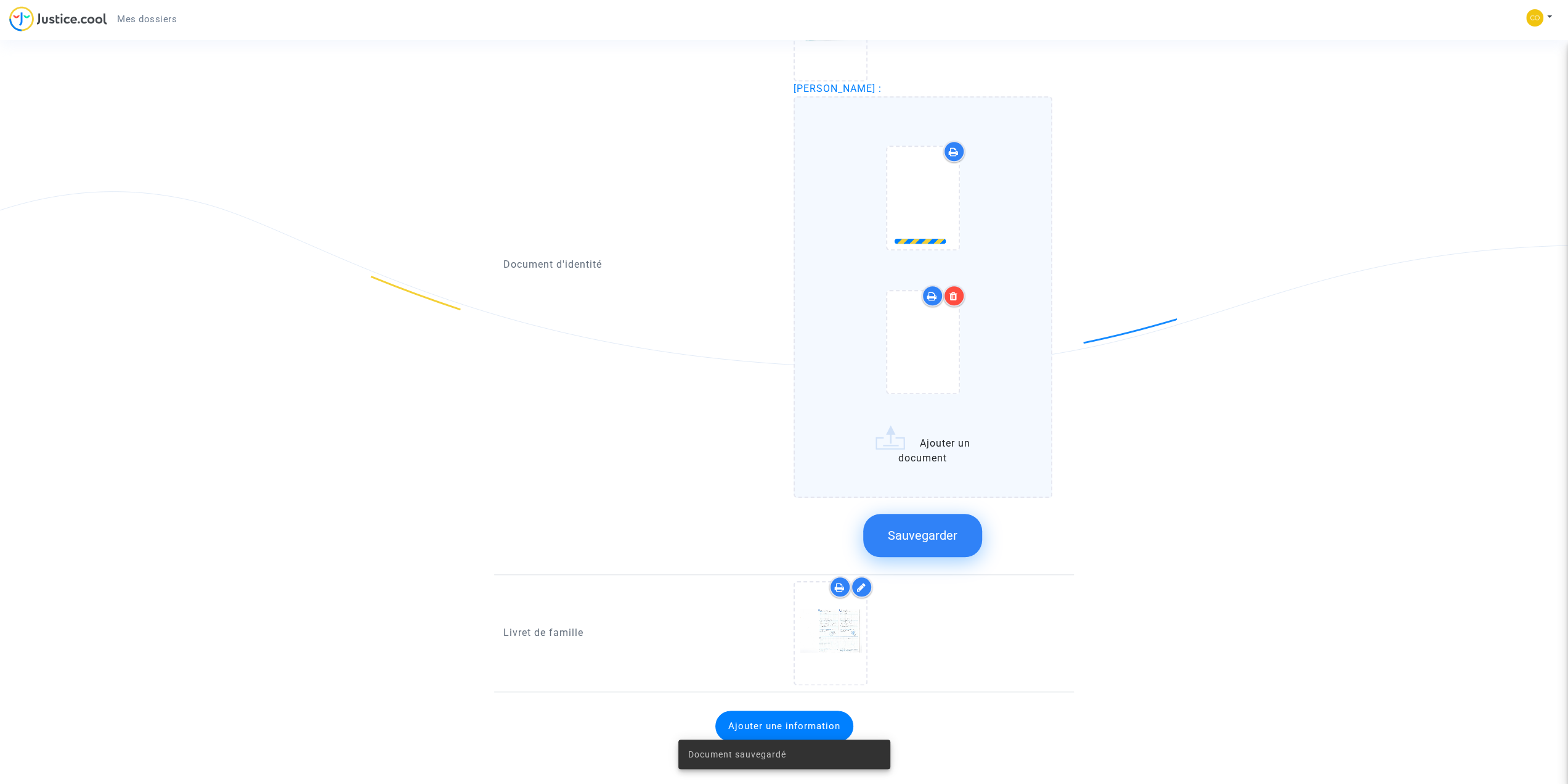
scroll to position [957, 0]
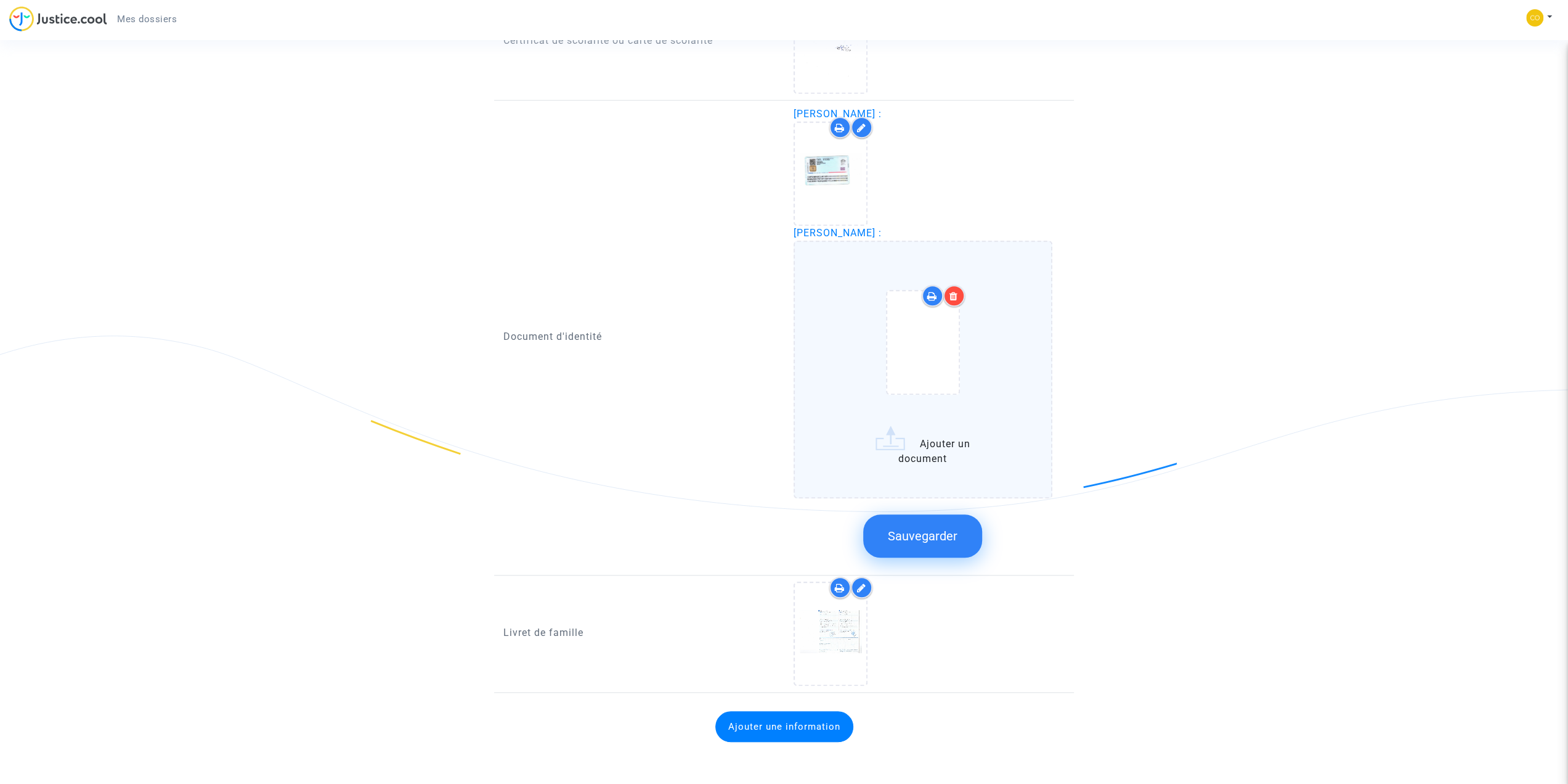
click at [957, 292] on icon at bounding box center [954, 295] width 9 height 10
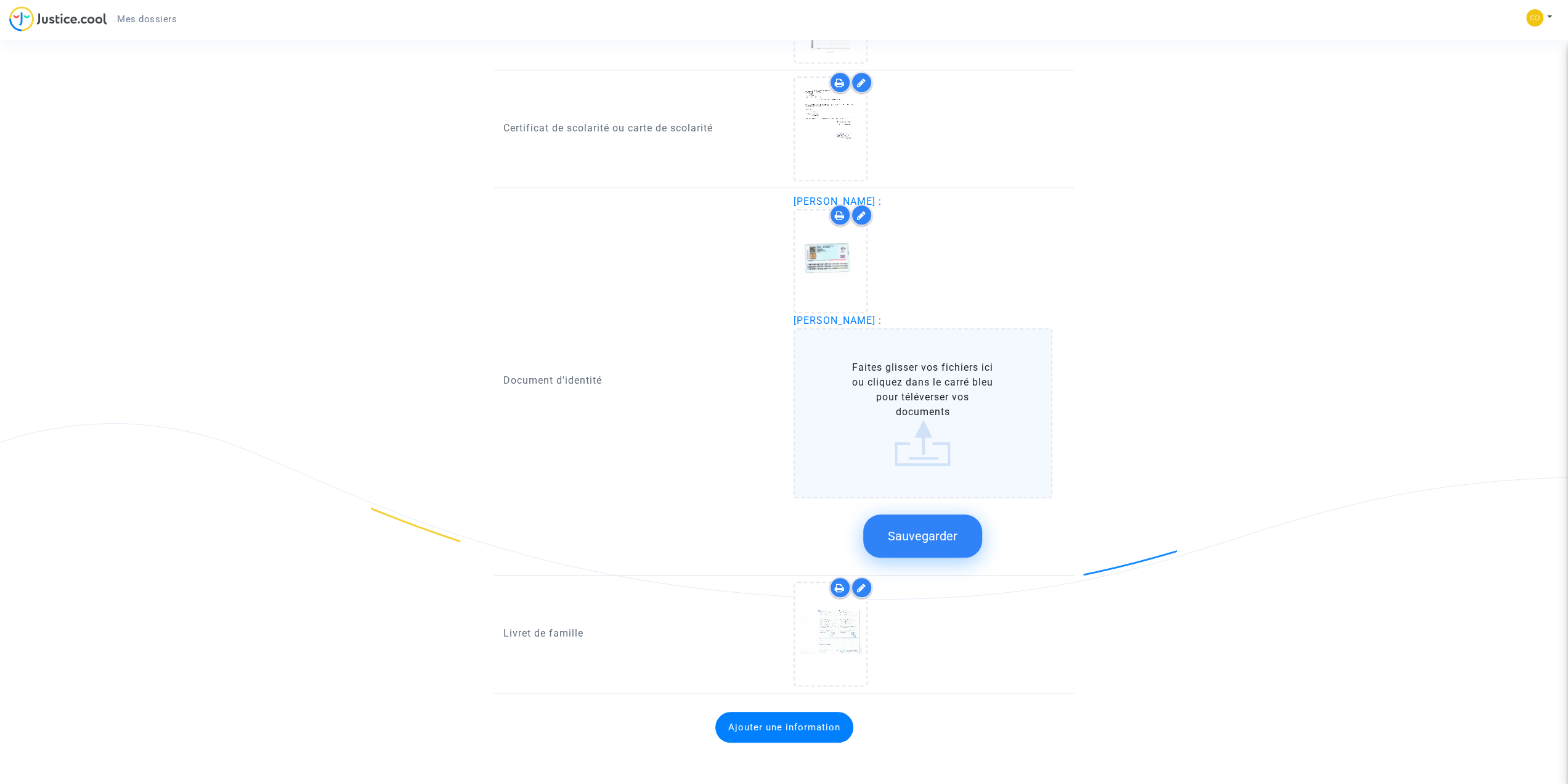
click at [861, 426] on label "Faites glisser vos fichiers ici ou cliquez dans le carré bleu pour téléverser v…" at bounding box center [924, 413] width 260 height 171
click at [0, 0] on input "Faites glisser vos fichiers ici ou cliquez dans le carré bleu pour téléverser v…" at bounding box center [0, 0] width 0 height 0
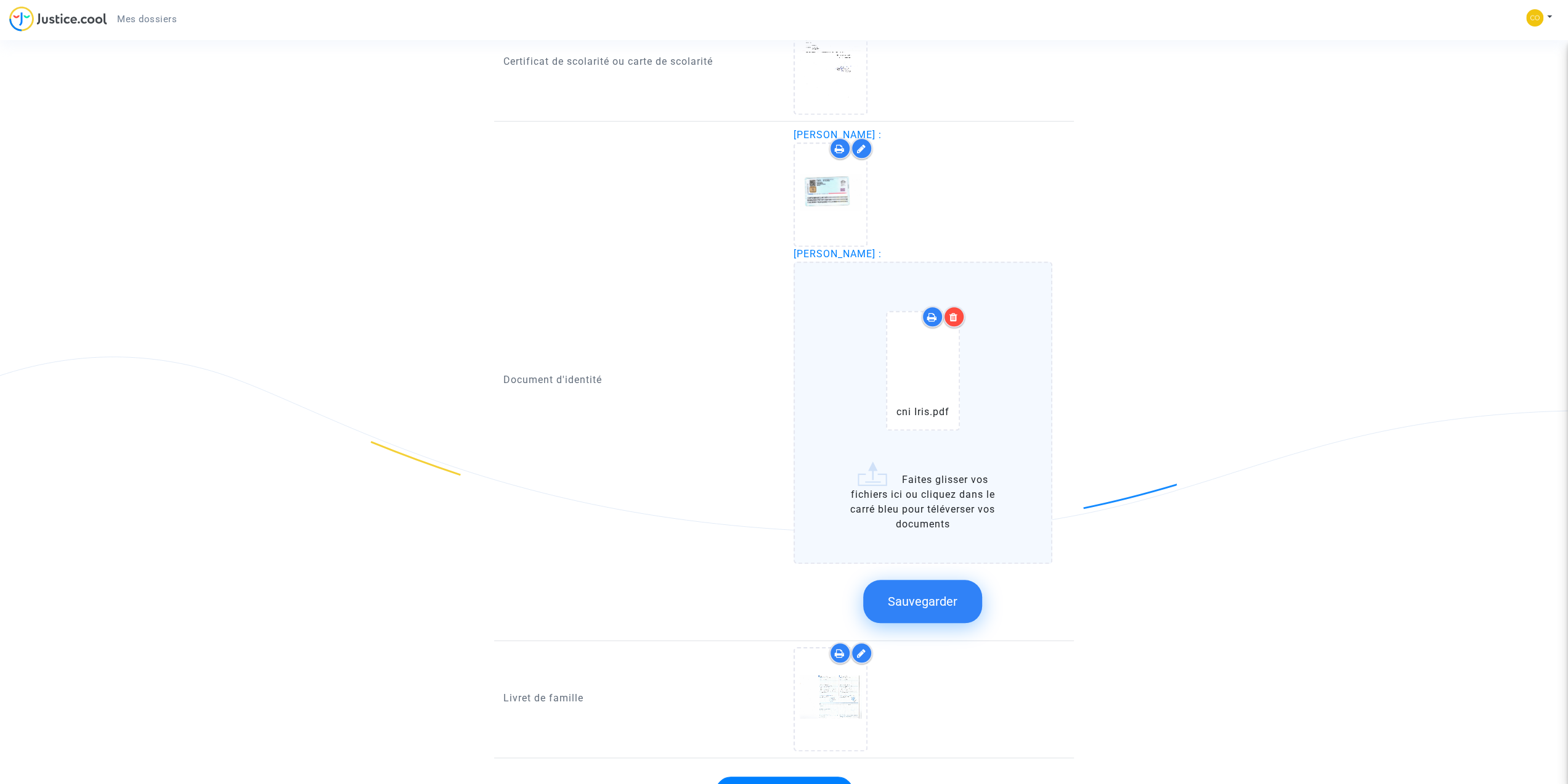
scroll to position [1001, 0]
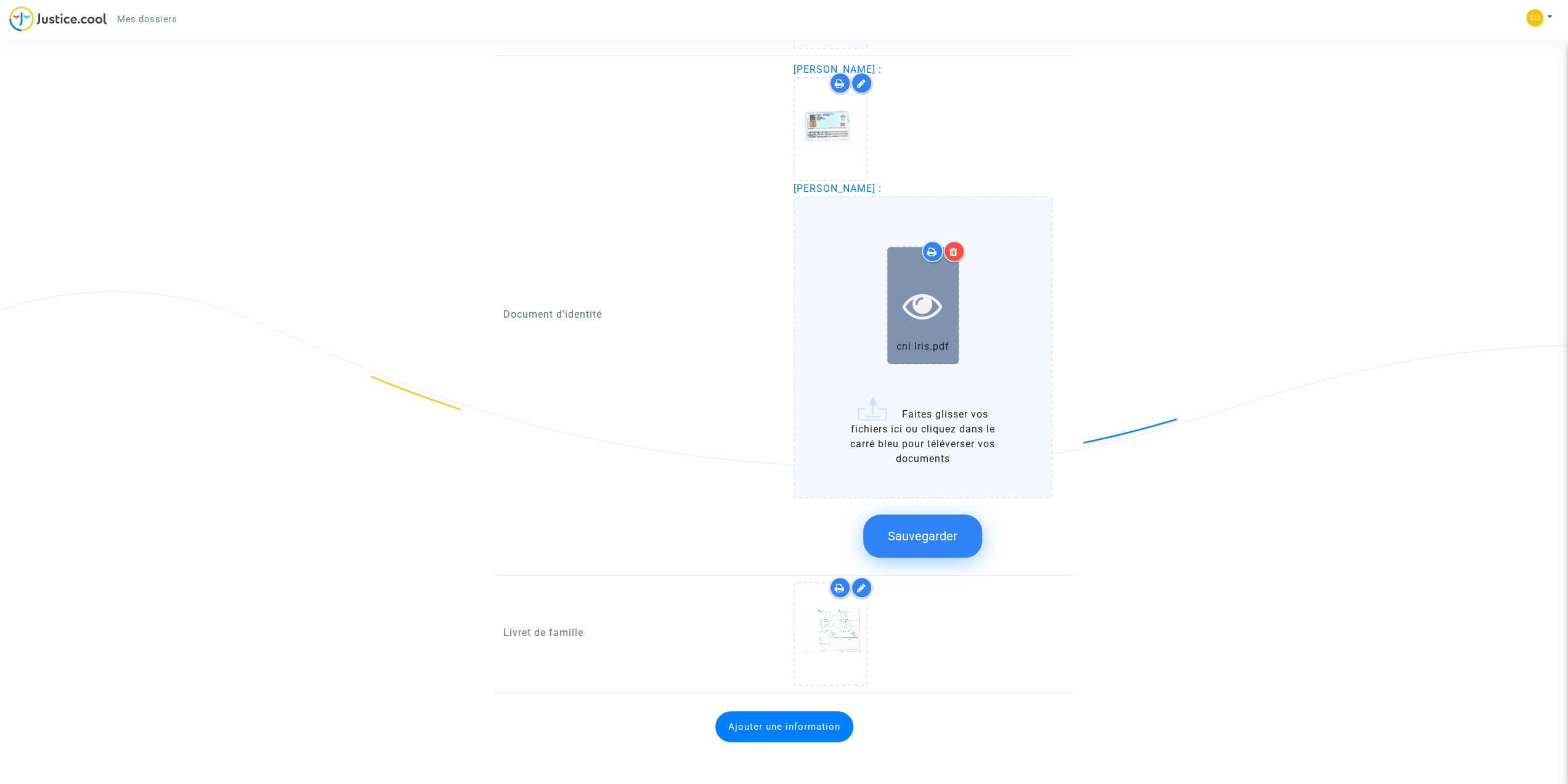
click at [916, 267] on div at bounding box center [923, 305] width 72 height 117
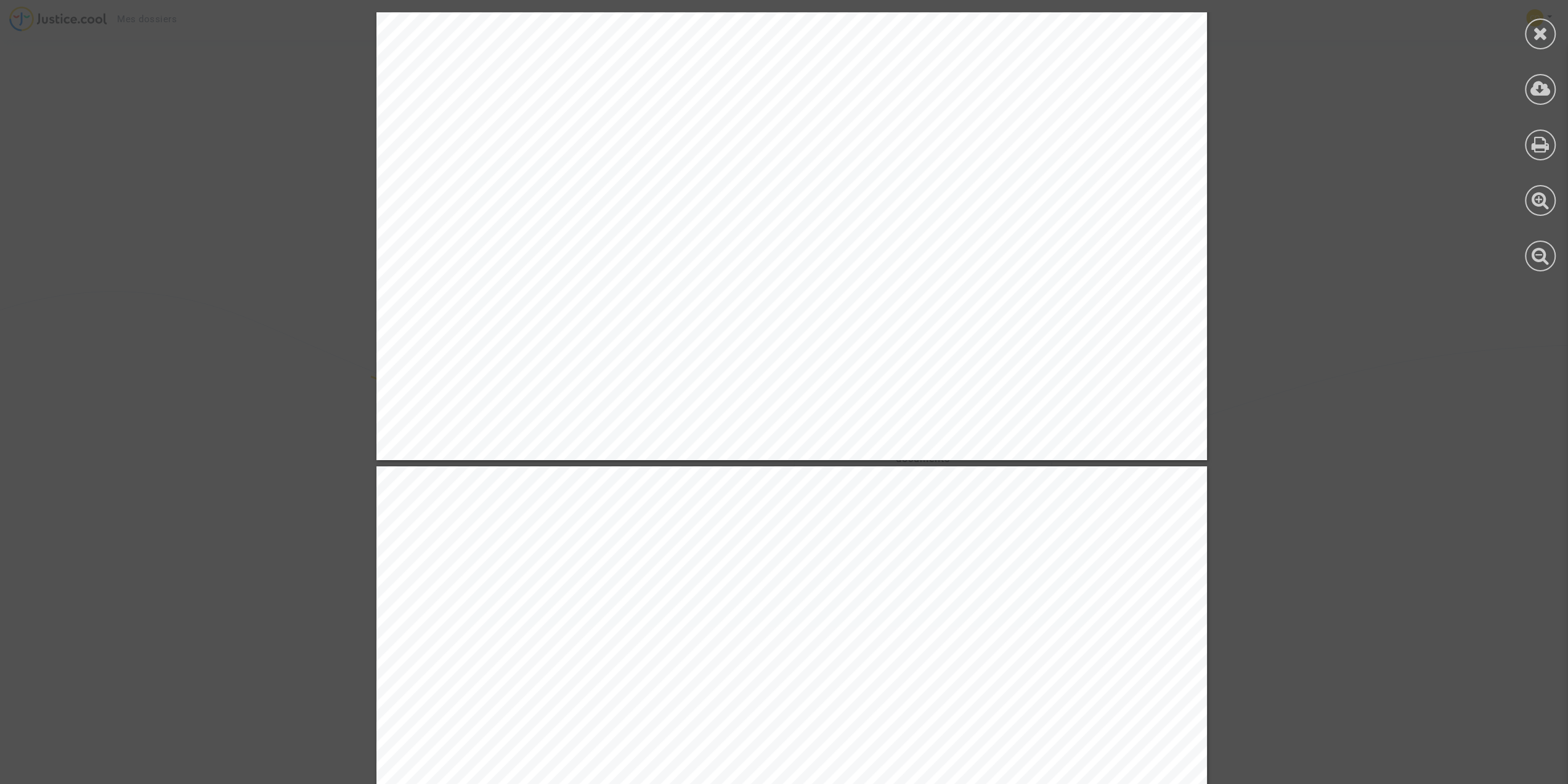
scroll to position [864, 0]
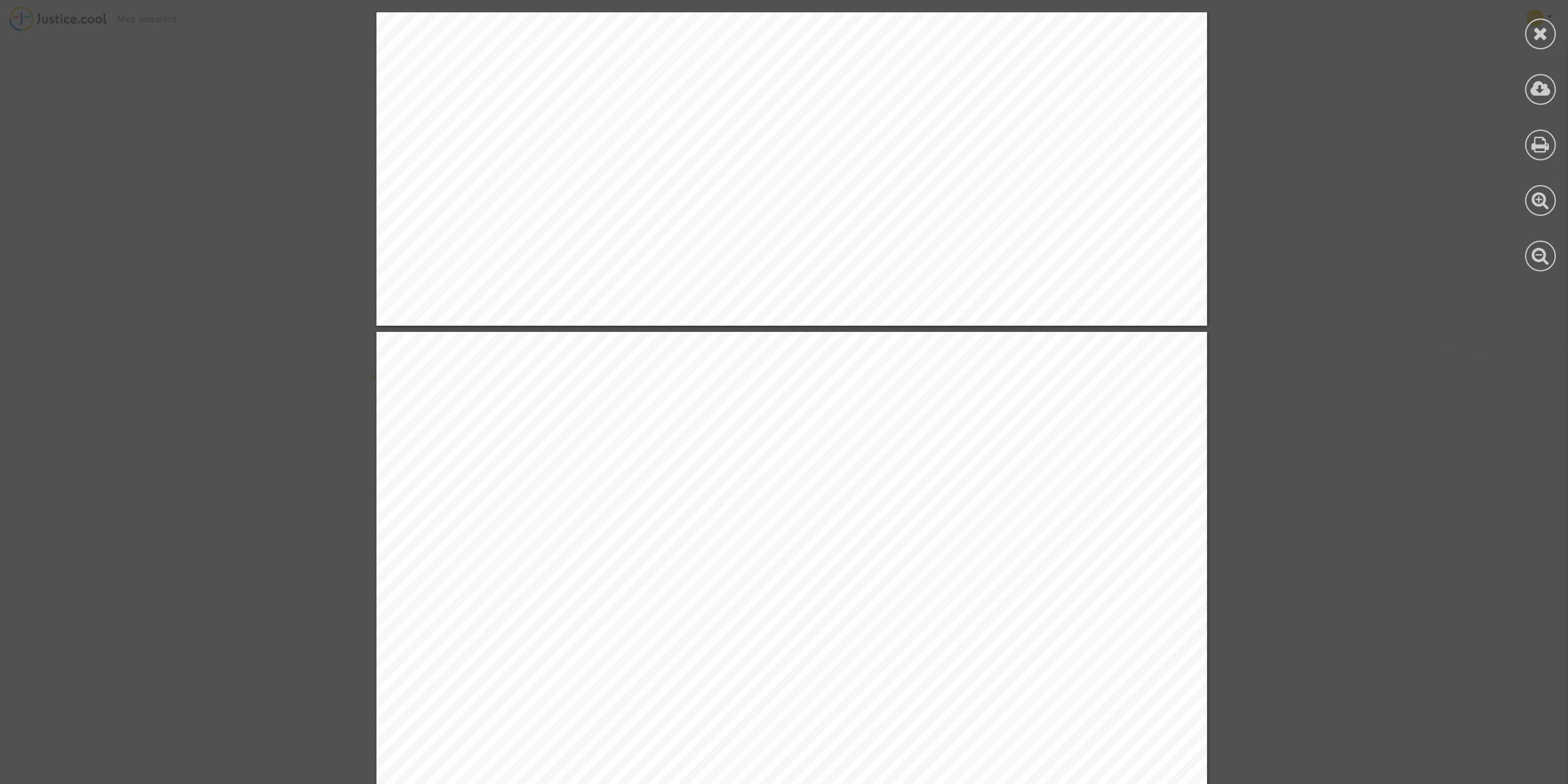
click at [237, 281] on div at bounding box center [792, 328] width 1584 height 2359
click at [1534, 33] on icon at bounding box center [1541, 33] width 15 height 19
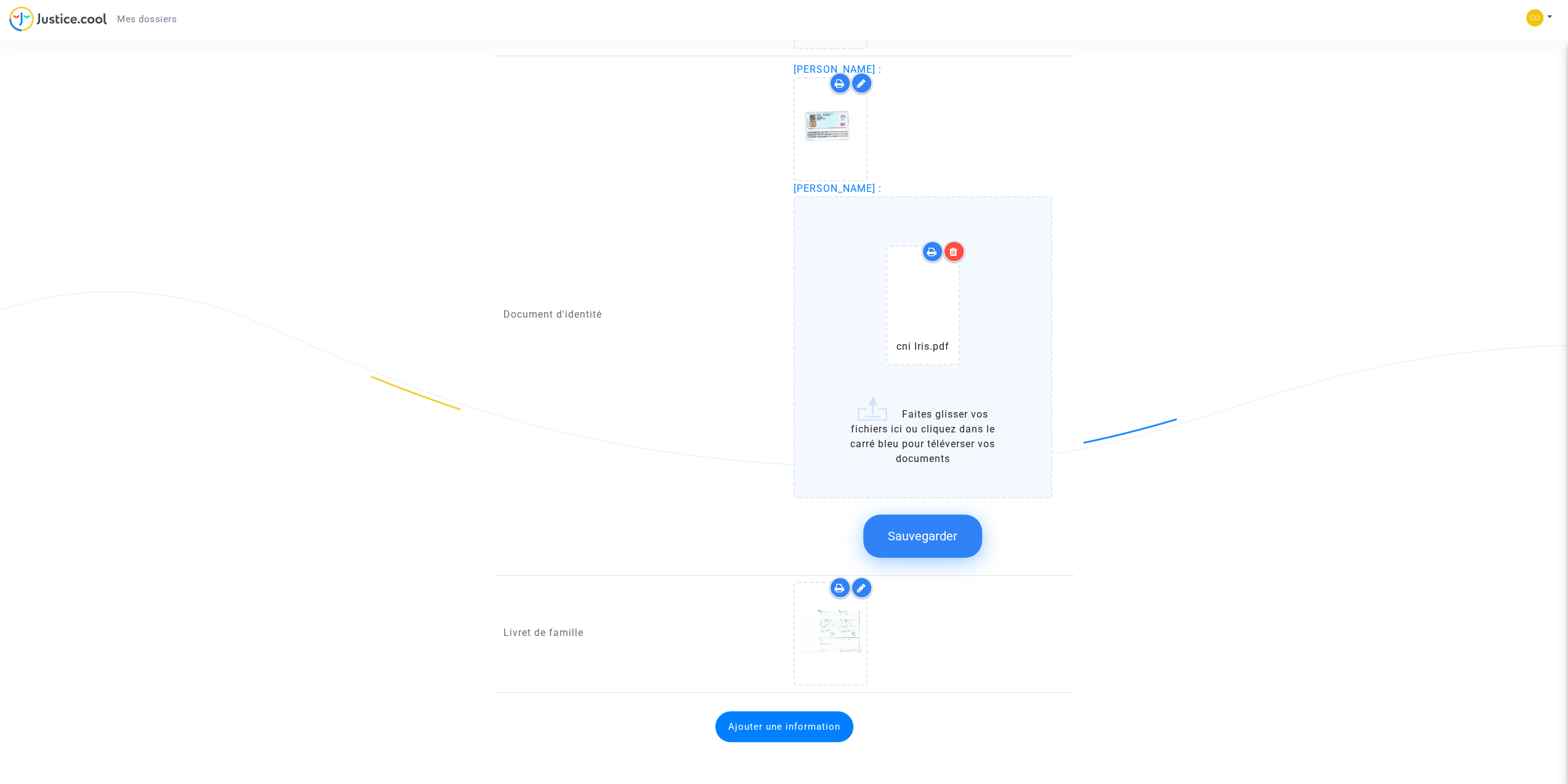
click at [930, 544] on button "Sauvegarder" at bounding box center [922, 536] width 119 height 43
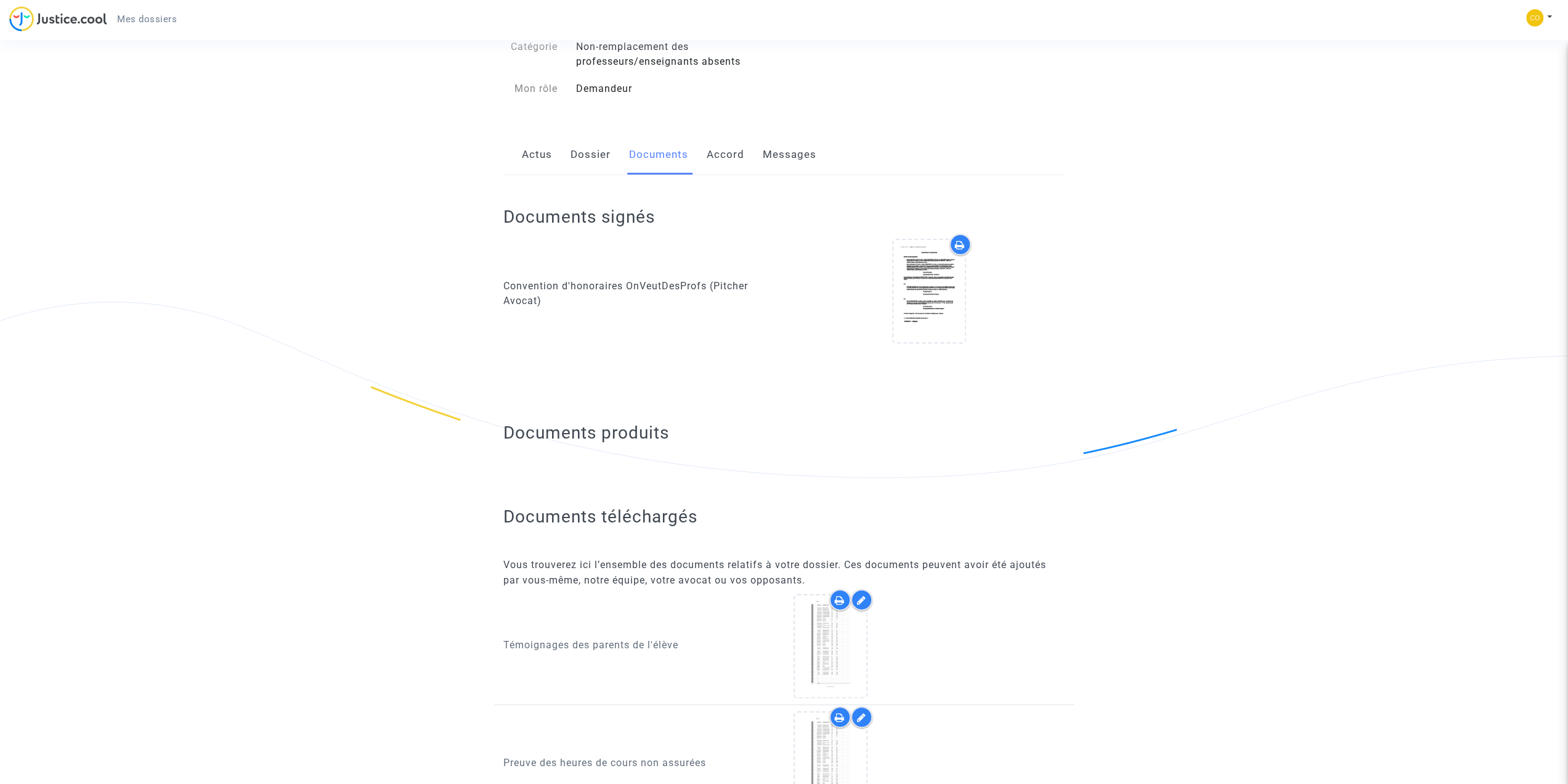
scroll to position [0, 0]
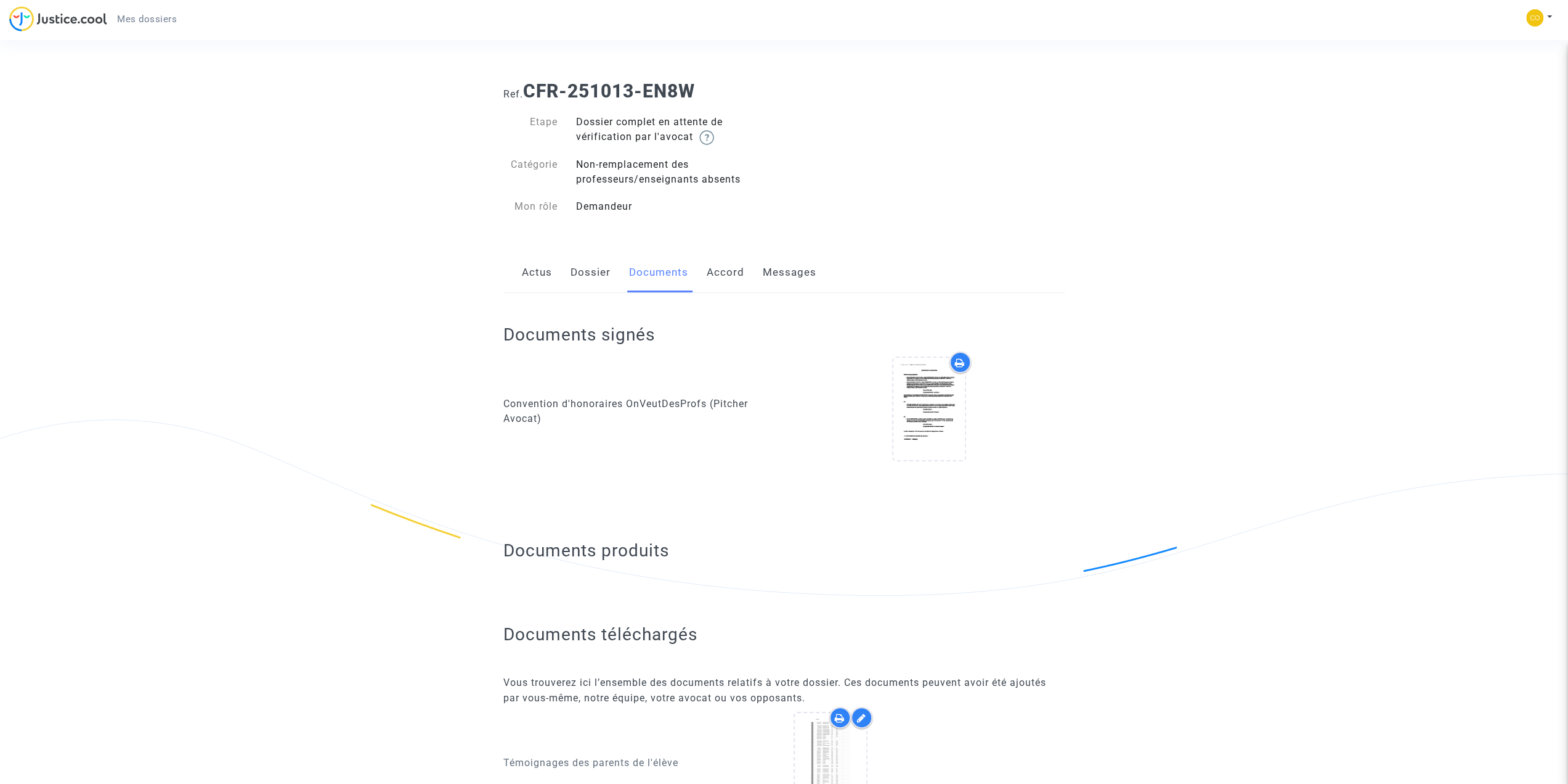
click at [530, 276] on link "Actus" at bounding box center [537, 272] width 30 height 41
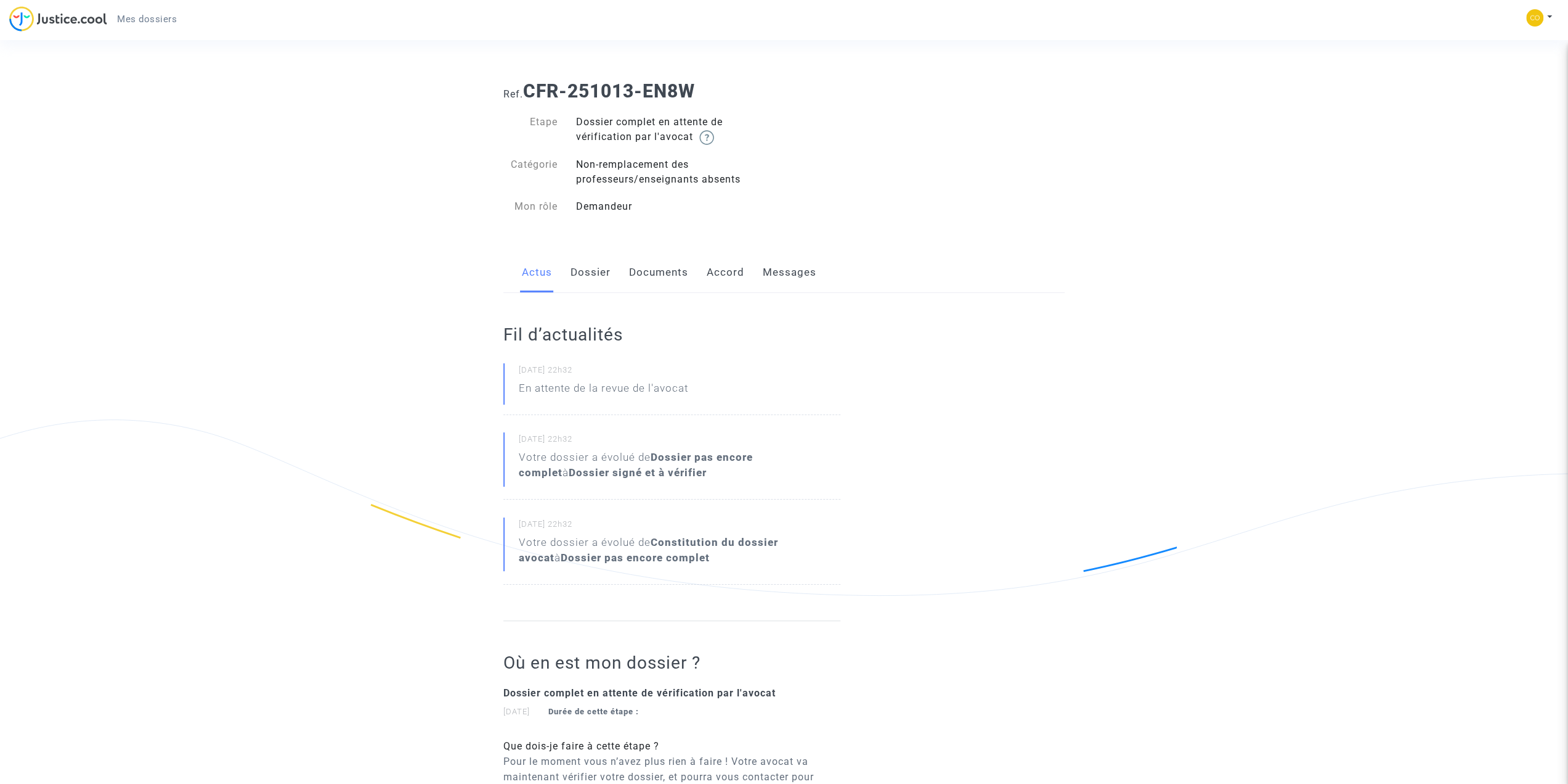
click at [587, 278] on link "Dossier" at bounding box center [590, 272] width 40 height 41
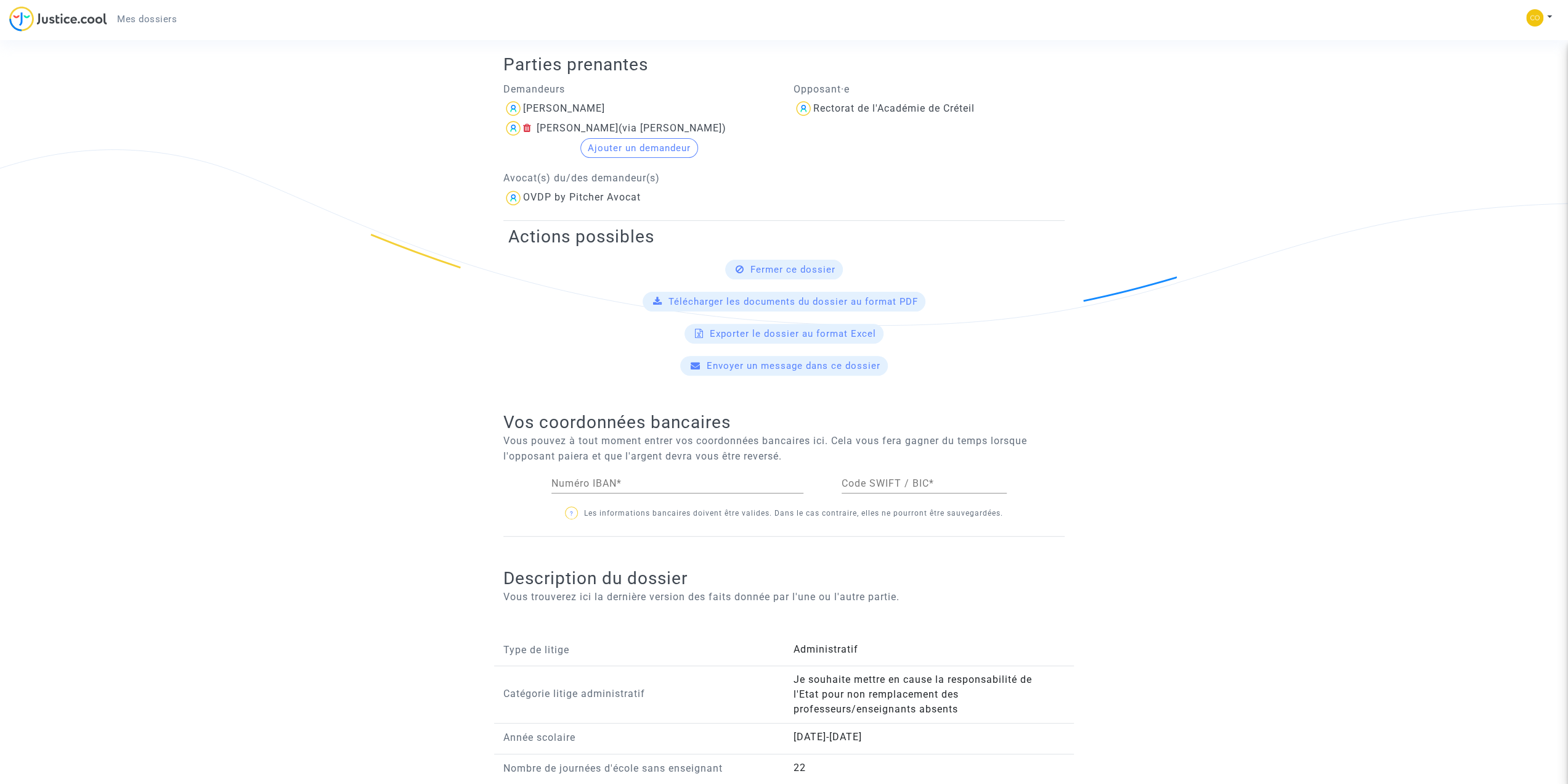
scroll to position [308, 0]
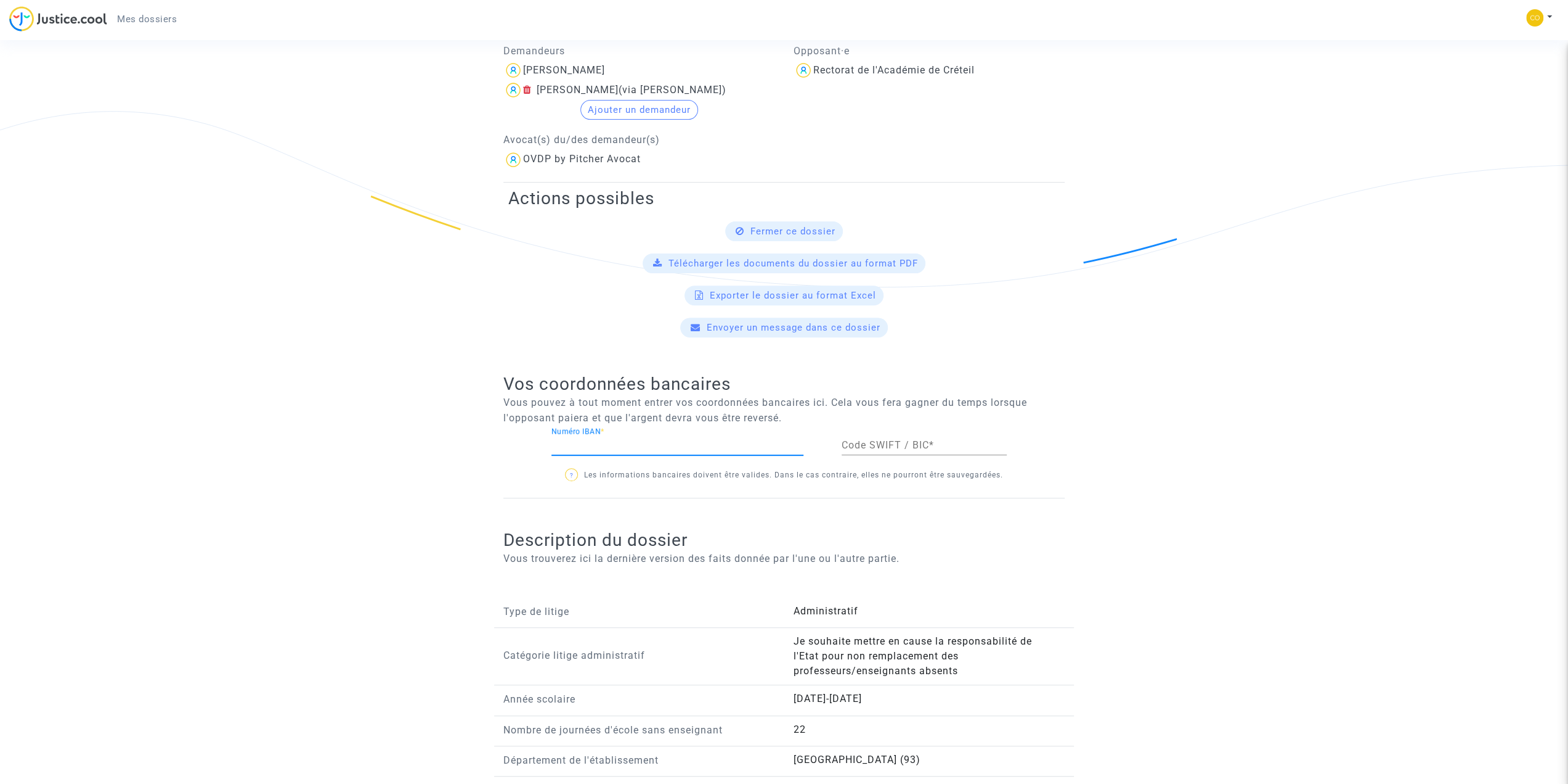
click at [588, 446] on input "Numéro IBAN *" at bounding box center [677, 445] width 252 height 11
type input "FR7630003021990005072053217"
click at [905, 444] on input "Code SWIFT / BIC *" at bounding box center [924, 445] width 165 height 11
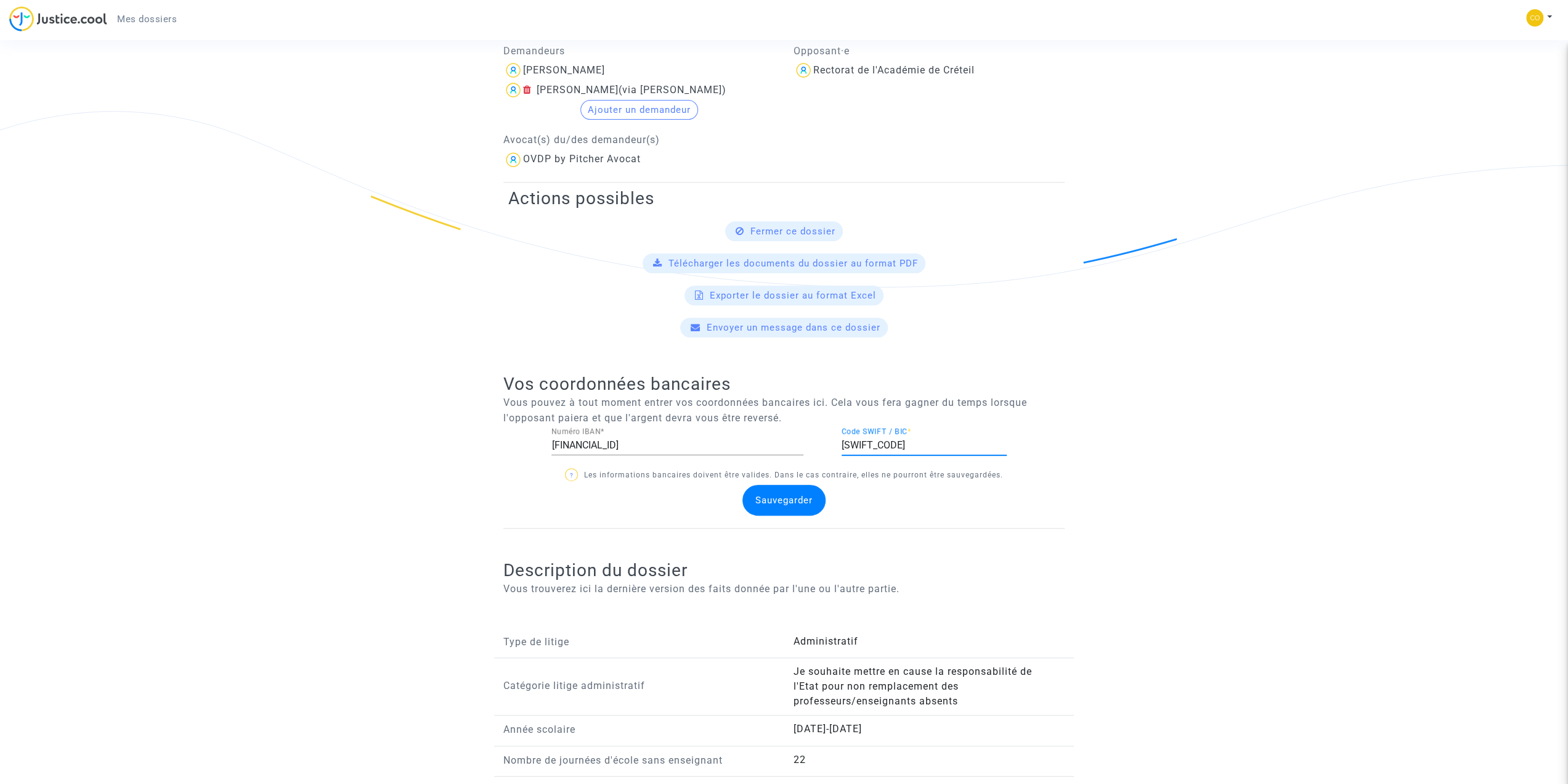
type input "SOGEFRPP"
click at [763, 513] on div "Vos coordonnées bancaires Vous pouvez à tout moment entrer vos coordonnées banc…" at bounding box center [784, 435] width 562 height 186
click at [774, 504] on div "Sauvegarder" at bounding box center [784, 499] width 83 height 31
click at [776, 502] on span "Sauvegarder" at bounding box center [784, 500] width 57 height 11
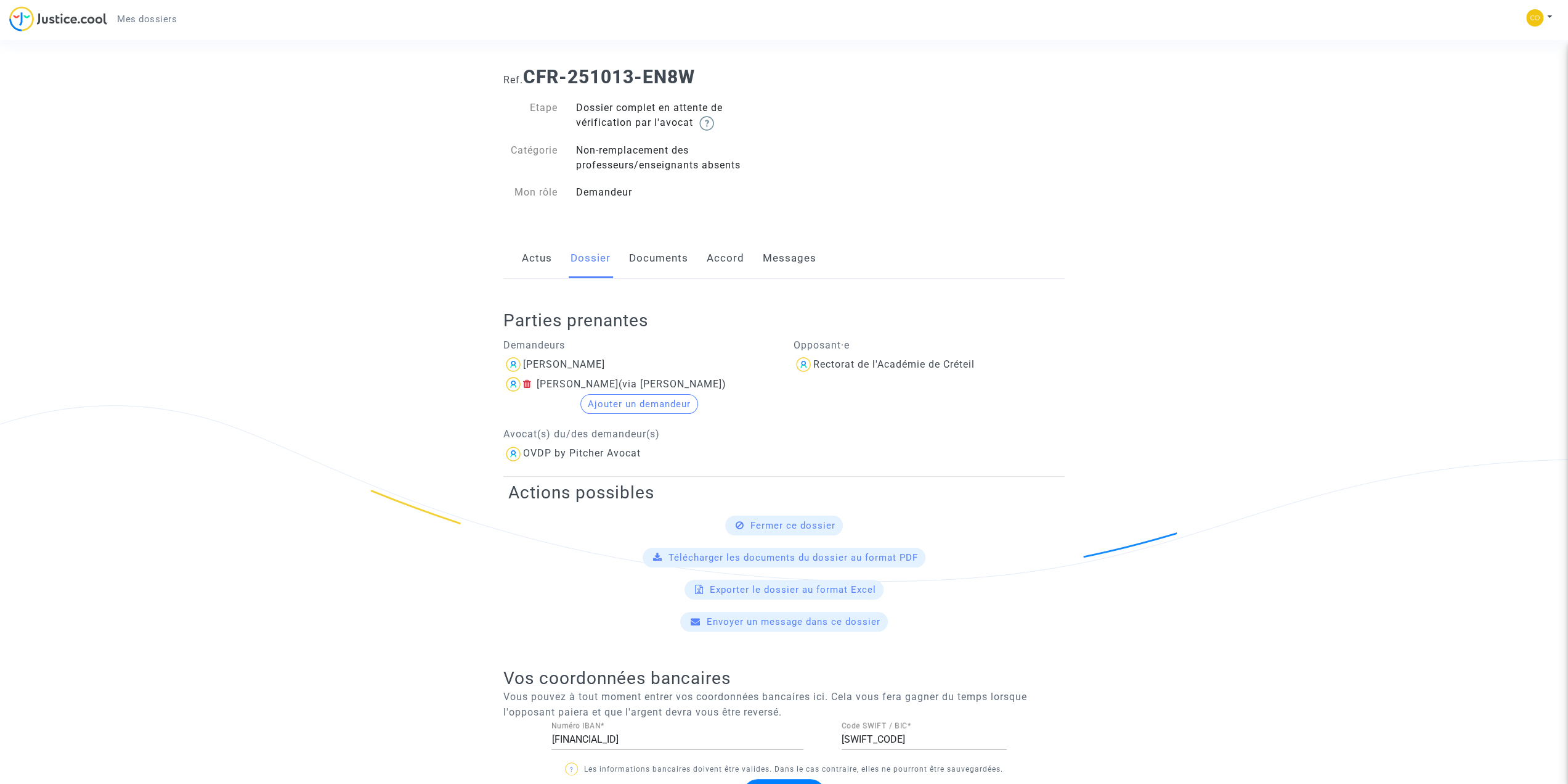
scroll to position [0, 0]
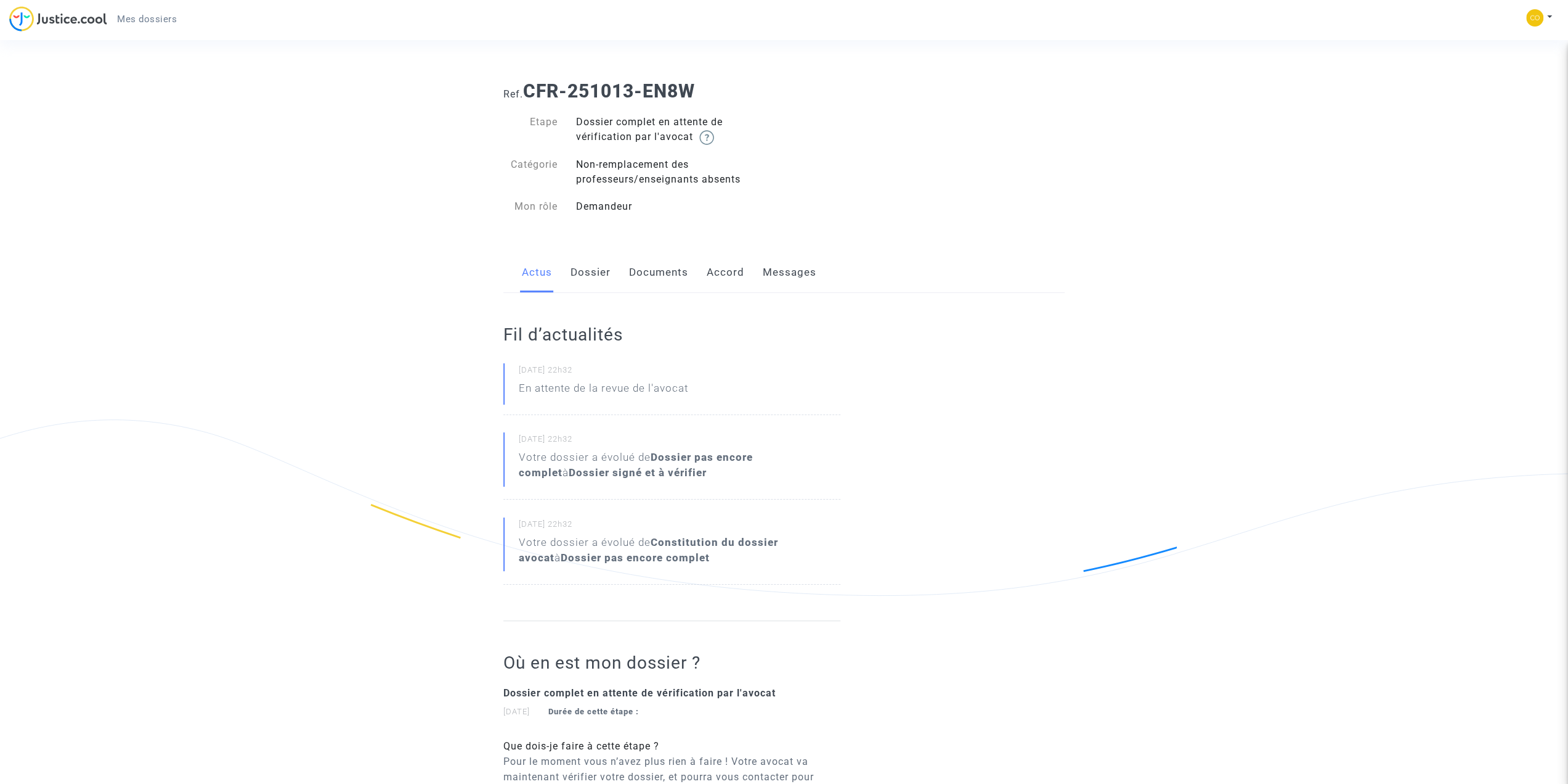
click at [655, 274] on link "Documents" at bounding box center [658, 272] width 59 height 41
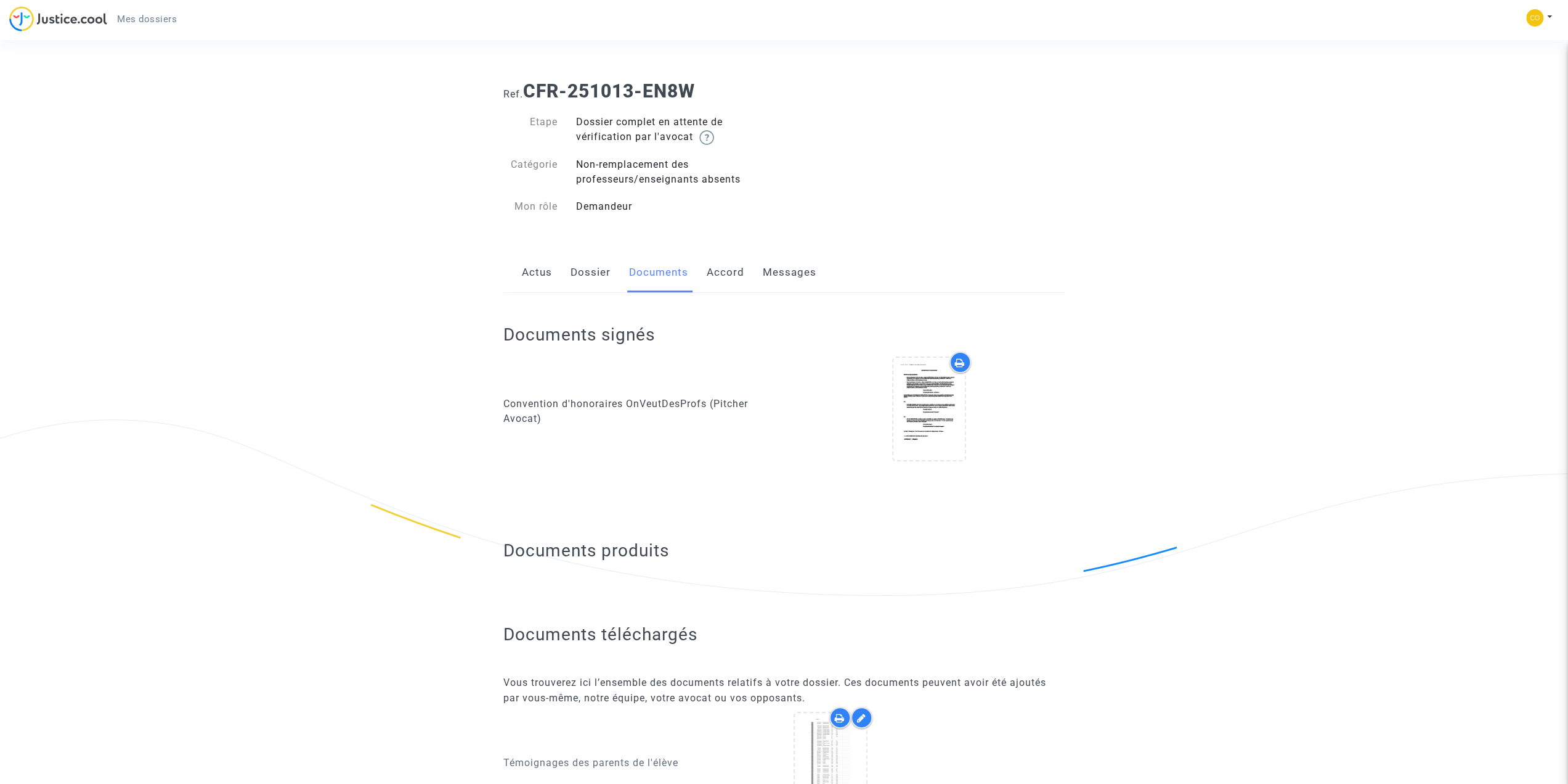
click at [726, 270] on link "Accord" at bounding box center [725, 272] width 38 height 41
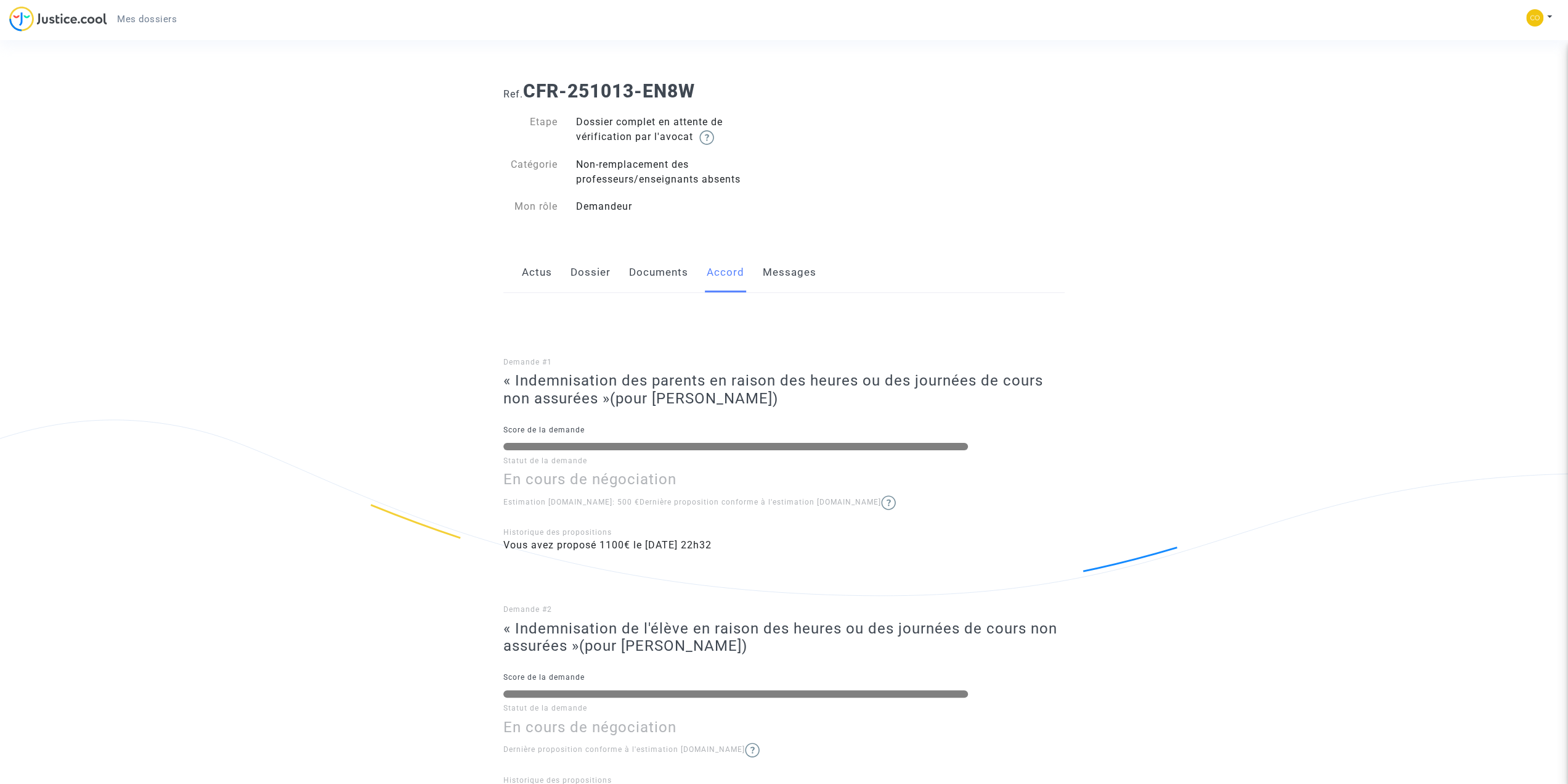
click at [776, 272] on link "Messages" at bounding box center [790, 272] width 54 height 41
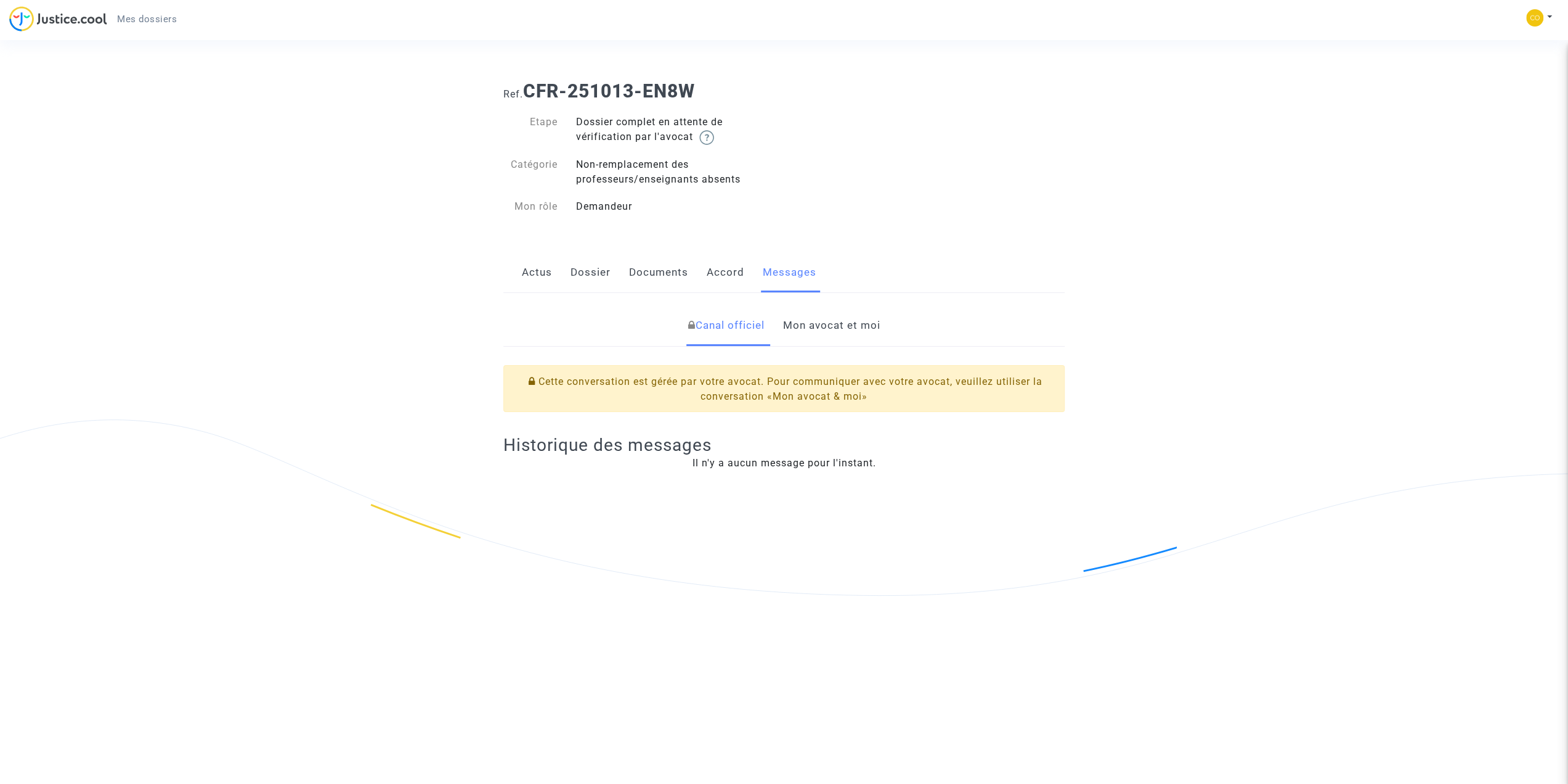
drag, startPoint x: 544, startPoint y: 273, endPoint x: 489, endPoint y: 238, distance: 65.2
click at [543, 272] on link "Actus" at bounding box center [537, 272] width 30 height 41
